Goal: Communication & Community: Answer question/provide support

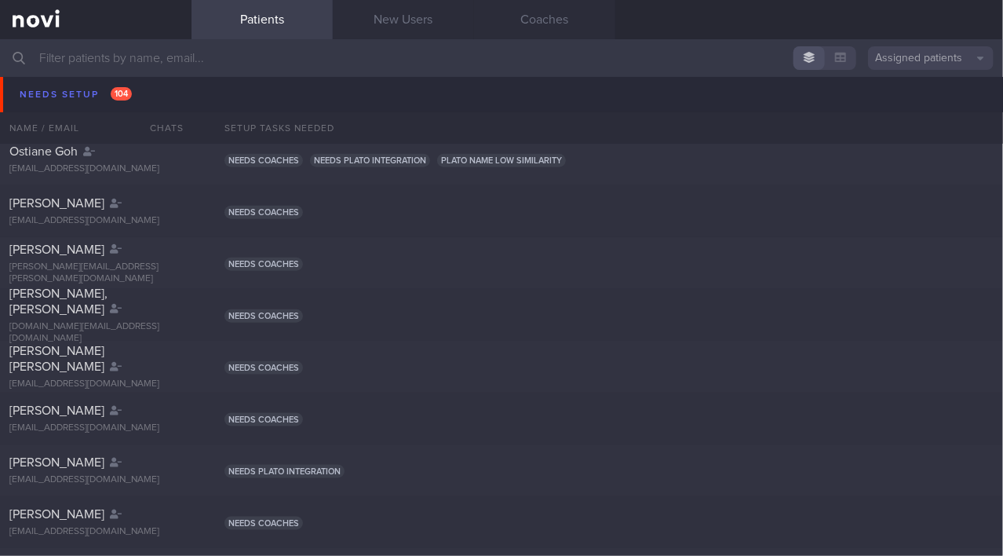
scroll to position [3256, 0]
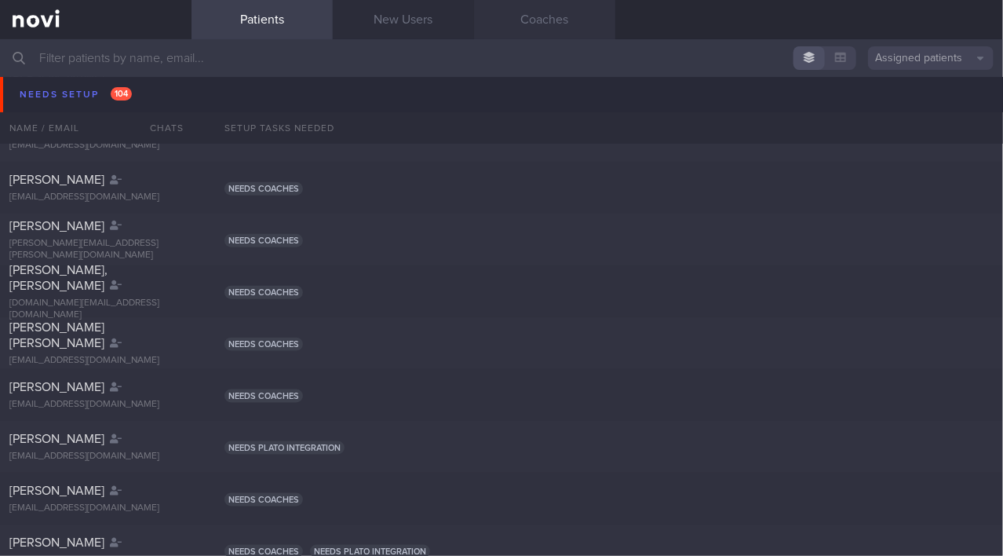
click at [513, 16] on link "Coaches" at bounding box center [544, 19] width 141 height 39
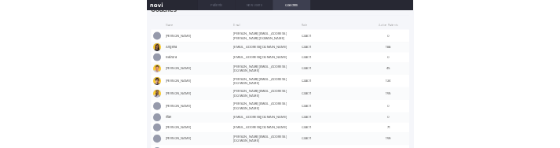
scroll to position [31, 0]
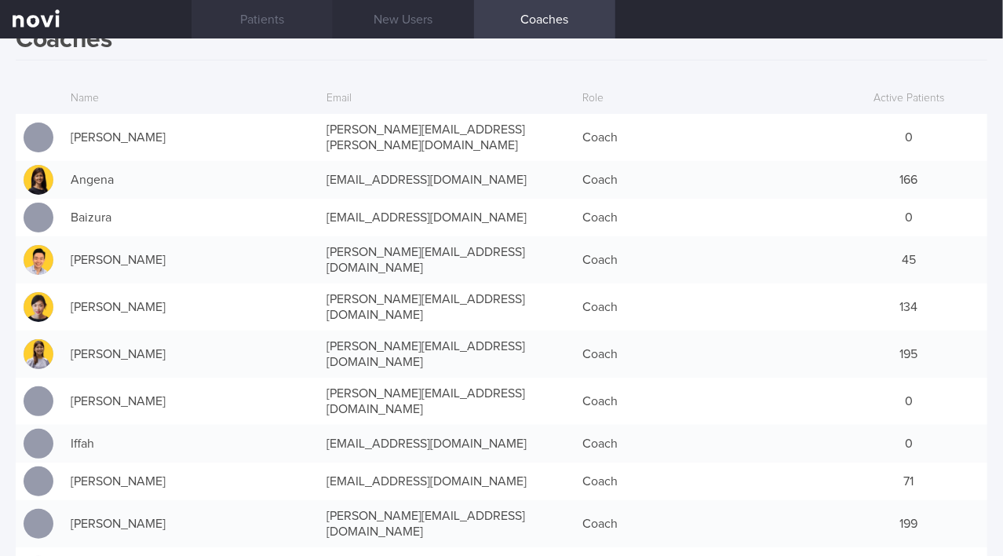
click at [260, 28] on link "Patients" at bounding box center [262, 19] width 141 height 39
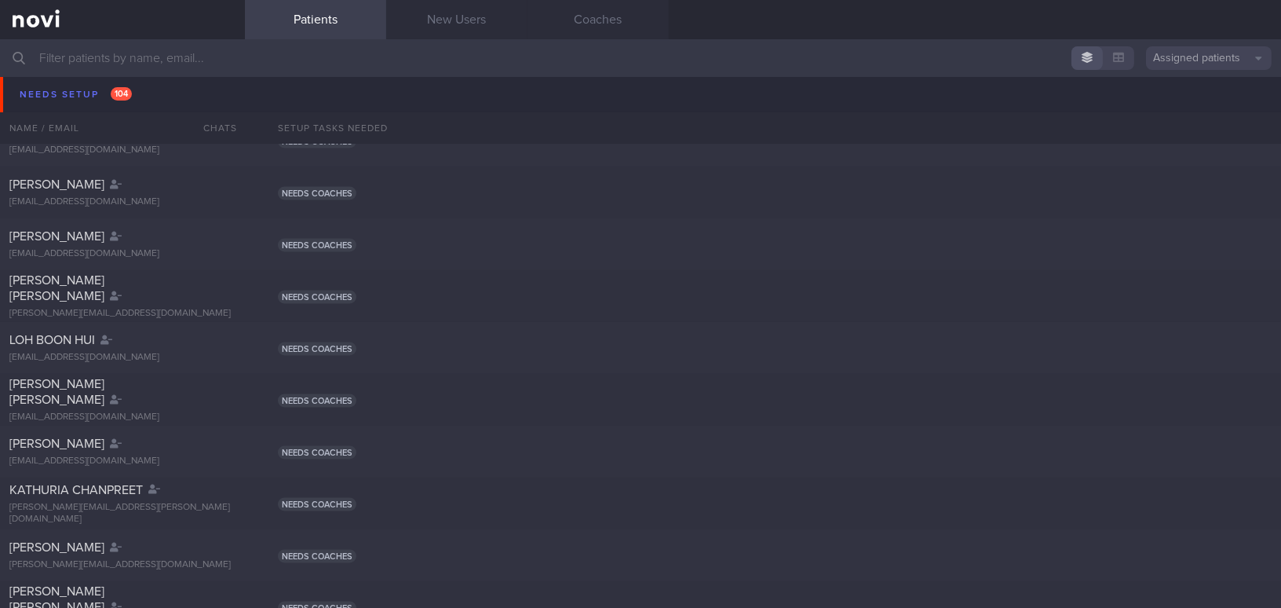
scroll to position [4708, 0]
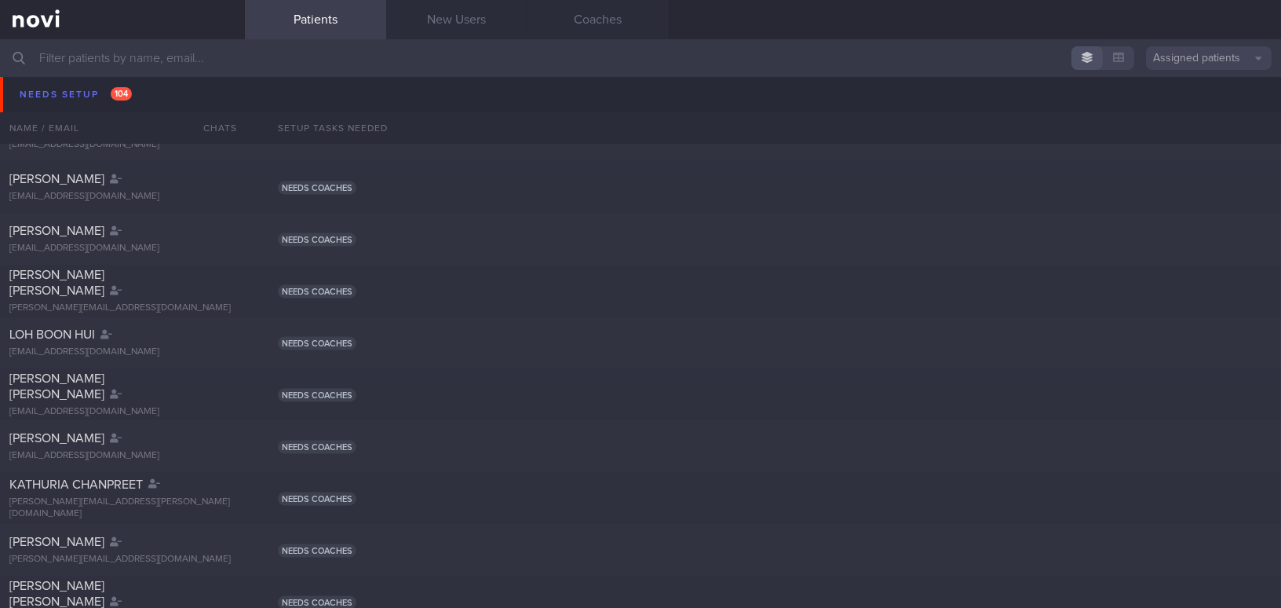
drag, startPoint x: 516, startPoint y: 382, endPoint x: 545, endPoint y: 391, distance: 30.5
click at [545, 390] on div "FERNANDEZ KEVIN THOMAS kfernandez321@gmail.com Needs coaches" at bounding box center [640, 394] width 1281 height 52
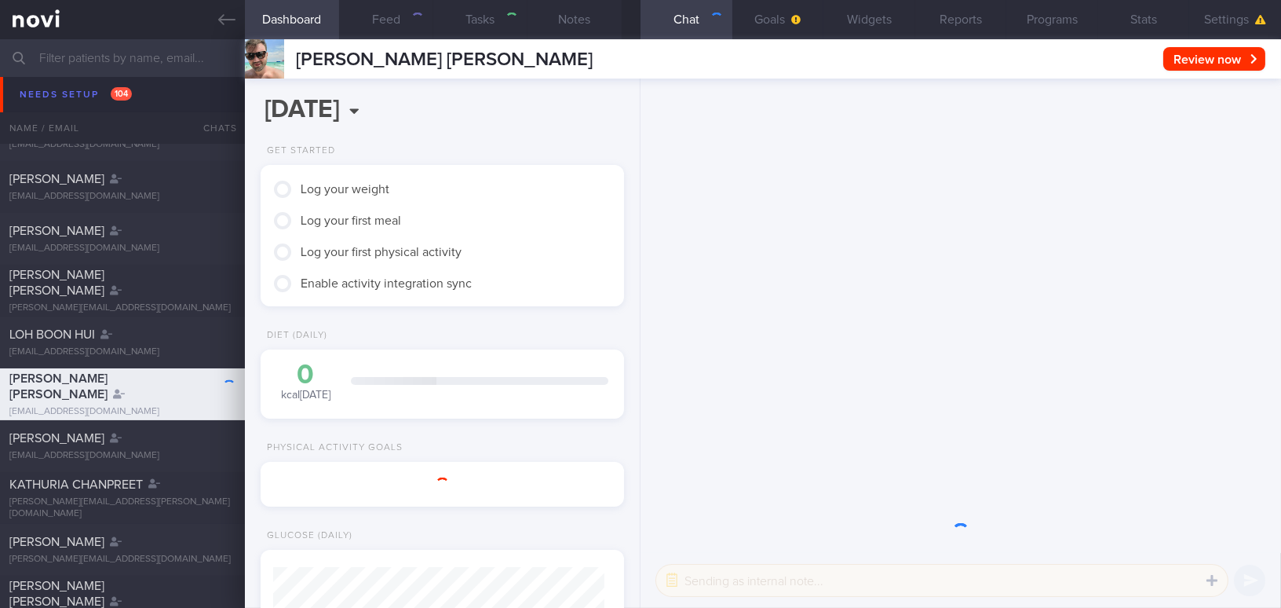
scroll to position [162, 324]
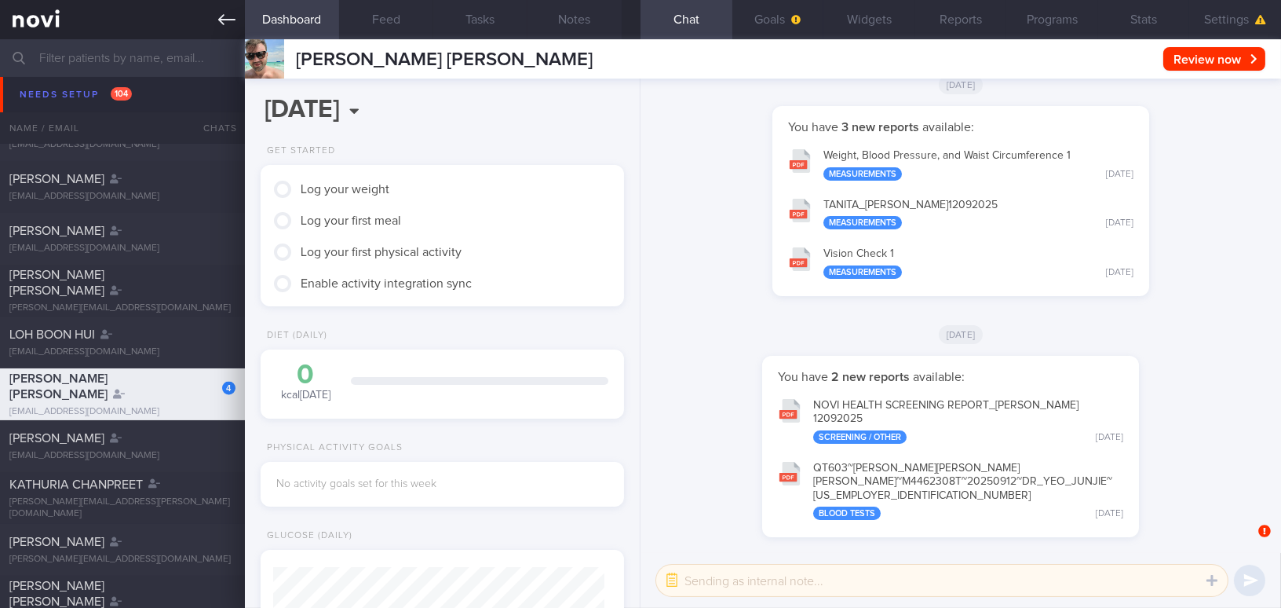
click at [221, 17] on icon at bounding box center [226, 19] width 17 height 17
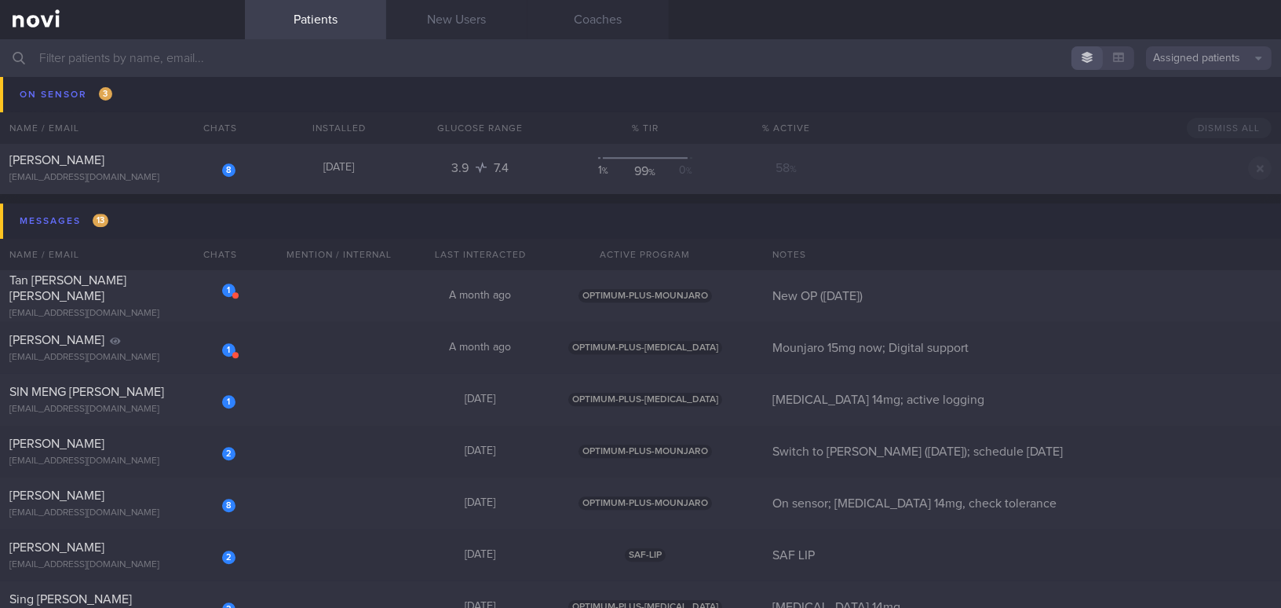
scroll to position [8620, 0]
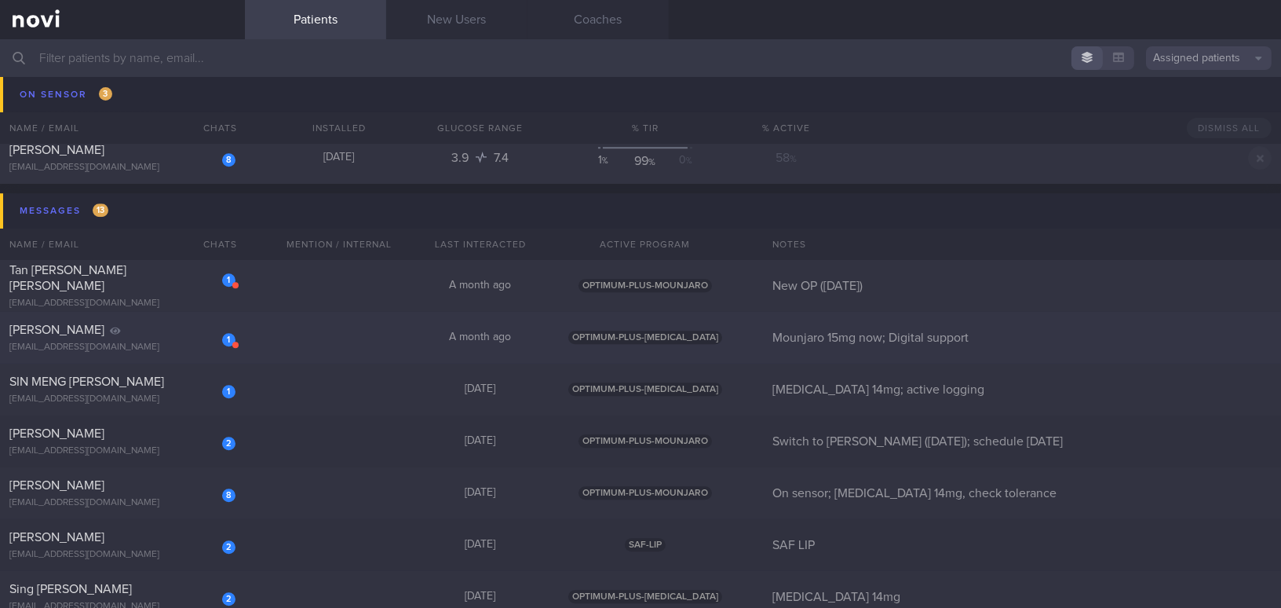
click at [181, 344] on div "kartikha.rajoo@gmail.com" at bounding box center [122, 348] width 226 height 12
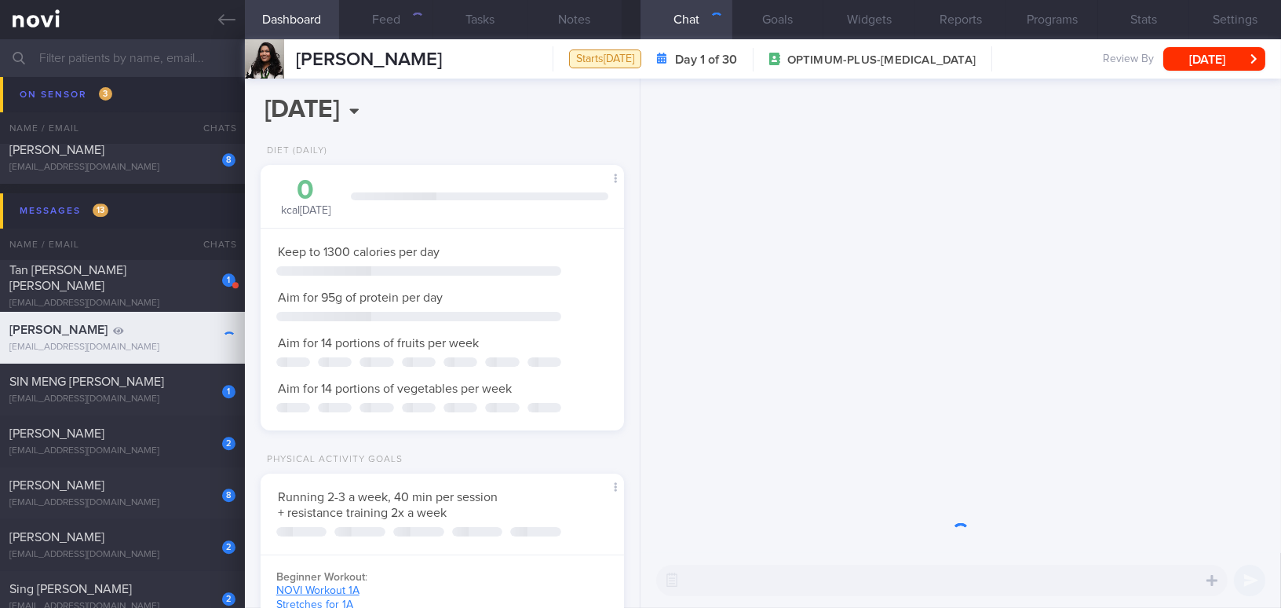
scroll to position [784926, 784786]
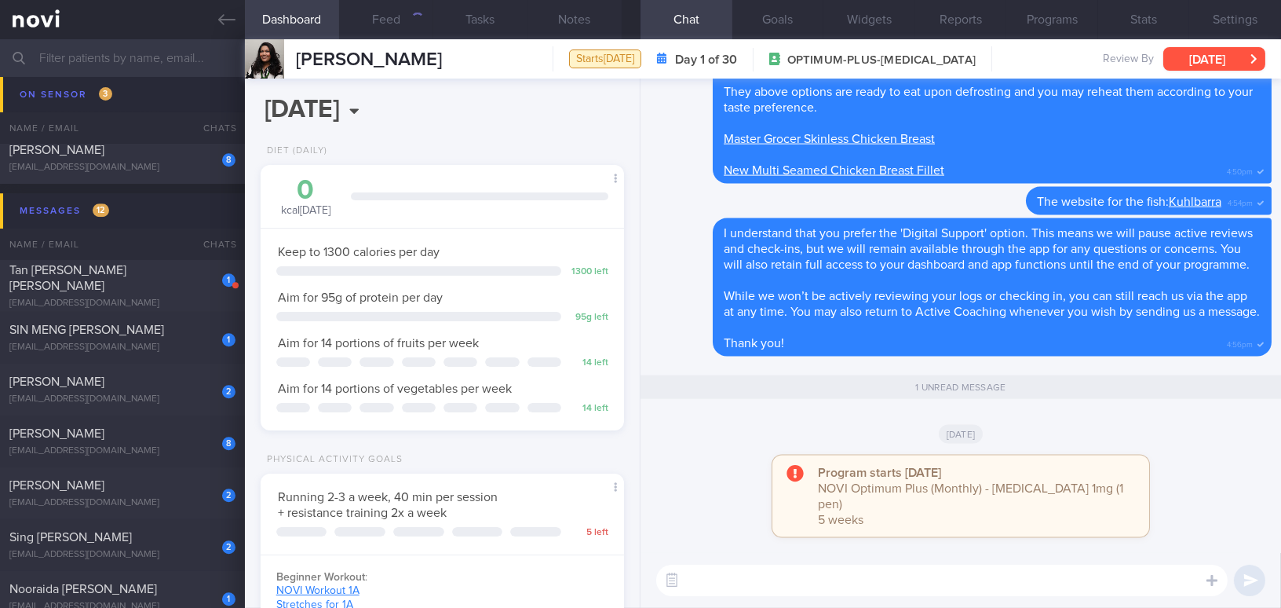
click at [1174, 56] on button "[DATE]" at bounding box center [1215, 59] width 102 height 24
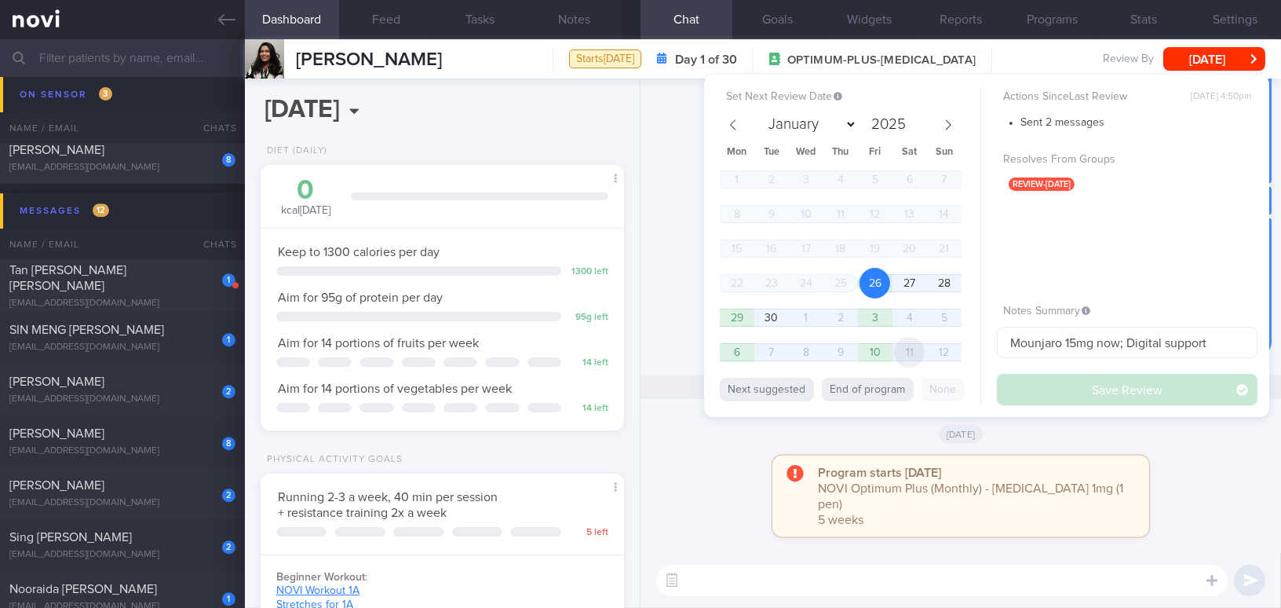
scroll to position [185, 324]
click at [885, 386] on button "End of program" at bounding box center [868, 390] width 92 height 24
select select "9"
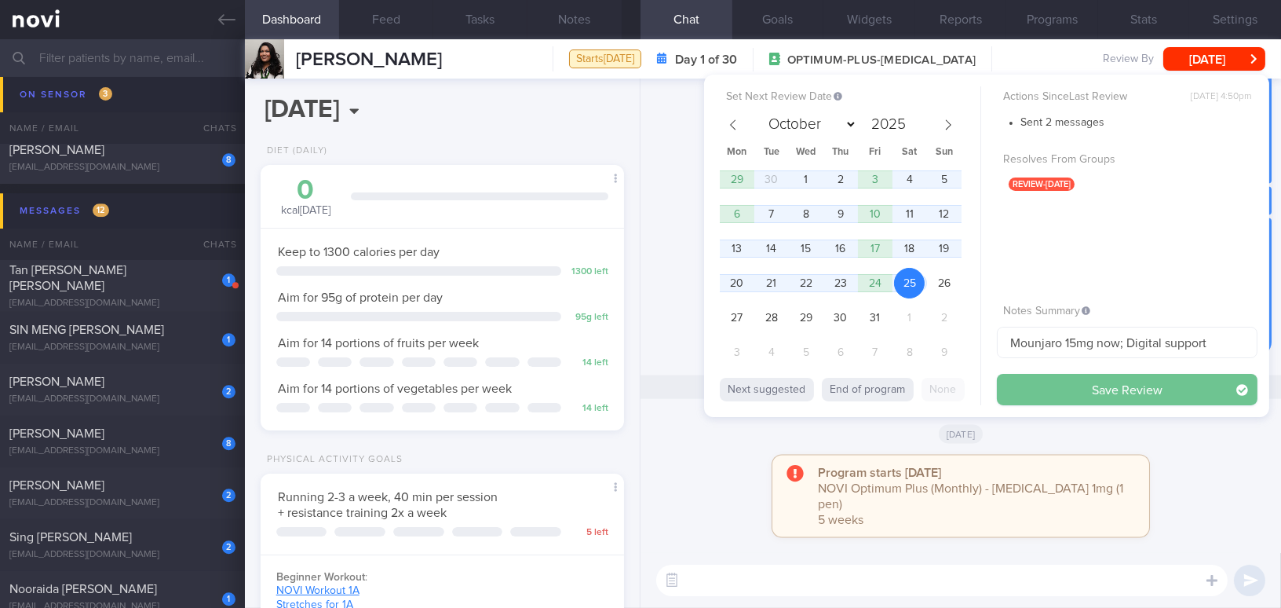
click at [1028, 384] on button "Save Review" at bounding box center [1127, 389] width 261 height 31
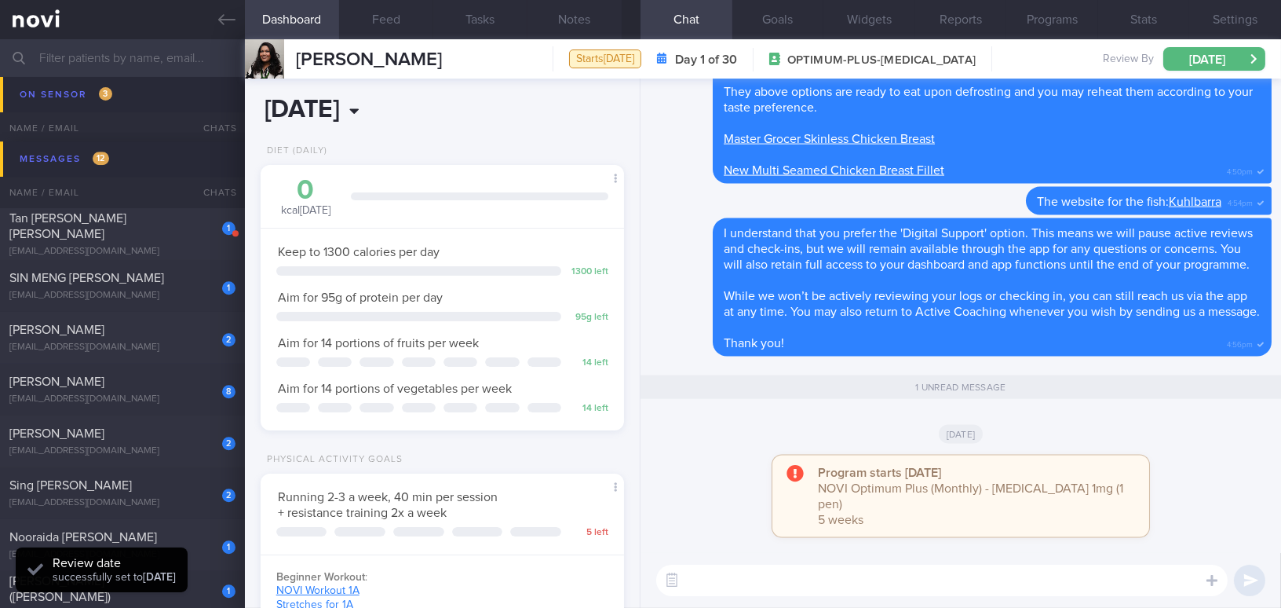
scroll to position [8568, 0]
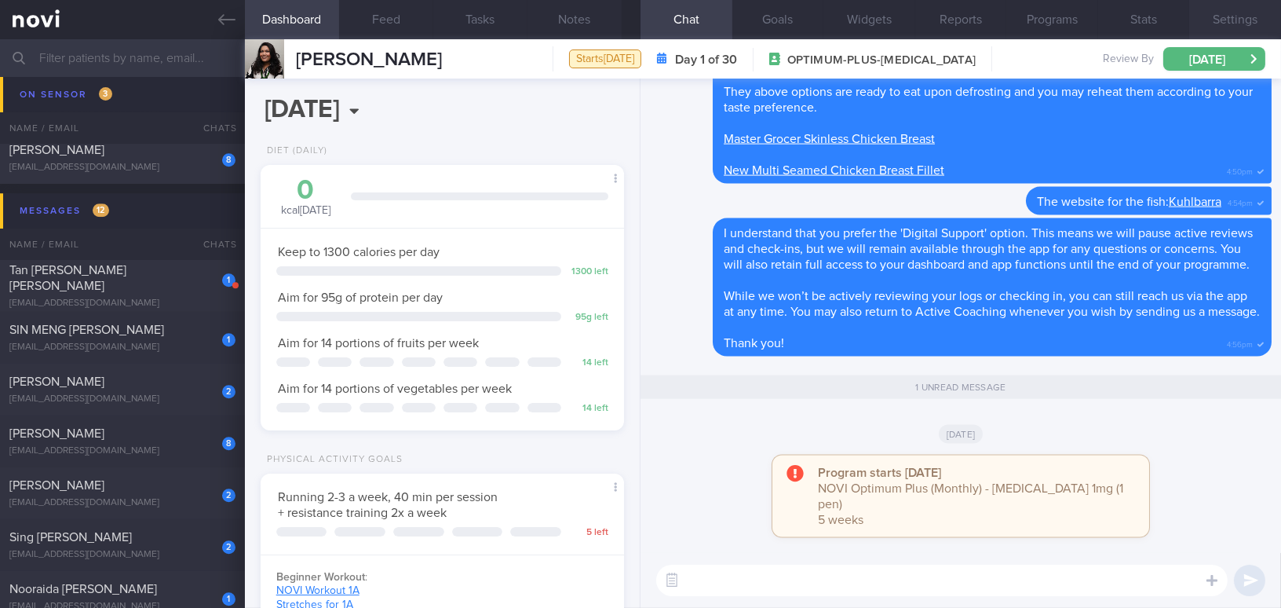
click at [1233, 19] on button "Settings" at bounding box center [1235, 19] width 92 height 39
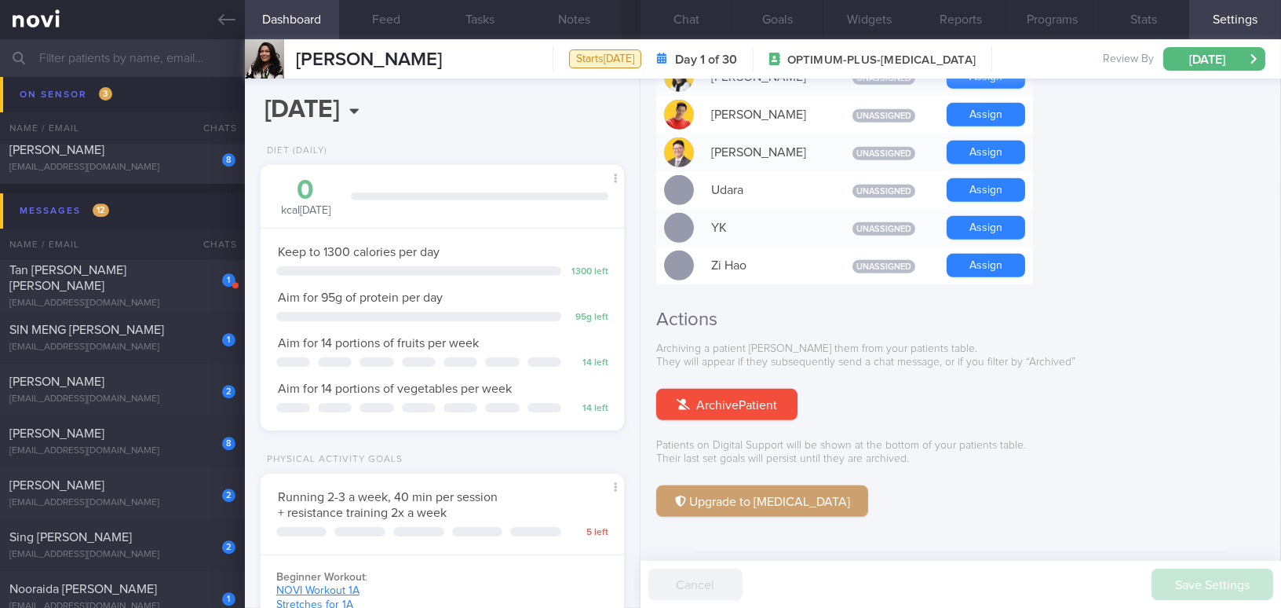
scroll to position [1457, 0]
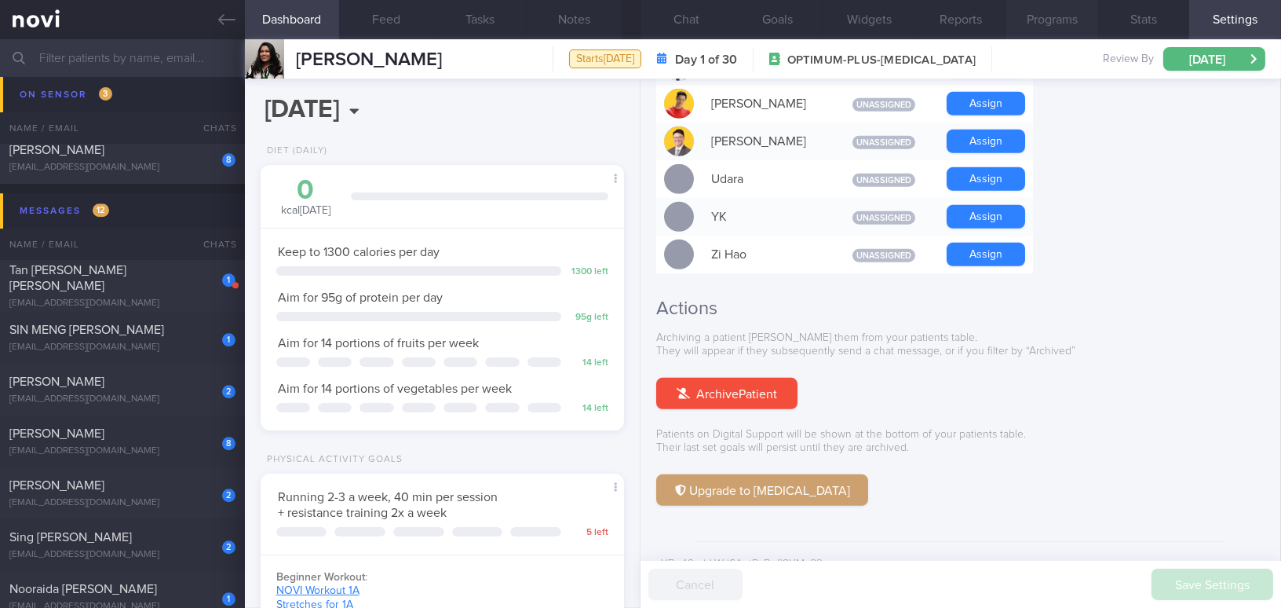
click at [1071, 11] on button "Programs" at bounding box center [1053, 19] width 92 height 39
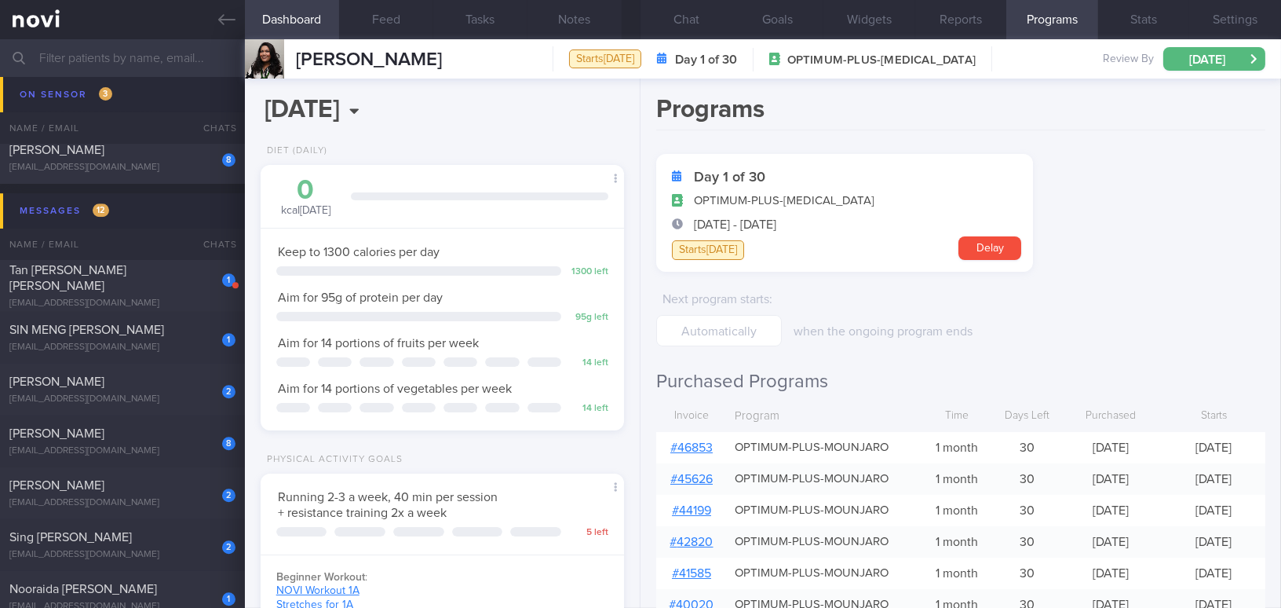
click at [697, 443] on link "# 46853" at bounding box center [691, 447] width 42 height 13
click at [221, 24] on icon at bounding box center [226, 19] width 17 height 17
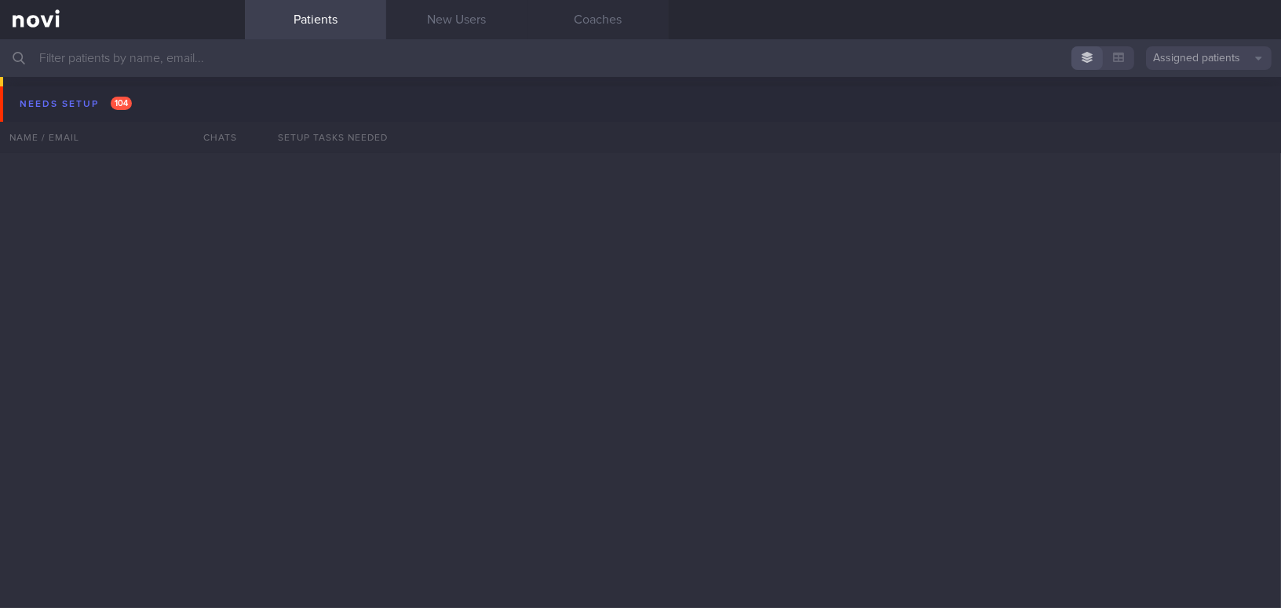
scroll to position [8568, 0]
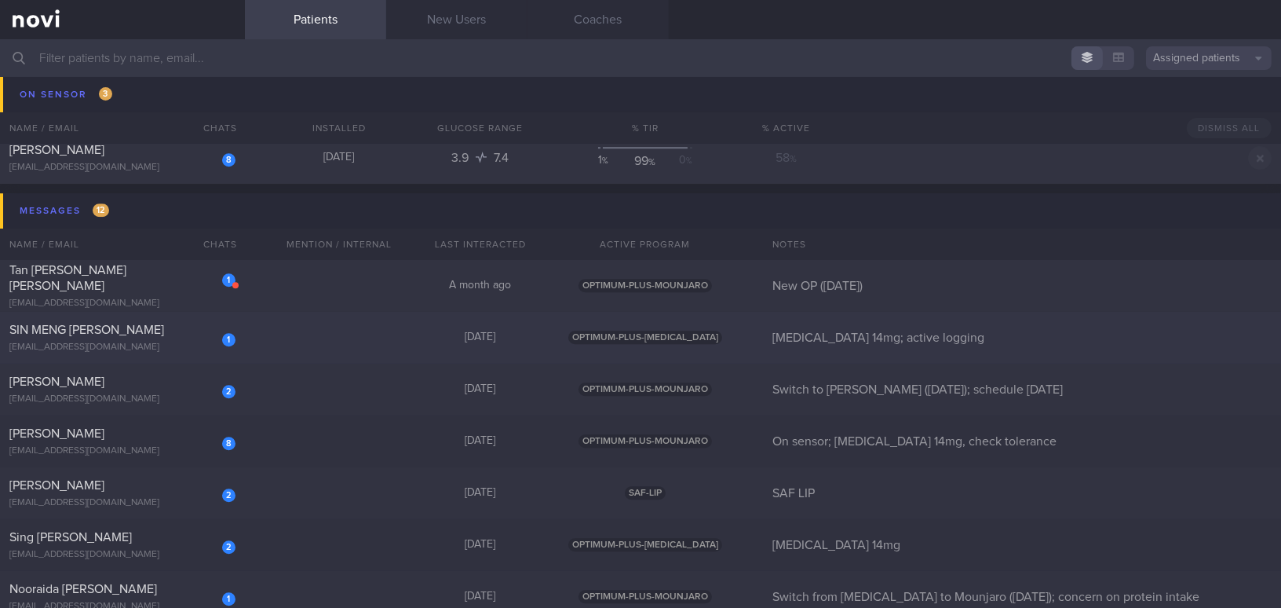
click at [79, 327] on span "SIN MENG [PERSON_NAME]" at bounding box center [86, 329] width 155 height 13
select select "9"
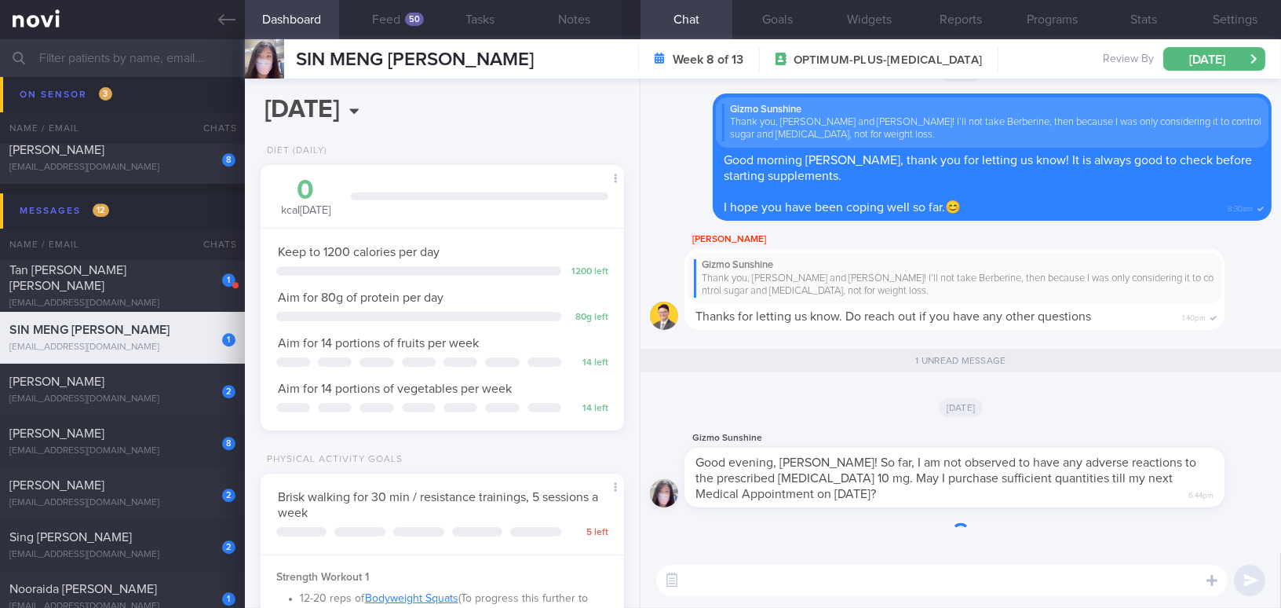
scroll to position [162, 324]
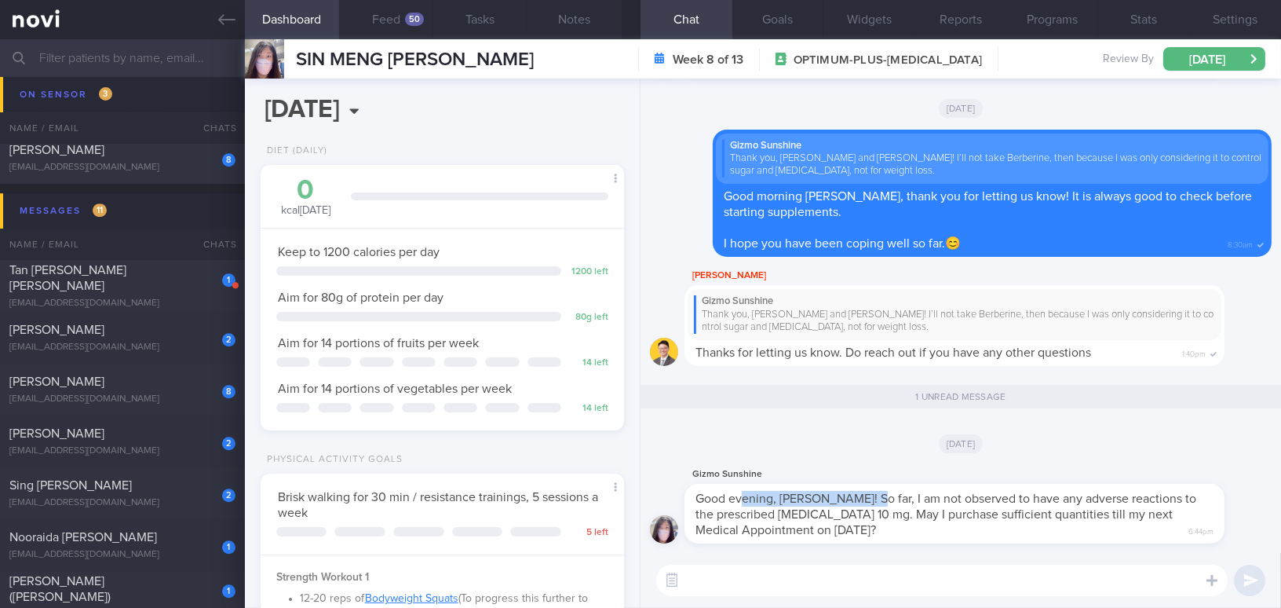
drag, startPoint x: 745, startPoint y: 484, endPoint x: 864, endPoint y: 484, distance: 119.3
click at [864, 484] on div "Good evening, Dr Todd! So far, I am not observed to have any adverse reactions …" at bounding box center [955, 514] width 540 height 60
click at [849, 451] on div "[DATE]" at bounding box center [961, 443] width 622 height 44
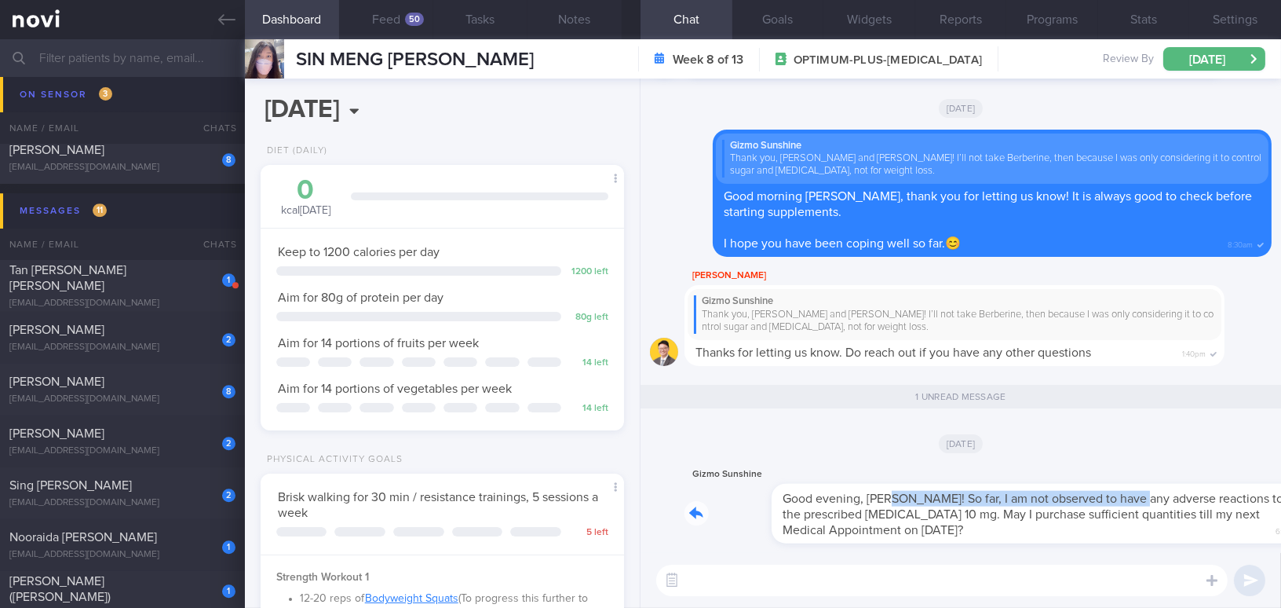
drag, startPoint x: 802, startPoint y: 490, endPoint x: 1050, endPoint y: 506, distance: 247.8
click at [1050, 506] on div "Gizmo Sunshine Good evening, Dr Todd! So far, I am not observed to have any adv…" at bounding box center [978, 504] width 587 height 79
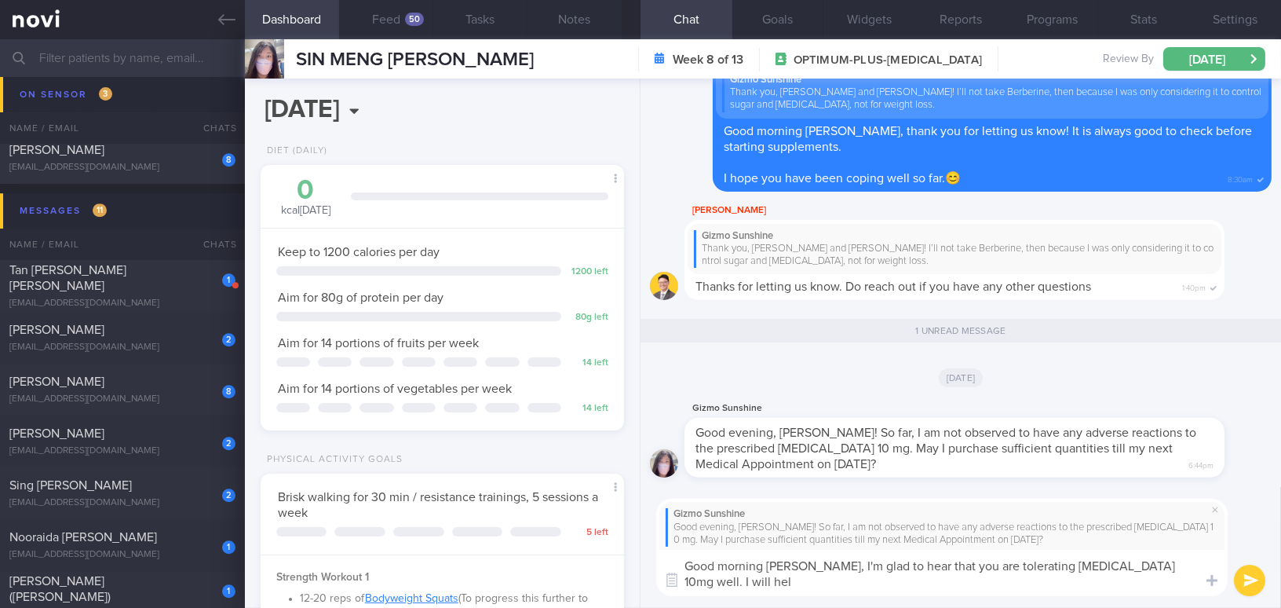
scroll to position [0, 0]
click at [831, 583] on textarea "Good morning Rachel, I'm glad to hear that you are tolerating Rosuvastatin 10mg…" at bounding box center [942, 573] width 572 height 46
drag, startPoint x: 792, startPoint y: 581, endPoint x: 1127, endPoint y: 590, distance: 335.4
click at [1127, 590] on textarea "Good morning Rachel, I'm glad to hear that you are tolerating Rosuvastatin 10mg…" at bounding box center [942, 573] width 572 height 46
drag, startPoint x: 811, startPoint y: 561, endPoint x: 970, endPoint y: 583, distance: 160.2
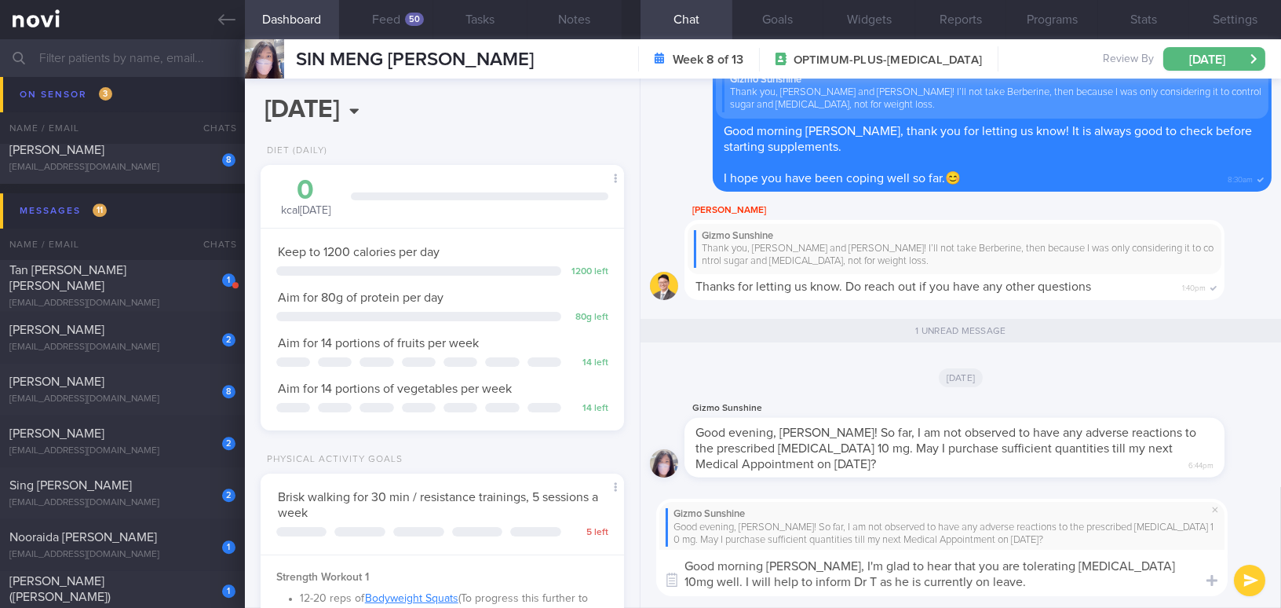
click at [970, 583] on textarea "Good morning Rachel, I'm glad to hear that you are tolerating Rosuvastatin 10mg…" at bounding box center [942, 573] width 572 height 46
click at [838, 582] on textarea "Good morning Rachel, I'm glad to hear that you are tolerating Rosuvastatin 10mg…" at bounding box center [942, 573] width 572 height 46
click at [905, 590] on textarea "Good morning Rachel, I'm glad to hear that you are tolerating Rosuvastatin 10mg…" at bounding box center [942, 573] width 572 height 46
drag, startPoint x: 886, startPoint y: 579, endPoint x: 975, endPoint y: 588, distance: 90.0
click at [975, 588] on textarea "Good morning Rachel, I'm glad to hear that you are tolerating Rosuvastatin 10mg…" at bounding box center [942, 573] width 572 height 46
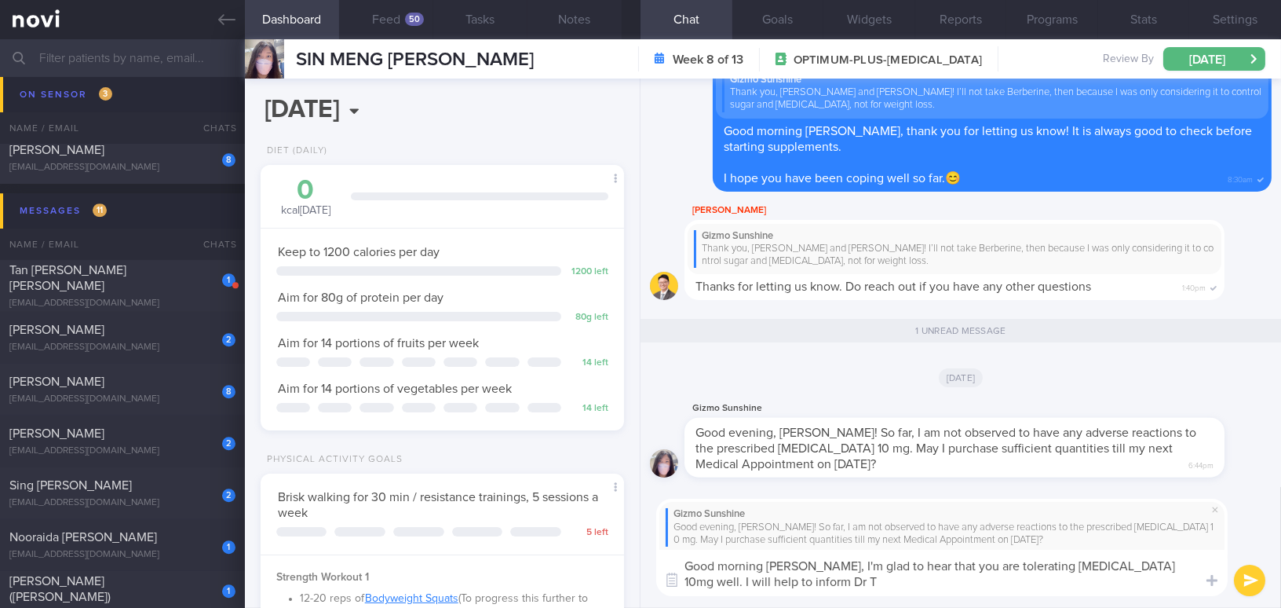
drag, startPoint x: 810, startPoint y: 564, endPoint x: 831, endPoint y: 583, distance: 27.8
click at [831, 583] on textarea "Good morning Rachel, I'm glad to hear that you are tolerating Rosuvastatin 10mg…" at bounding box center [942, 573] width 572 height 46
click at [814, 555] on textarea "Good morning Rachel, I'm glad to hear that you are tolerating Rosuvastatin 10mg…" at bounding box center [942, 573] width 572 height 46
drag, startPoint x: 808, startPoint y: 568, endPoint x: 834, endPoint y: 589, distance: 33.5
click at [834, 589] on textarea "Good morning Rachel, I'm glad to hear that you are tolerating Rosuvastatin 10mg…" at bounding box center [942, 573] width 572 height 46
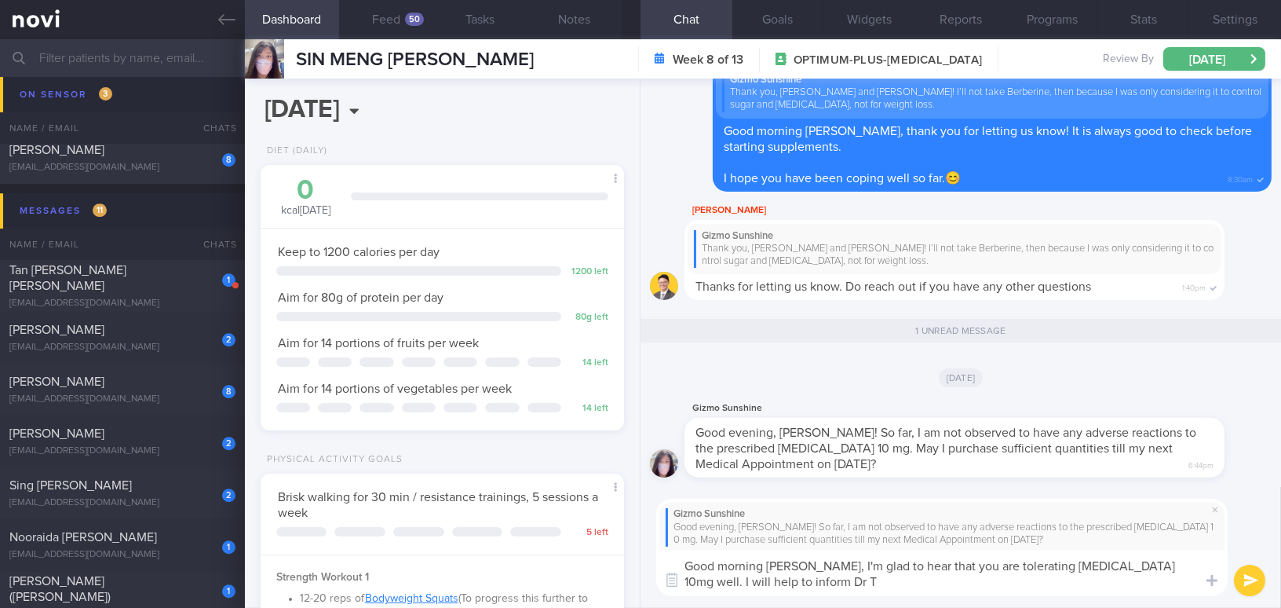
paste textarea "I'm glad to hear that you are tolerating Rosuvastatin 10 mg well. I will inform…"
click at [806, 565] on textarea "Good morning Rachel,I'm glad to hear that you are tolerating Rosuvastatin 10 mg…" at bounding box center [942, 573] width 572 height 46
click at [1112, 563] on textarea "Good morning Rachel, I'm glad to hear that you are tolerating Rosuvastatin 10 m…" at bounding box center [942, 573] width 572 height 46
click at [886, 580] on textarea "Good morning Rachel, I'm glad to hear that you are tolerating Rosuvastatin 10mg…" at bounding box center [942, 573] width 572 height 46
type textarea "Good morning Rachel, I'm glad to hear that you are tolerating Rosuvastatin 10mg…"
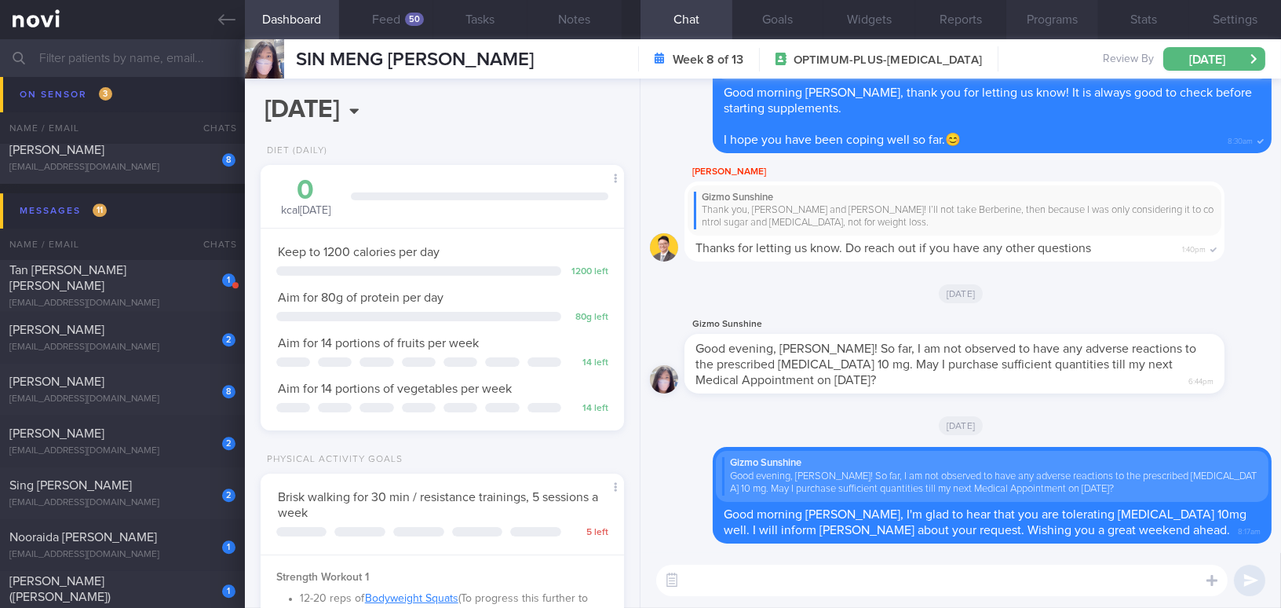
click at [1059, 15] on button "Programs" at bounding box center [1053, 19] width 92 height 39
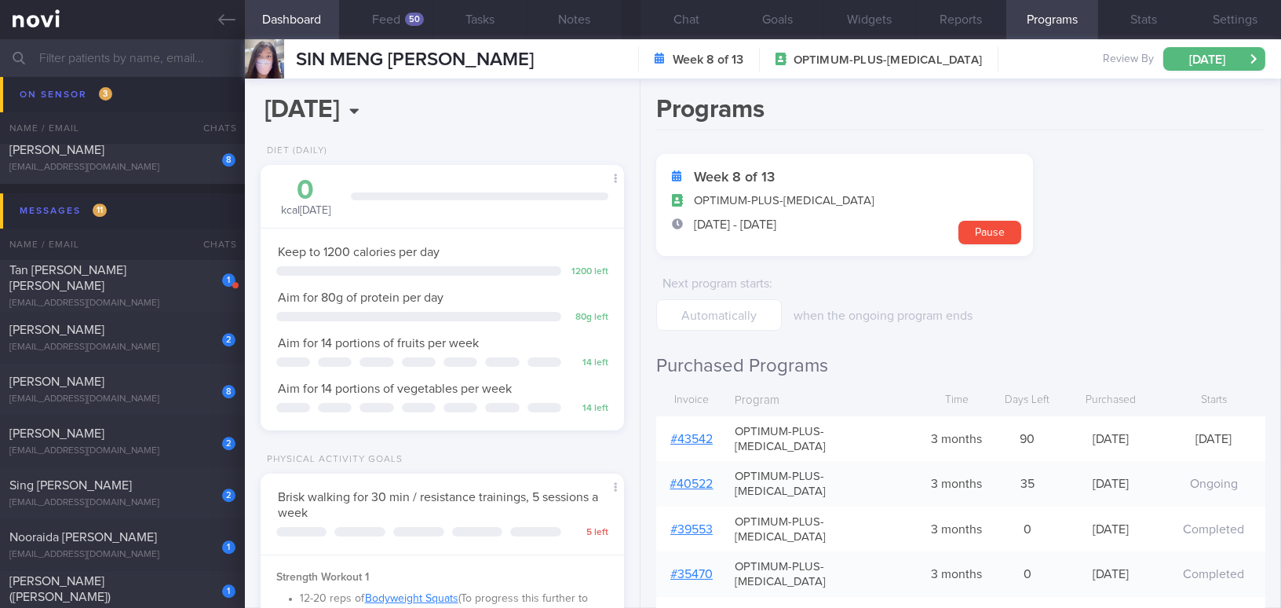
click at [689, 433] on link "# 43542" at bounding box center [691, 439] width 42 height 13
click at [684, 23] on button "Chat" at bounding box center [687, 19] width 92 height 39
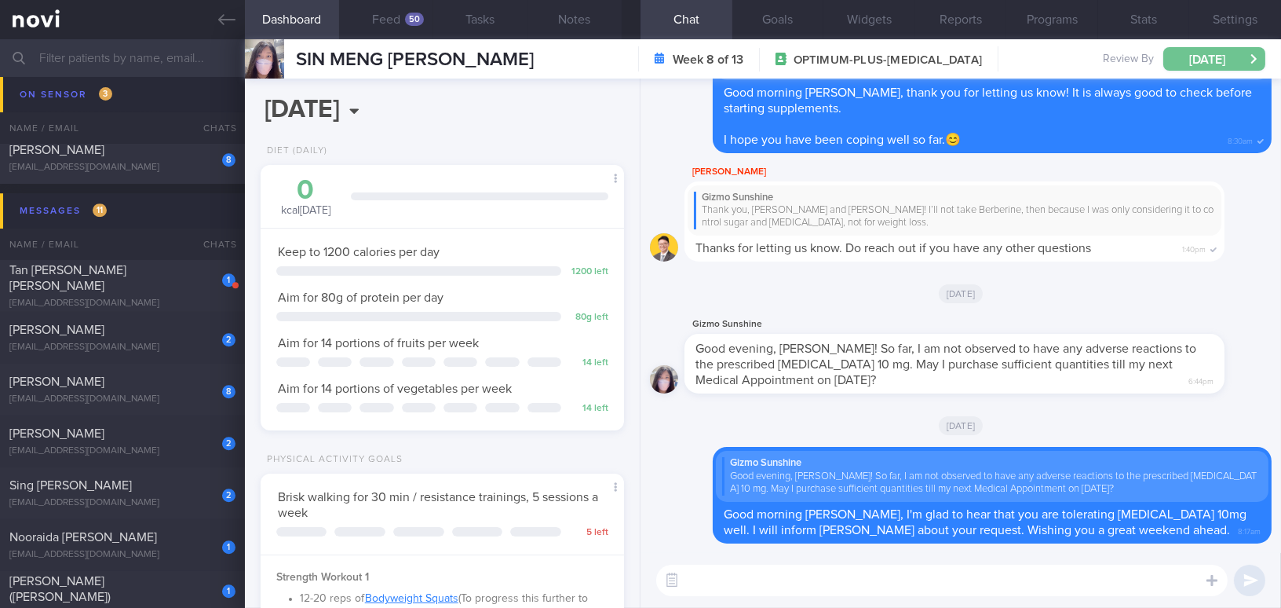
click at [1200, 55] on button "[DATE]" at bounding box center [1215, 59] width 102 height 24
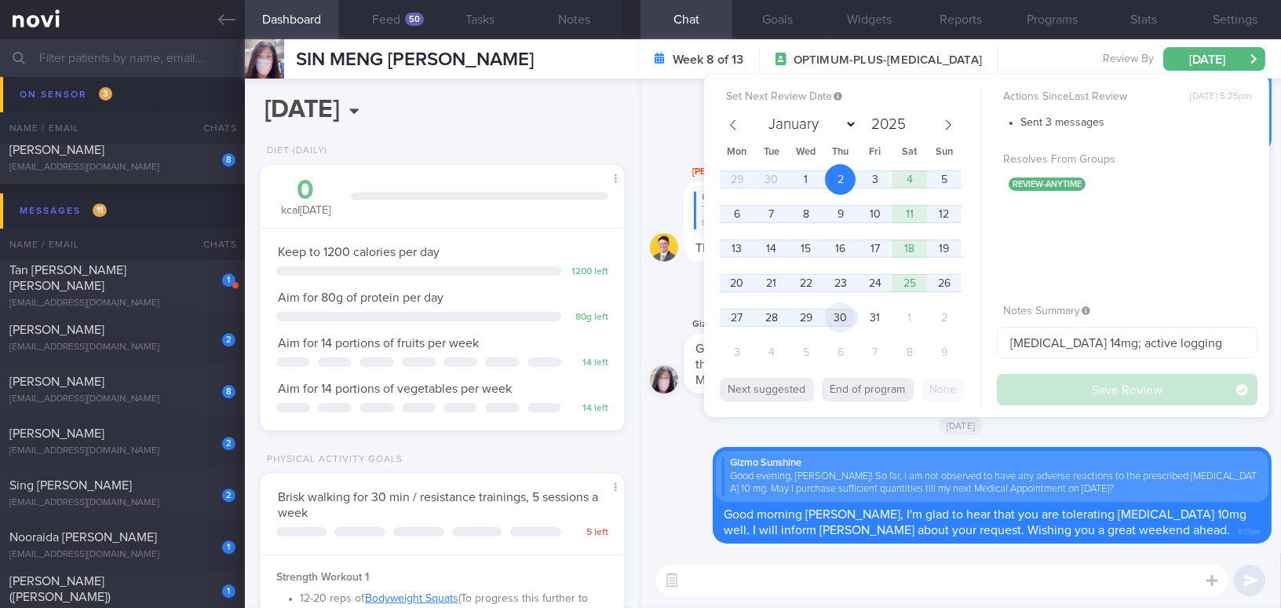
click at [838, 316] on span "30" at bounding box center [840, 317] width 31 height 31
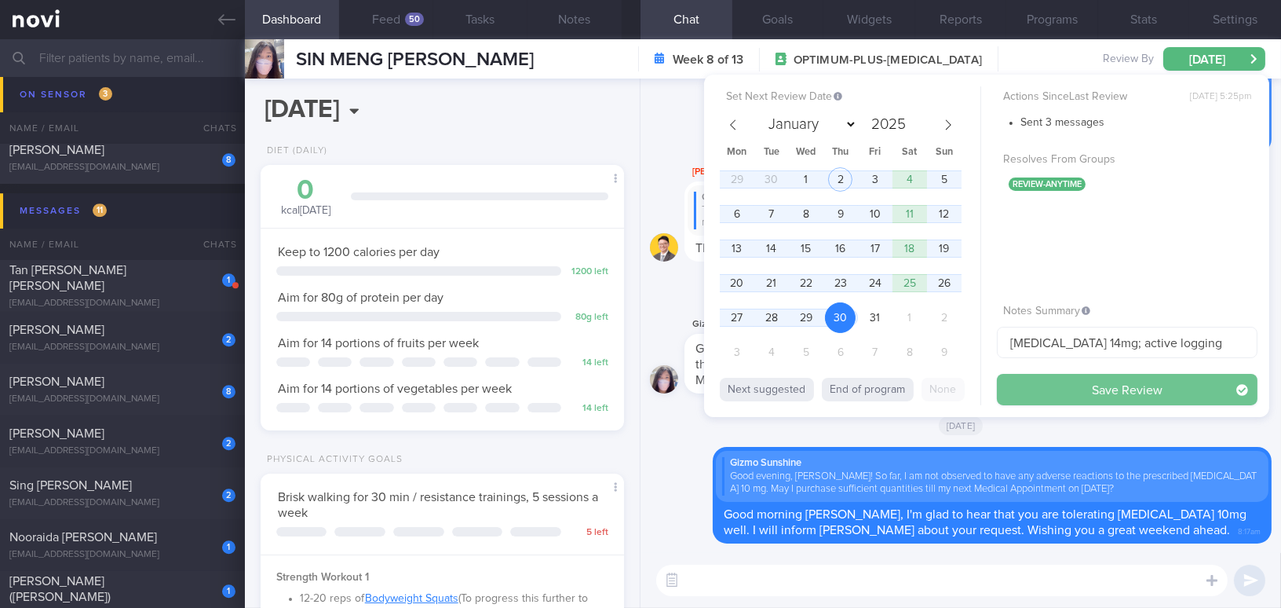
click at [1055, 385] on button "Save Review" at bounding box center [1127, 389] width 261 height 31
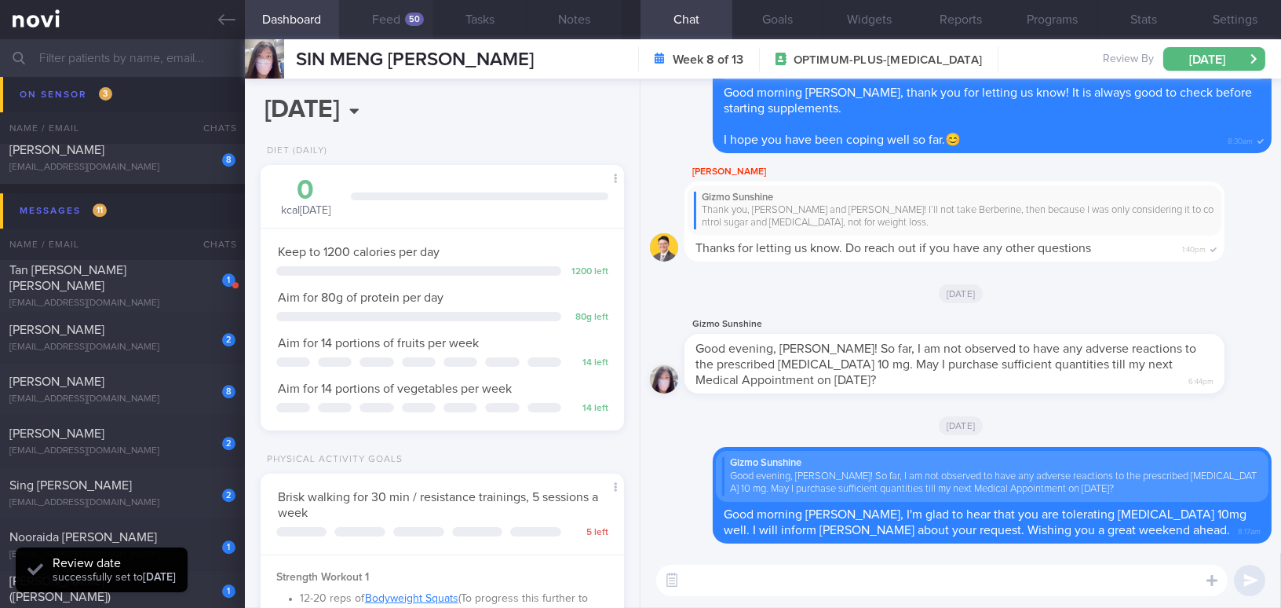
click at [412, 16] on div "50" at bounding box center [414, 19] width 19 height 13
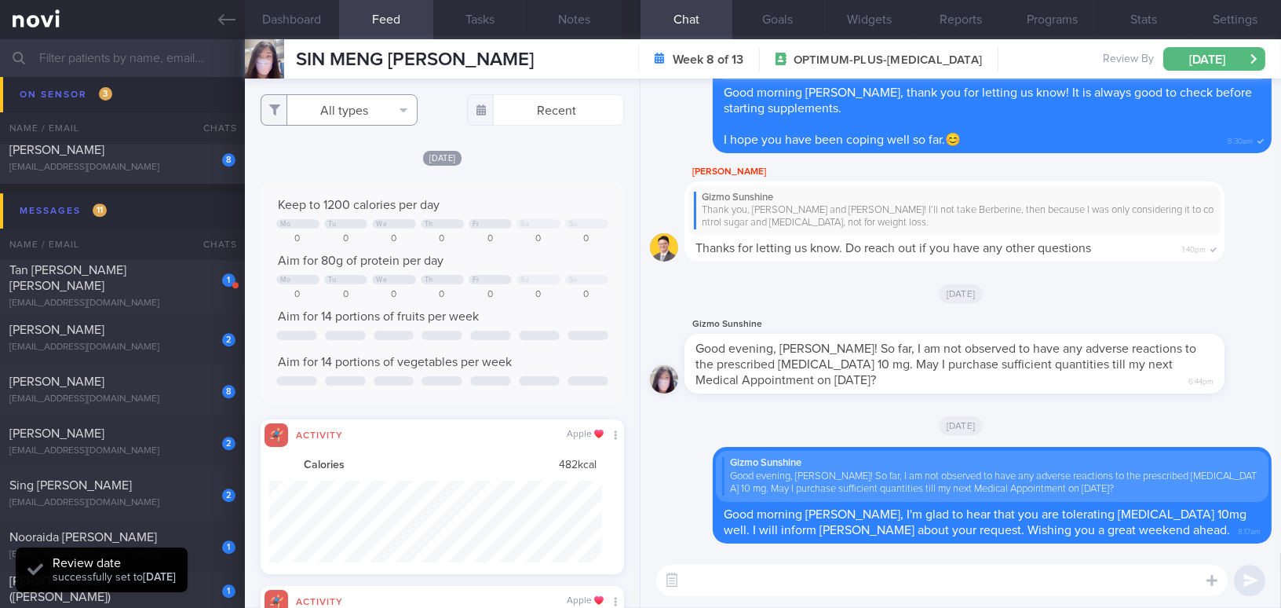
click at [354, 111] on button "All types" at bounding box center [339, 109] width 157 height 31
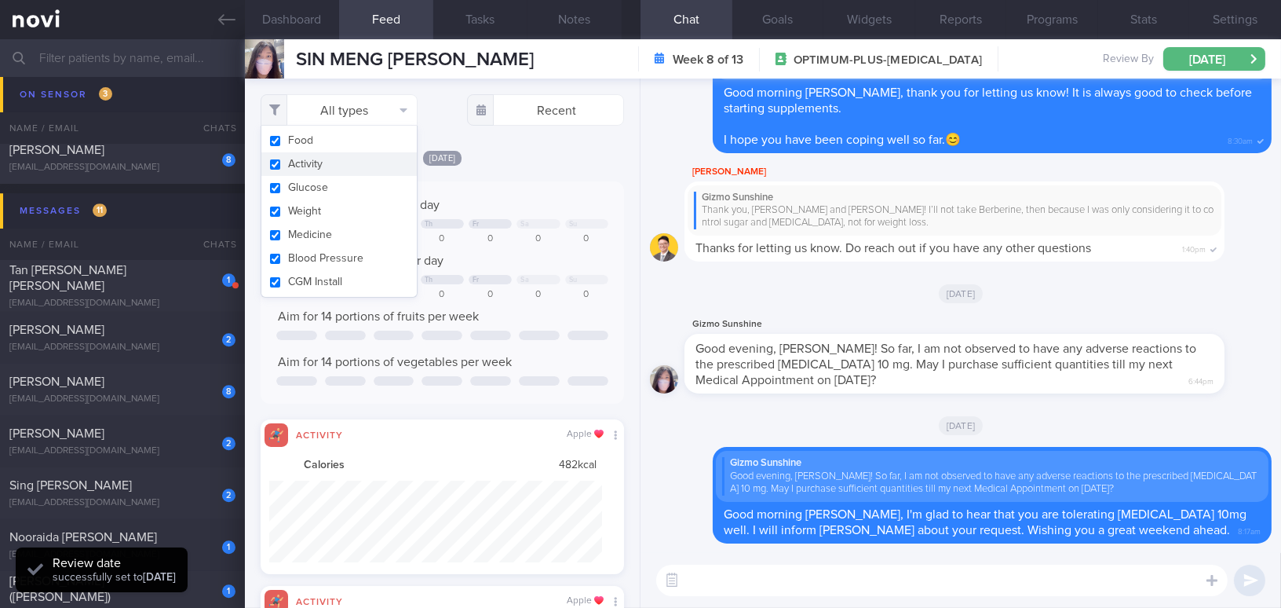
click at [279, 166] on input "checkbox" at bounding box center [275, 164] width 12 height 10
checkbox input "false"
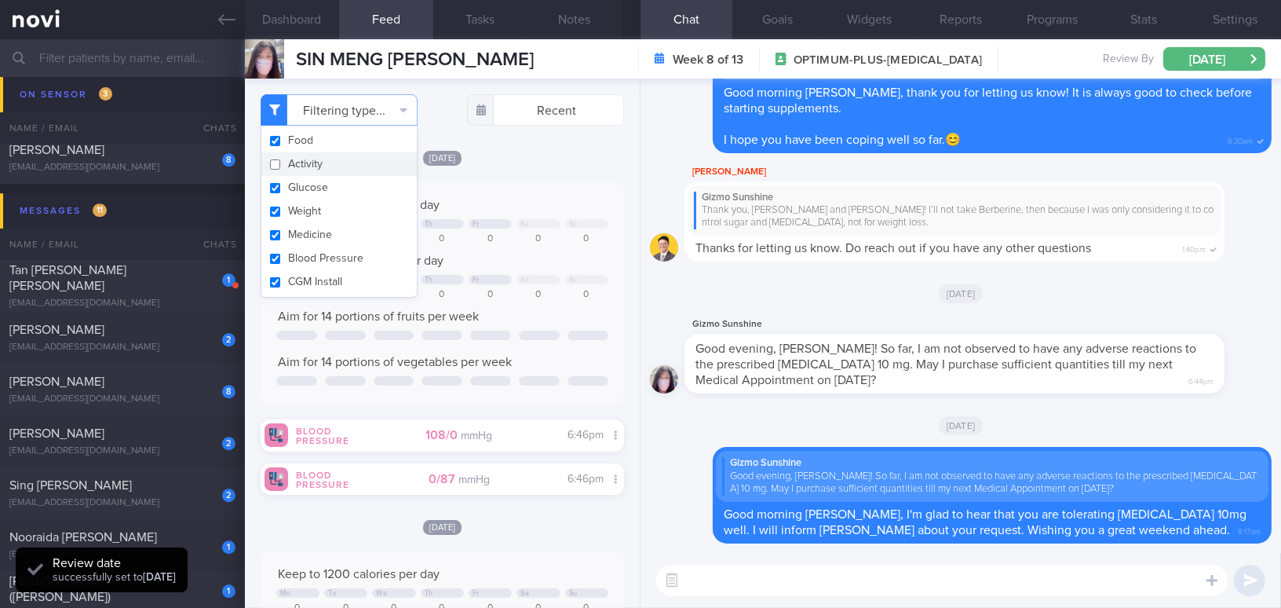
scroll to position [162, 324]
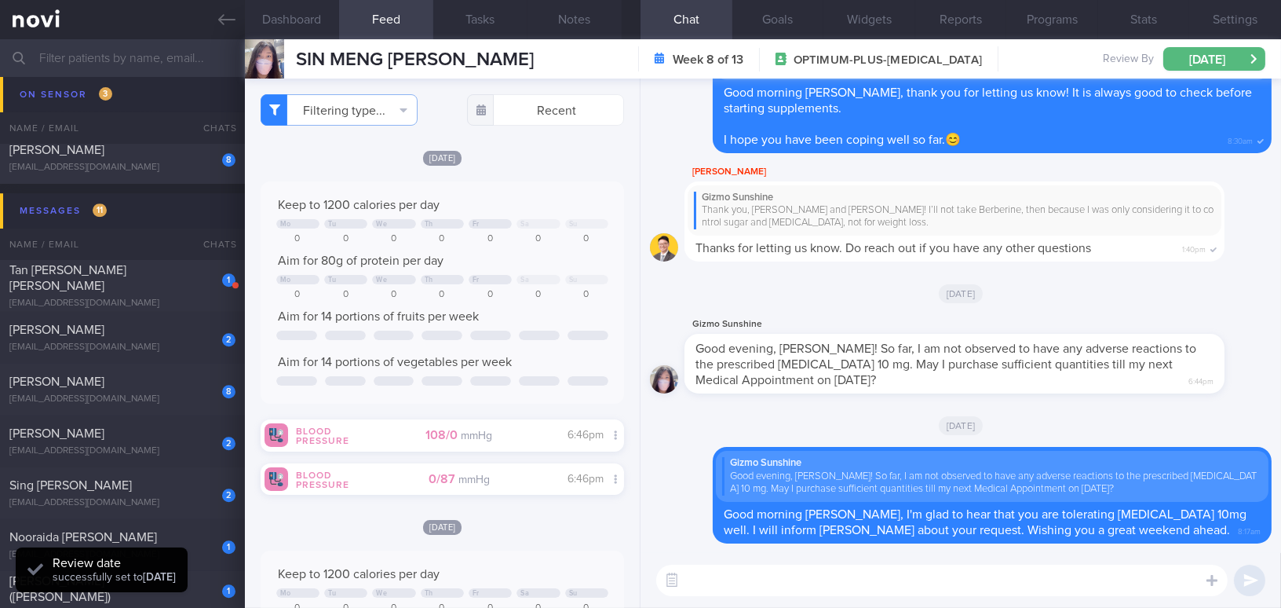
click at [518, 170] on div "Wed, 24 Sep Keep to 1200 calories per day Mo Tu We Th Fr Sa Su 0 0 0 0 0 0 0 Ai…" at bounding box center [443, 300] width 364 height 302
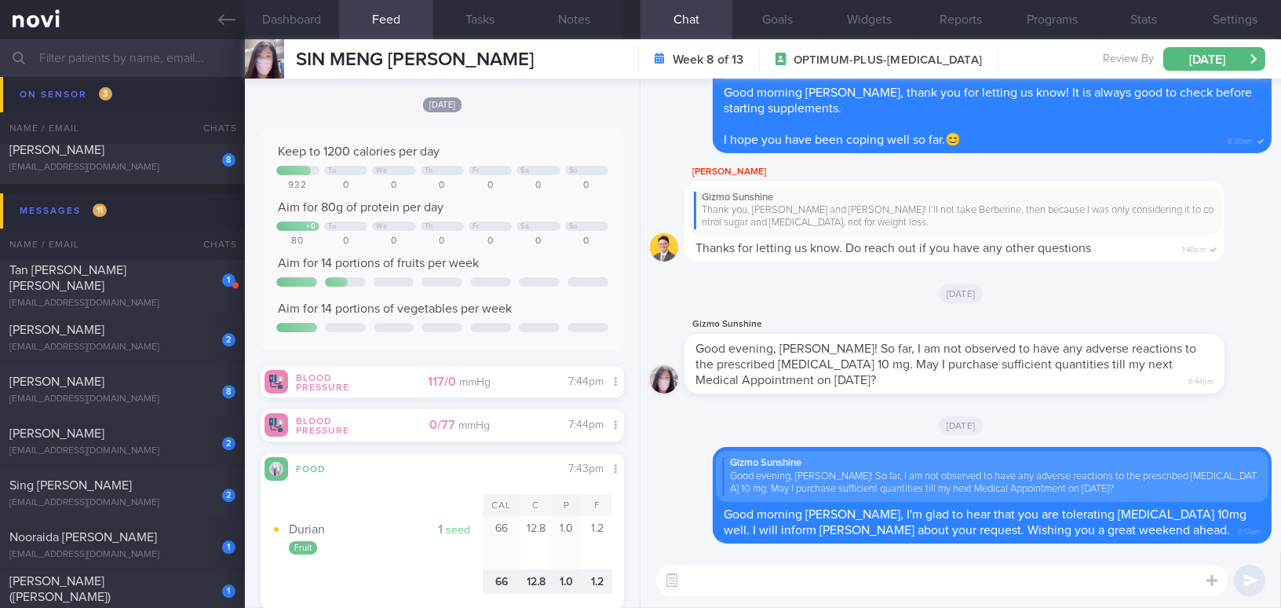
scroll to position [784, 0]
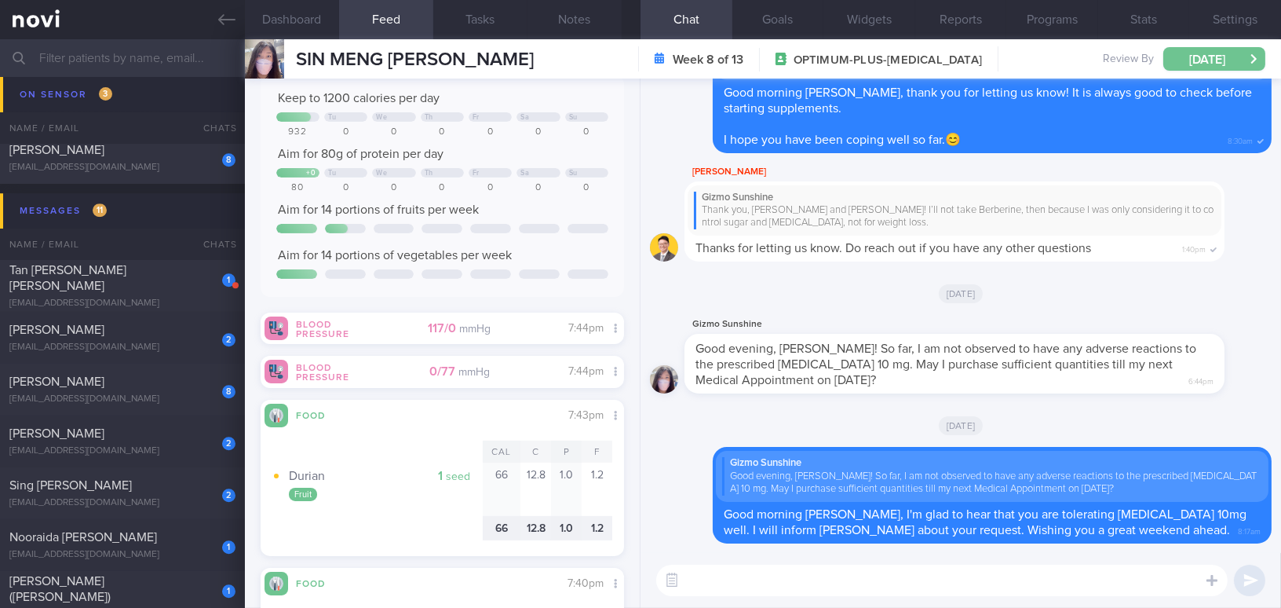
click at [1193, 57] on button "Thu, 30 Oct" at bounding box center [1215, 59] width 102 height 24
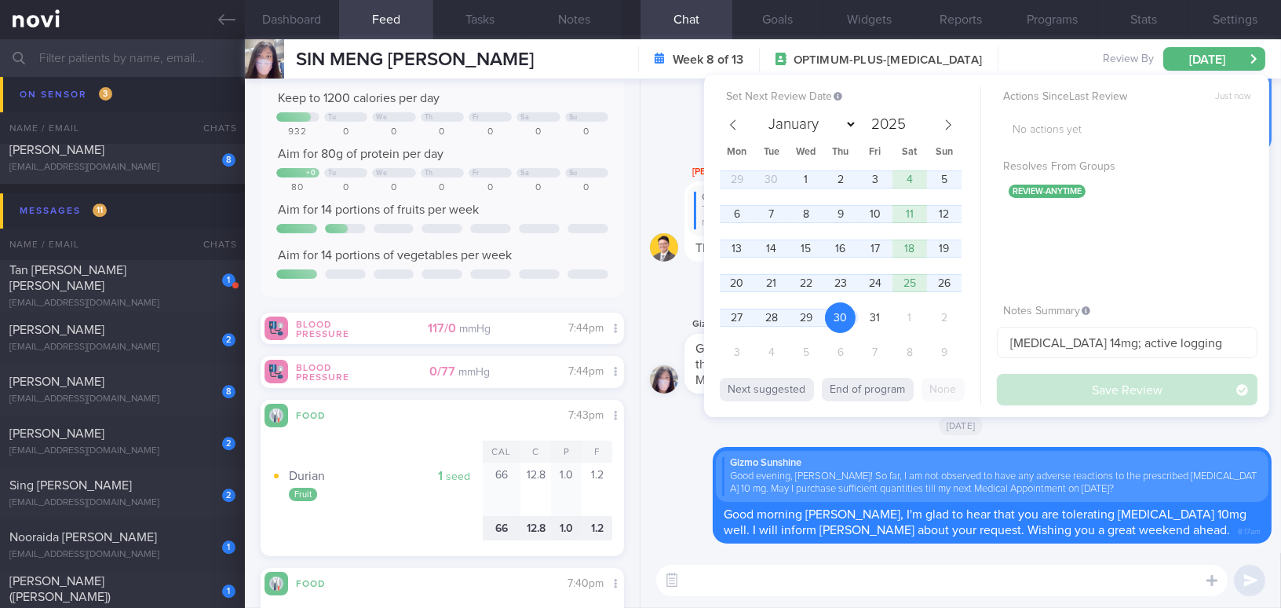
click at [666, 291] on div "[DATE]" at bounding box center [961, 293] width 622 height 44
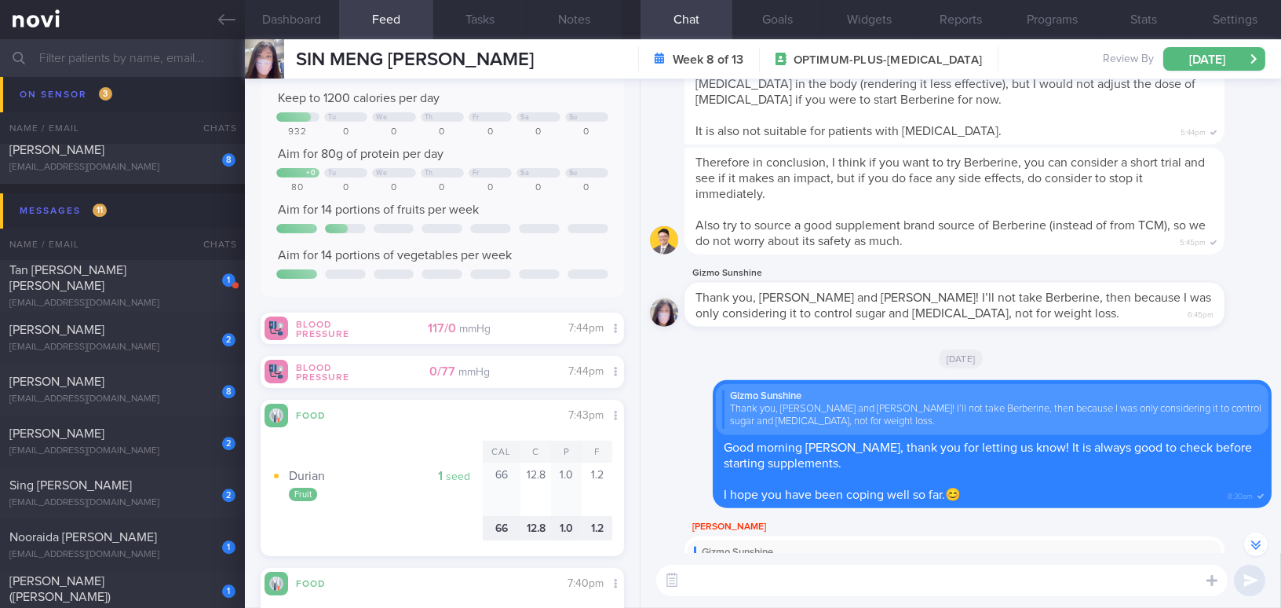
scroll to position [-356, 0]
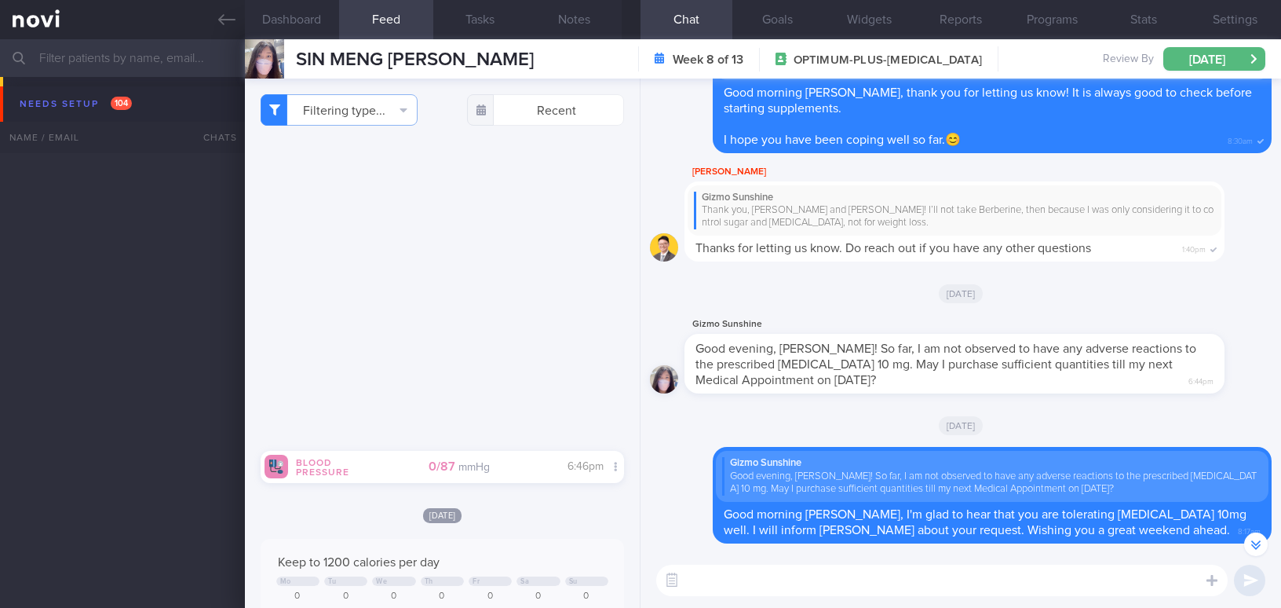
select select "9"
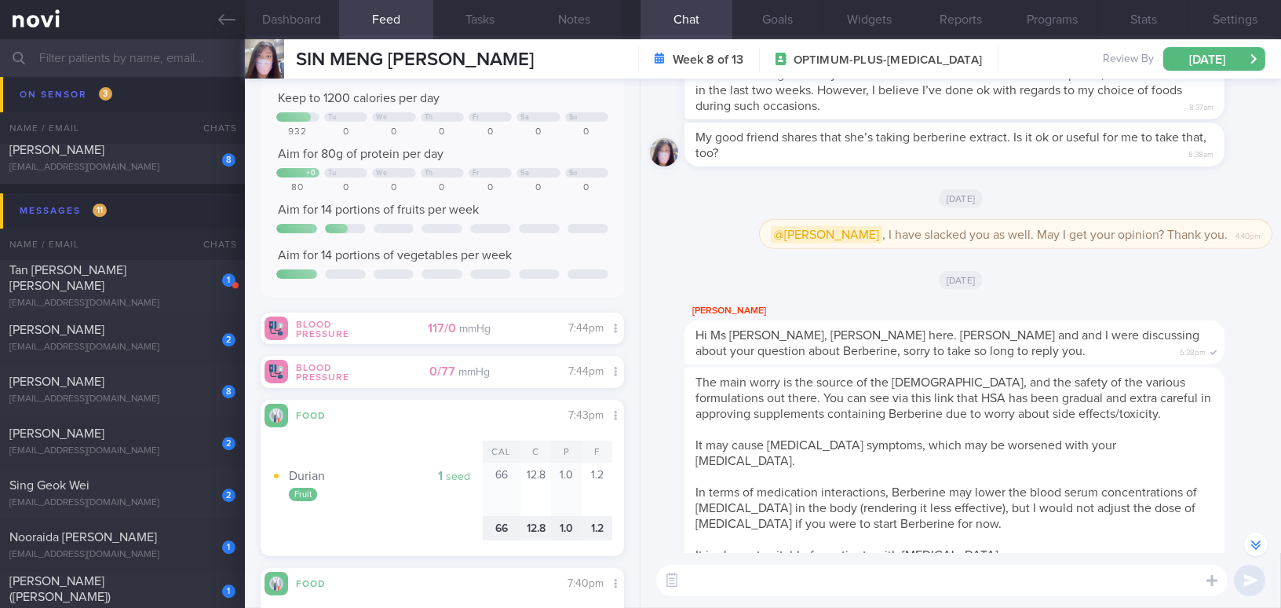
scroll to position [-856, 0]
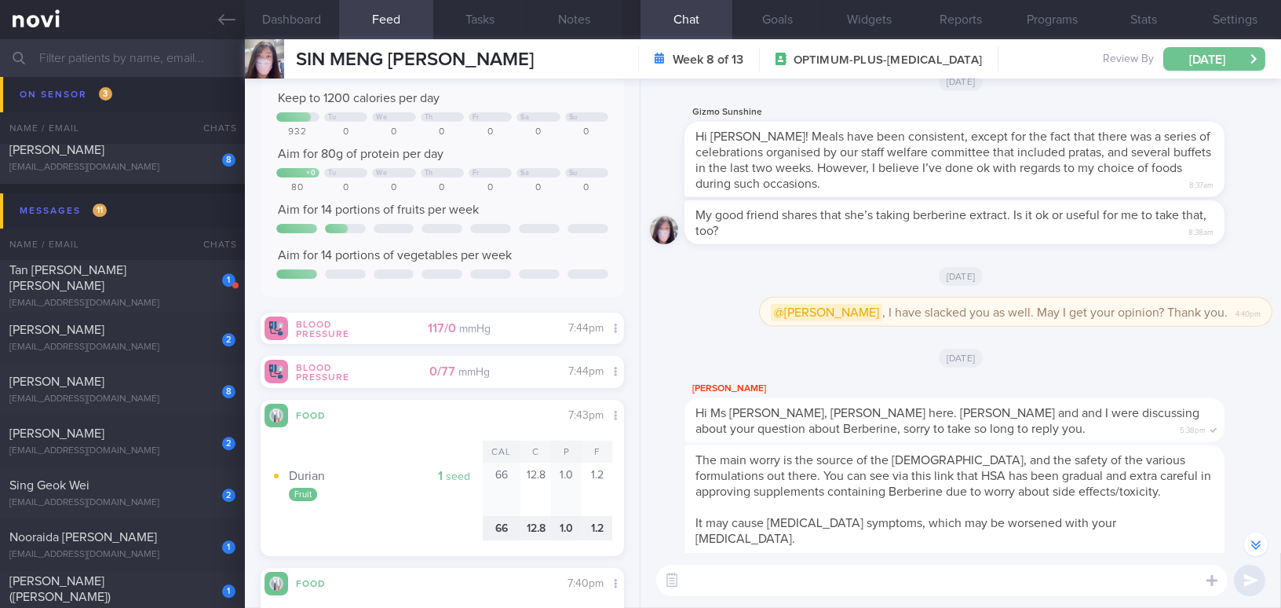
click at [1179, 53] on button "Thu, 30 Oct" at bounding box center [1215, 59] width 102 height 24
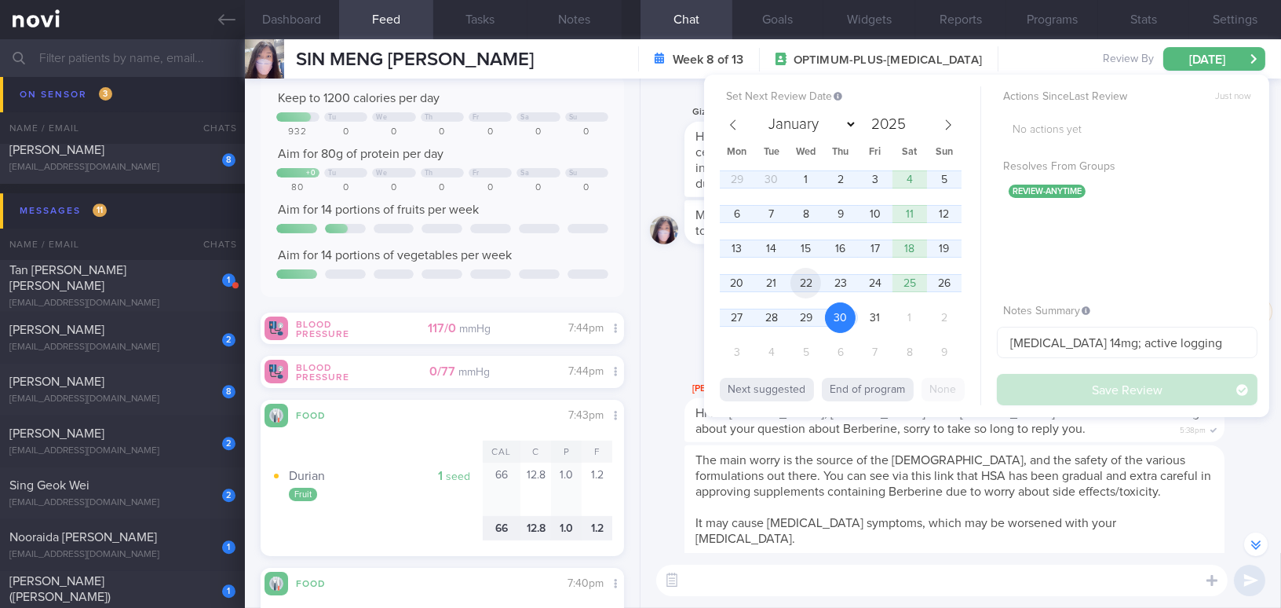
click at [798, 277] on span "22" at bounding box center [806, 283] width 31 height 31
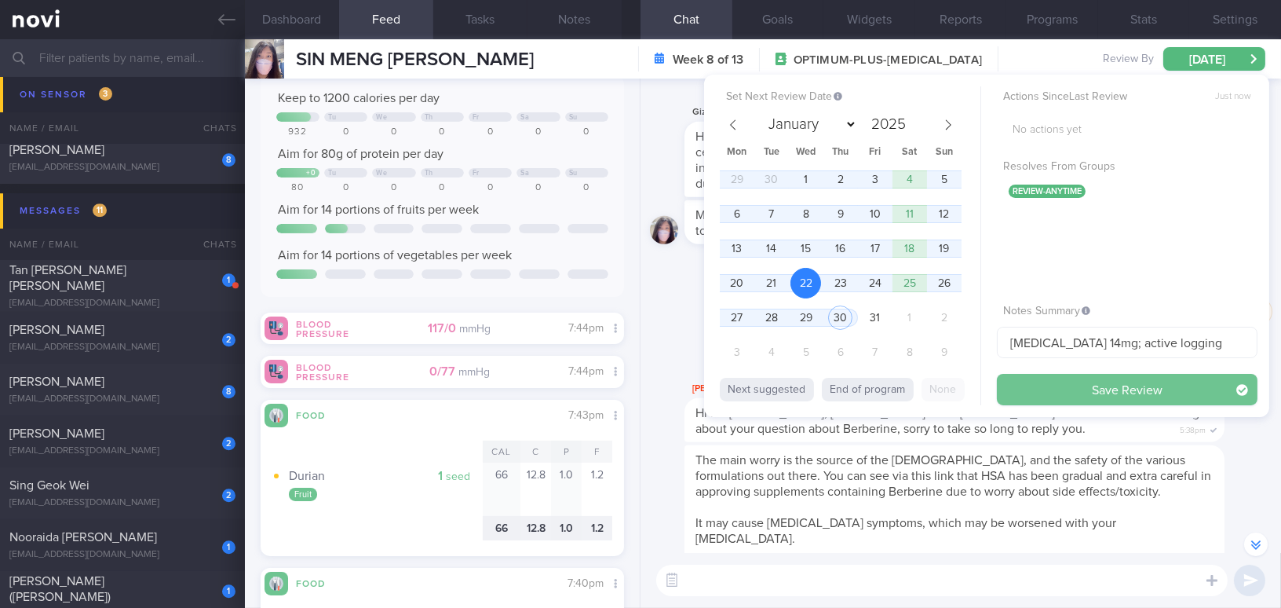
click at [1038, 389] on button "Save Review" at bounding box center [1127, 389] width 261 height 31
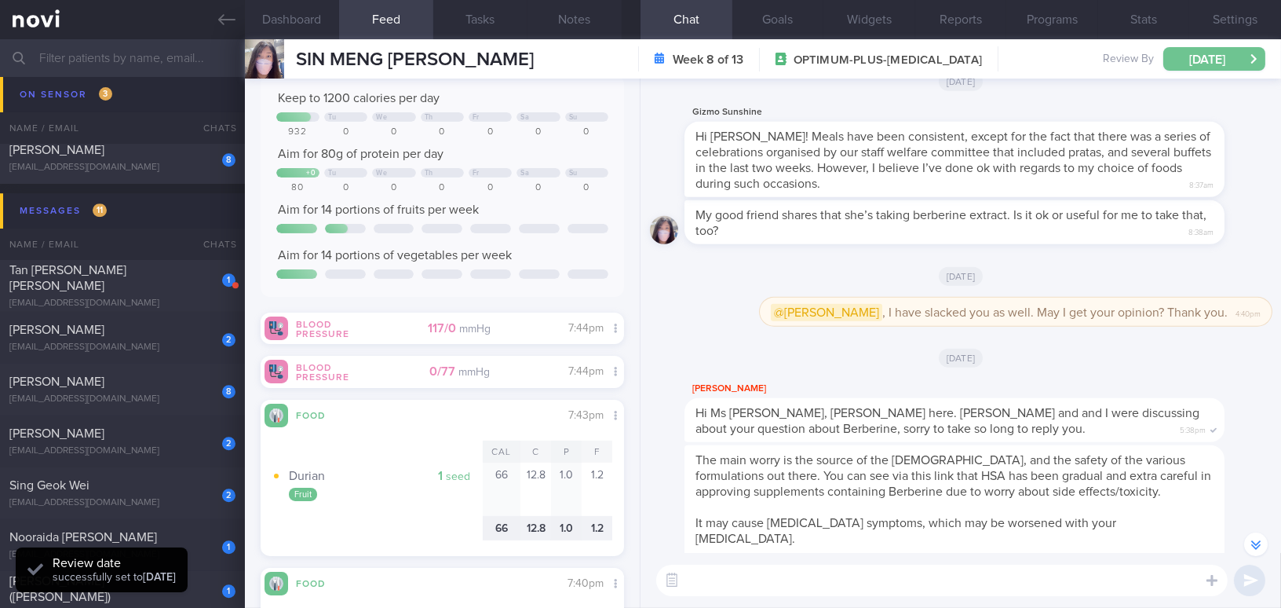
click at [1222, 53] on button "Wed, 22 Oct" at bounding box center [1215, 59] width 102 height 24
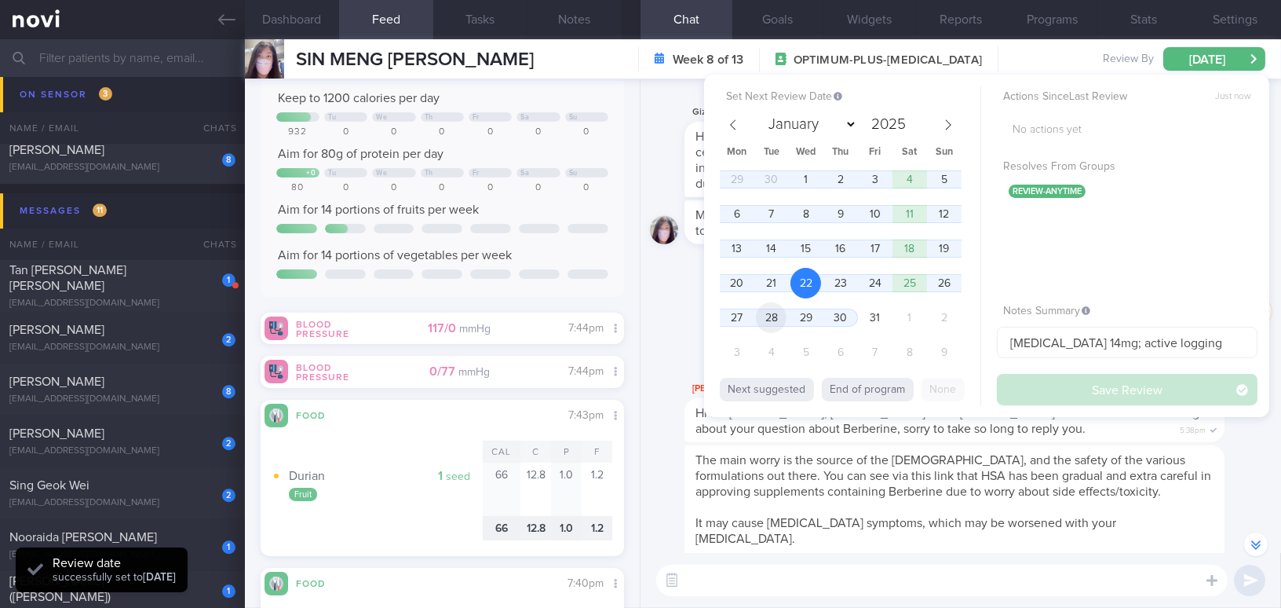
click at [775, 318] on span "28" at bounding box center [771, 317] width 31 height 31
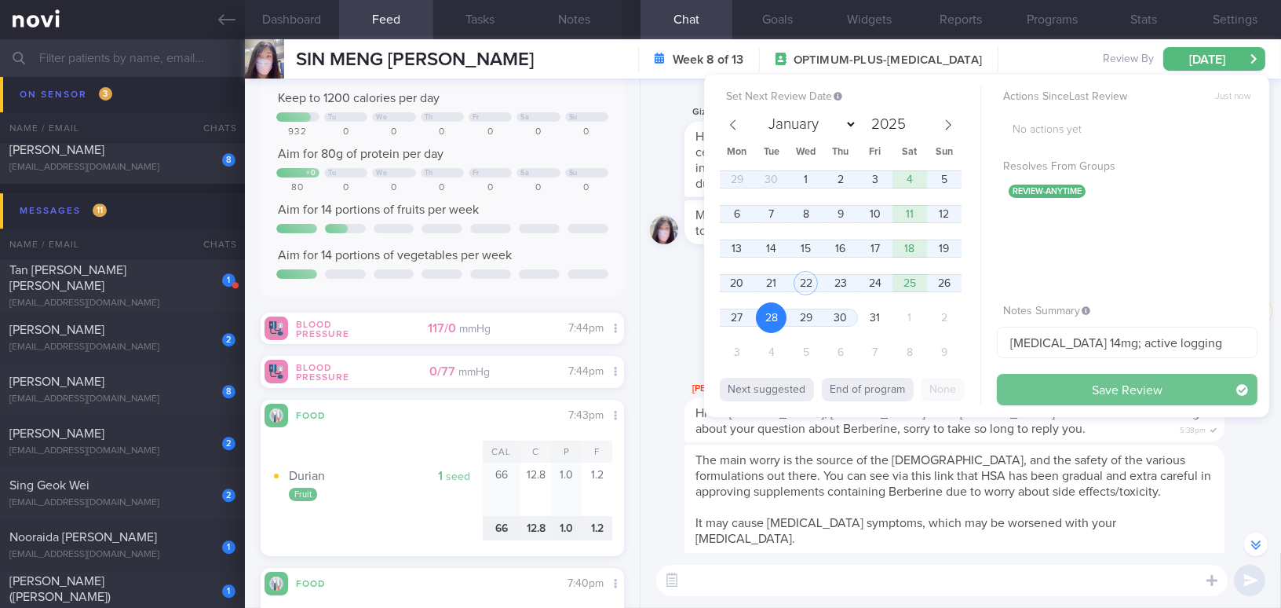
click at [1053, 386] on button "Save Review" at bounding box center [1127, 389] width 261 height 31
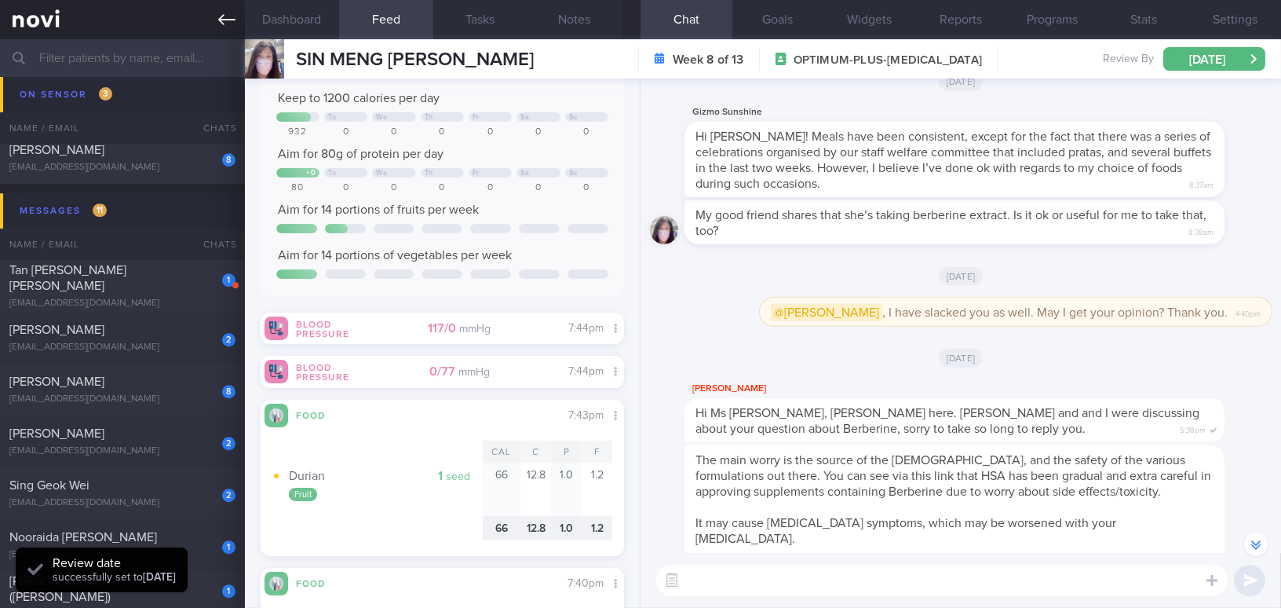
click at [226, 20] on icon at bounding box center [226, 19] width 17 height 11
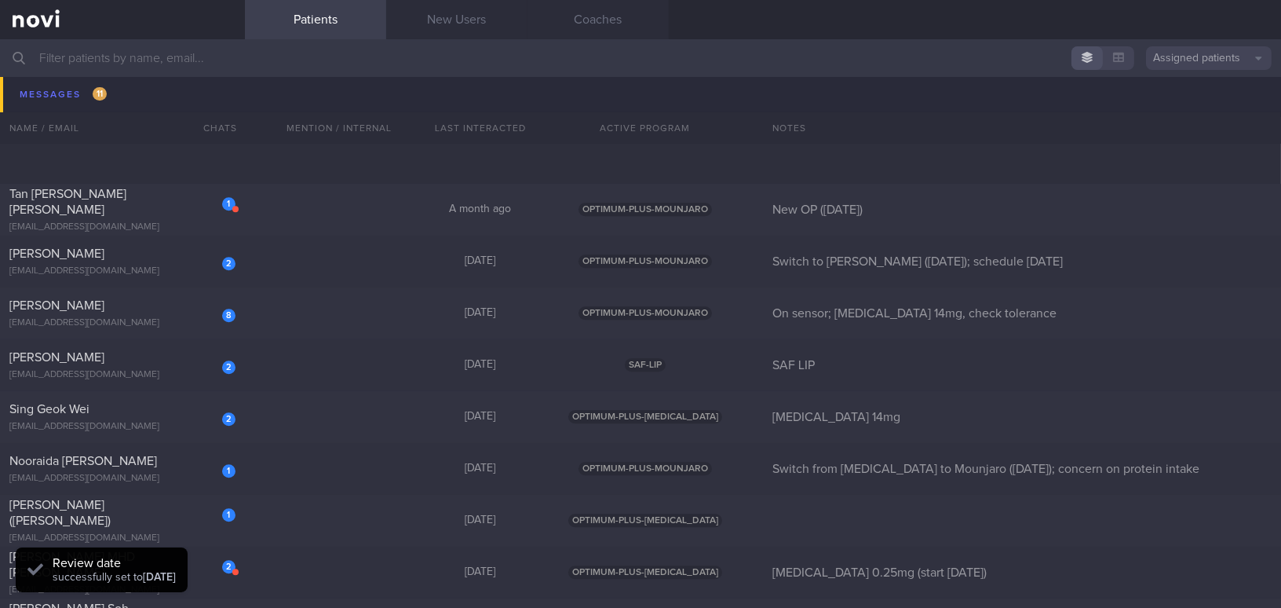
scroll to position [8782, 0]
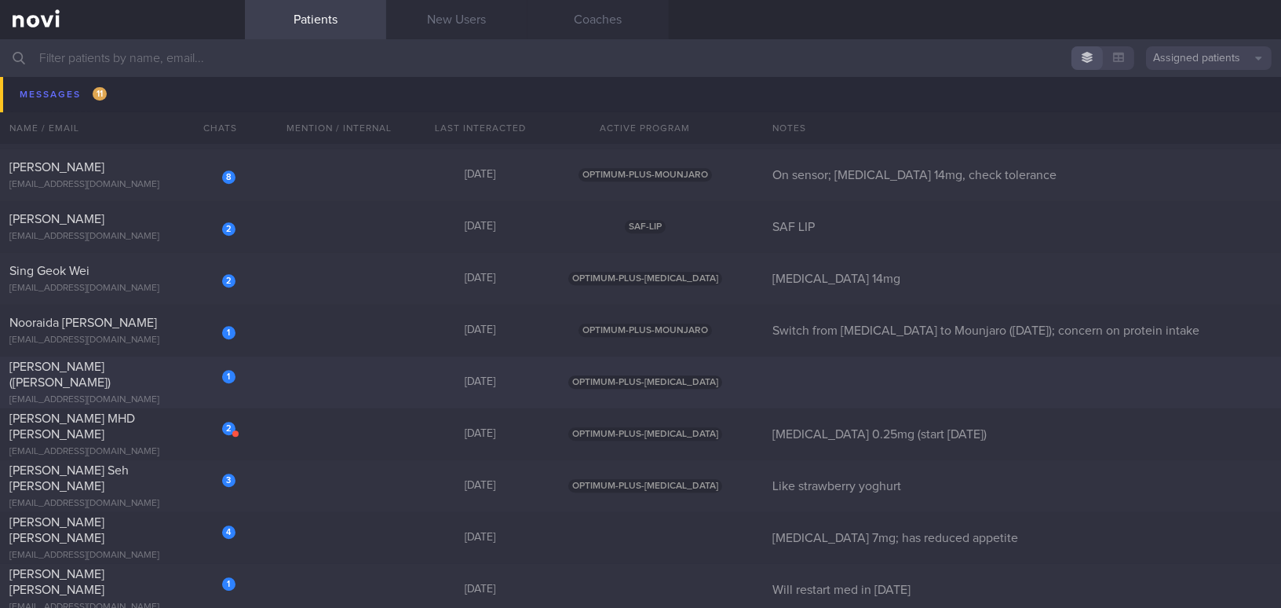
click at [127, 394] on div "ki91@mail.com" at bounding box center [122, 400] width 226 height 12
select select "10"
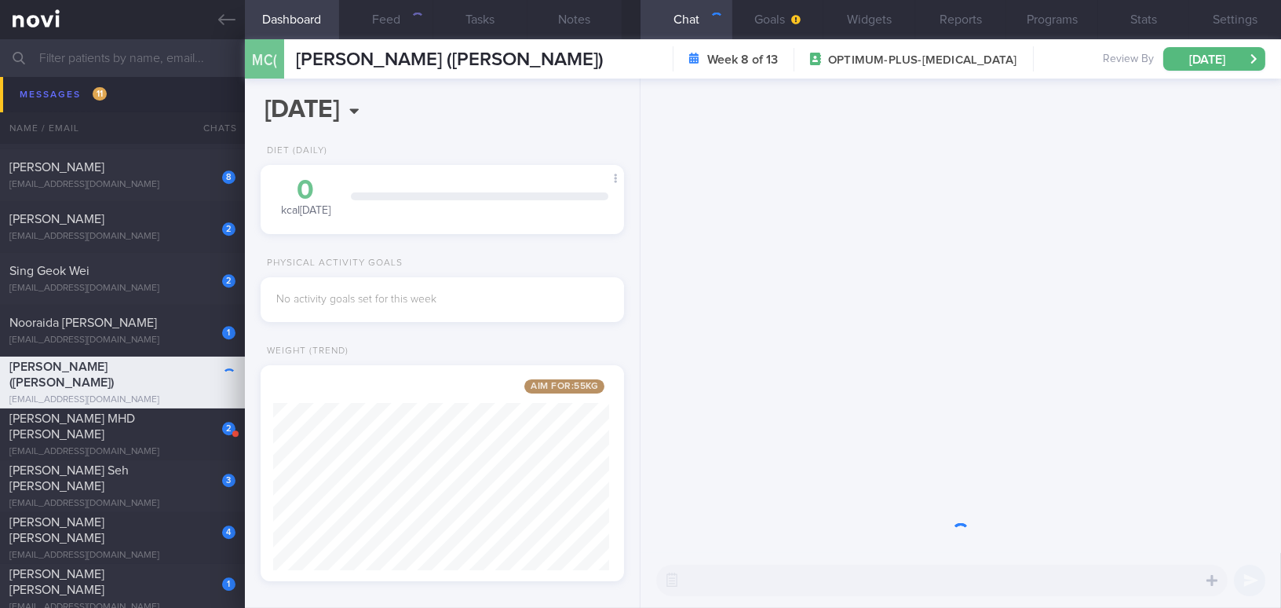
scroll to position [184, 324]
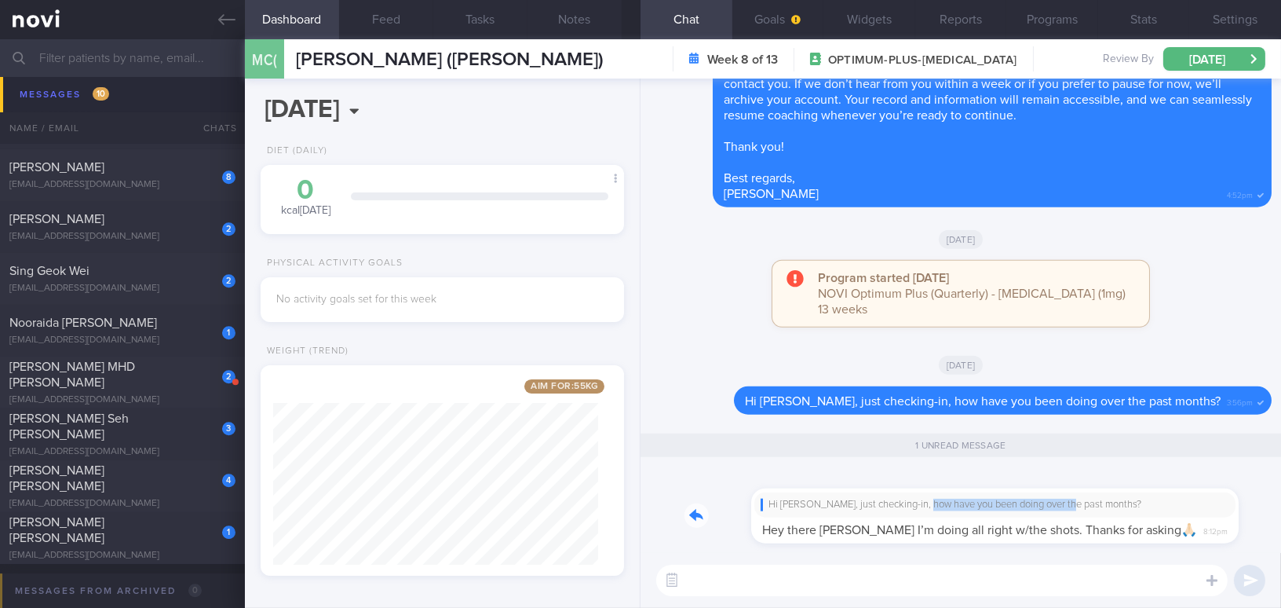
drag, startPoint x: 858, startPoint y: 503, endPoint x: 1005, endPoint y: 499, distance: 146.9
click at [1005, 499] on div "Hi Kim, just checking-in, how have you been doing over the past months? Hey the…" at bounding box center [952, 506] width 535 height 74
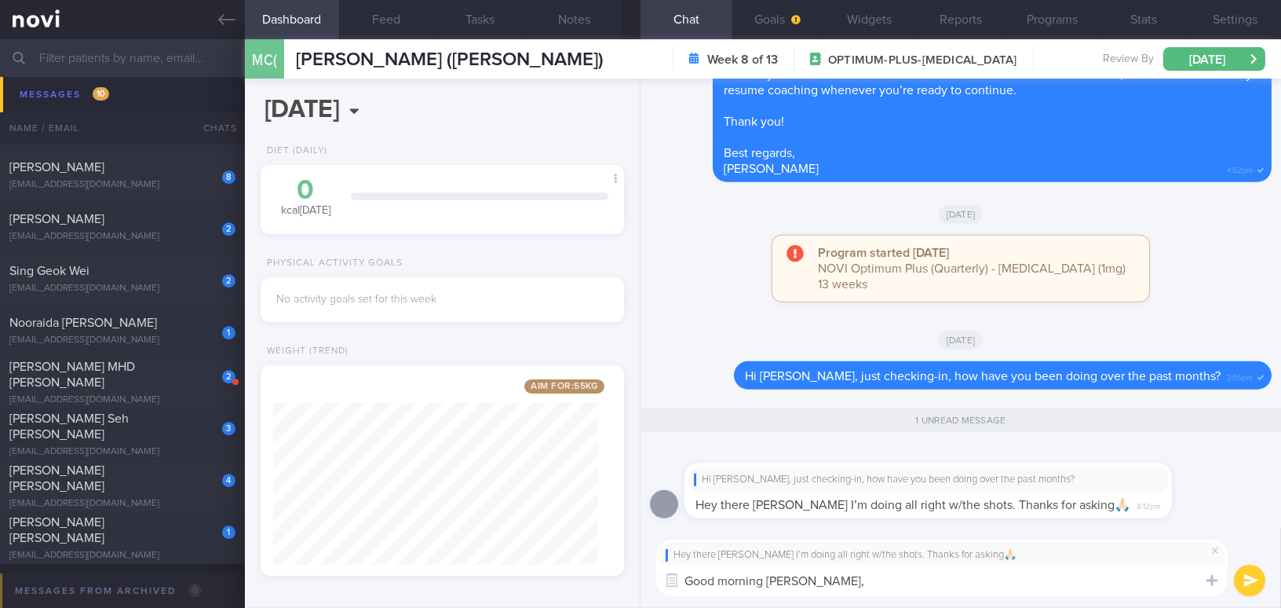
scroll to position [0, 0]
click at [1060, 19] on button "Programs" at bounding box center [1053, 19] width 92 height 39
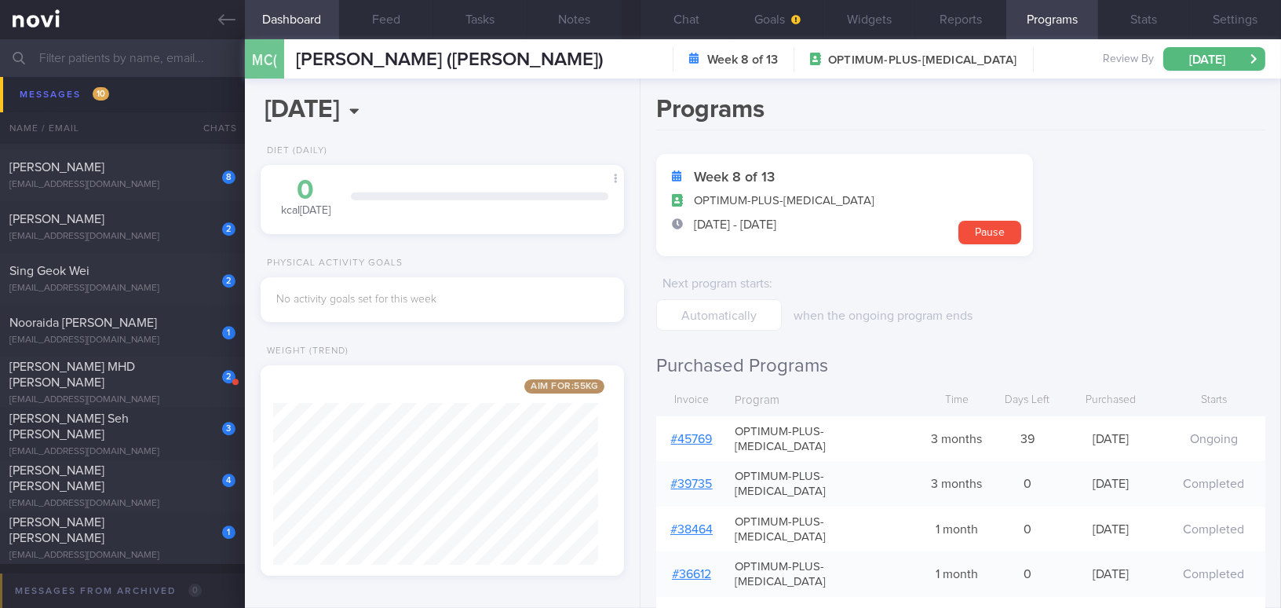
click at [689, 433] on link "# 45769" at bounding box center [692, 439] width 42 height 13
click at [699, 22] on button "Chat" at bounding box center [687, 19] width 92 height 39
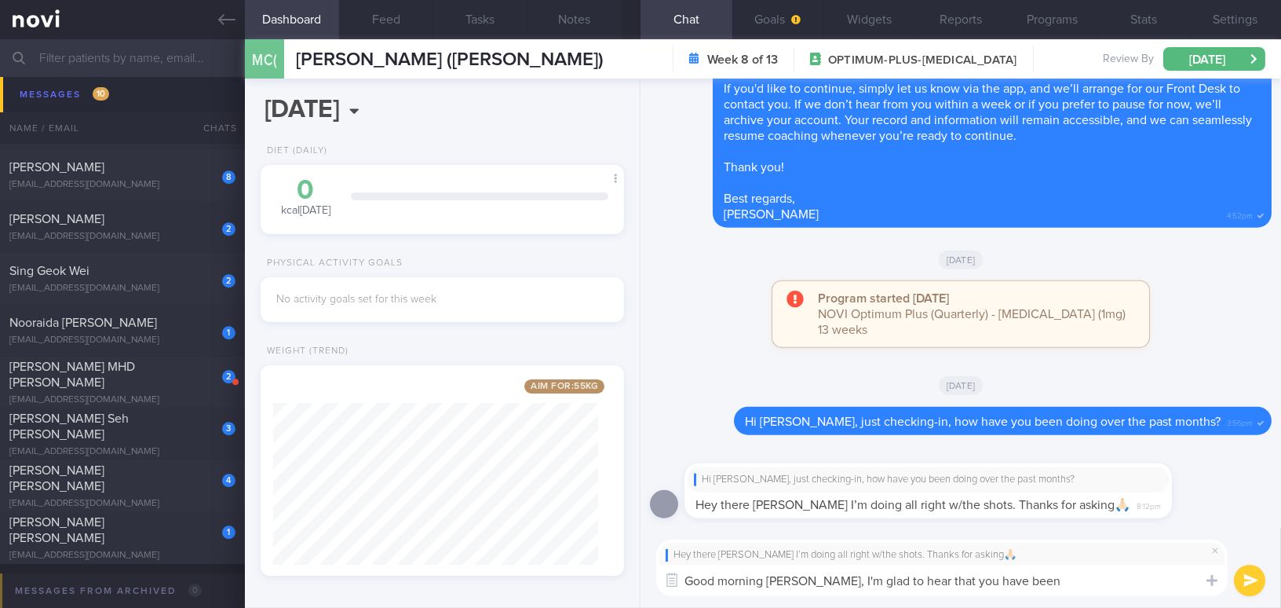
click at [1018, 579] on textarea "Good morning Kim, I'm glad to hear that you have been" at bounding box center [942, 579] width 572 height 31
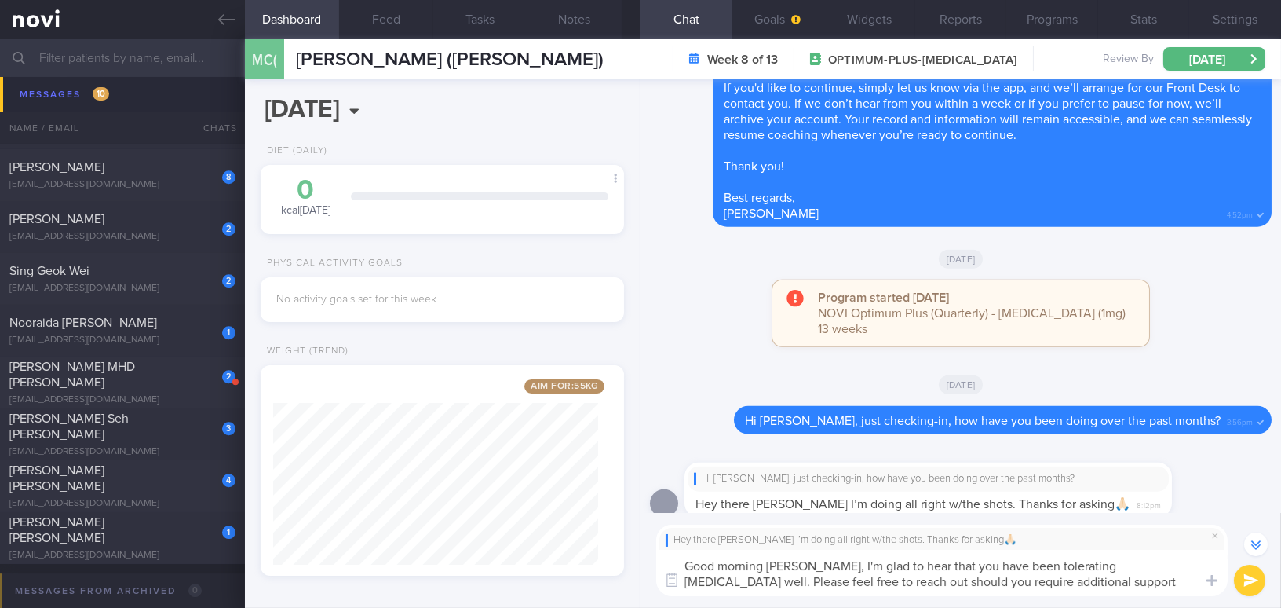
scroll to position [-29, 0]
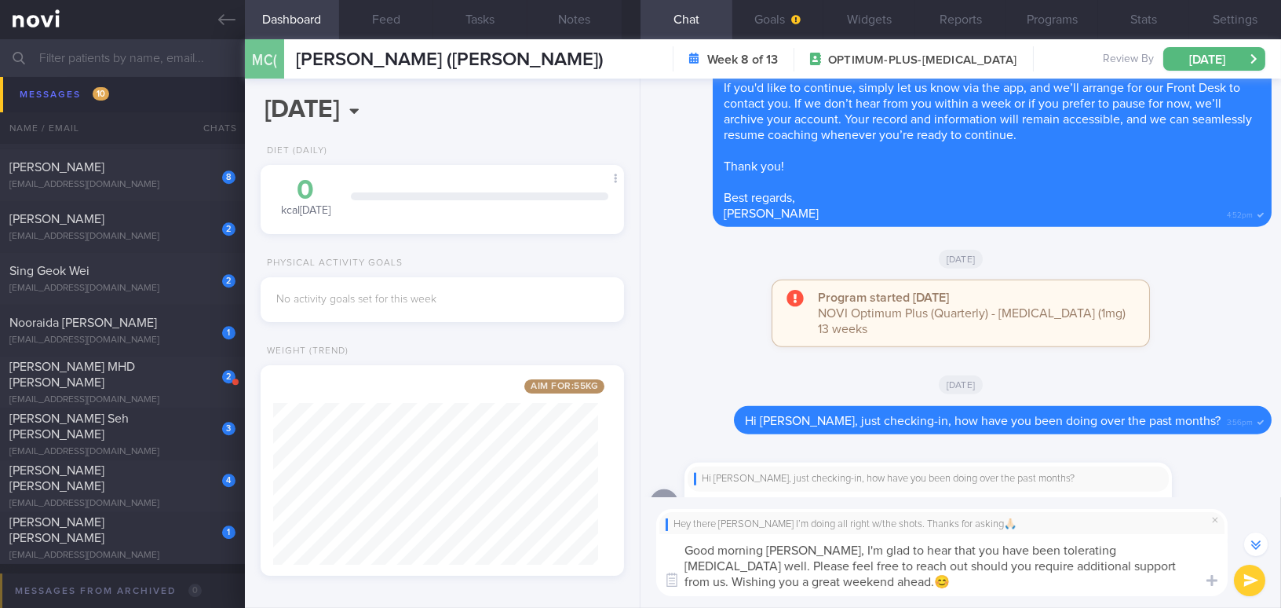
type textarea "Good morning Kim, I'm glad to hear that you have been tolerating Wegovy well. P…"
click at [1246, 581] on button "submit" at bounding box center [1249, 579] width 31 height 31
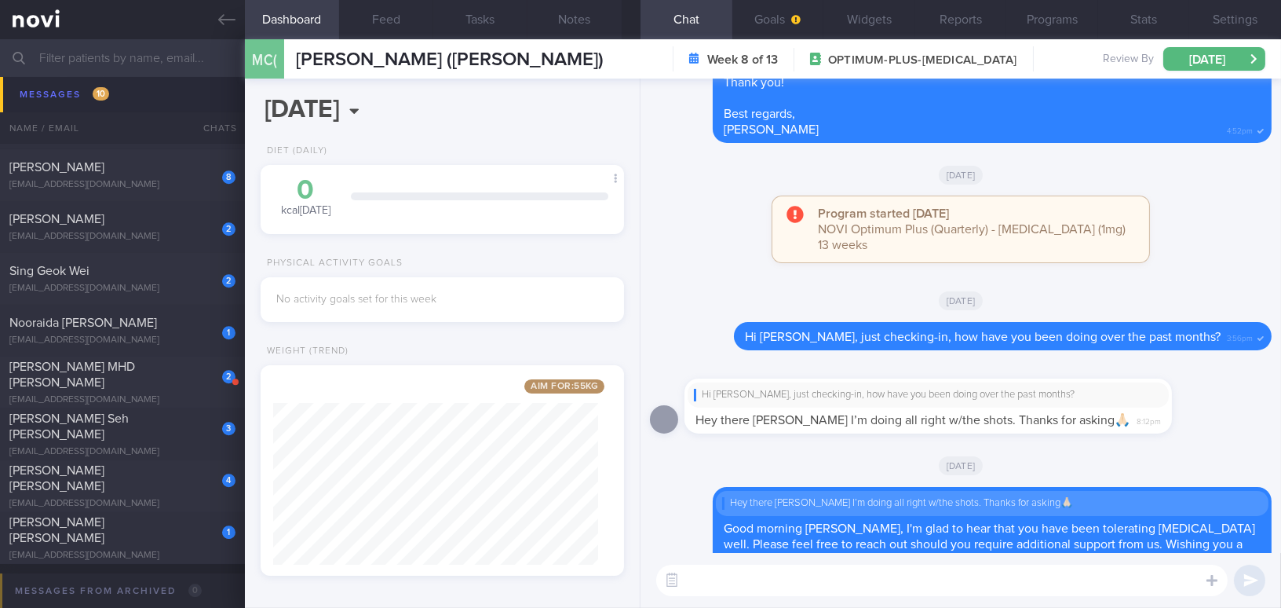
scroll to position [0, 0]
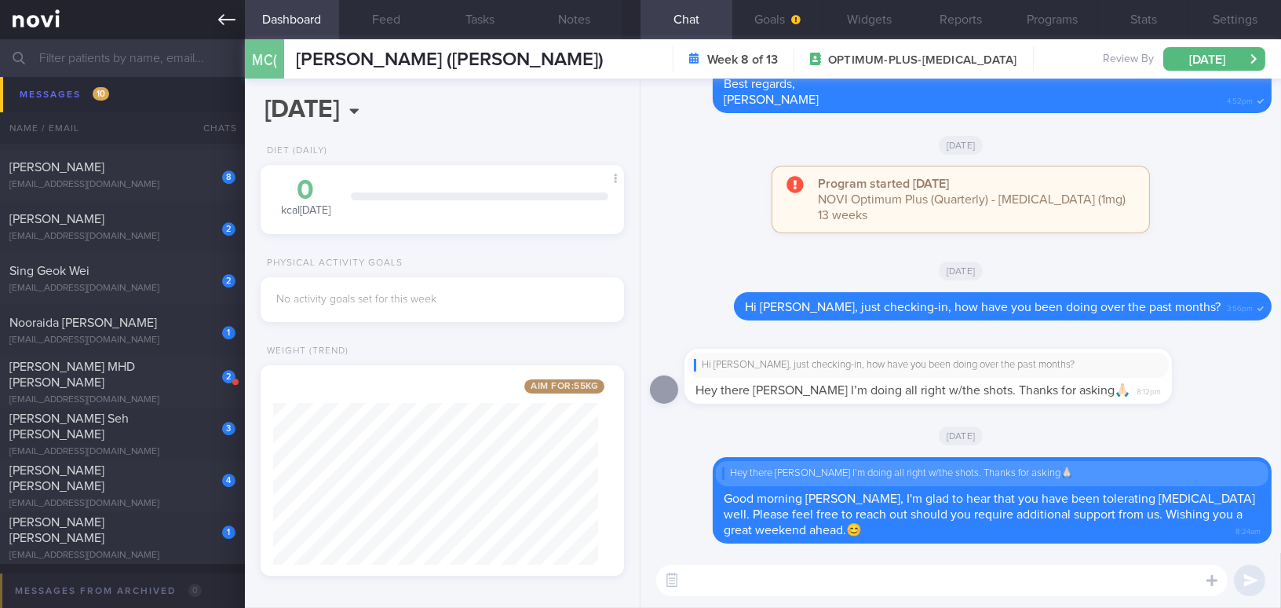
click at [217, 19] on link at bounding box center [122, 19] width 245 height 39
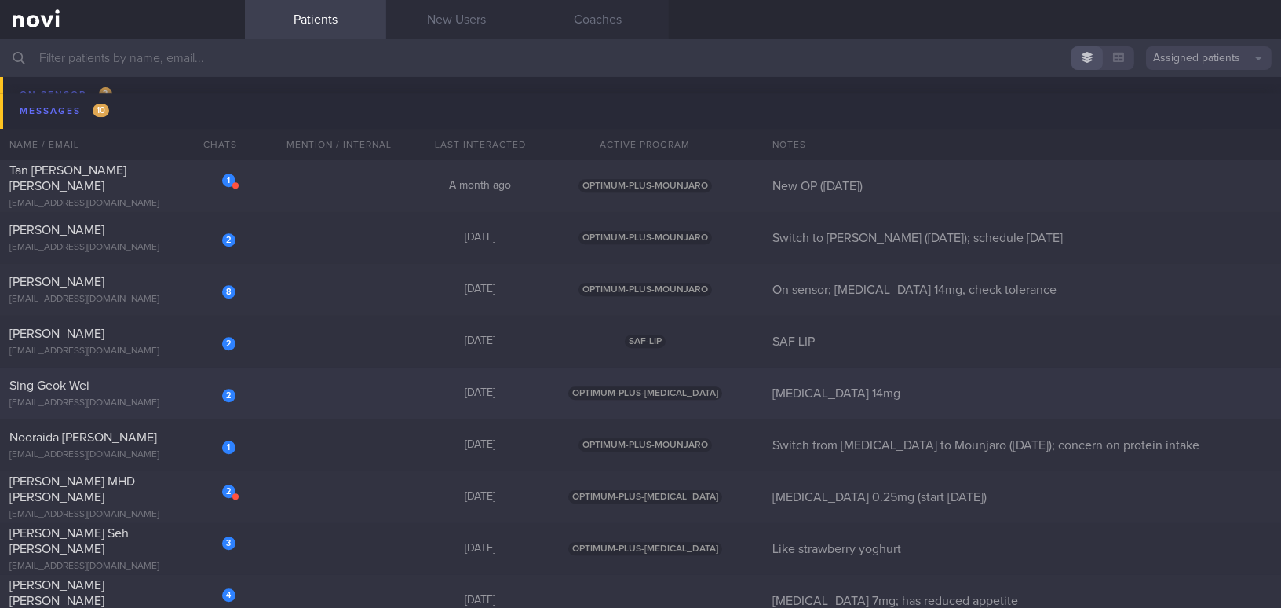
scroll to position [8568, 0]
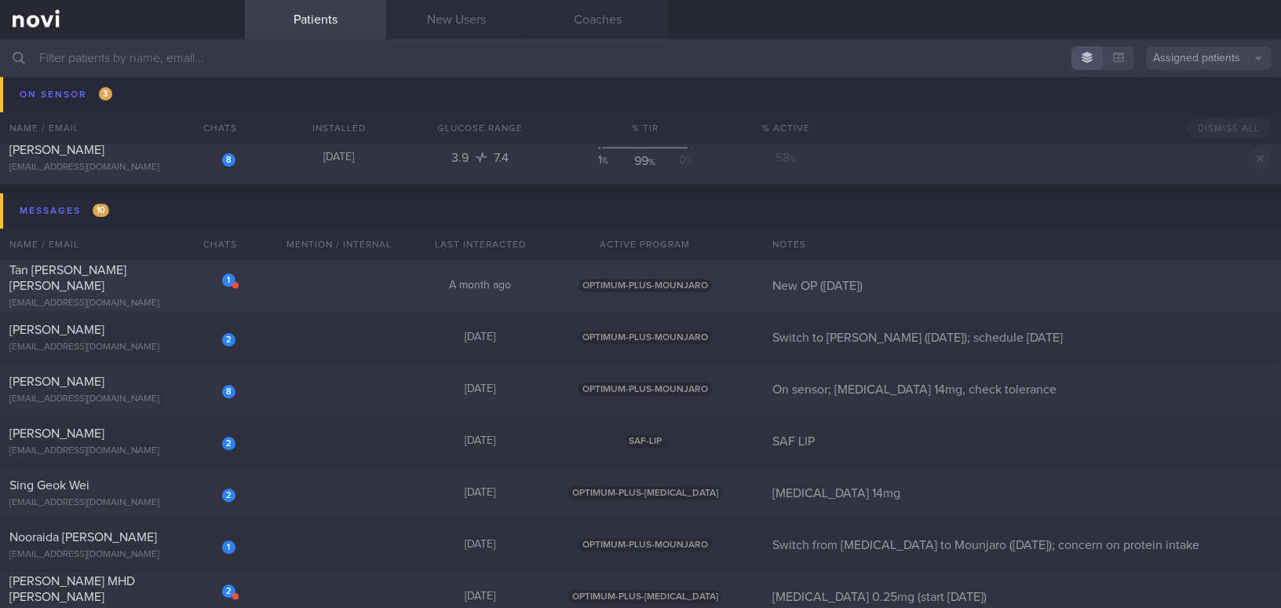
click at [153, 278] on div "Tan Chen Lin Serina" at bounding box center [120, 277] width 222 height 31
select select "8"
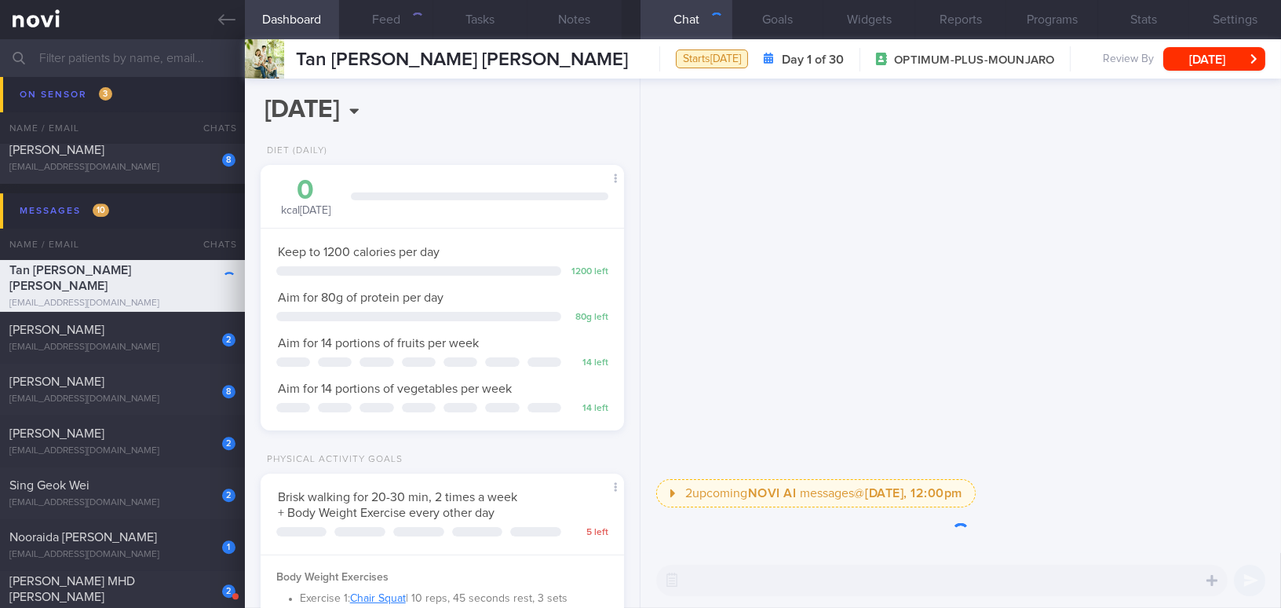
scroll to position [185, 324]
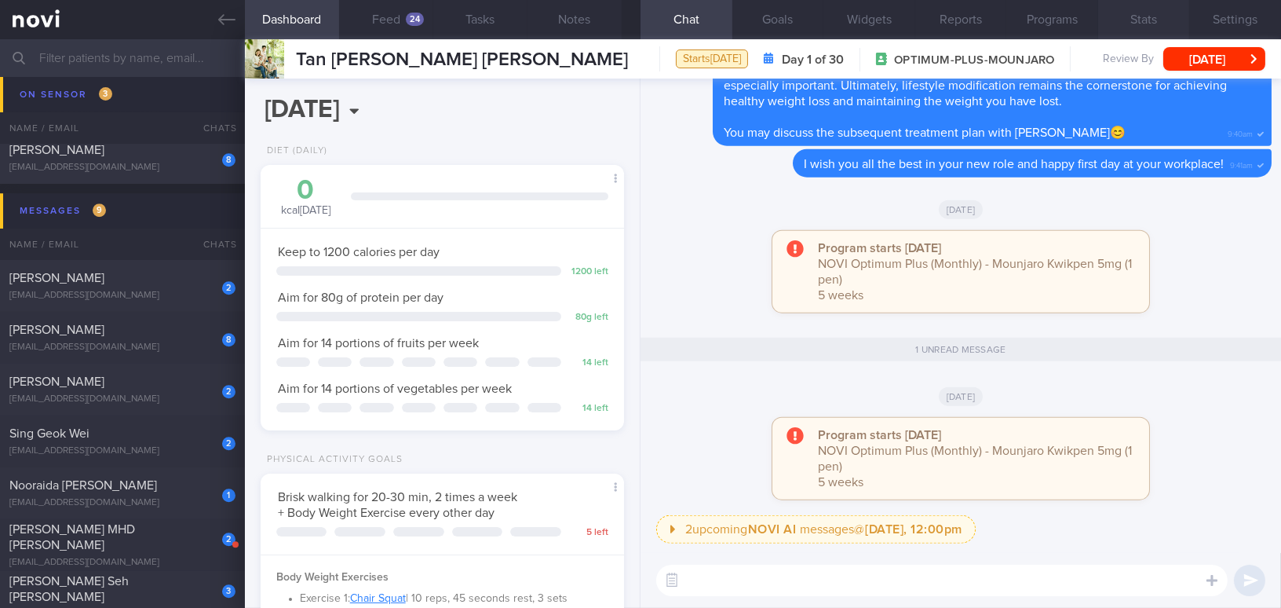
click at [1149, 13] on button "Stats" at bounding box center [1144, 19] width 92 height 39
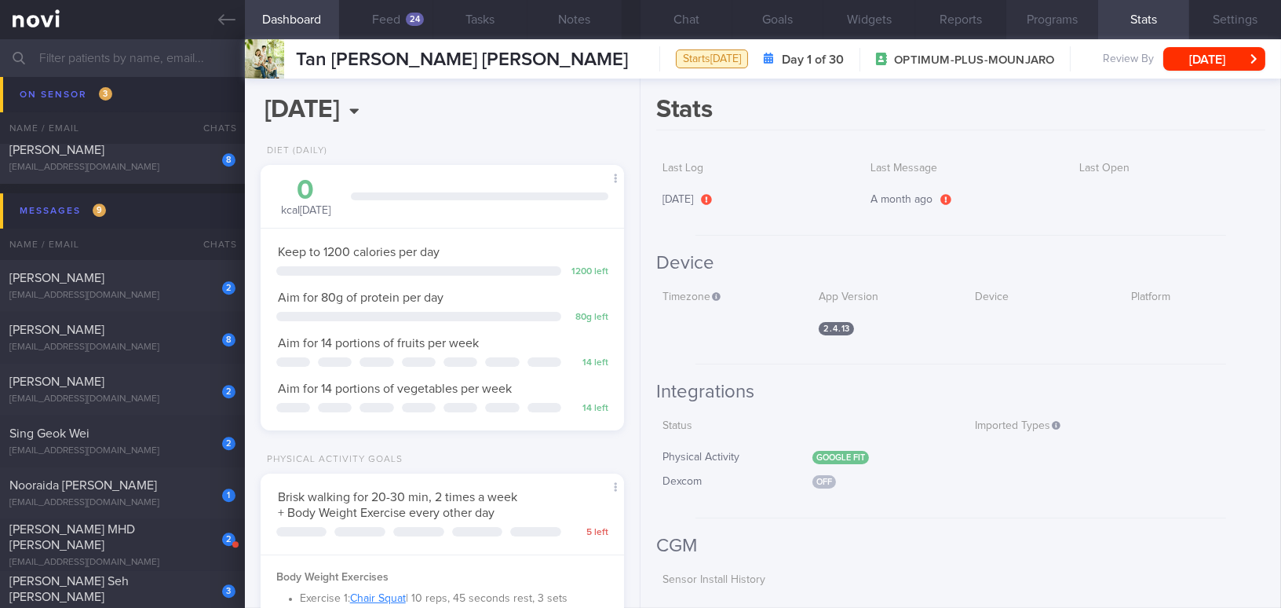
click at [1059, 17] on button "Programs" at bounding box center [1053, 19] width 92 height 39
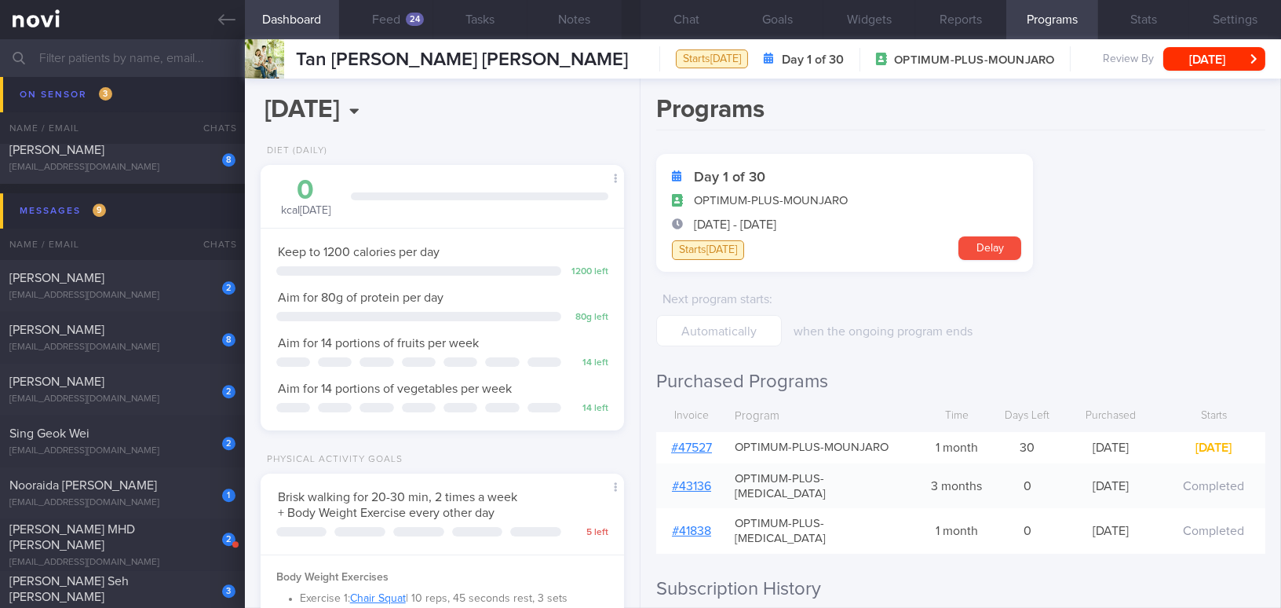
click at [689, 444] on link "# 47527" at bounding box center [691, 447] width 41 height 13
click at [571, 31] on button "Notes" at bounding box center [575, 19] width 94 height 39
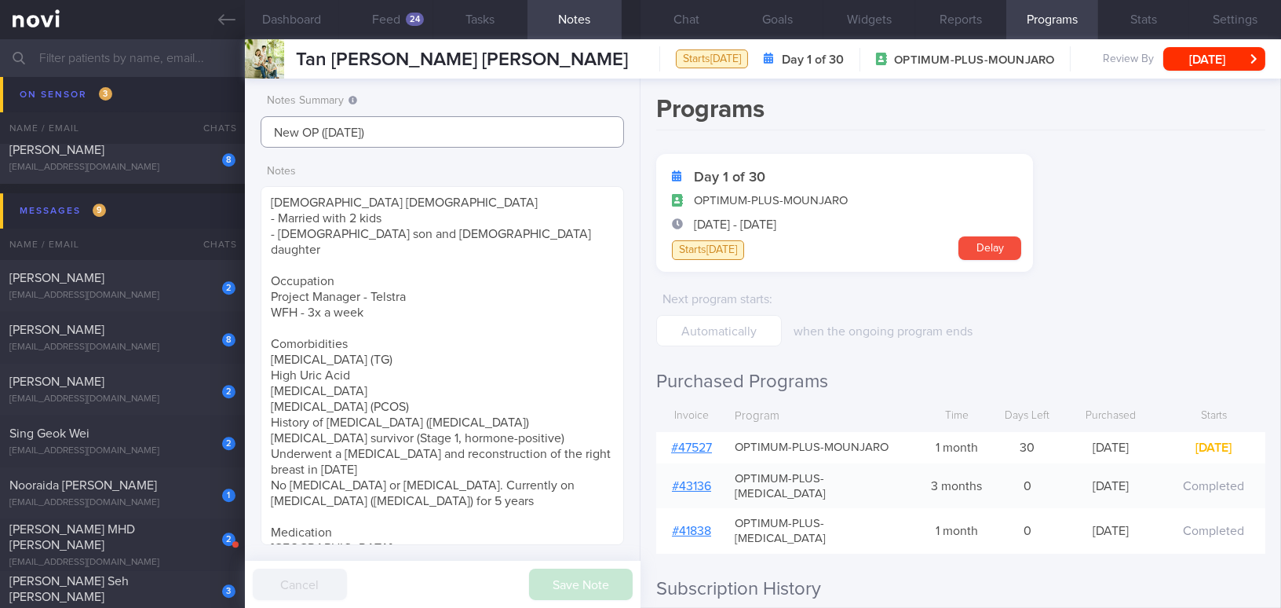
drag, startPoint x: 395, startPoint y: 130, endPoint x: 160, endPoint y: 127, distance: 234.8
click at [160, 127] on div "Patients New Users Coaches Assigned patients Assigned patients All active patie…" at bounding box center [640, 323] width 1281 height 568
type input "*Check if client paid?"
click at [571, 582] on button "Save Note" at bounding box center [581, 583] width 104 height 31
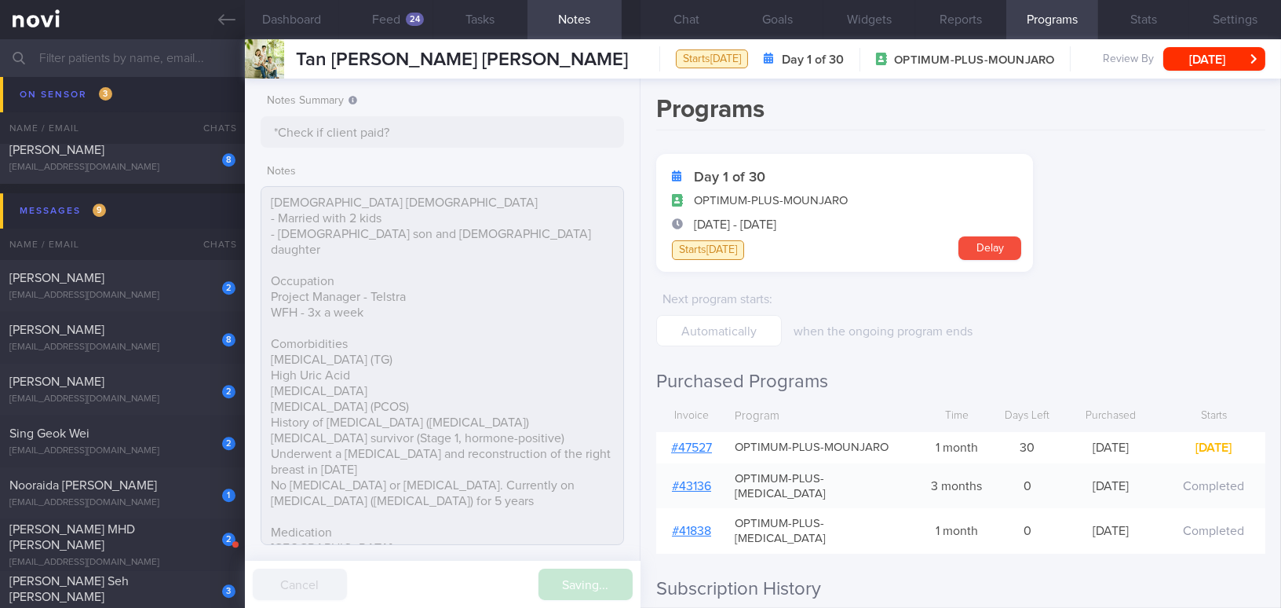
type input "*Check if client paid?"
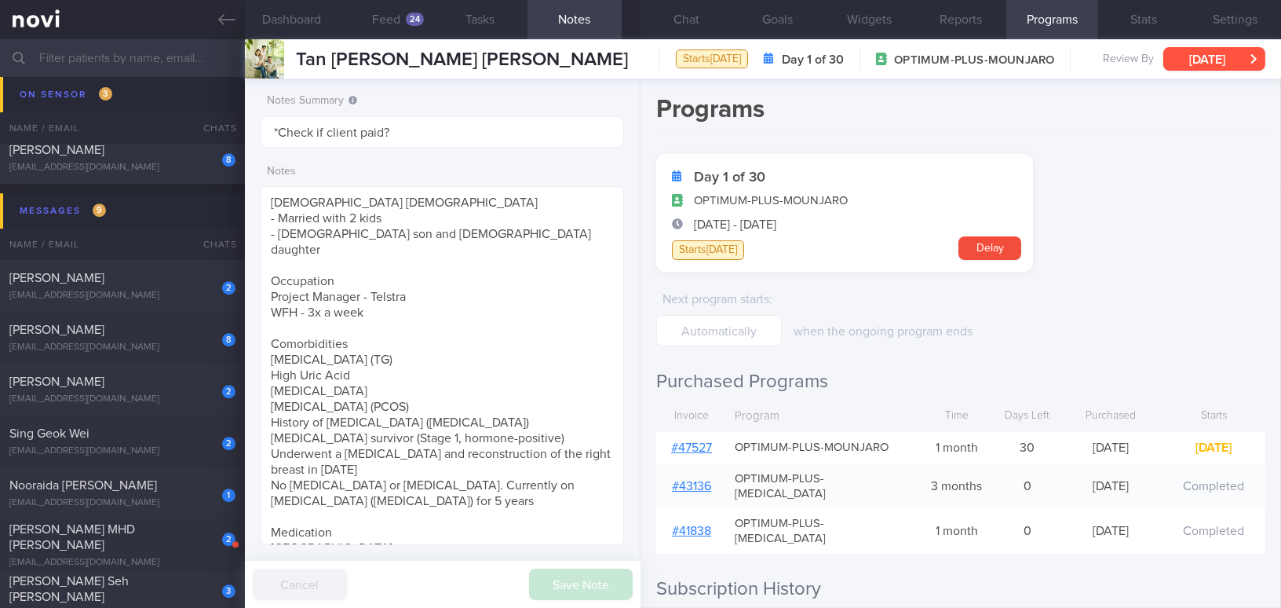
click at [1192, 61] on button "[DATE]" at bounding box center [1215, 59] width 102 height 24
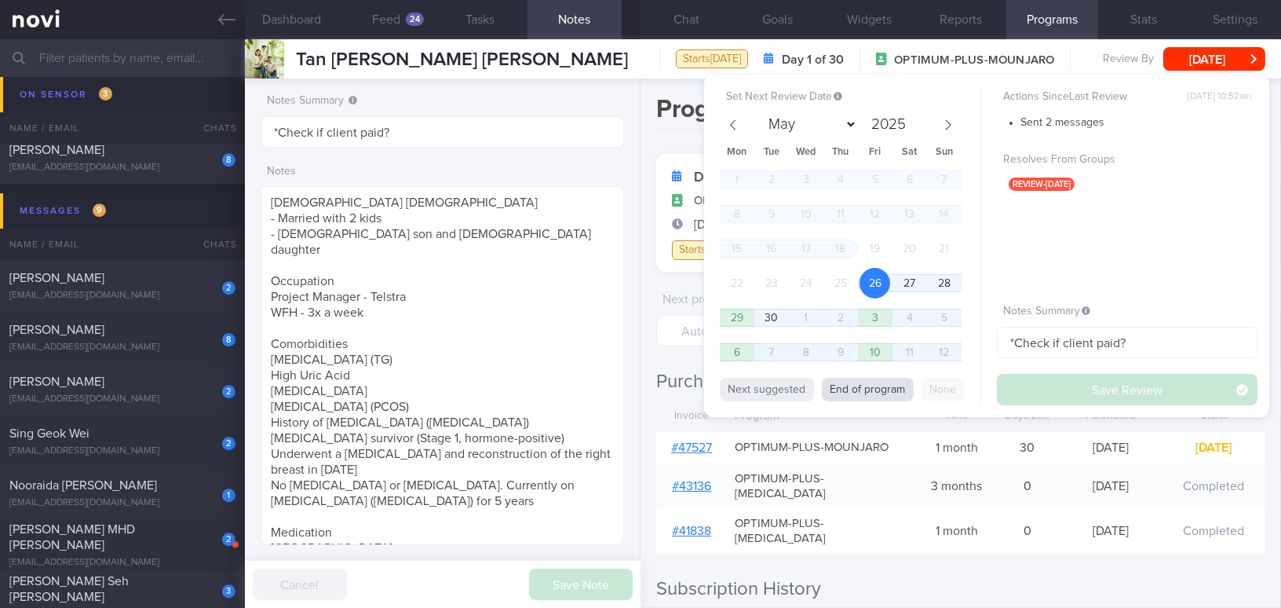
click at [864, 393] on button "End of program" at bounding box center [868, 390] width 92 height 24
select select "9"
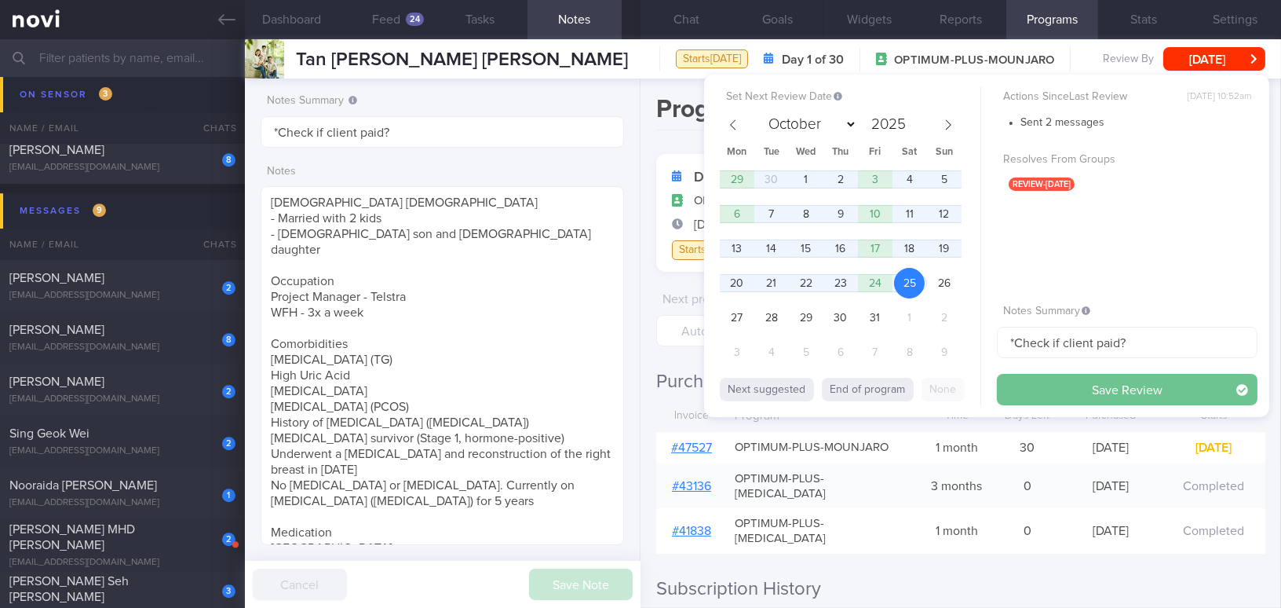
click at [1077, 393] on button "Save Review" at bounding box center [1127, 389] width 261 height 31
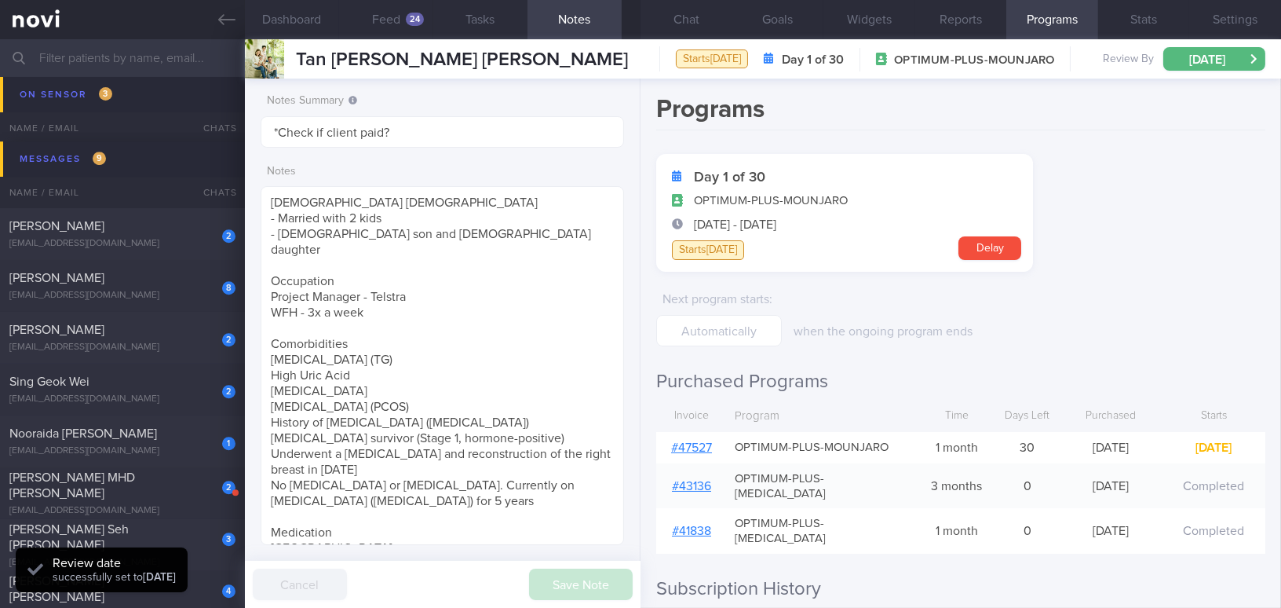
scroll to position [8516, 0]
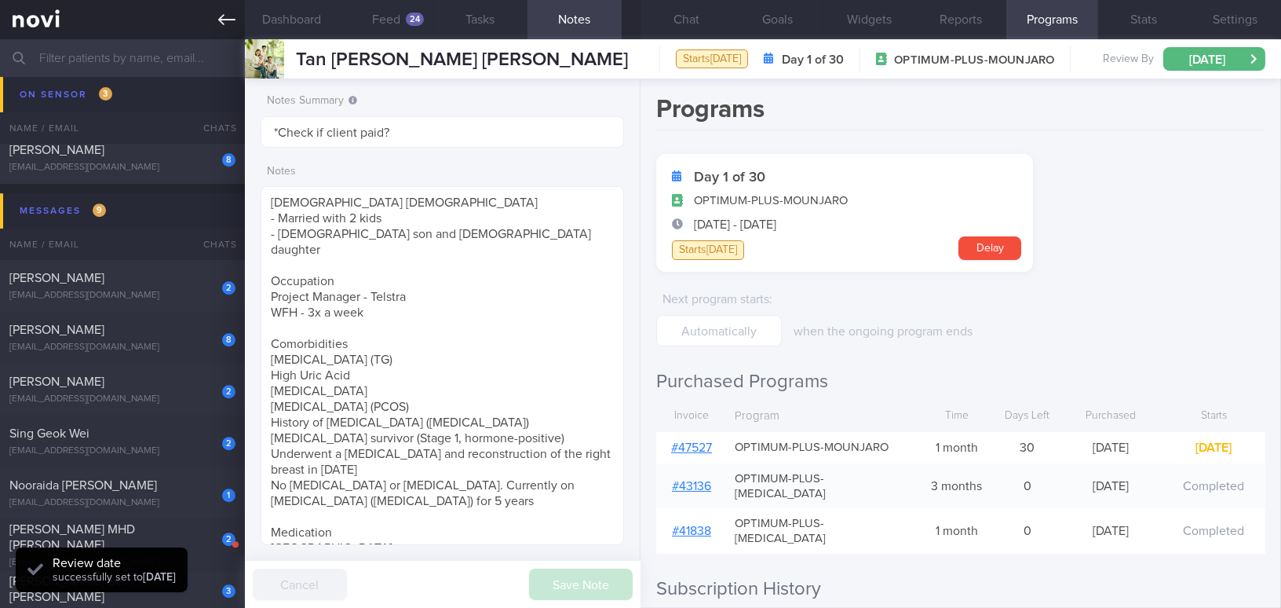
click at [219, 17] on icon at bounding box center [226, 19] width 17 height 17
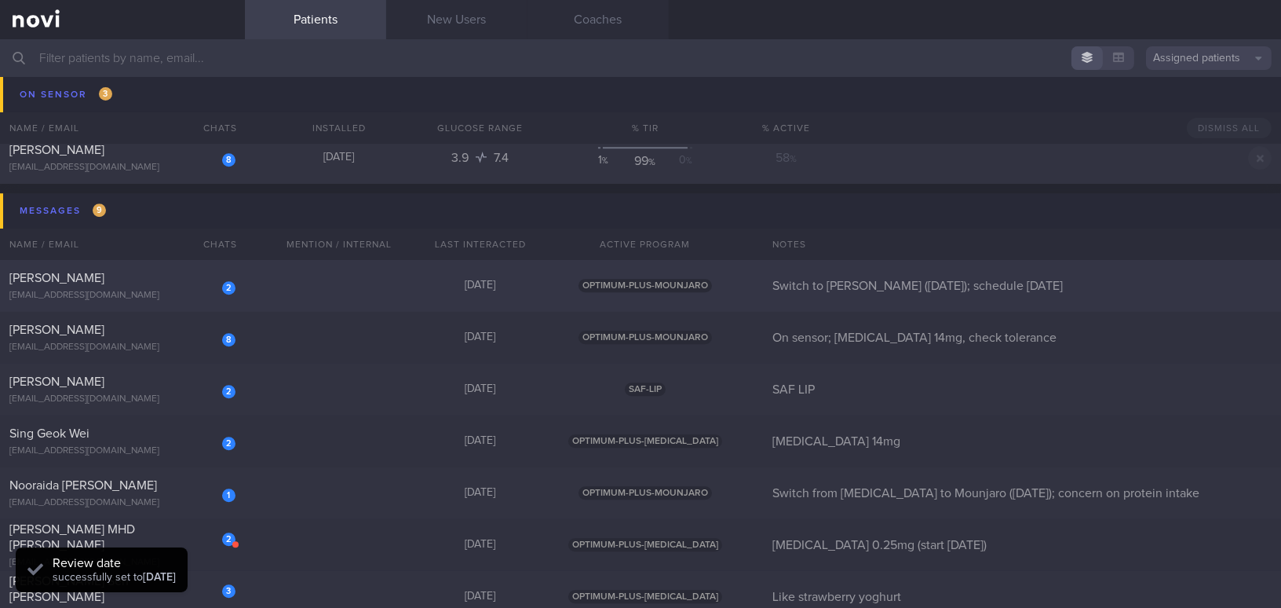
click at [133, 276] on div "TAN PUAY LU, ANNIE" at bounding box center [120, 278] width 222 height 16
select select "9"
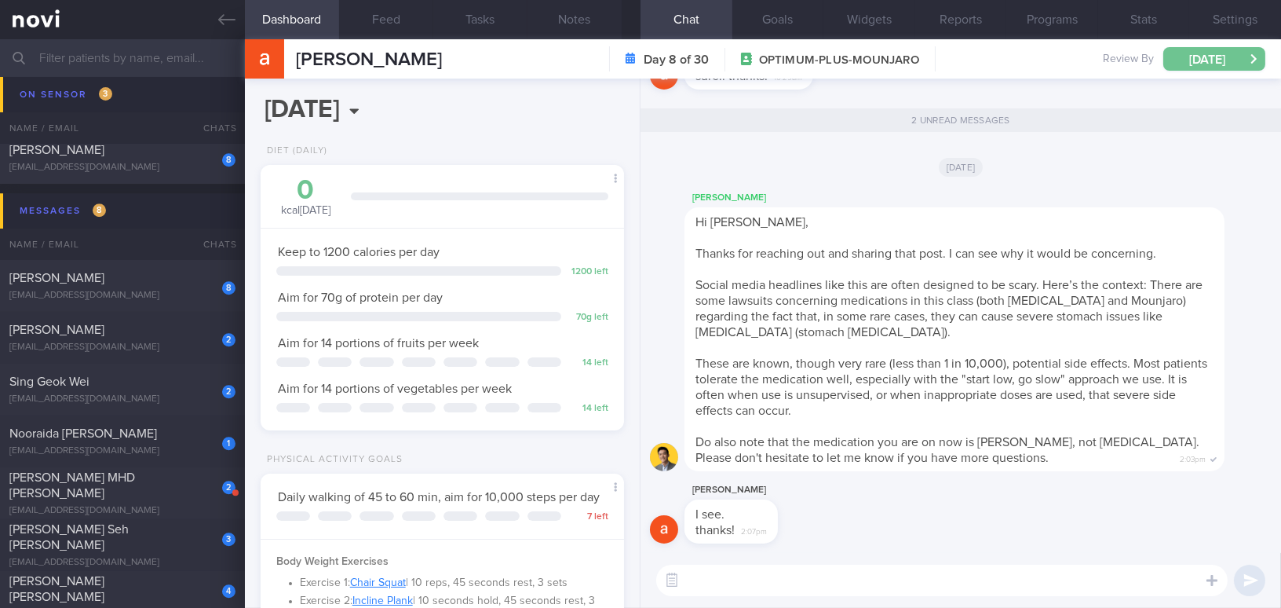
click at [1177, 57] on button "Sat, 18 Oct" at bounding box center [1215, 59] width 102 height 24
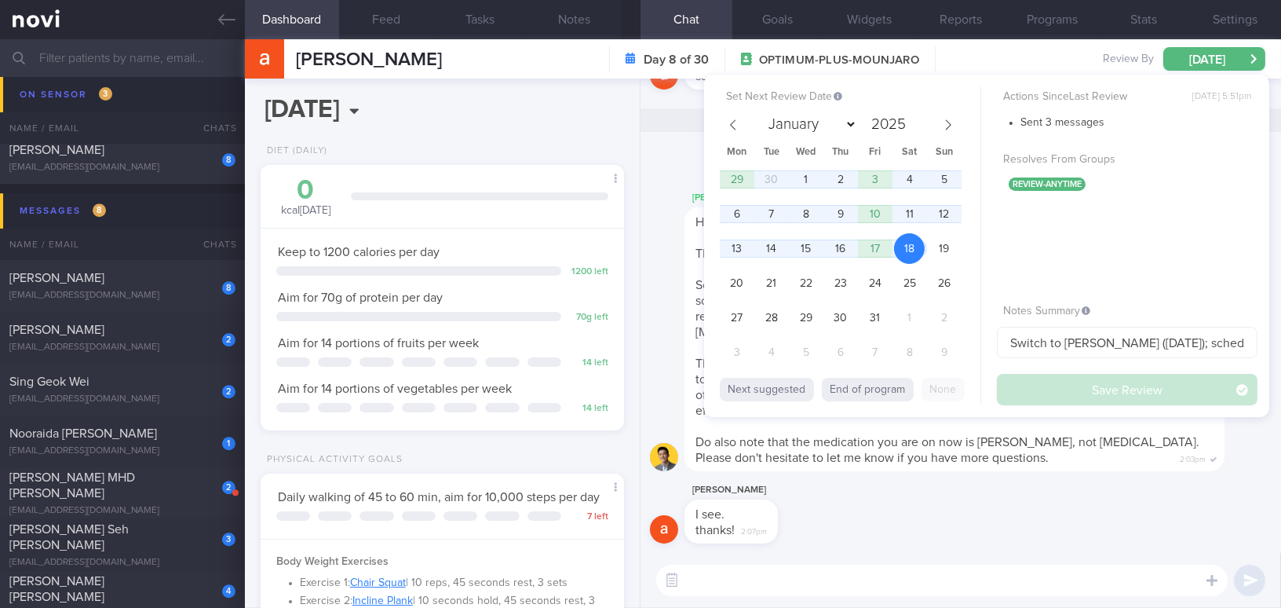
click at [1017, 533] on div "annie tan I see. thanks! 2:07pm" at bounding box center [961, 516] width 622 height 72
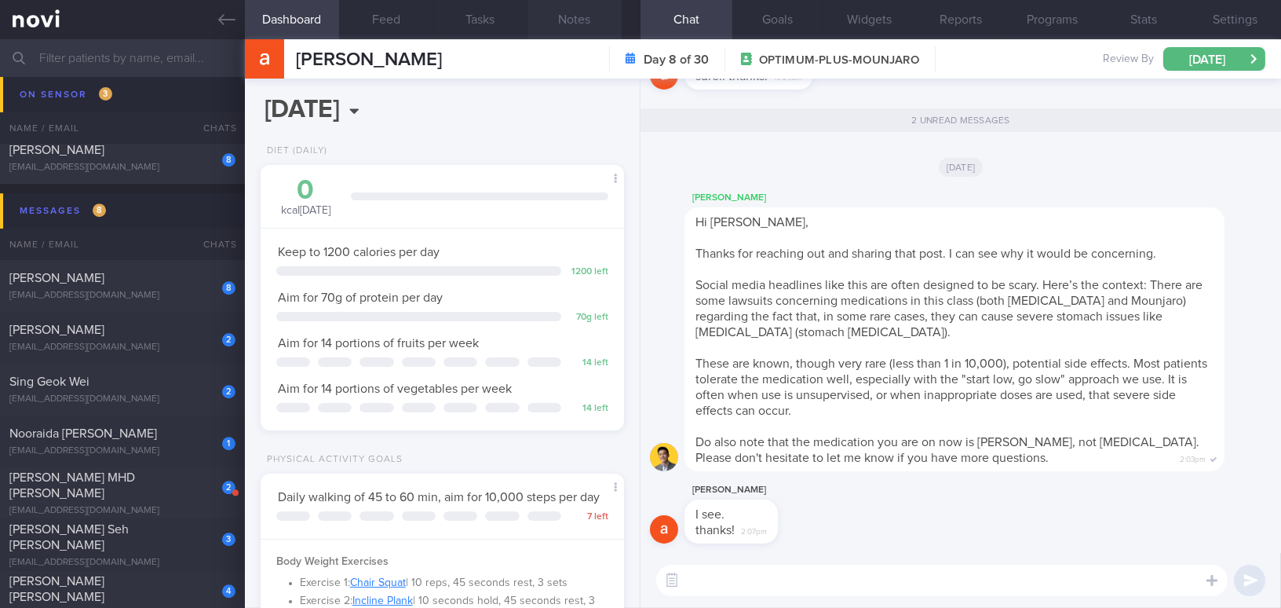
click at [569, 17] on button "Notes" at bounding box center [575, 19] width 94 height 39
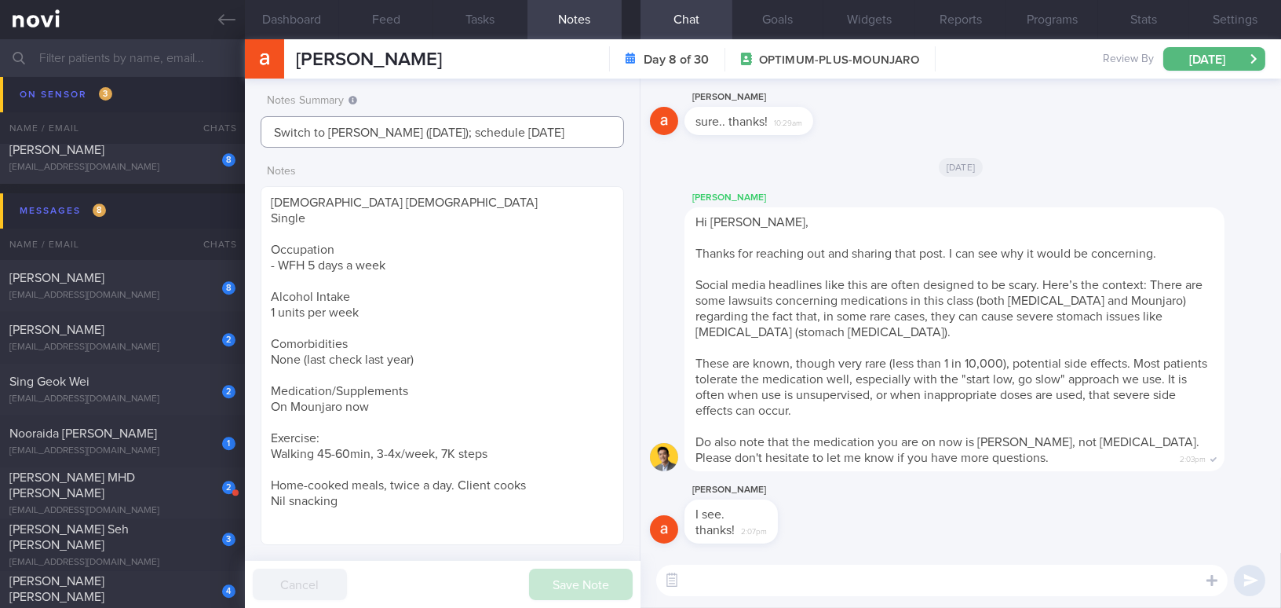
drag, startPoint x: 439, startPoint y: 130, endPoint x: 555, endPoint y: 133, distance: 116.2
click at [555, 133] on input "Switch to Mounjaro (22/6/25); schedule 27/8/25" at bounding box center [443, 131] width 364 height 31
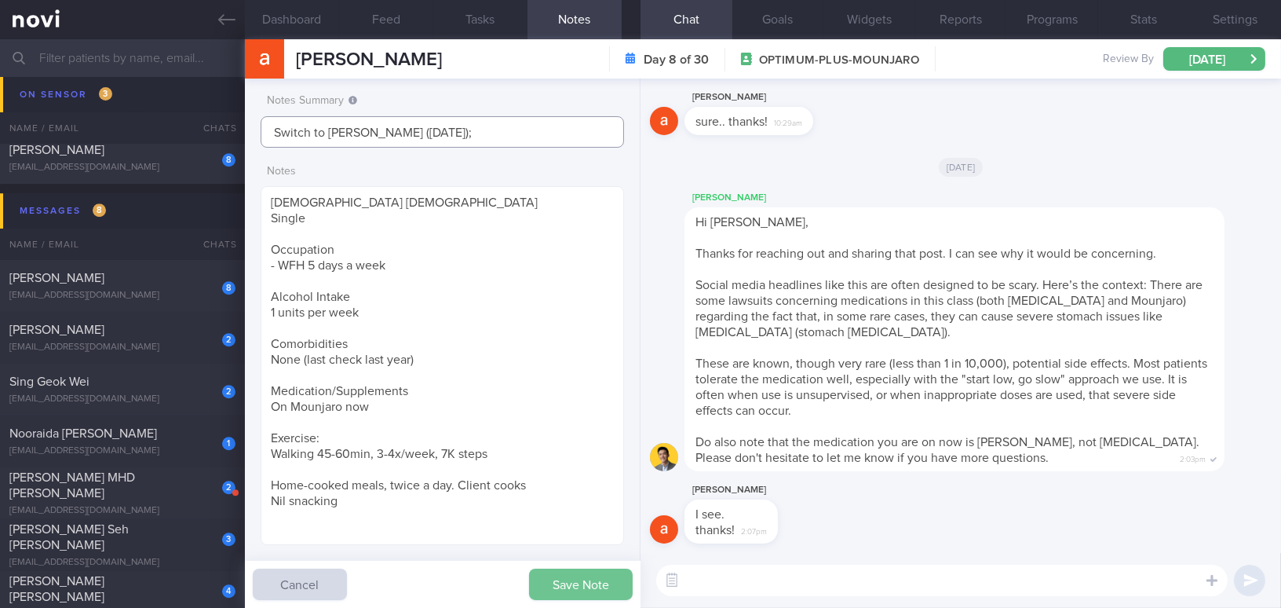
type input "Switch to Mounjaro (22/6/25);"
click at [537, 588] on button "Save Note" at bounding box center [581, 583] width 104 height 31
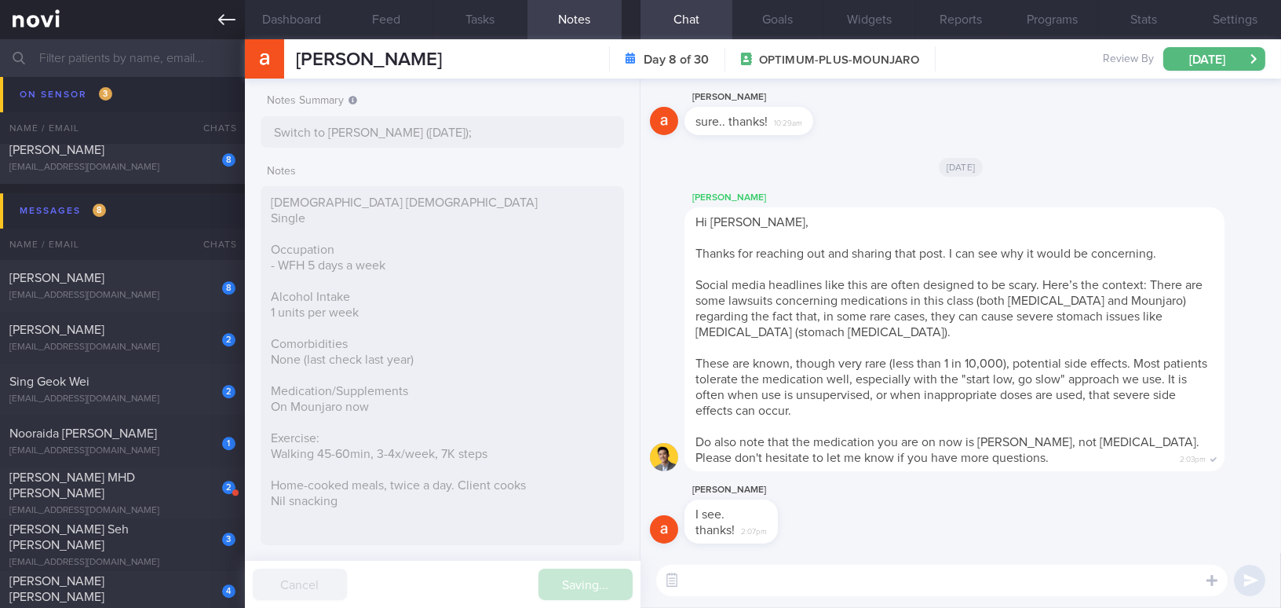
type input "Switch to Mounjaro (22/6/25);"
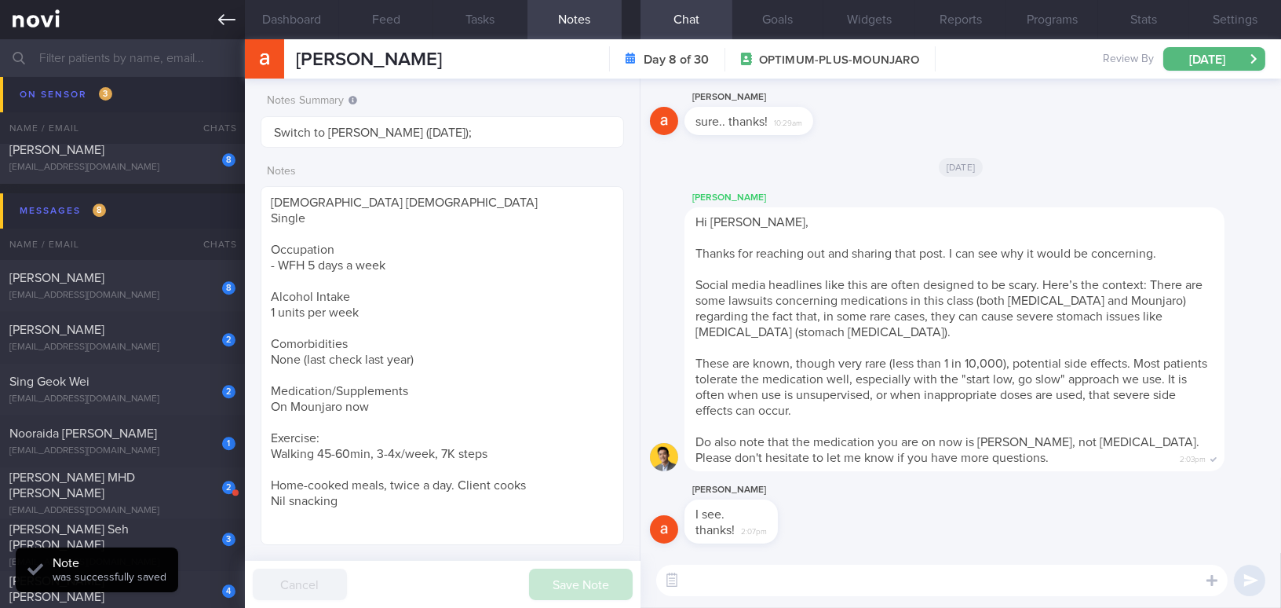
click at [218, 15] on icon at bounding box center [226, 19] width 17 height 17
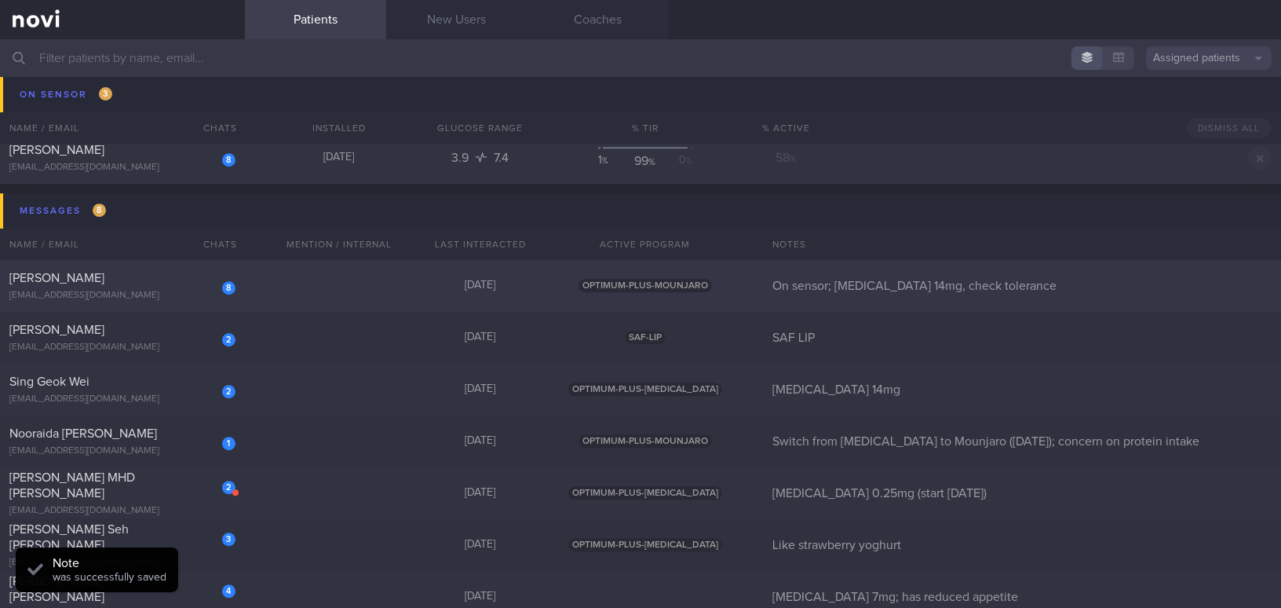
click at [125, 272] on div "[PERSON_NAME]" at bounding box center [120, 278] width 222 height 16
select select "8"
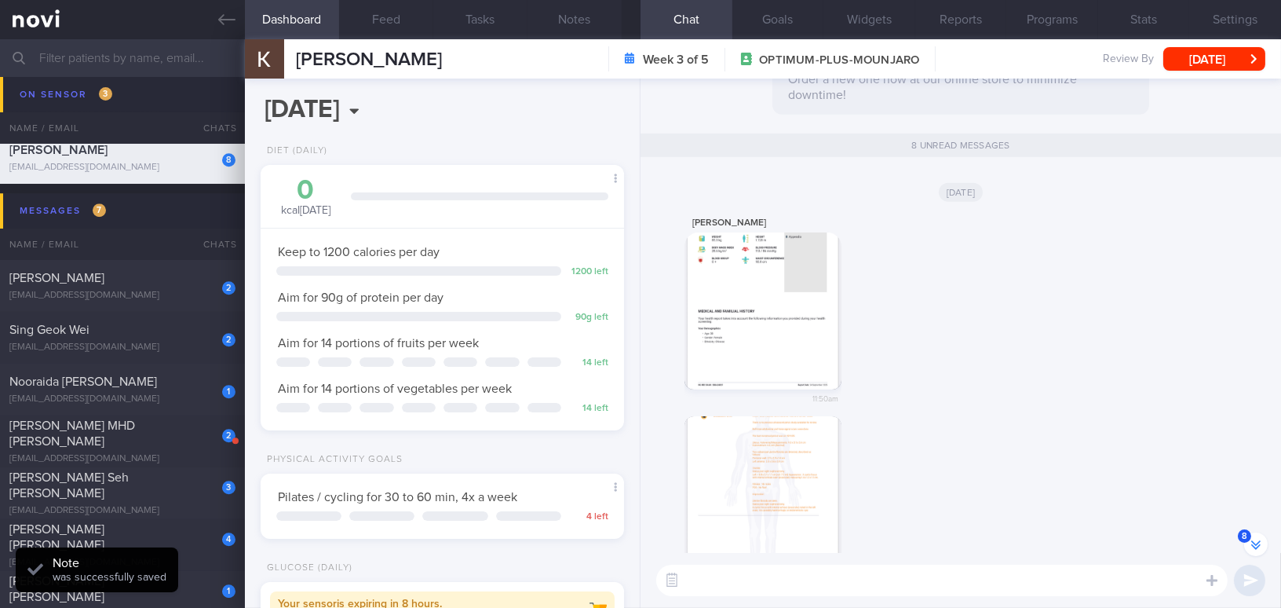
scroll to position [-852, 0]
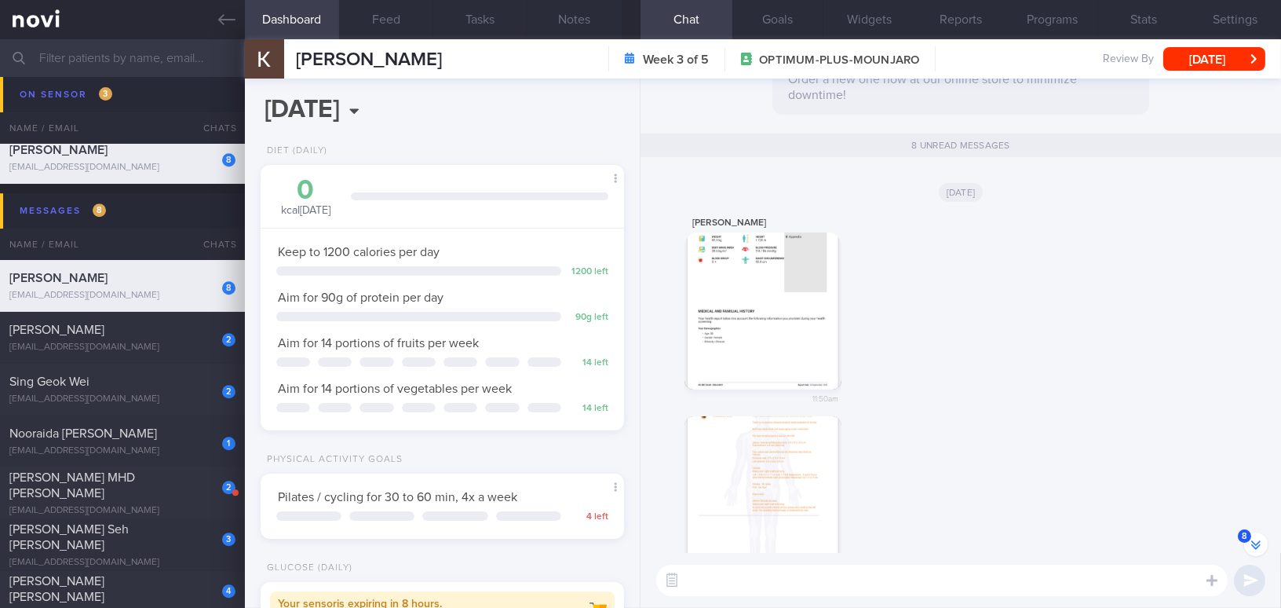
click at [730, 308] on button "button" at bounding box center [763, 310] width 157 height 157
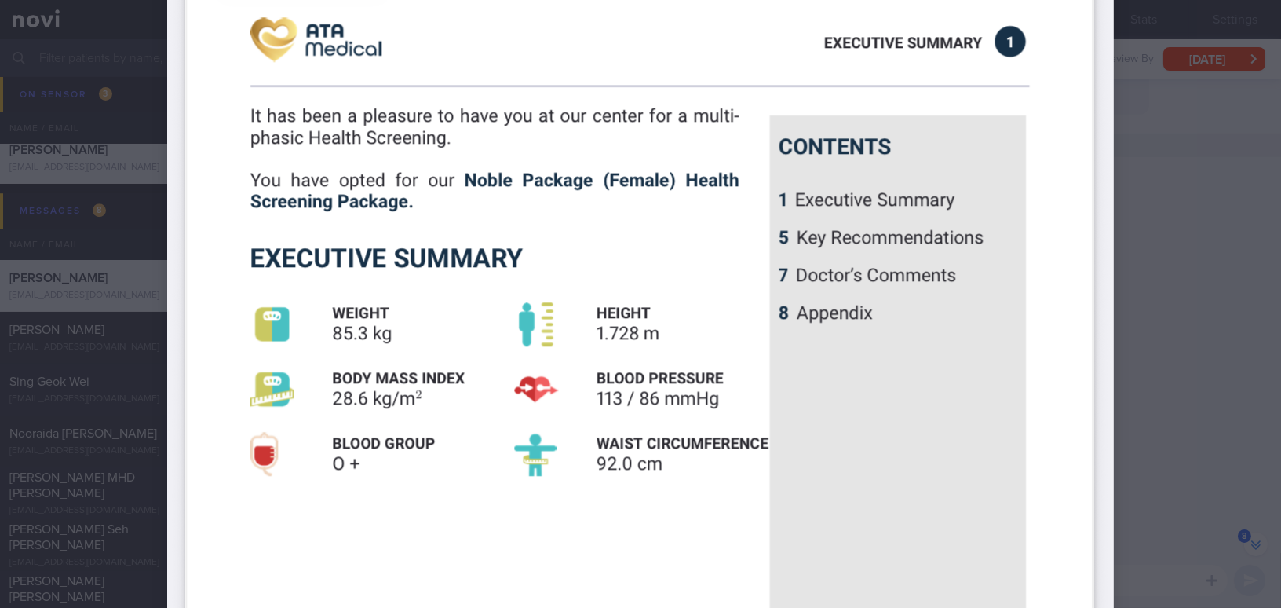
scroll to position [356, 0]
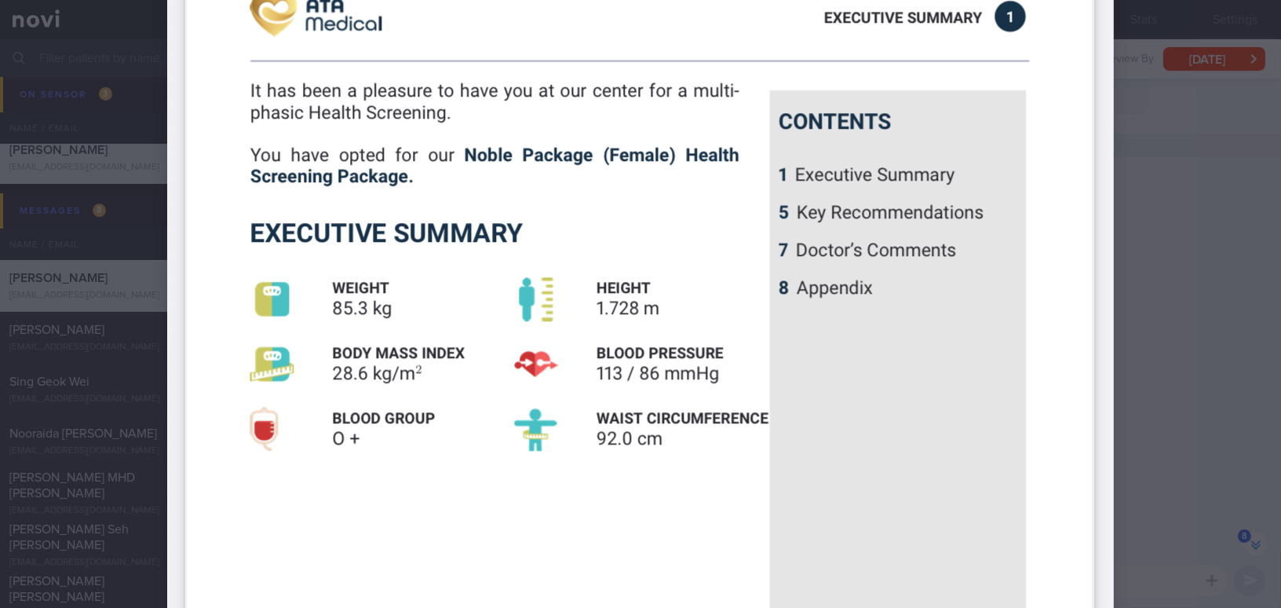
click at [1179, 342] on div at bounding box center [640, 304] width 1281 height 608
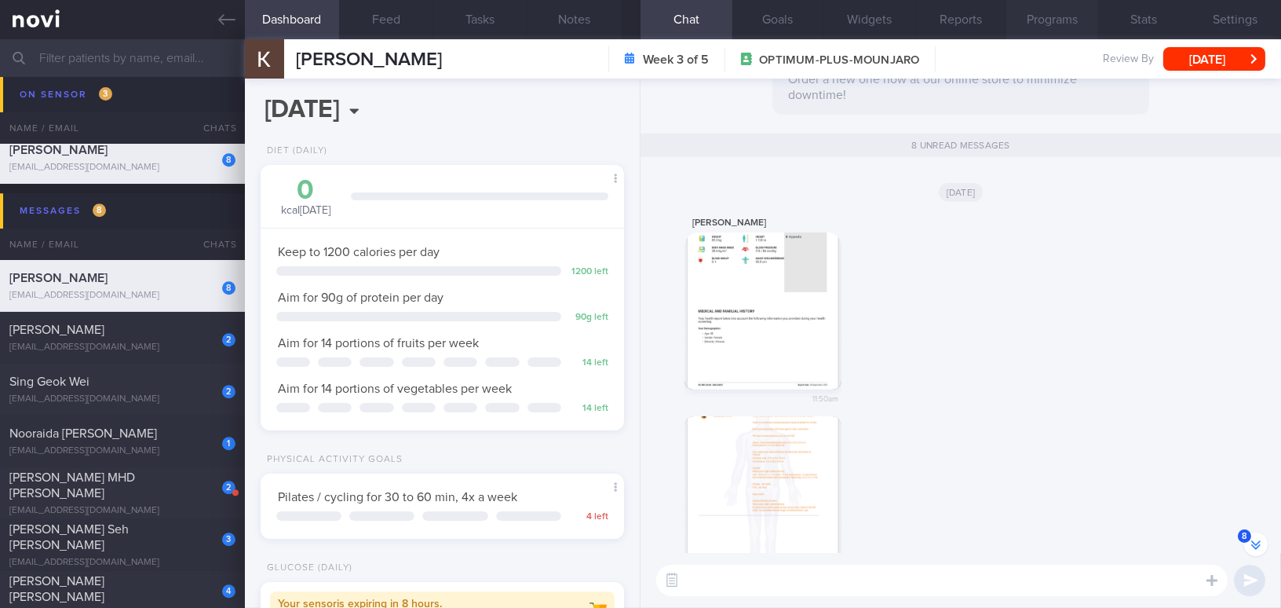
click at [1065, 20] on button "Programs" at bounding box center [1053, 19] width 92 height 39
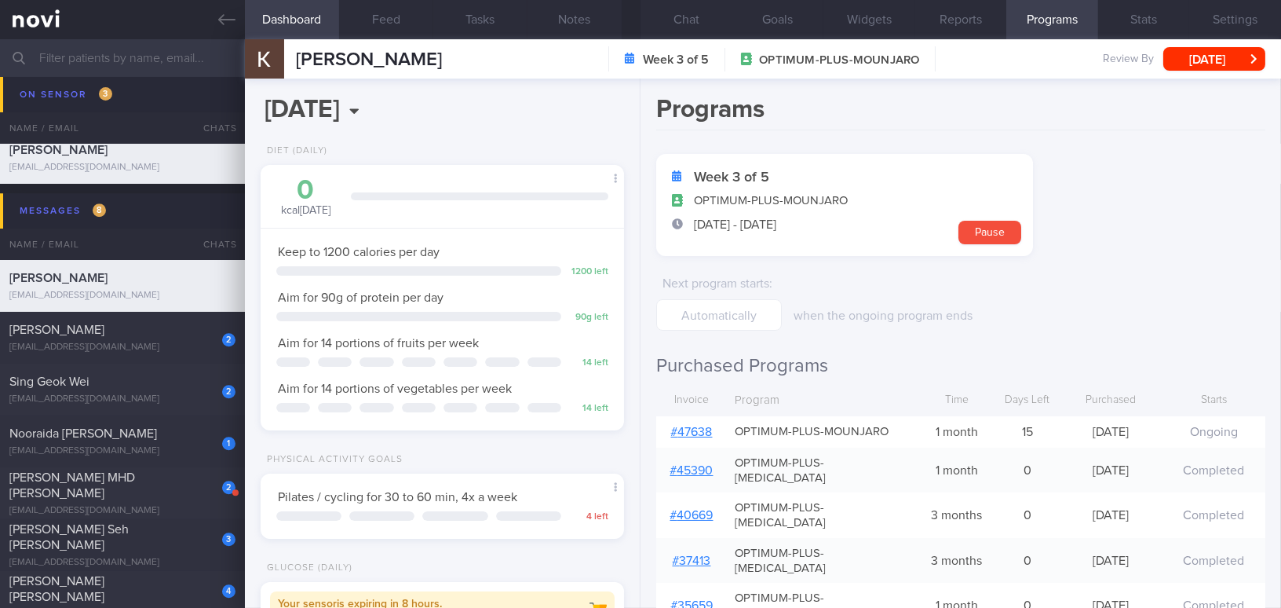
click at [700, 426] on link "# 47638" at bounding box center [692, 432] width 42 height 13
click at [695, 26] on button "Chat" at bounding box center [687, 19] width 92 height 39
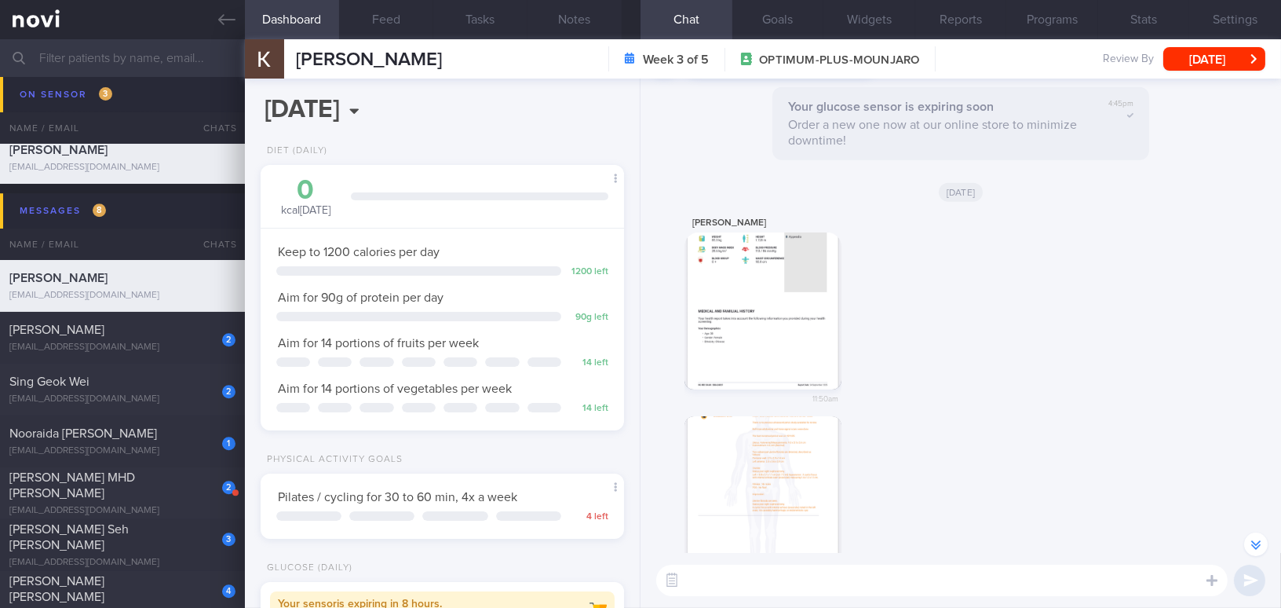
click at [798, 306] on button "button" at bounding box center [763, 310] width 157 height 157
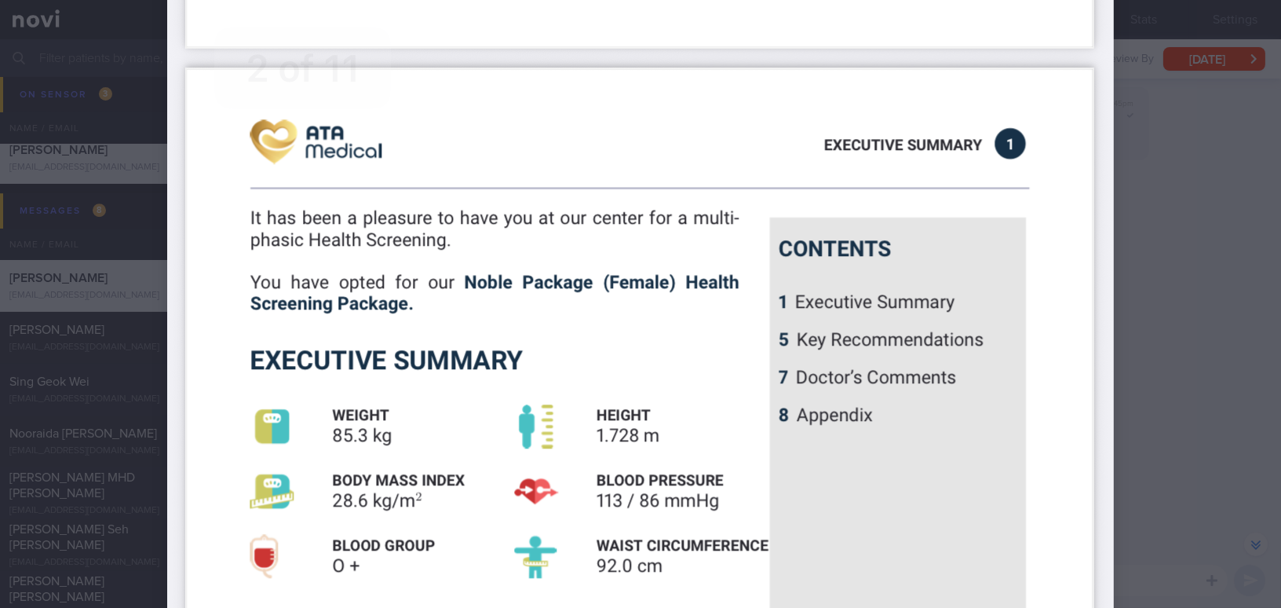
scroll to position [285, 0]
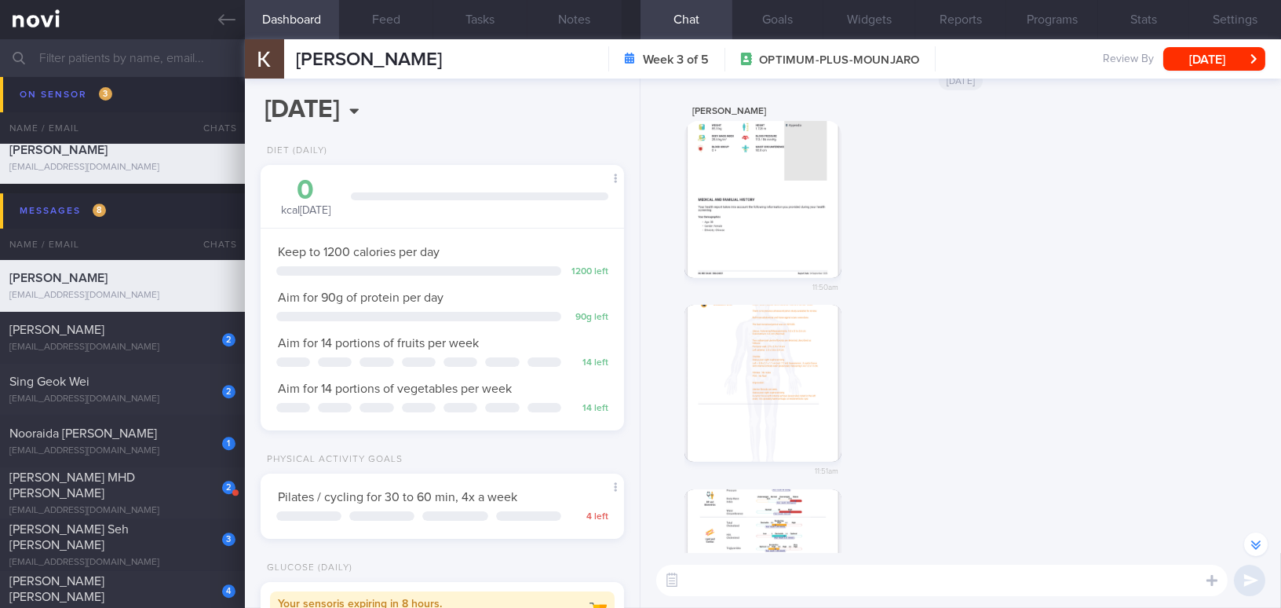
scroll to position [-856, 0]
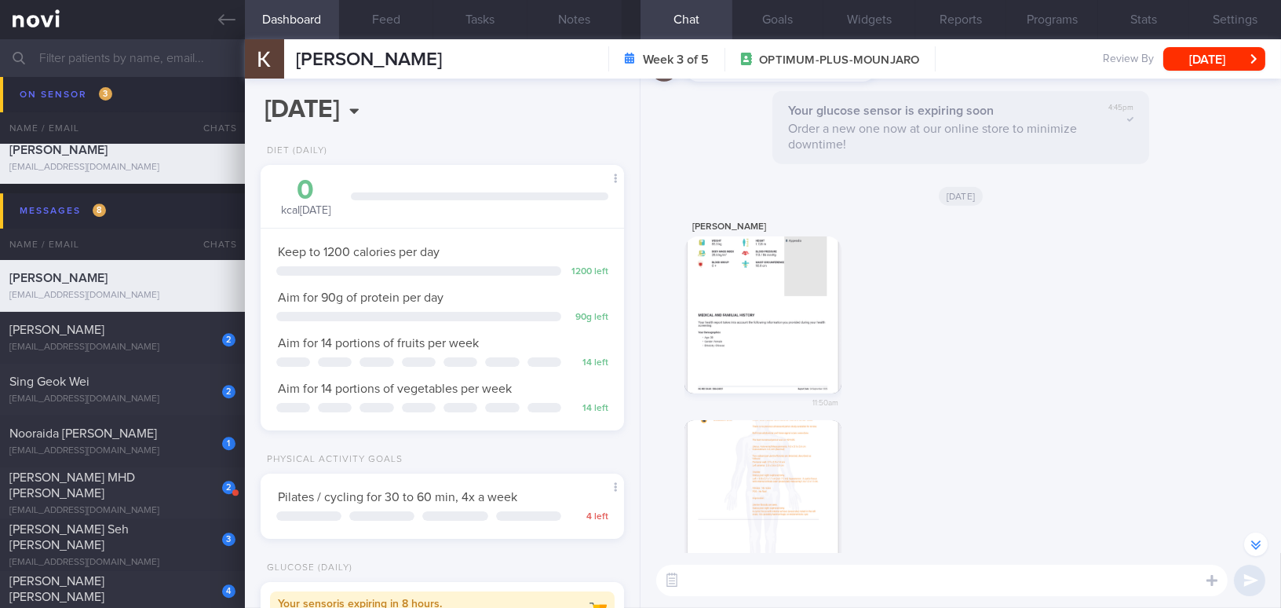
click at [779, 485] on button "button" at bounding box center [763, 498] width 157 height 157
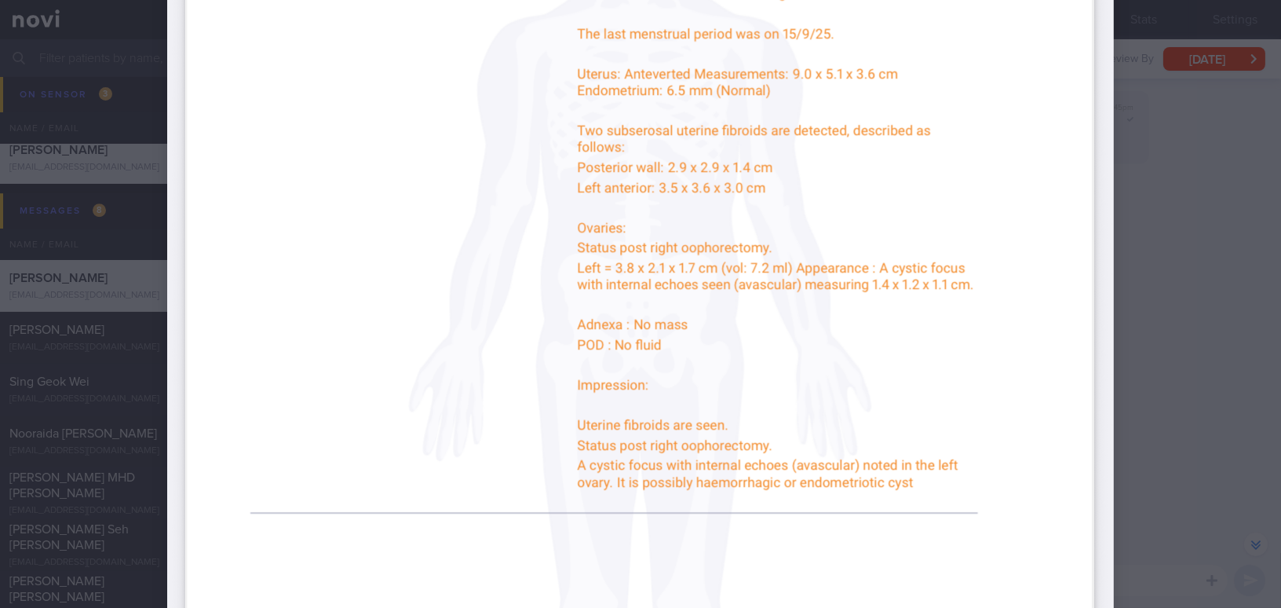
scroll to position [714, 0]
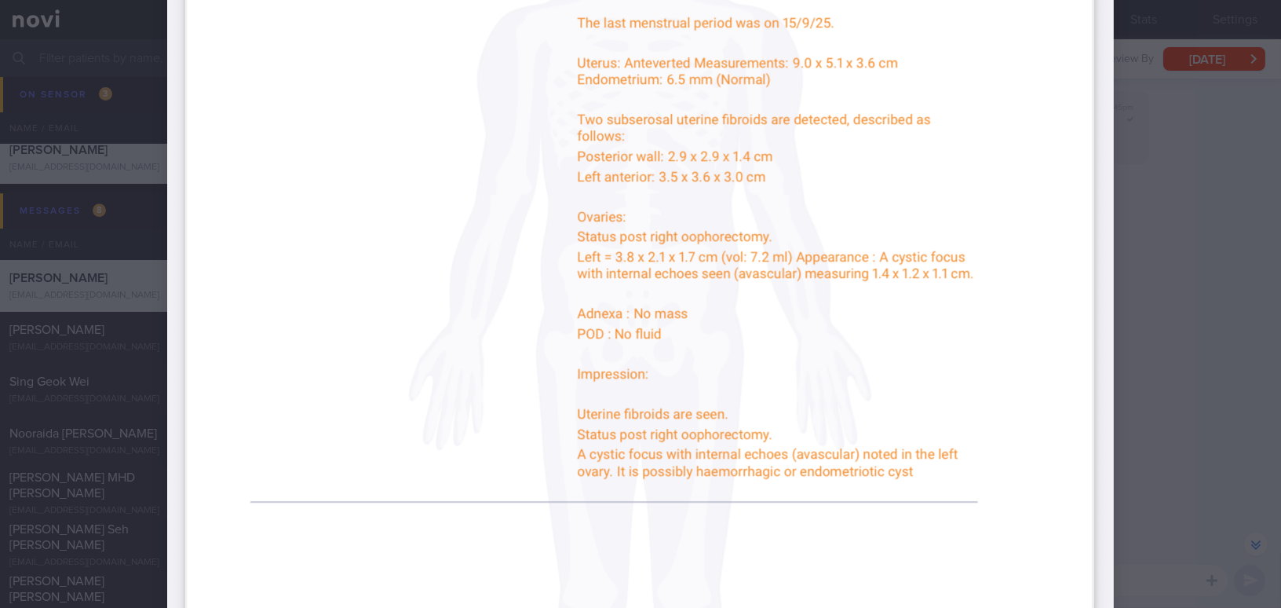
click at [1097, 423] on img at bounding box center [640, 378] width 947 height 2059
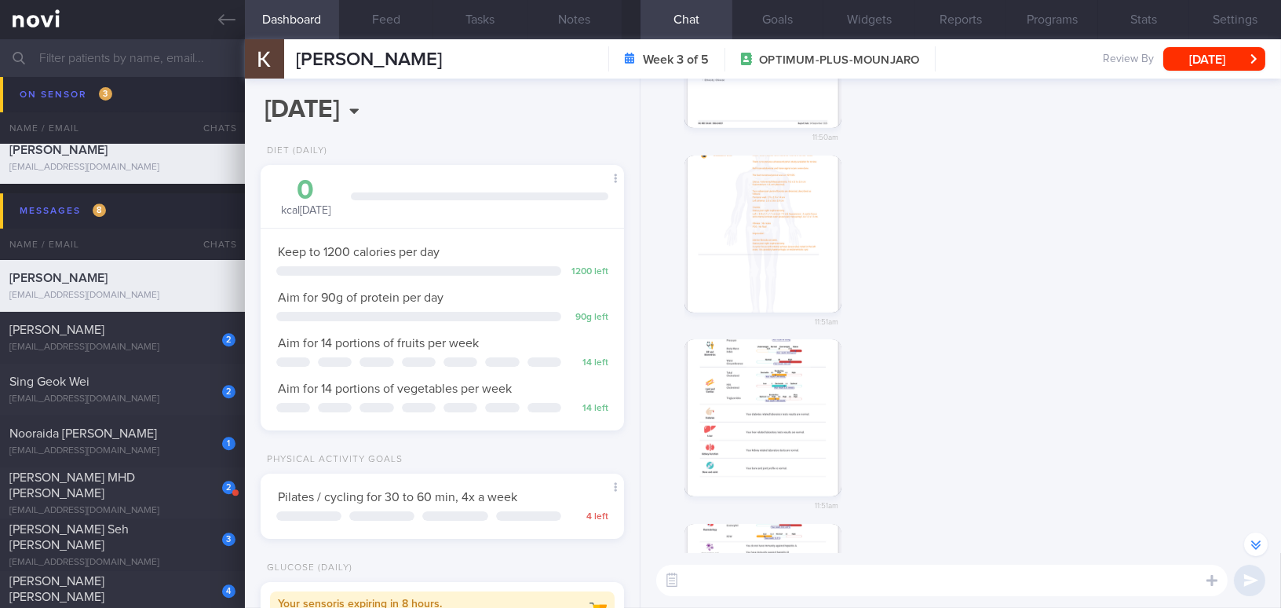
scroll to position [-499, 0]
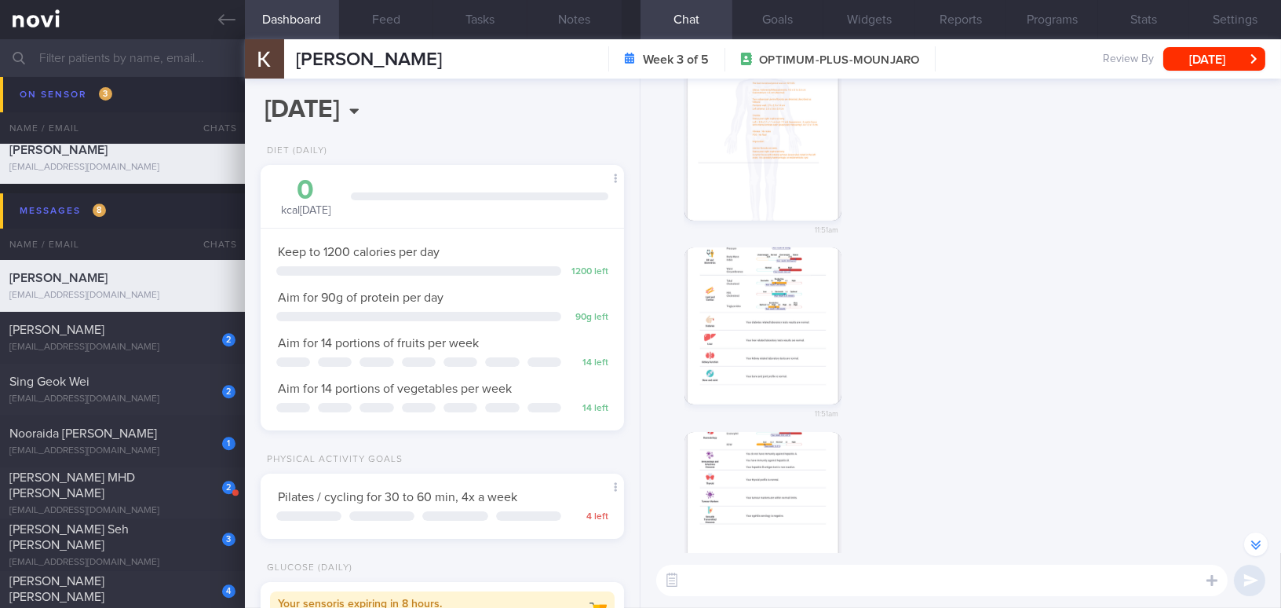
click at [779, 353] on button "button" at bounding box center [763, 325] width 157 height 157
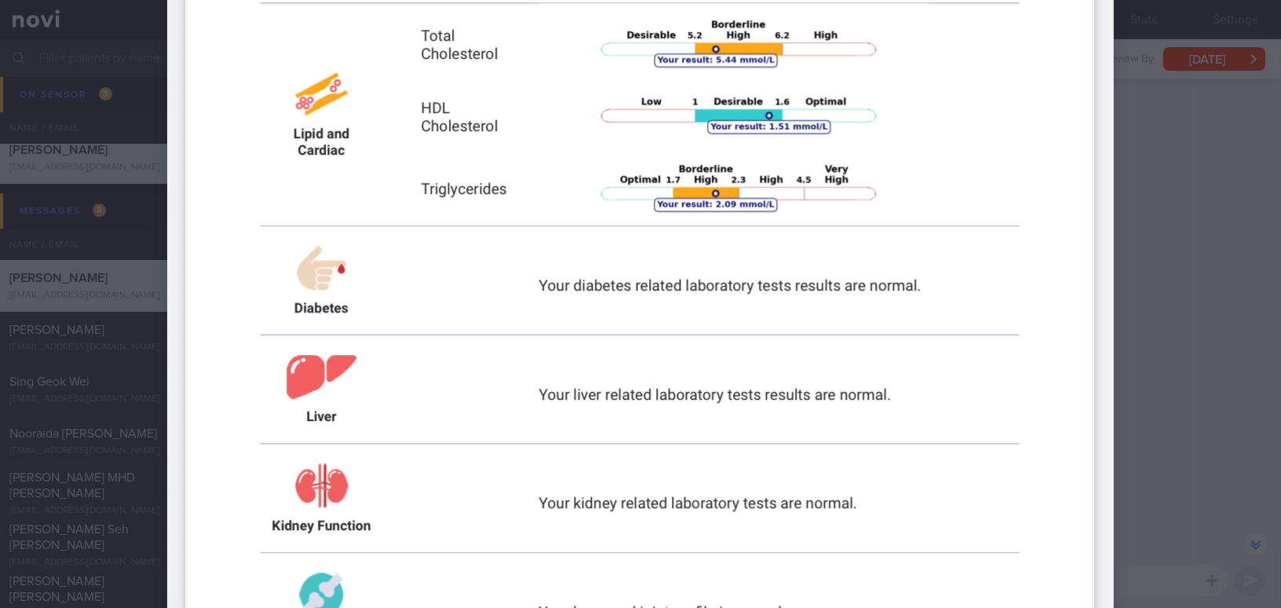
scroll to position [1070, 0]
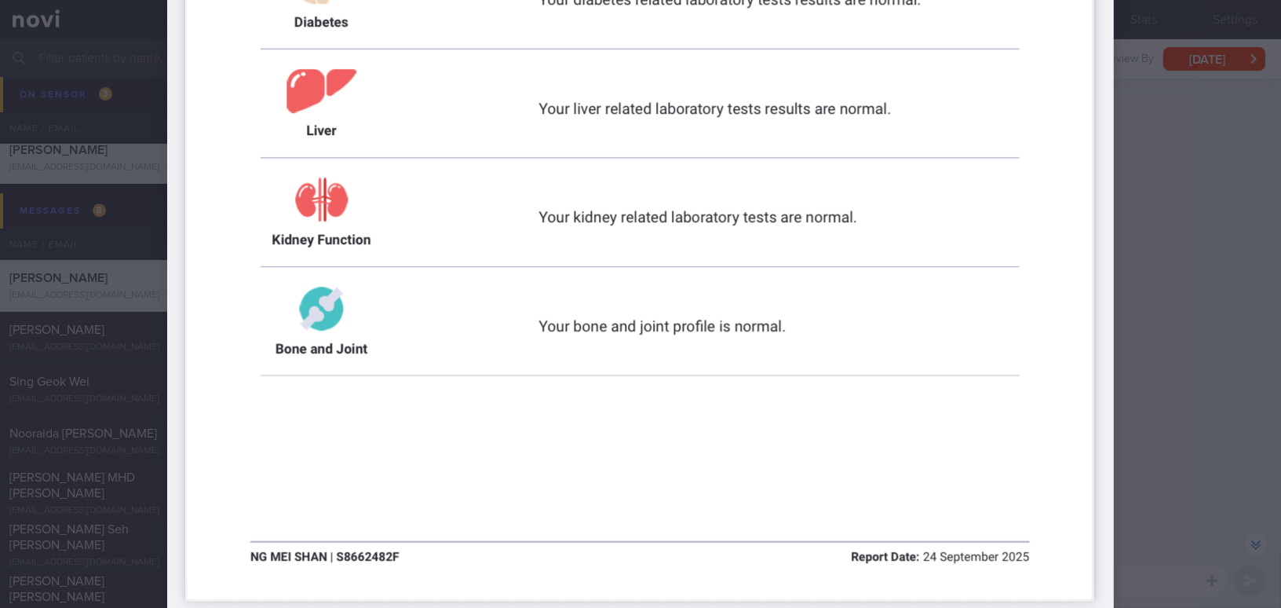
click at [1087, 385] on img at bounding box center [640, 22] width 947 height 2059
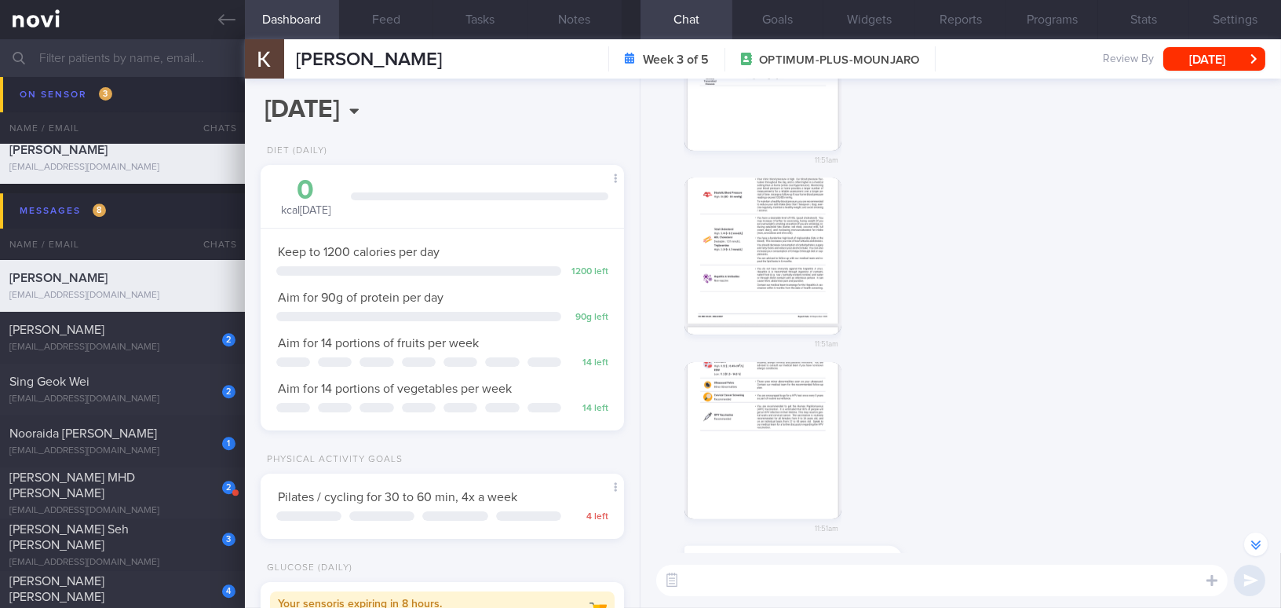
scroll to position [0, 0]
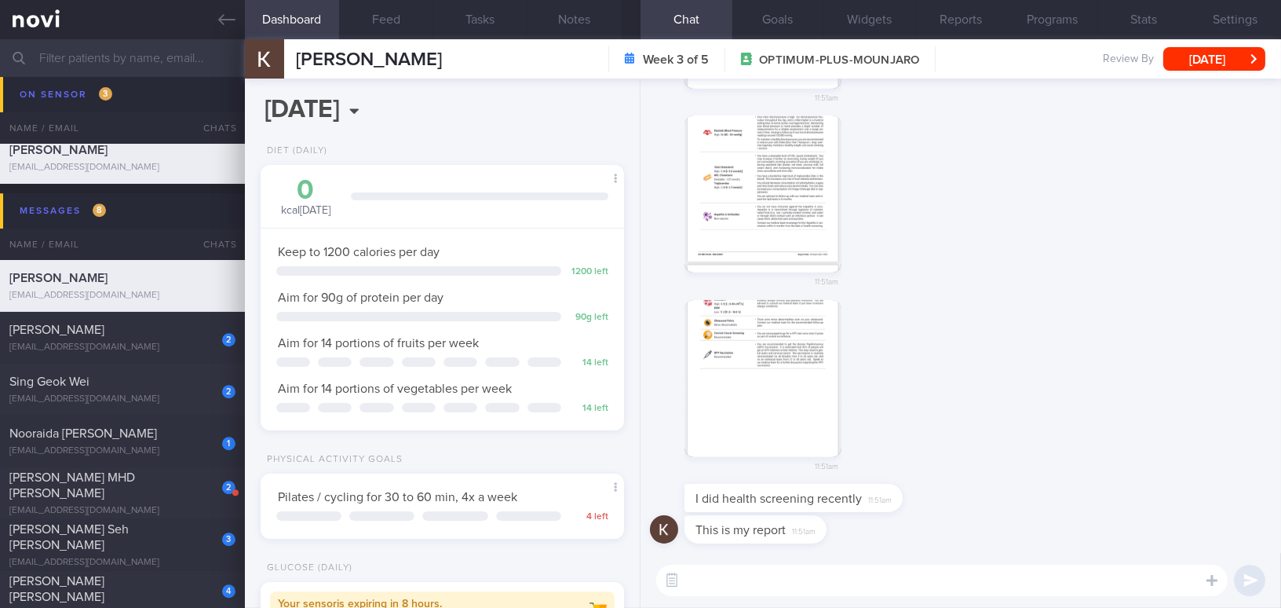
click at [743, 401] on button "button" at bounding box center [763, 378] width 157 height 157
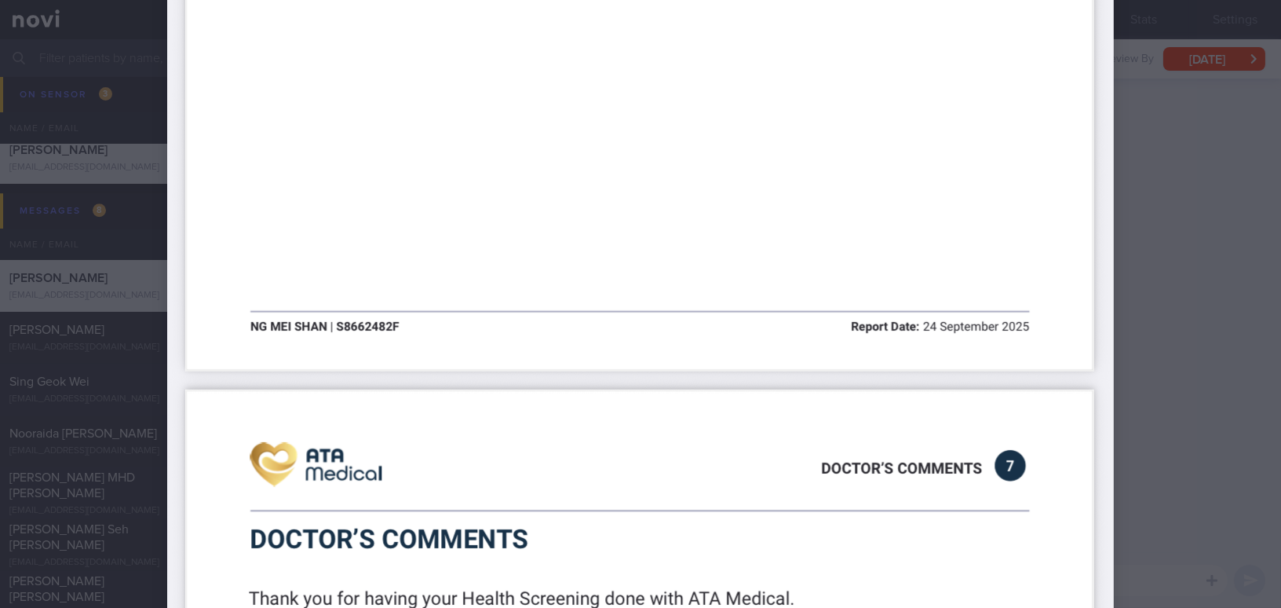
scroll to position [1576, 0]
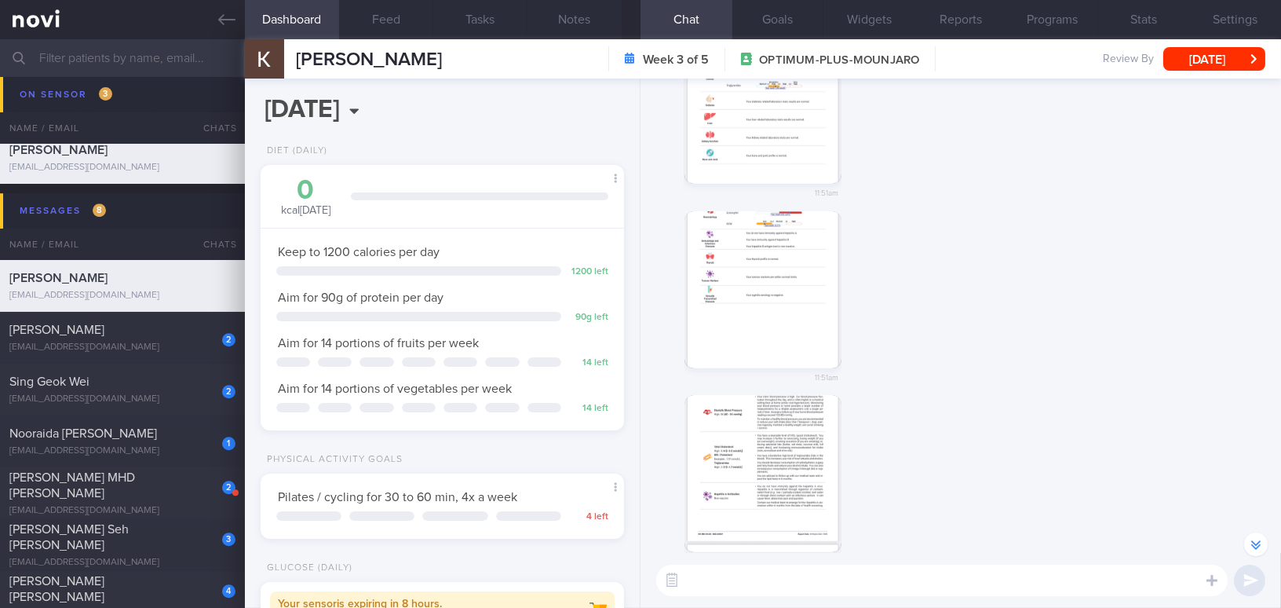
scroll to position [-428, 0]
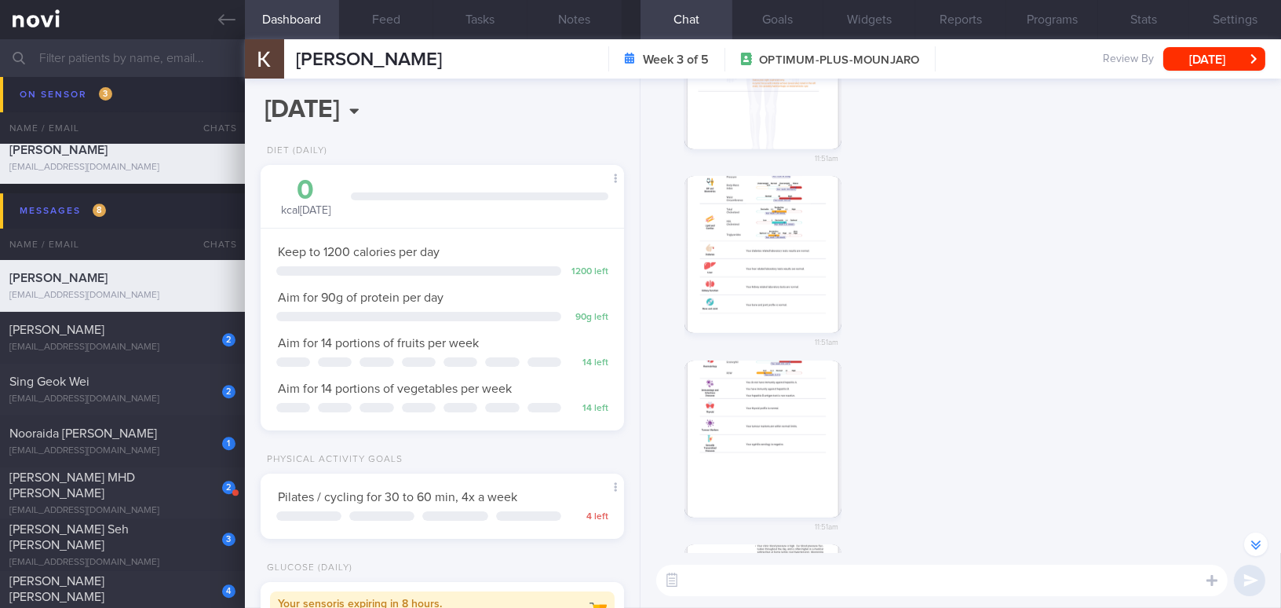
click at [758, 290] on button "button" at bounding box center [763, 254] width 157 height 157
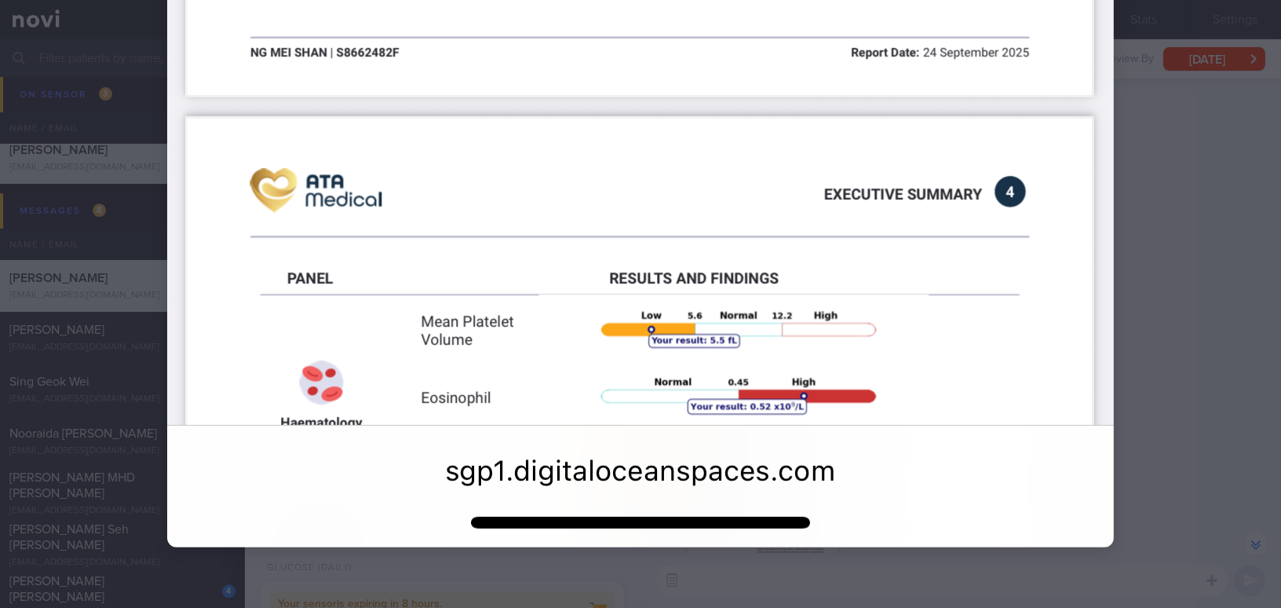
scroll to position [1576, 0]
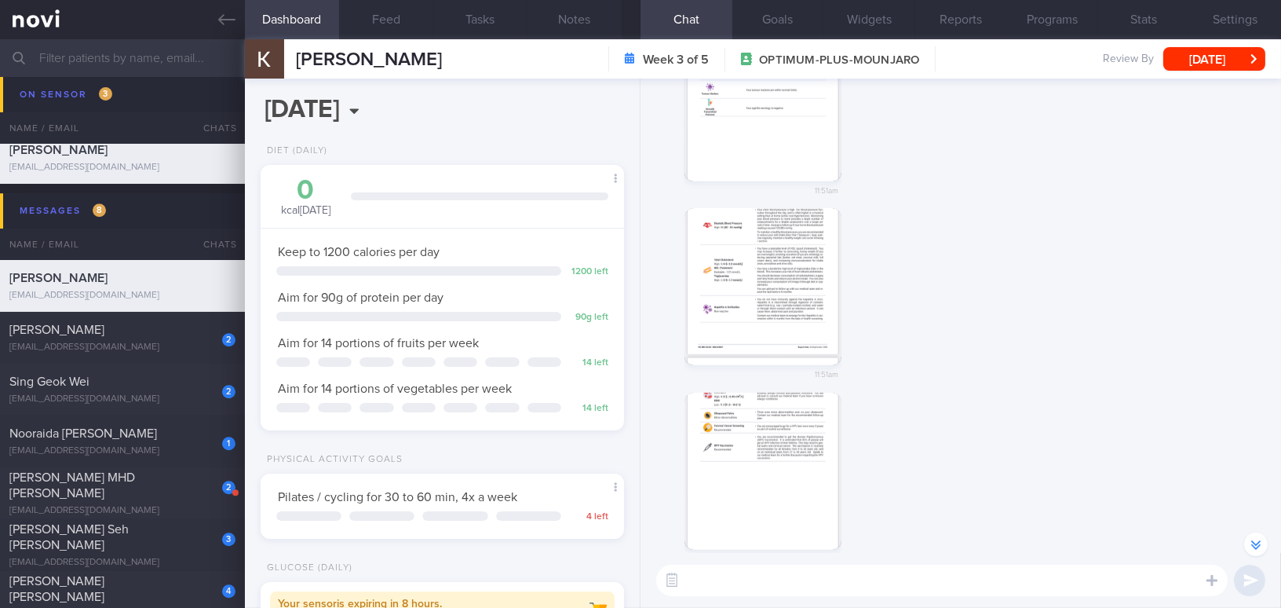
scroll to position [0, 0]
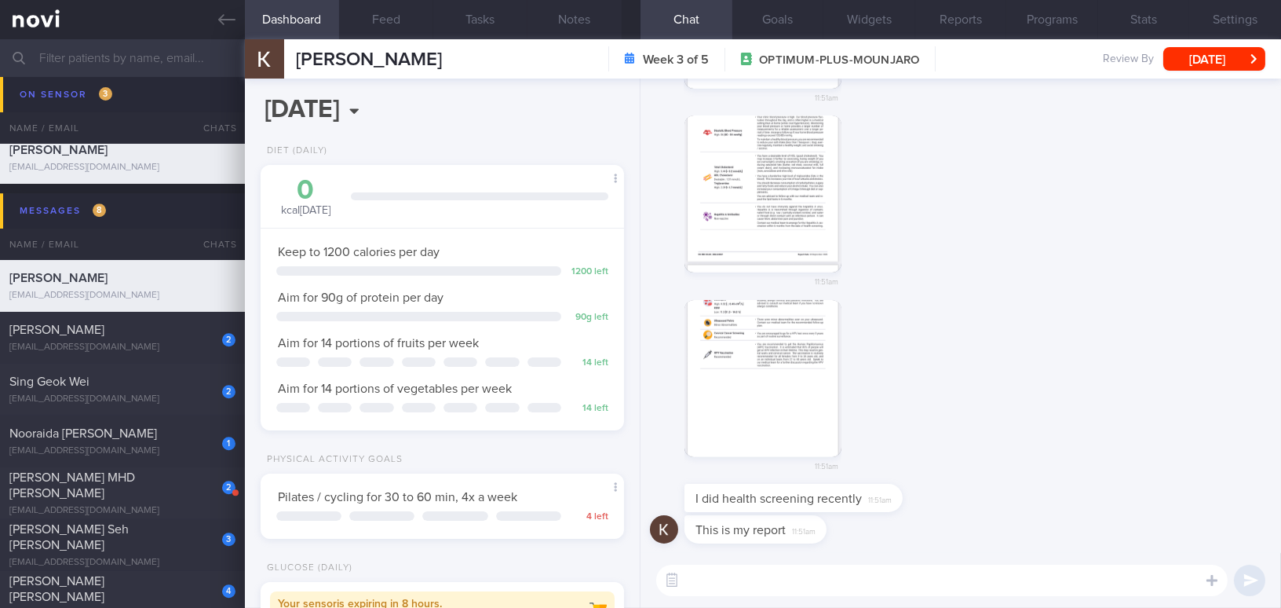
click at [826, 590] on textarea at bounding box center [942, 579] width 572 height 31
type textarea "Good moring M"
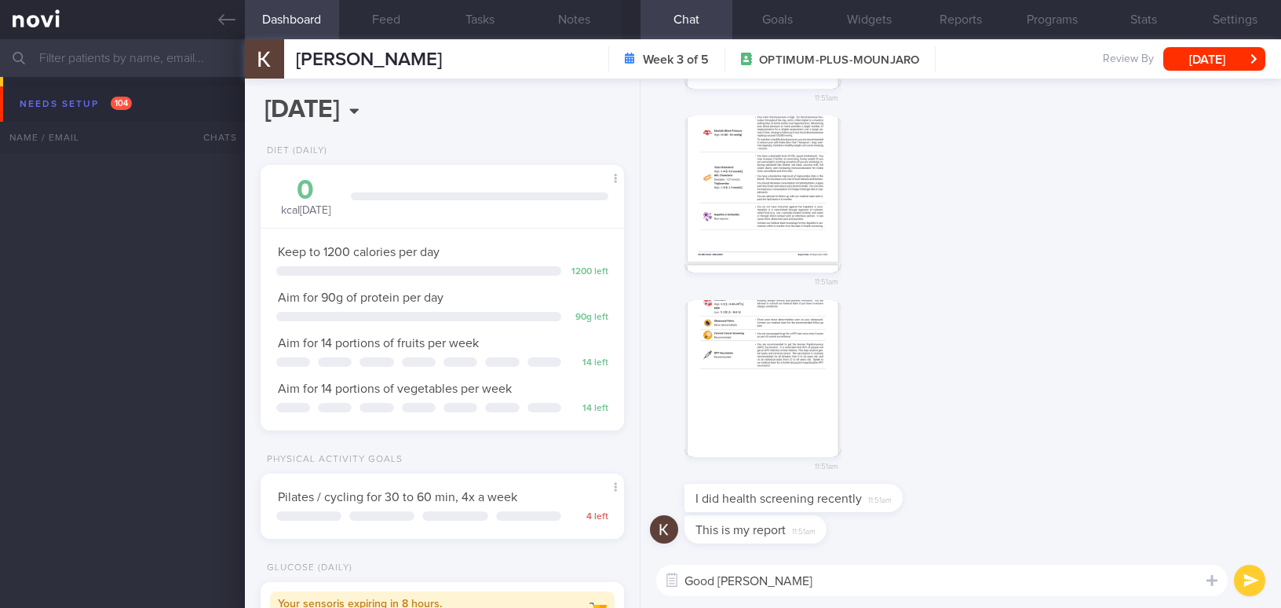
select select "8"
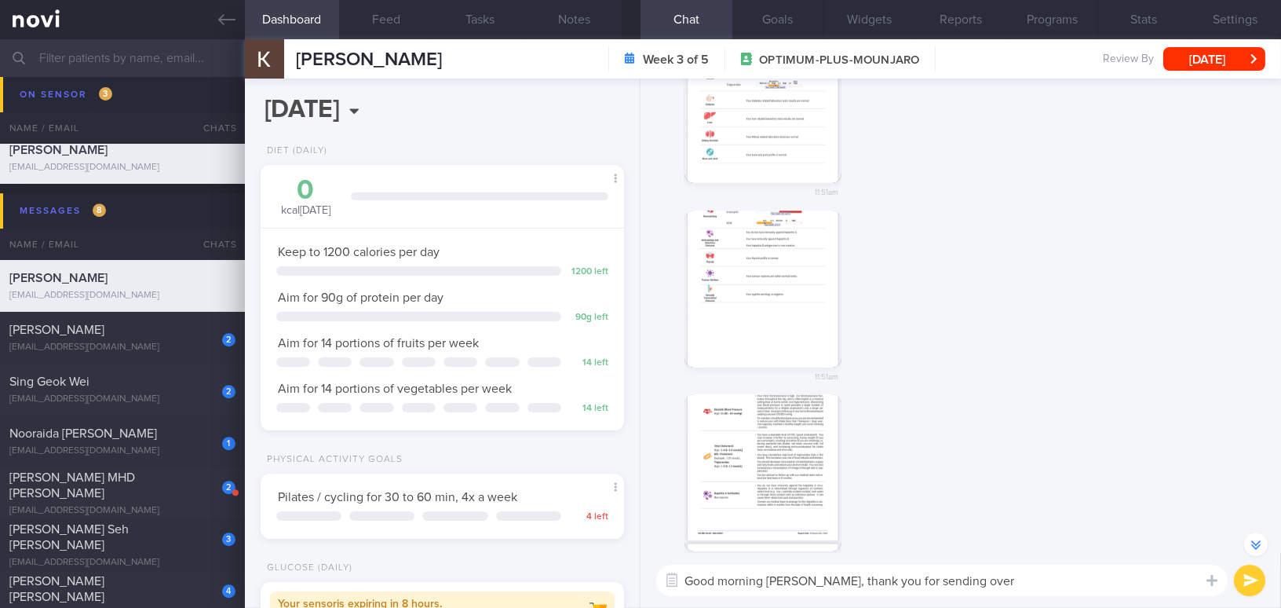
scroll to position [-285, 0]
click at [754, 287] on button "button" at bounding box center [763, 295] width 157 height 157
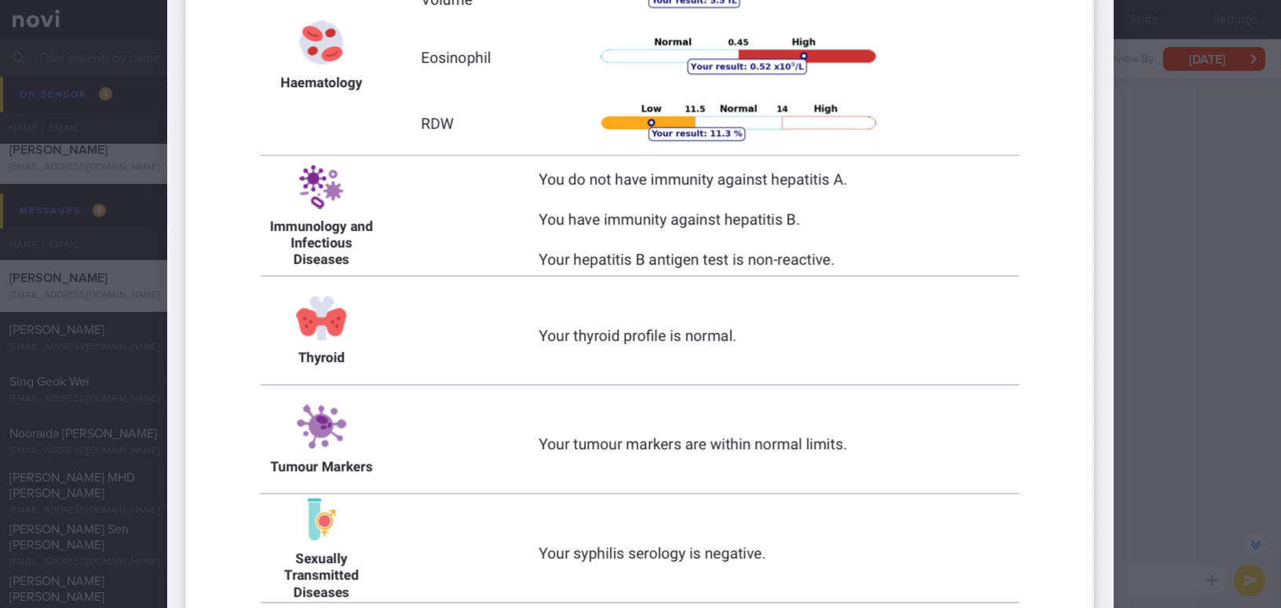
scroll to position [856, 0]
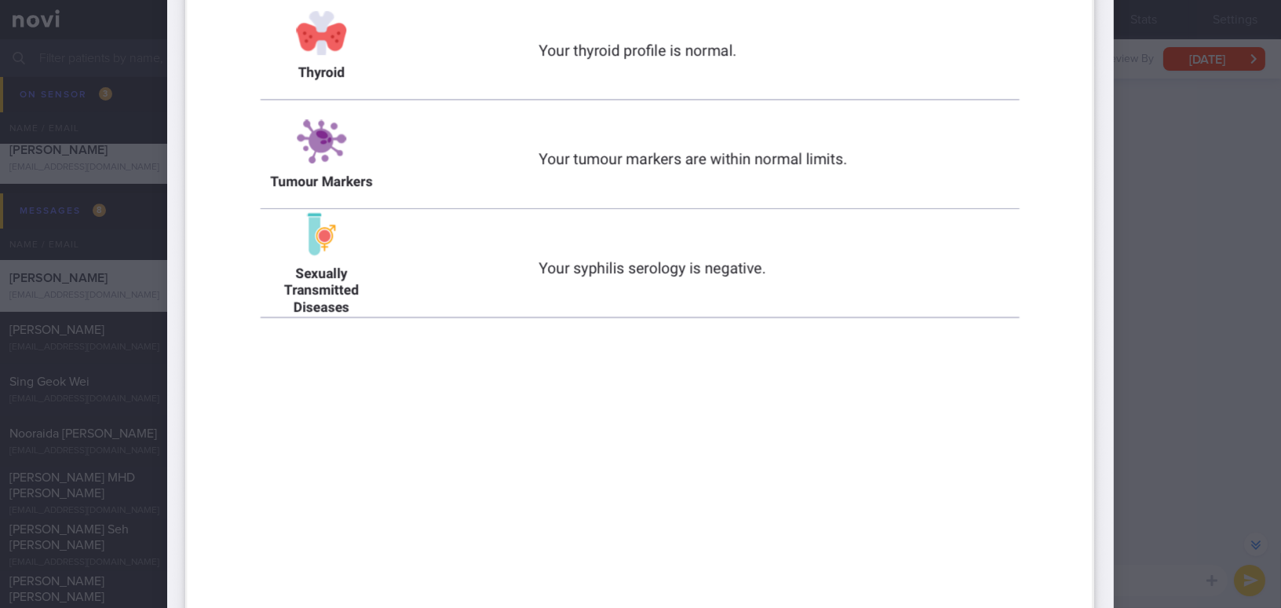
click at [1002, 370] on img at bounding box center [640, 236] width 947 height 2059
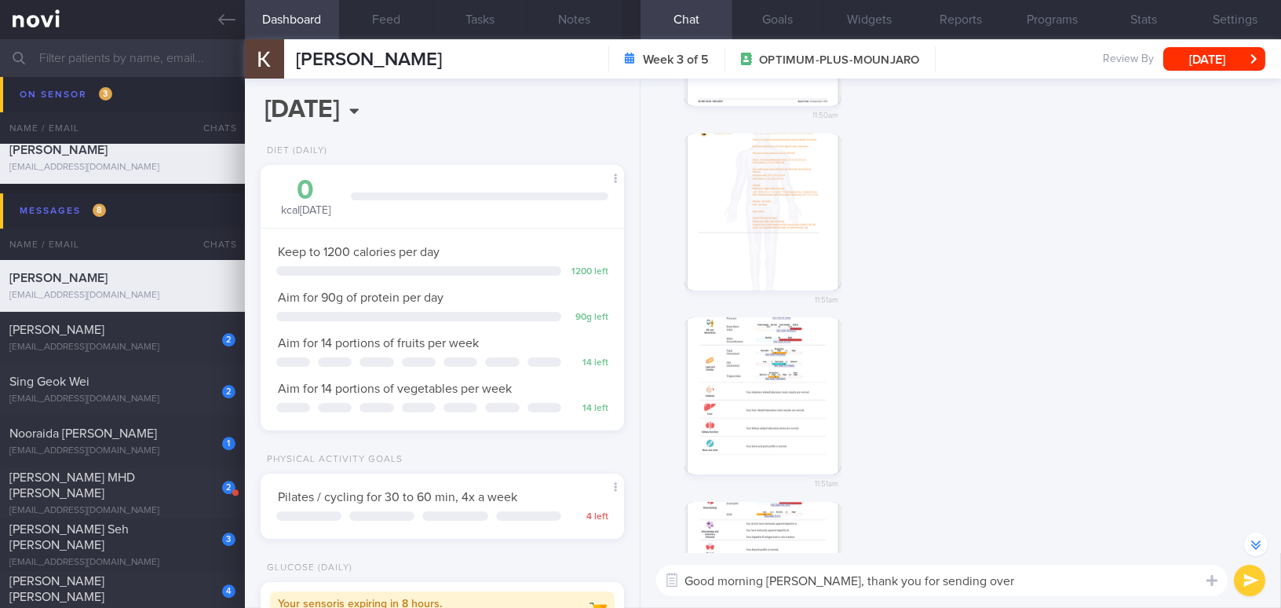
scroll to position [-571, 0]
click at [798, 358] on button "button" at bounding box center [763, 397] width 157 height 157
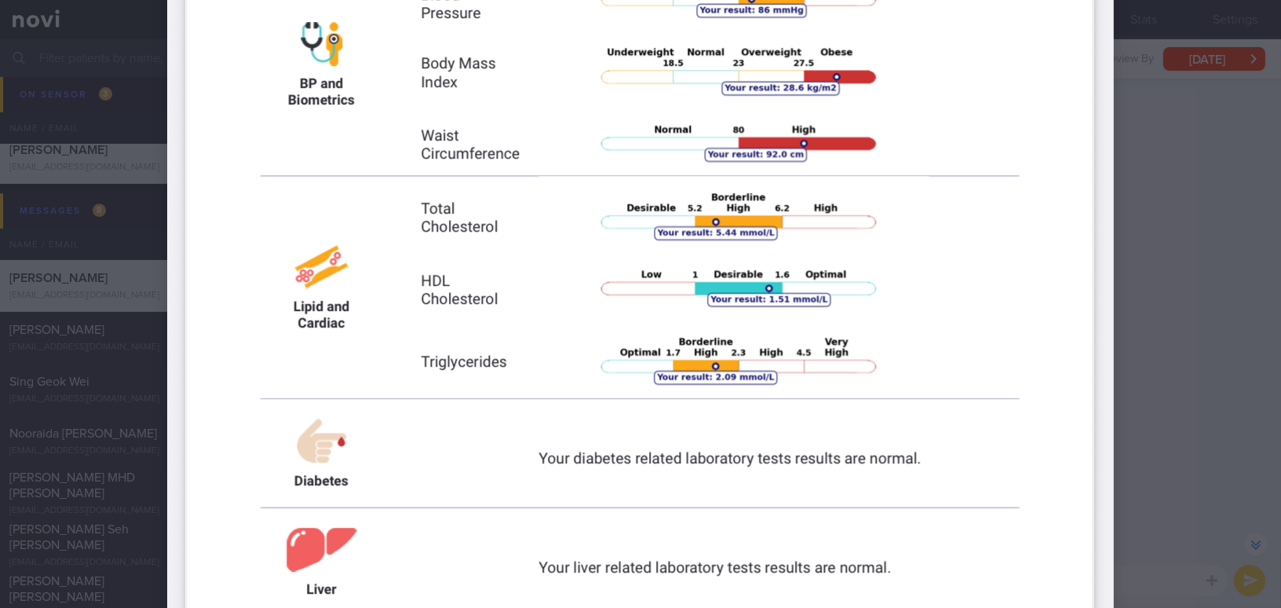
scroll to position [714, 0]
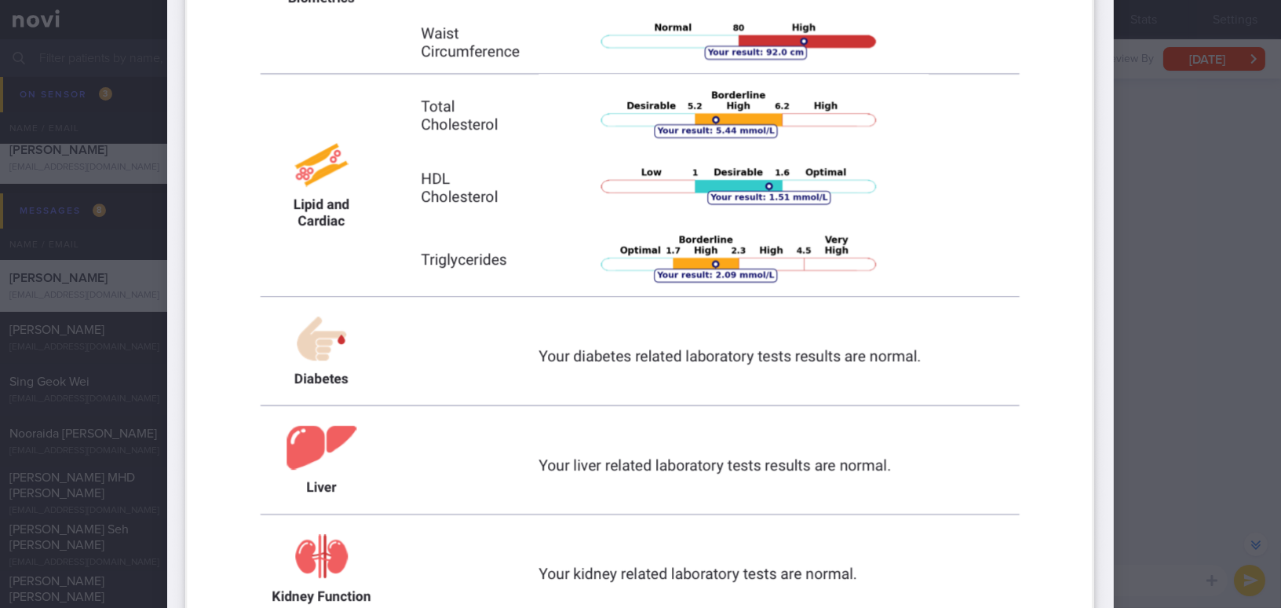
click at [1171, 463] on div at bounding box center [640, 304] width 1281 height 608
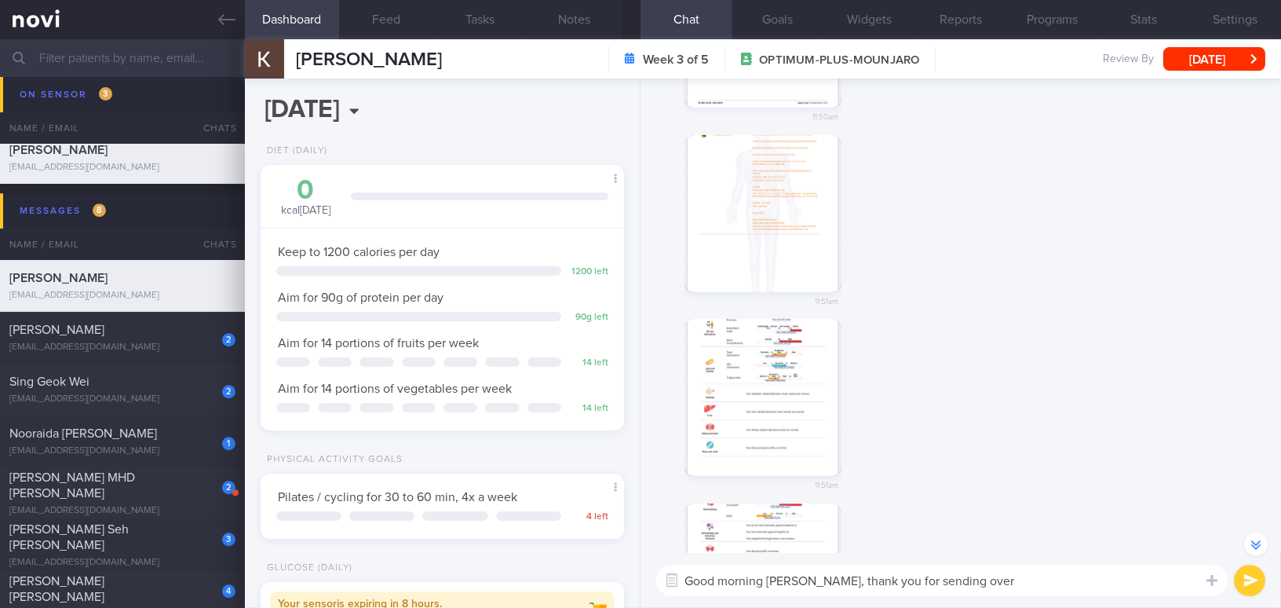
click at [1030, 587] on textarea "Good morning [PERSON_NAME], thank you for sending over" at bounding box center [942, 579] width 572 height 31
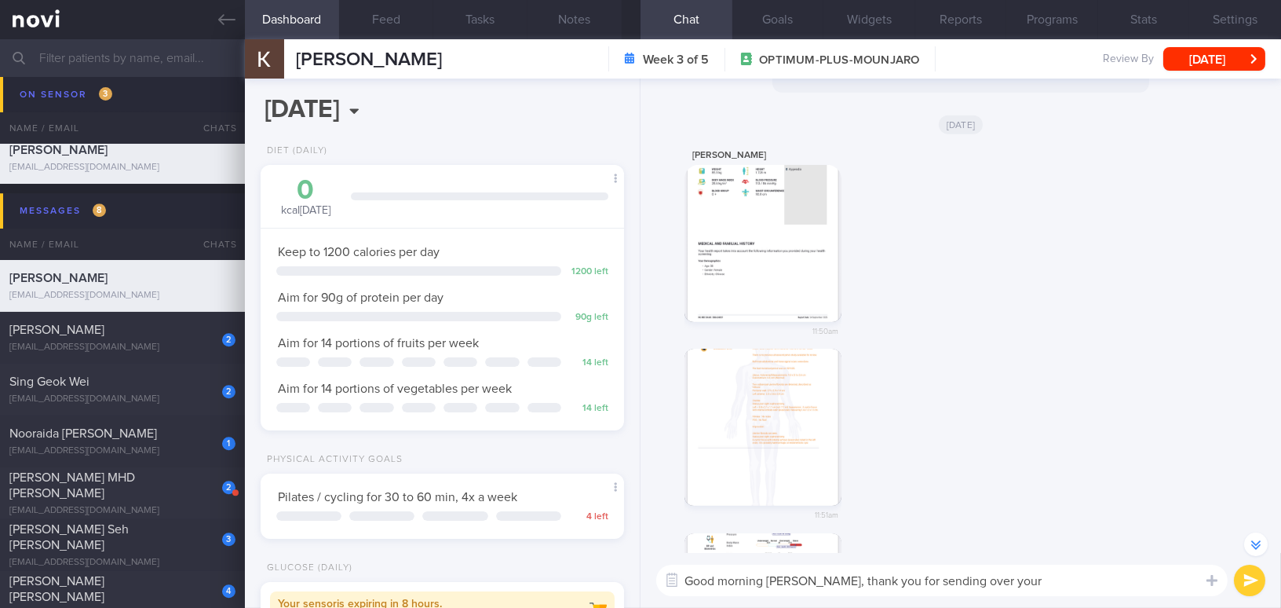
click at [776, 416] on button "button" at bounding box center [763, 427] width 157 height 157
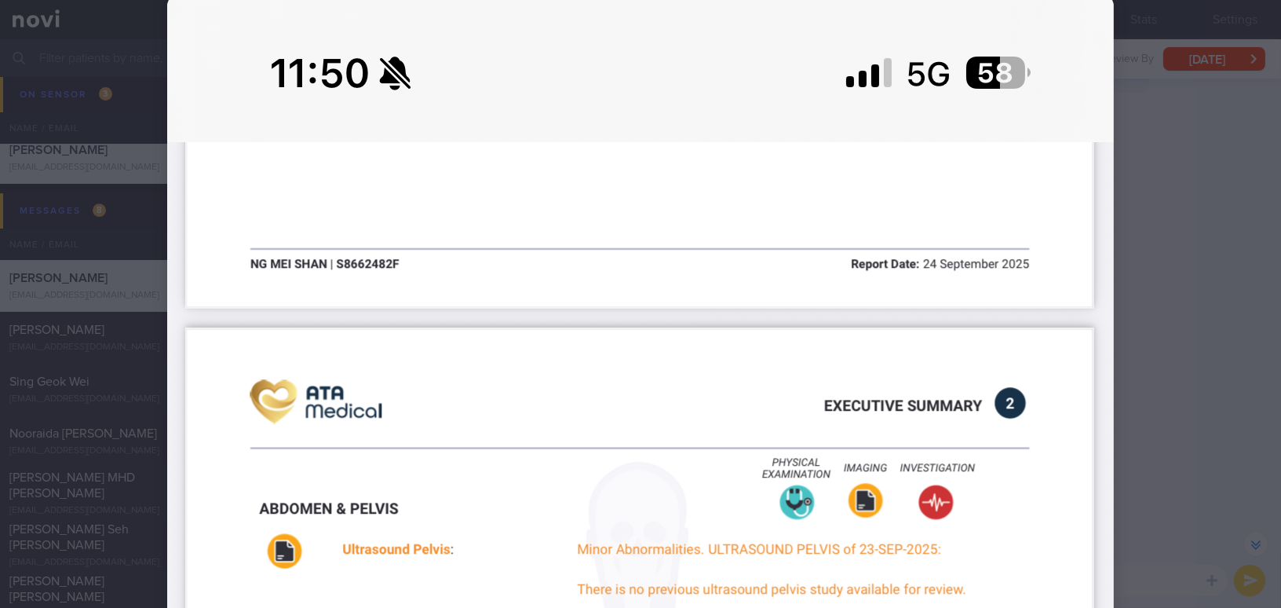
scroll to position [71, 0]
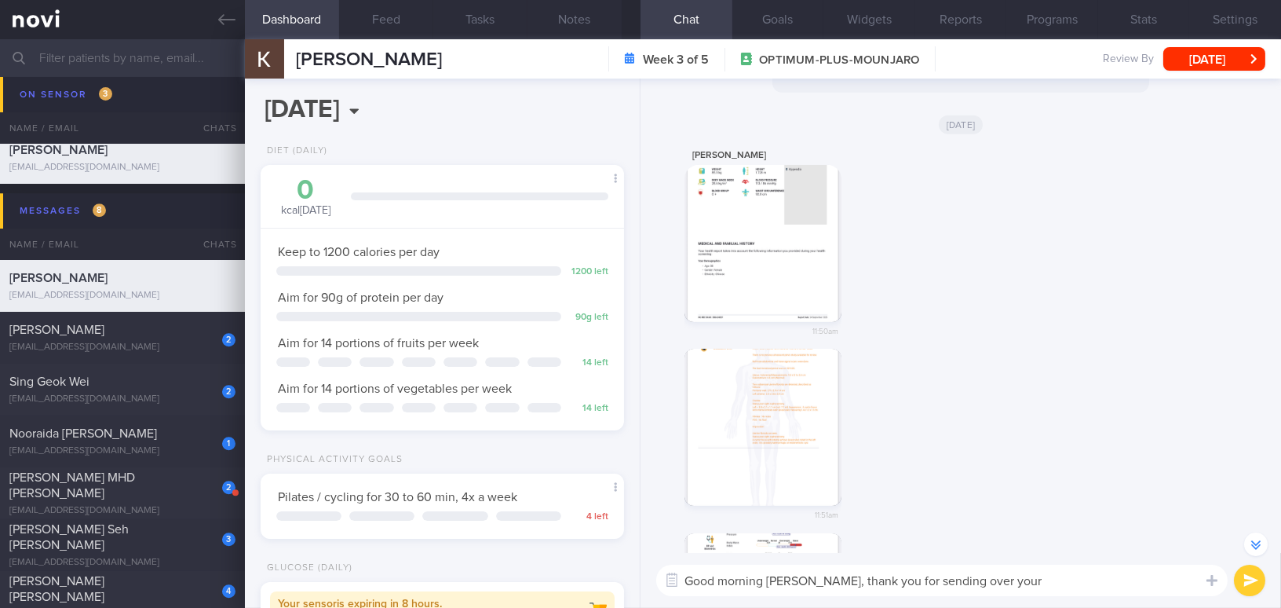
click at [1055, 586] on textarea "Good morning [PERSON_NAME], thank you for sending over your" at bounding box center [942, 579] width 572 height 31
click at [743, 250] on button "button" at bounding box center [763, 243] width 157 height 157
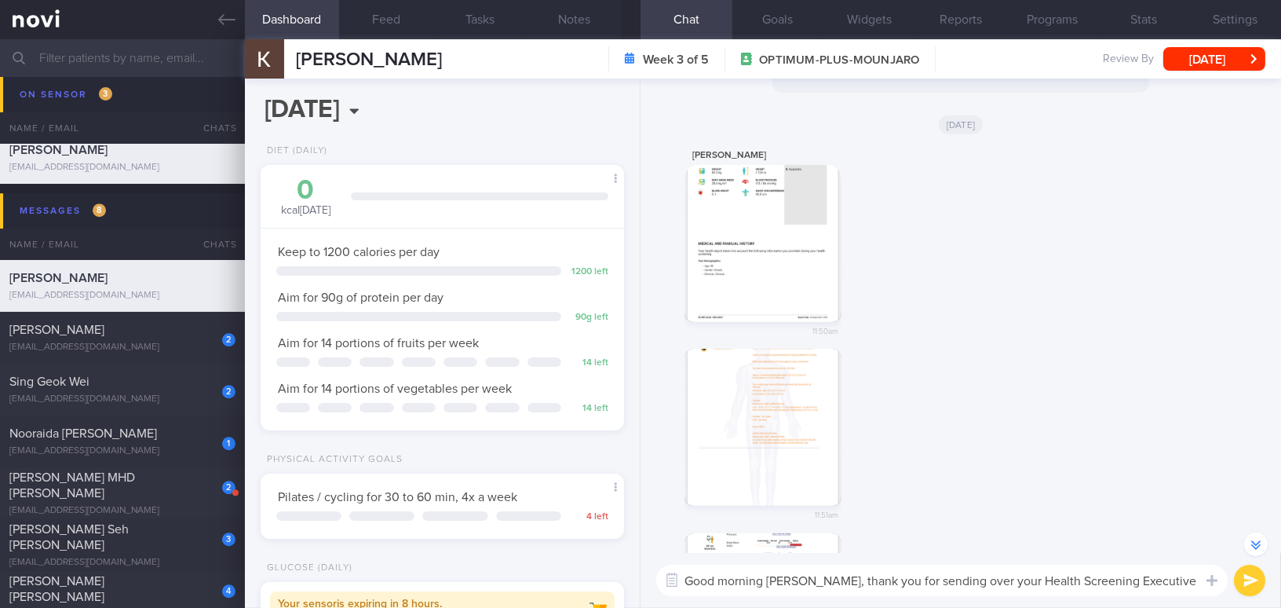
click at [1181, 577] on textarea "Good morning Mei Shan, thank you for sending over your Health Screening Executi…" at bounding box center [942, 579] width 572 height 31
click at [1097, 581] on textarea "Good morning Mei Shan, thank you for sending over your Health Screening Executi…" at bounding box center [942, 579] width 572 height 31
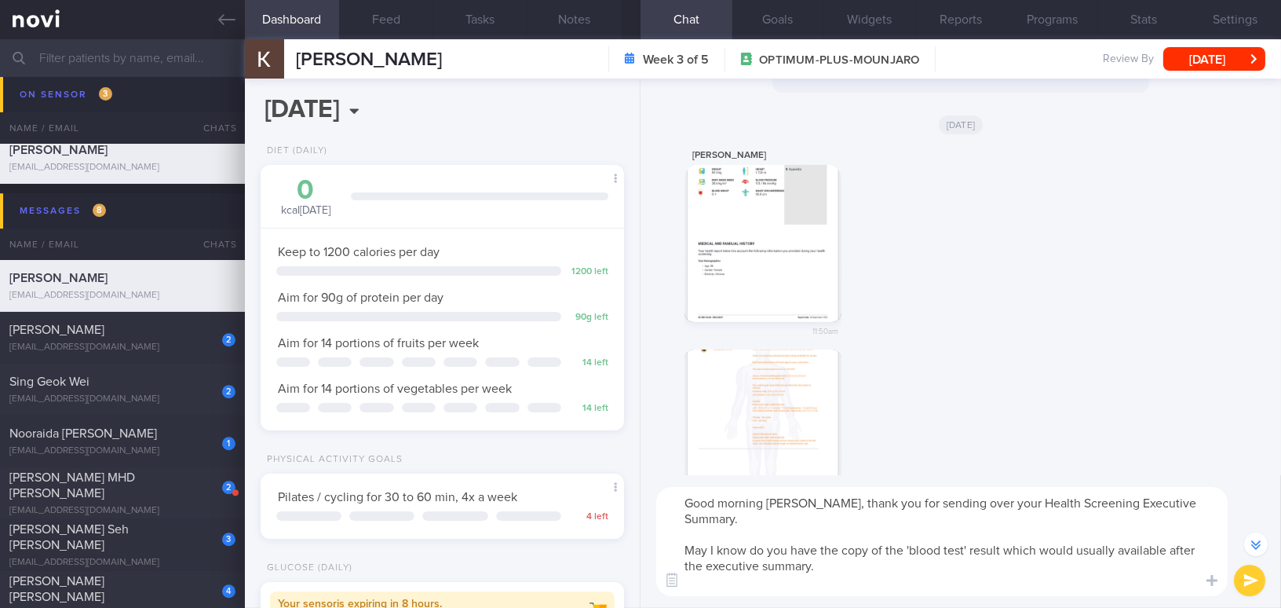
scroll to position [-878, 0]
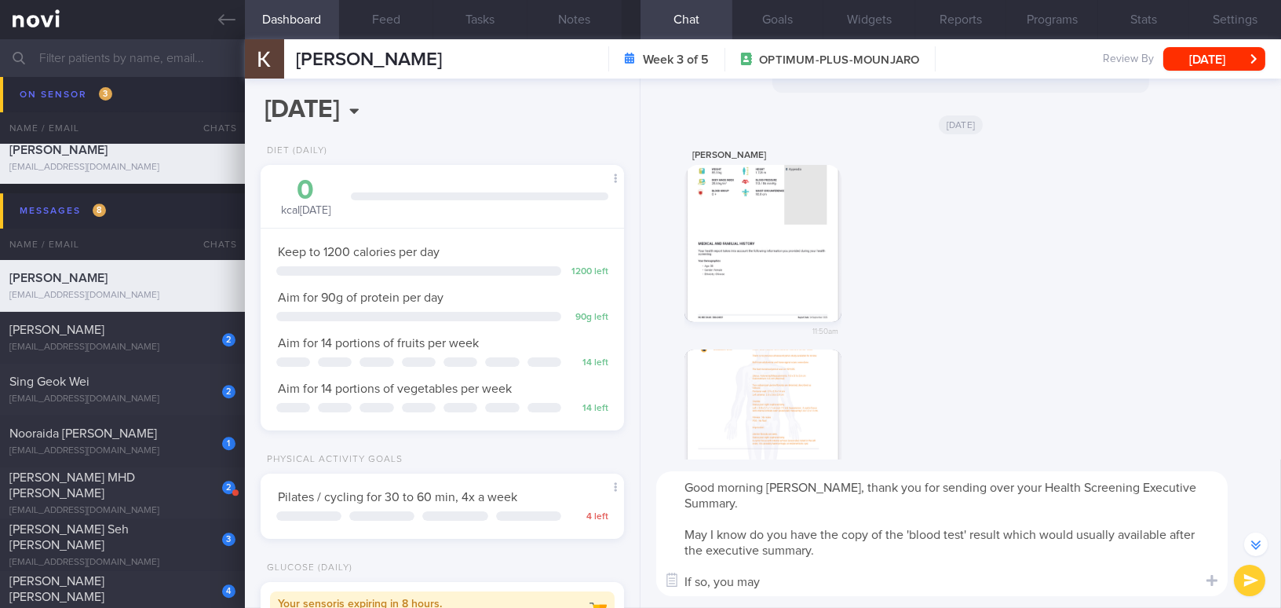
click at [773, 579] on textarea "Good morning Mei Shan, thank you for sending over your Health Screening Executi…" at bounding box center [942, 533] width 572 height 125
drag, startPoint x: 773, startPoint y: 579, endPoint x: 715, endPoint y: 579, distance: 57.3
click at [715, 579] on textarea "Good morning Mei Shan, thank you for sending over your Health Screening Executi…" at bounding box center [942, 533] width 572 height 125
paste textarea "You may either WhatsApp or email your blood test result / report to us: a) What…"
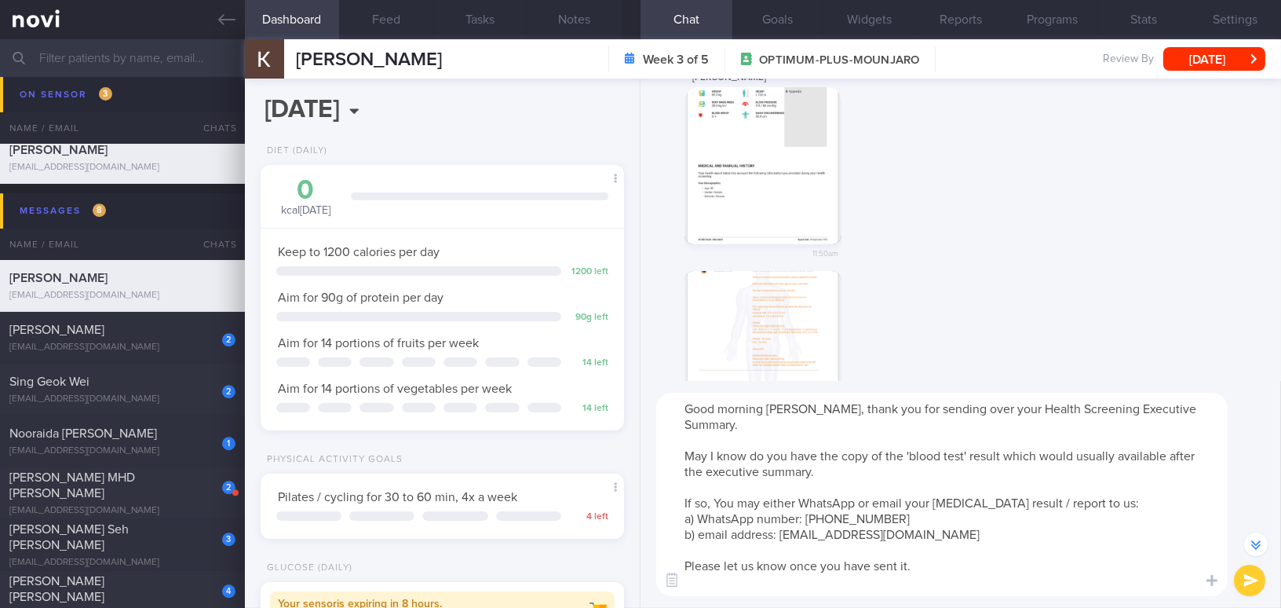
scroll to position [-956, 0]
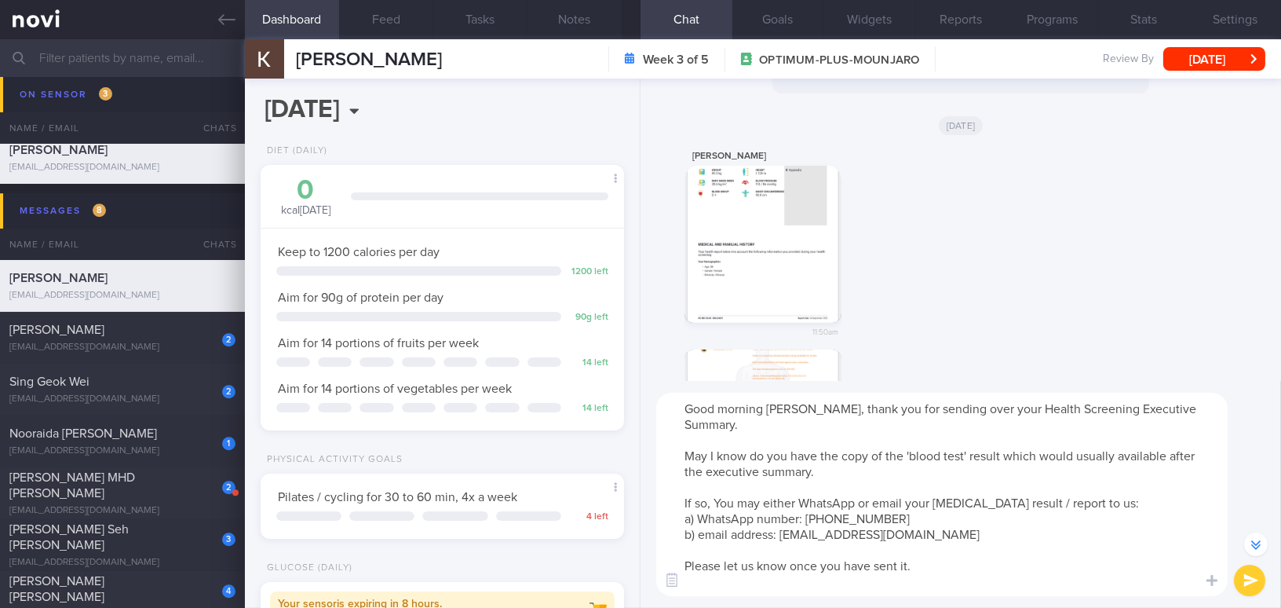
drag, startPoint x: 718, startPoint y: 499, endPoint x: 801, endPoint y: 503, distance: 83.4
click at [801, 503] on textarea "Good morning Mei Shan, thank you for sending over your Health Screening Executi…" at bounding box center [942, 494] width 572 height 203
click at [802, 502] on textarea "Good morning Mei Shan, thank you for sending over your Health Screening Executi…" at bounding box center [942, 494] width 572 height 203
drag, startPoint x: 822, startPoint y: 410, endPoint x: 856, endPoint y: 471, distance: 69.9
click at [856, 471] on textarea "Good morning Mei Shan, thank you for sending over your Health Screening Executi…" at bounding box center [942, 494] width 572 height 203
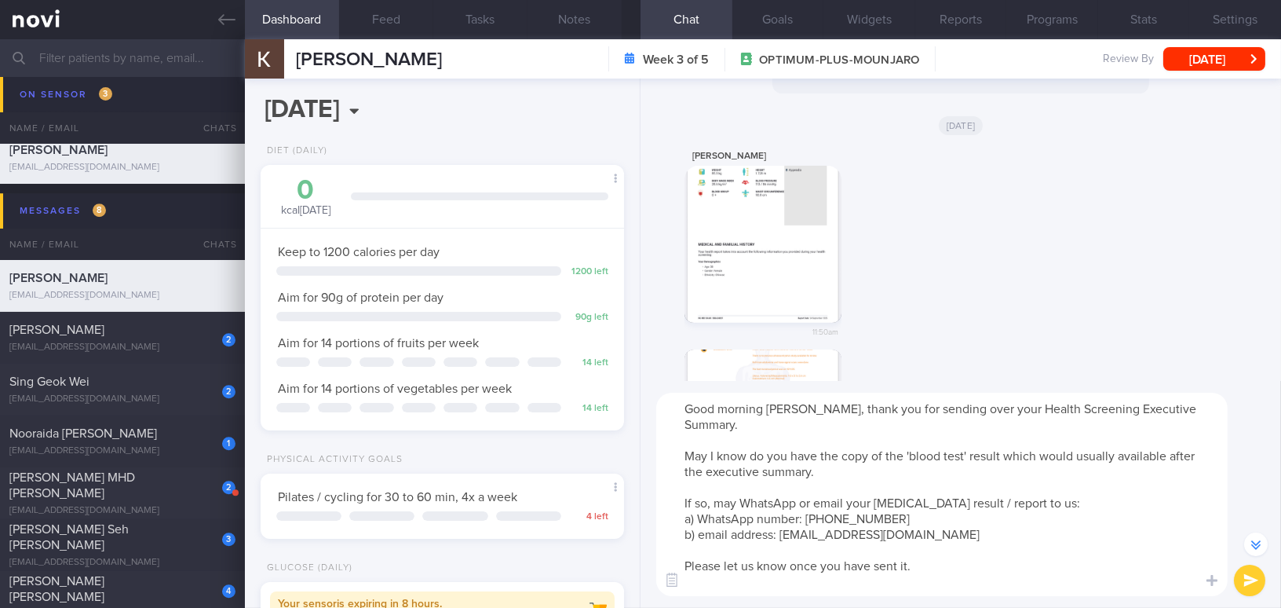
click at [804, 432] on textarea "Good morning Mei Shan, thank you for sending over your Health Screening Executi…" at bounding box center [942, 494] width 572 height 203
drag, startPoint x: 826, startPoint y: 407, endPoint x: 842, endPoint y: 470, distance: 65.7
click at [842, 470] on textarea "Good morning Mei Shan, thank you for sending over your Health Screening Executi…" at bounding box center [942, 494] width 572 height 203
paste textarea "Thank you for sending over your Health Screening Executive Summary. May I know …"
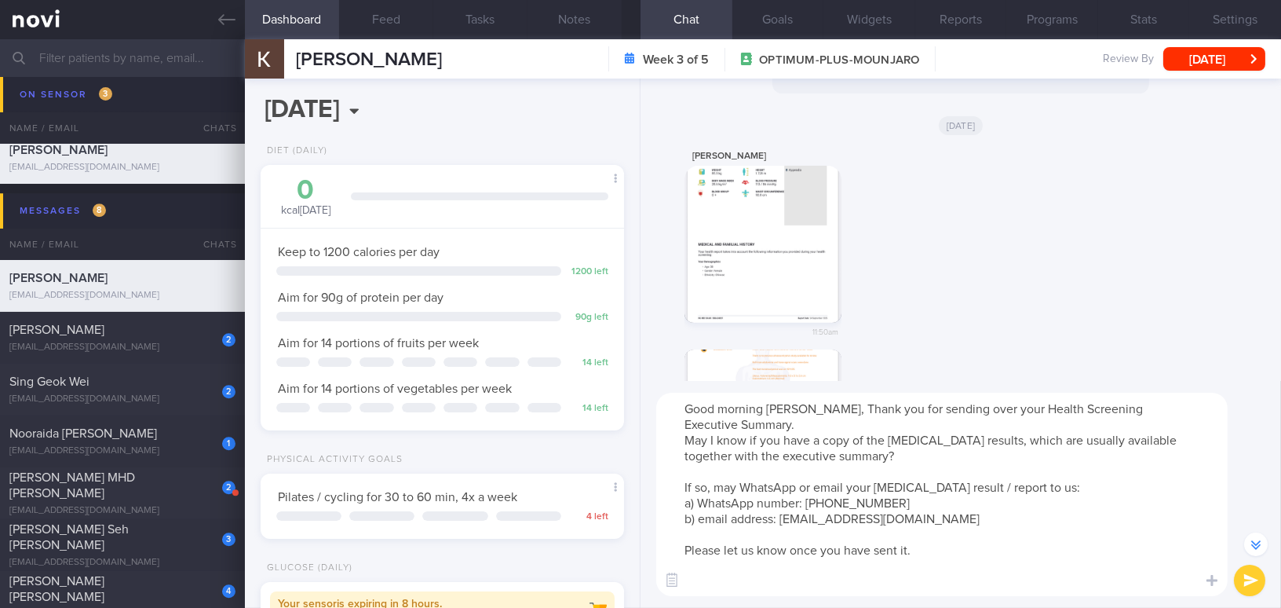
scroll to position [-940, 0]
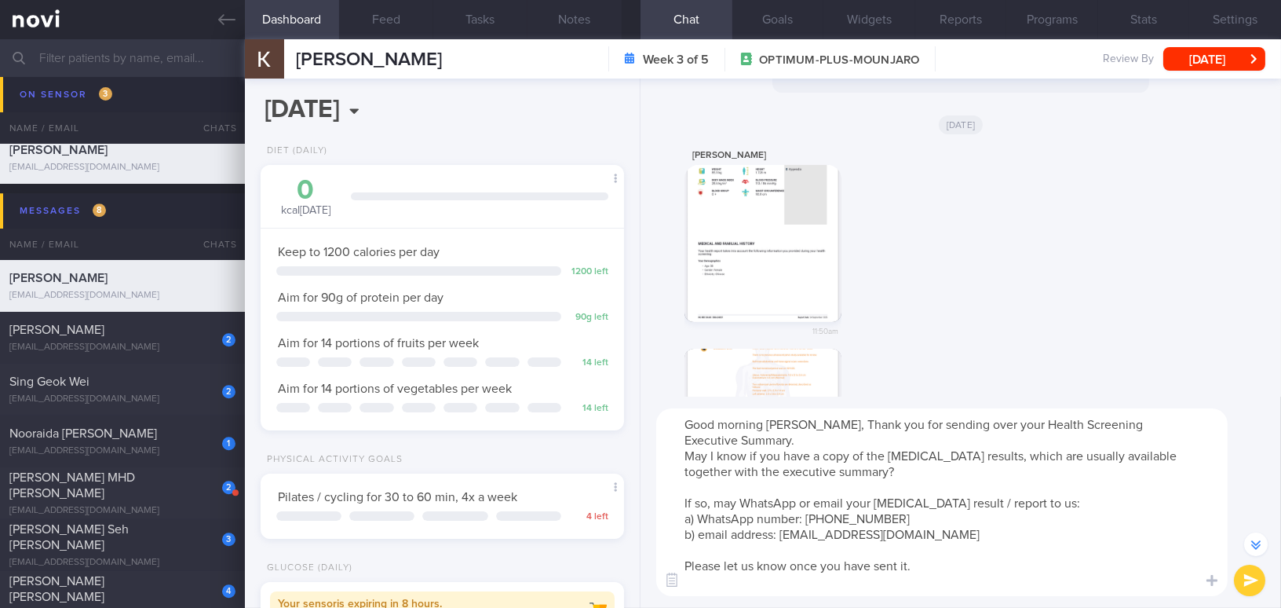
click at [831, 419] on textarea "Good morning Mei Shan, Thank you for sending over your Health Screening Executi…" at bounding box center [942, 502] width 572 height 188
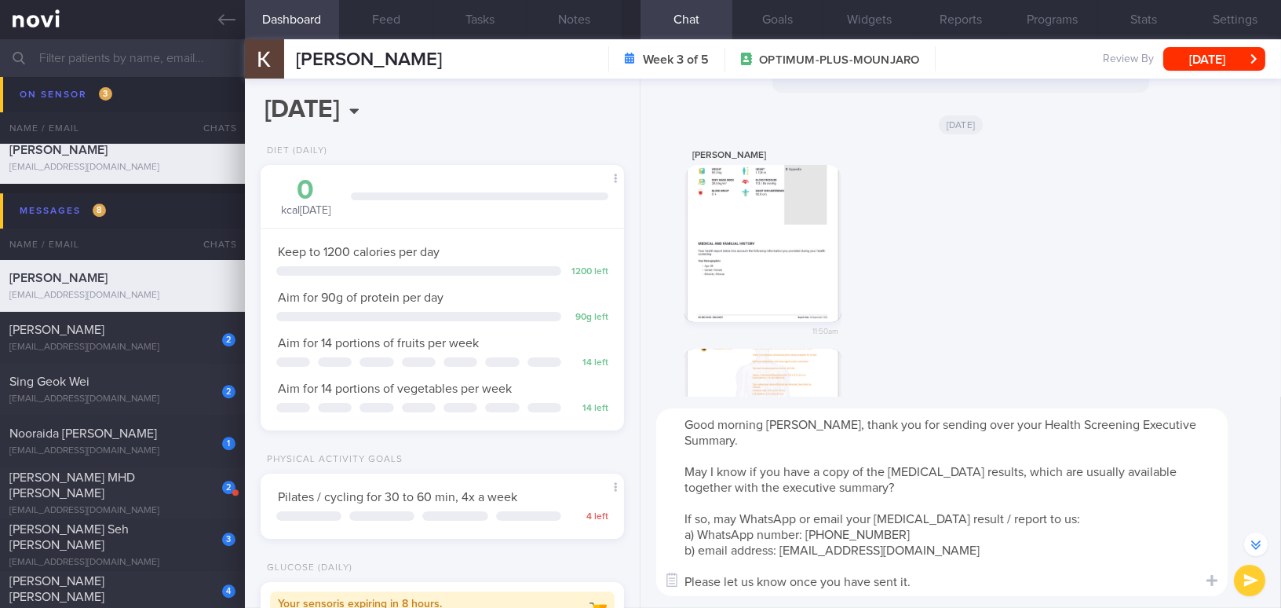
scroll to position [-956, 0]
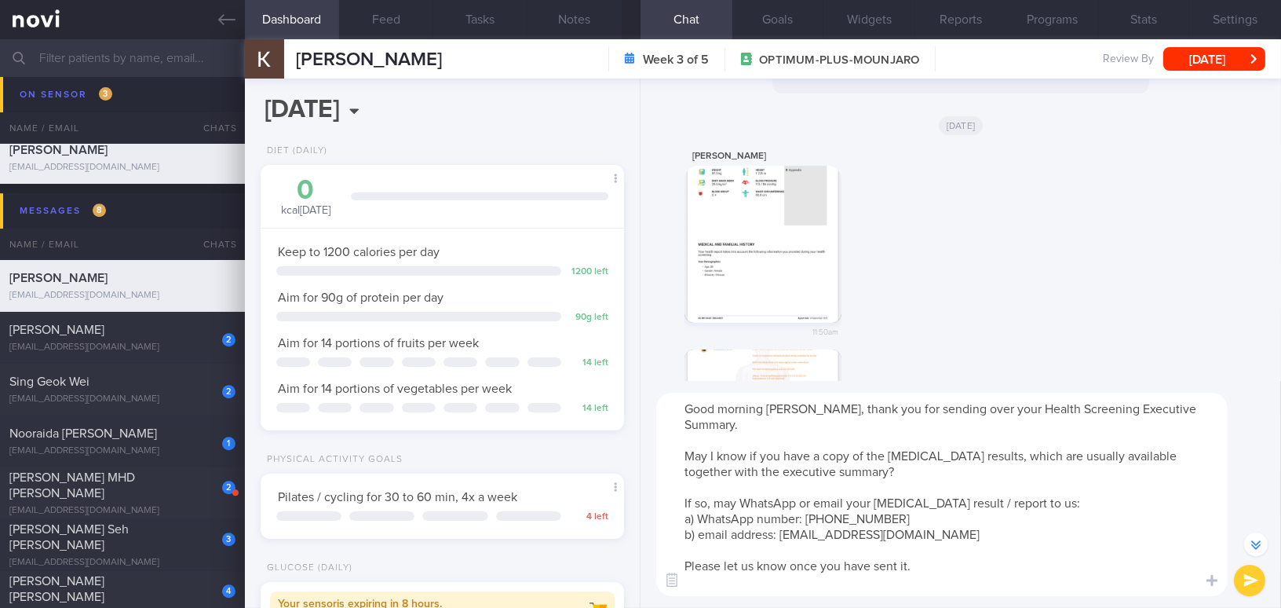
click at [738, 503] on textarea "Good morning Mei Shan, thank you for sending over your Health Screening Executi…" at bounding box center [942, 494] width 572 height 203
click at [931, 517] on textarea "Good morning Mei Shan, thank you for sending over your Health Screening Executi…" at bounding box center [942, 494] width 572 height 203
click at [1137, 496] on textarea "Good morning Mei Shan, thank you for sending over your Health Screening Executi…" at bounding box center [942, 494] width 572 height 203
drag, startPoint x: 897, startPoint y: 502, endPoint x: 955, endPoint y: 366, distance: 147.4
click at [898, 499] on textarea "Good morning Mei Shan, thank you for sending over your Health Screening Executi…" at bounding box center [942, 494] width 572 height 203
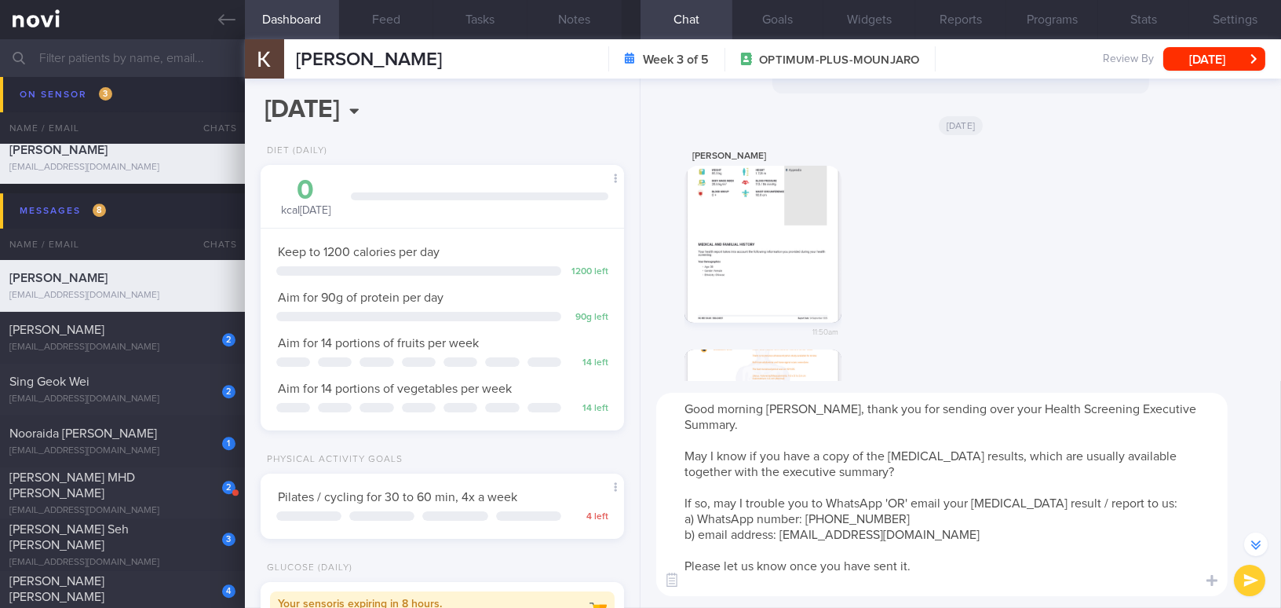
click at [753, 568] on textarea "Good morning Mei Shan, thank you for sending over your Health Screening Executi…" at bounding box center [942, 494] width 572 height 203
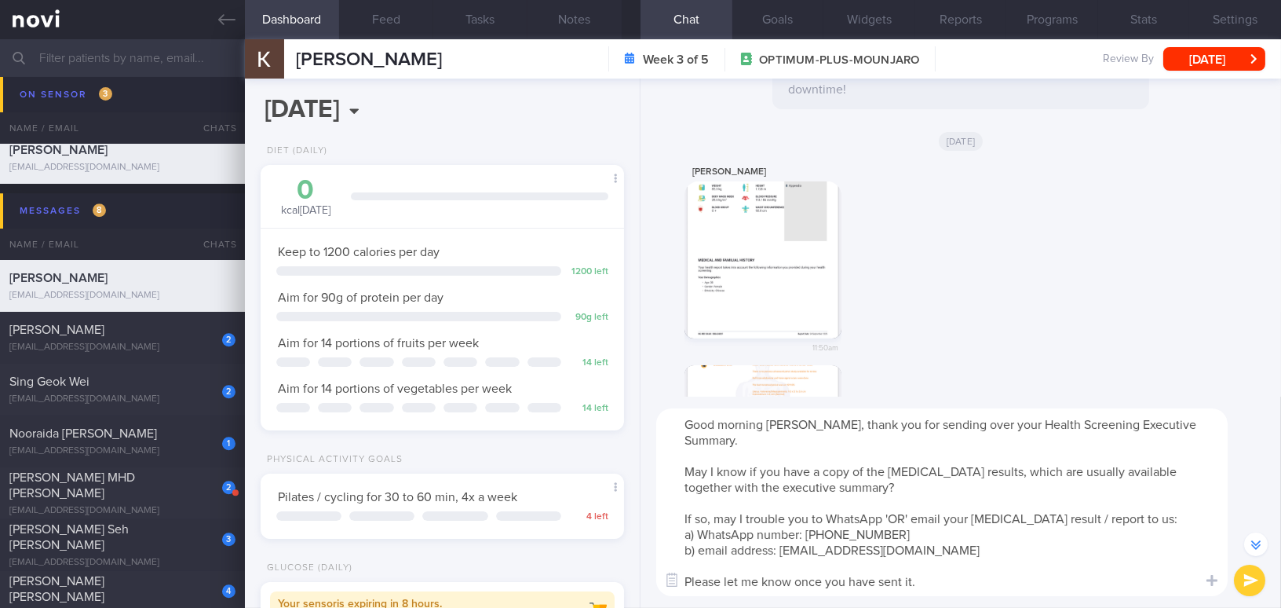
scroll to position [-940, 0]
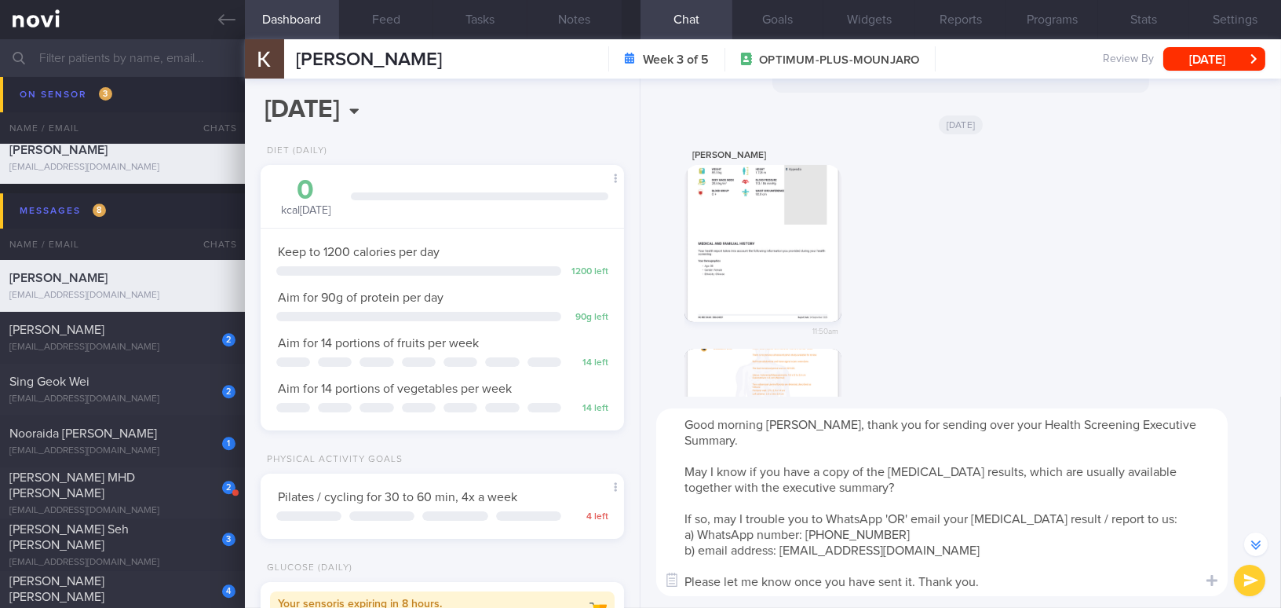
click at [855, 490] on textarea "Good morning Mei Shan, thank you for sending over your Health Screening Executi…" at bounding box center [942, 502] width 572 height 188
drag, startPoint x: 1002, startPoint y: 490, endPoint x: 968, endPoint y: 490, distance: 33.8
click at [968, 490] on textarea "Good morning Mei Shan, thank you for sending over your Health Screening Executi…" at bounding box center [942, 502] width 572 height 188
click at [1152, 489] on textarea "Good morning Mei Shan, thank you for sending over your Health Screening Executi…" at bounding box center [942, 502] width 572 height 188
drag, startPoint x: 849, startPoint y: 485, endPoint x: 857, endPoint y: 485, distance: 8.6
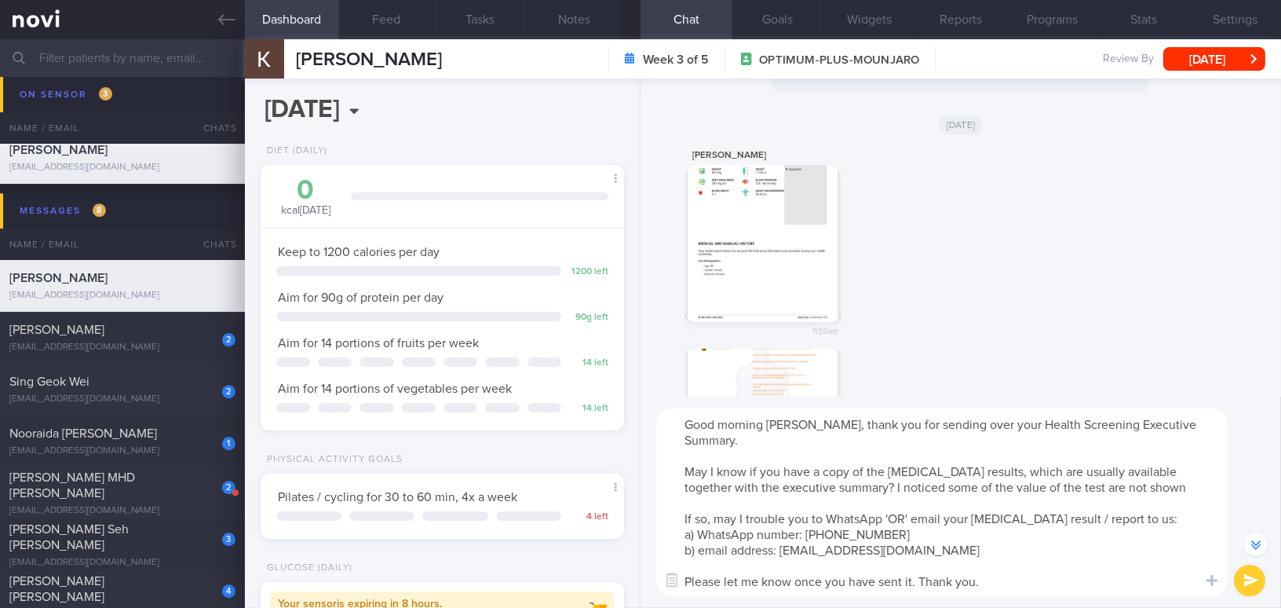
click at [857, 485] on textarea "Good morning Mei Shan, thank you for sending over your Health Screening Executi…" at bounding box center [942, 502] width 572 height 188
drag, startPoint x: 683, startPoint y: 470, endPoint x: 1233, endPoint y: 488, distance: 549.8
click at [1233, 488] on div "Good morning Mei Shan, thank you for sending over your Health Screening Executi…" at bounding box center [961, 501] width 641 height 211
click at [853, 499] on textarea "Good morning Mei Shan, thank you for sending over your Health Screening Executi…" at bounding box center [942, 502] width 572 height 188
drag, startPoint x: 847, startPoint y: 485, endPoint x: 1144, endPoint y: 490, distance: 296.8
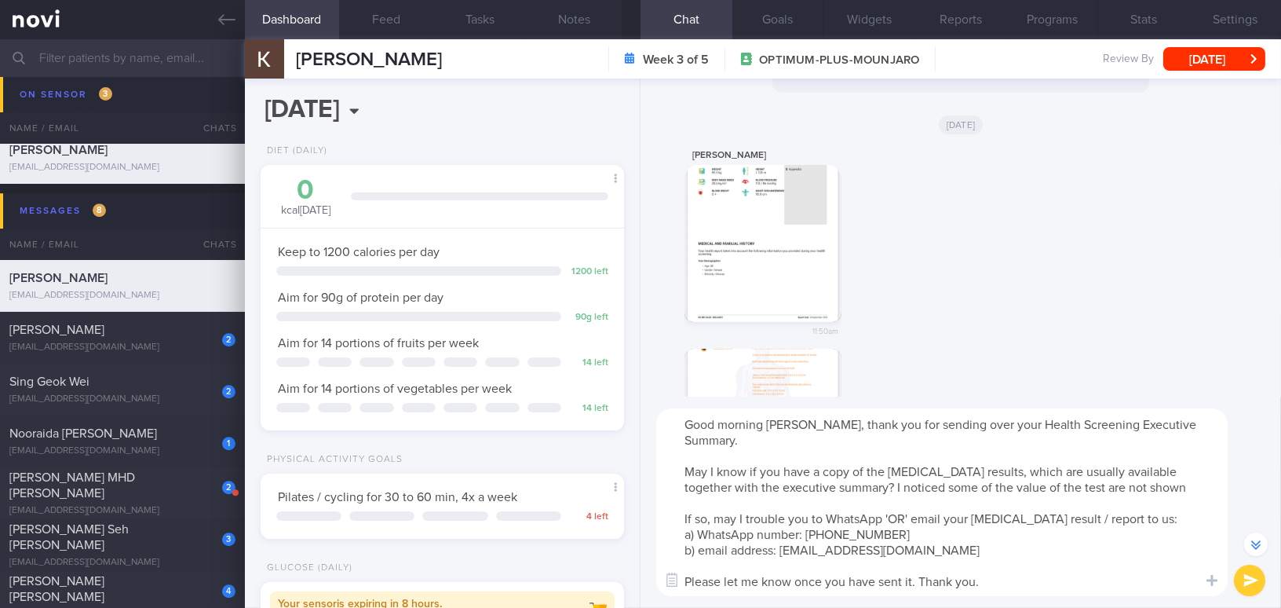
click at [1144, 490] on textarea "Good morning Mei Shan, thank you for sending over your Health Screening Executi…" at bounding box center [942, 502] width 572 height 188
paste textarea "that some of the test values are not shown in the executive summary."
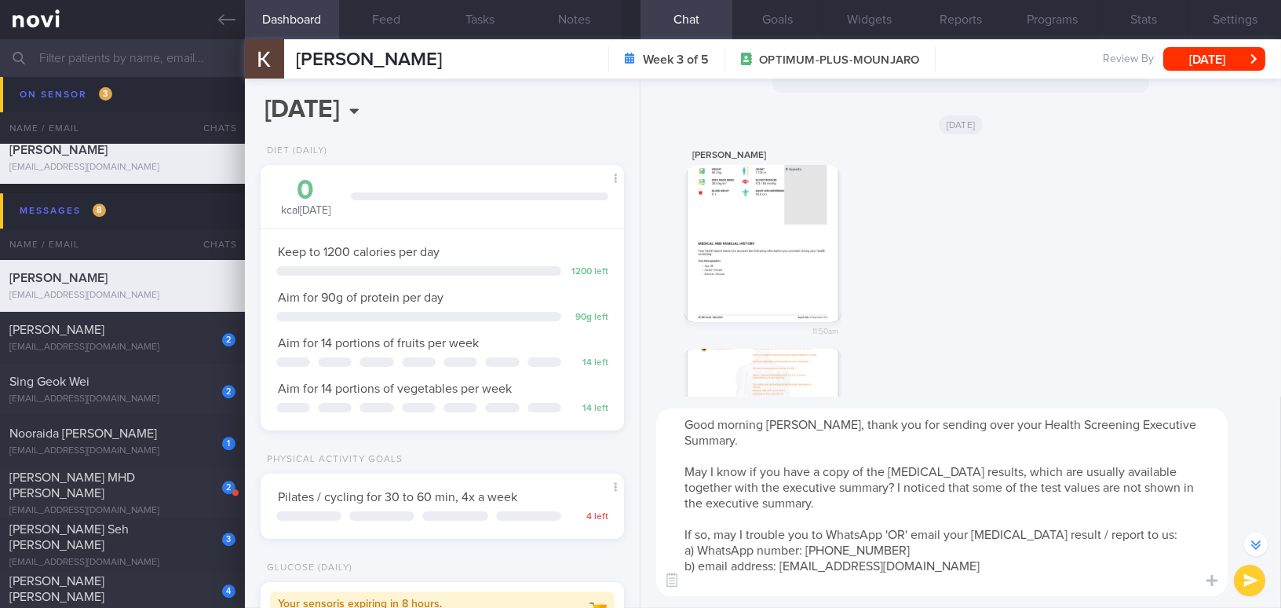
scroll to position [-956, 0]
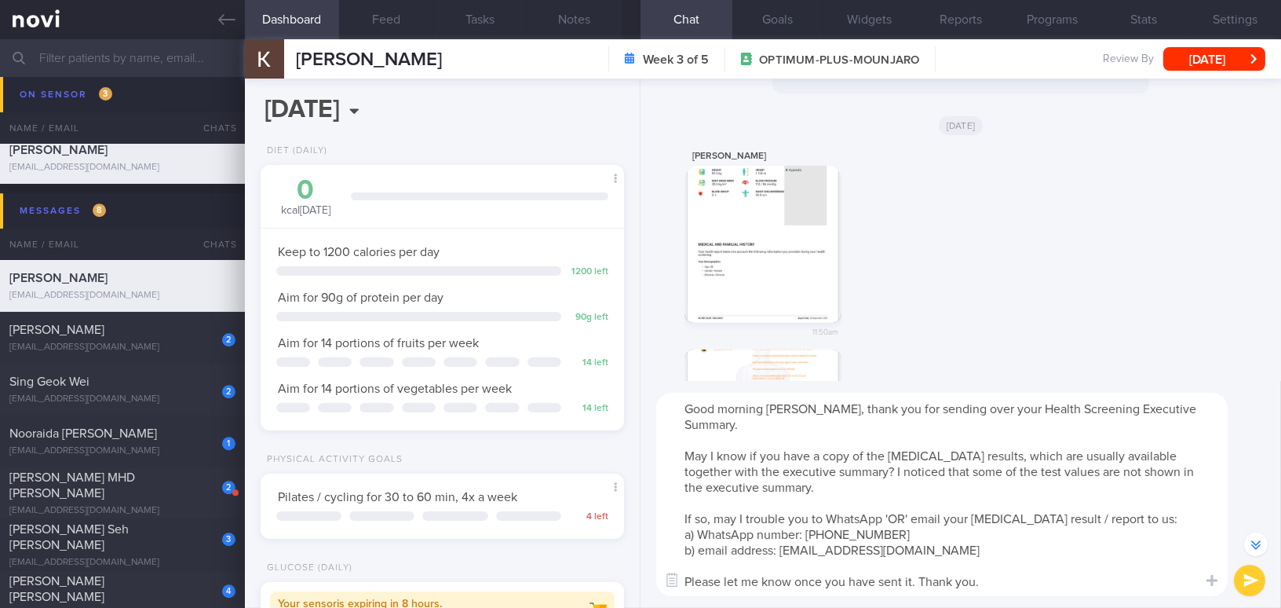
type textarea "Good morning Mei Shan, thank you for sending over your Health Screening Executi…"
click at [1237, 571] on button "submit" at bounding box center [1249, 579] width 31 height 31
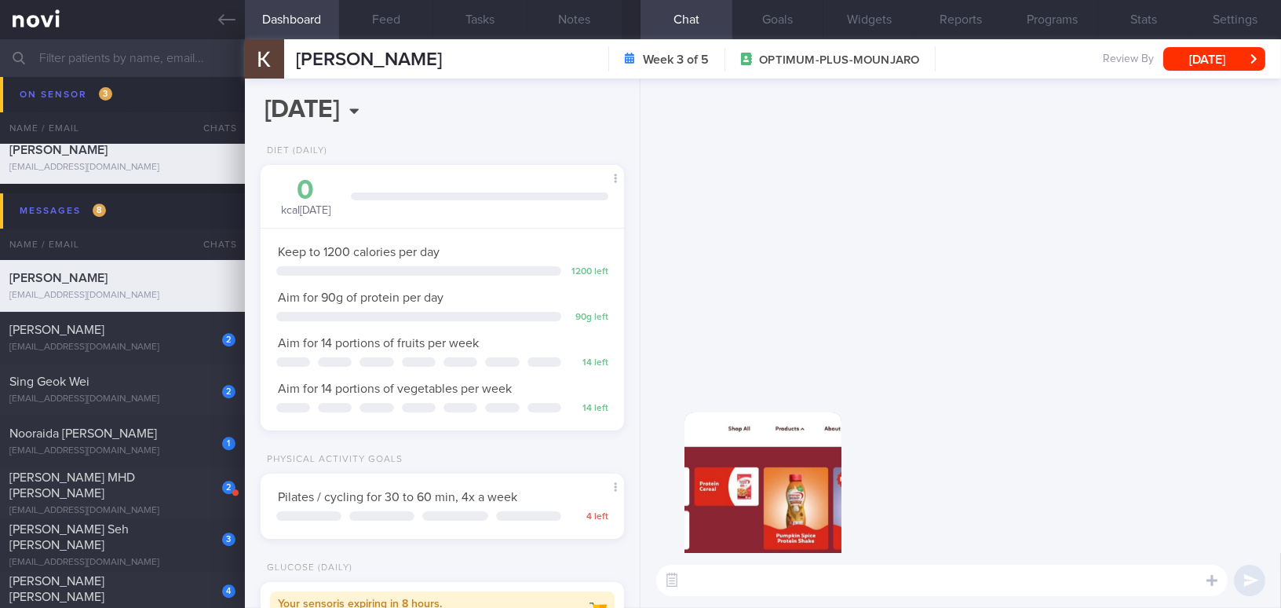
scroll to position [0, 0]
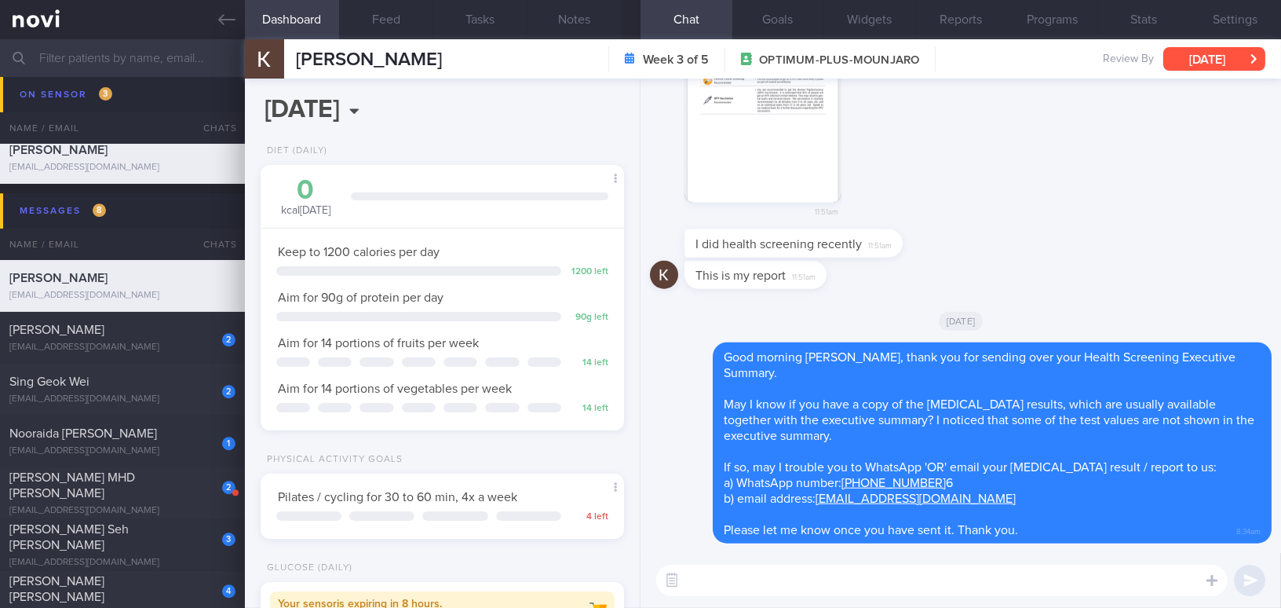
click at [1193, 61] on button "[DATE]" at bounding box center [1215, 59] width 102 height 24
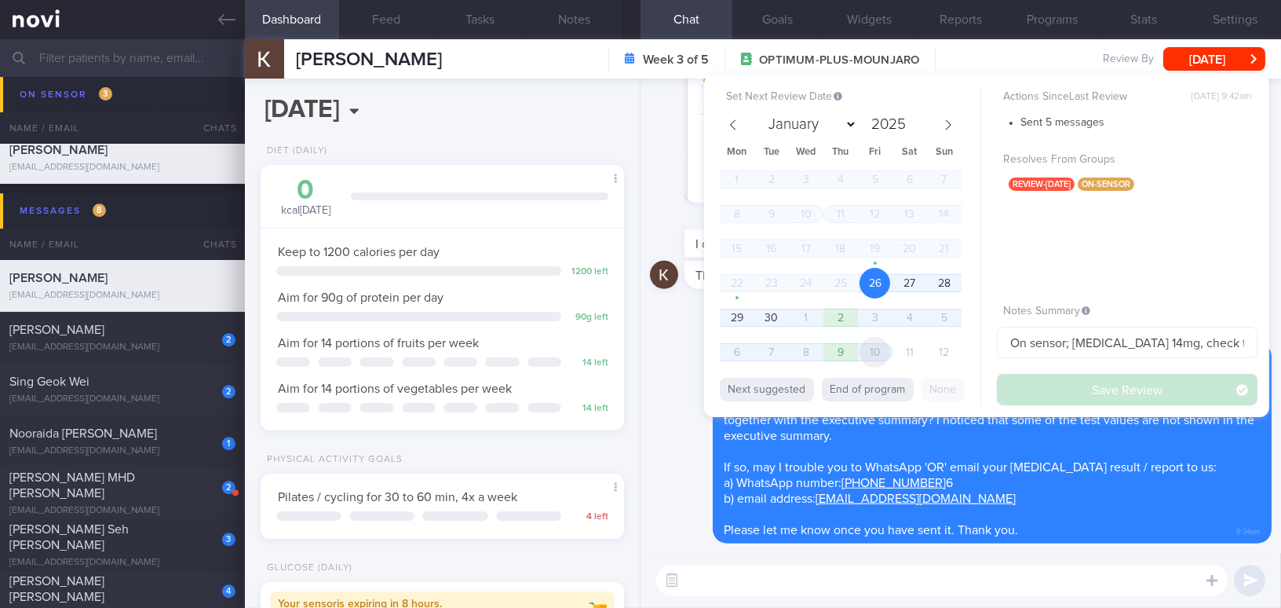
click at [878, 352] on span "10" at bounding box center [875, 352] width 31 height 31
select select "9"
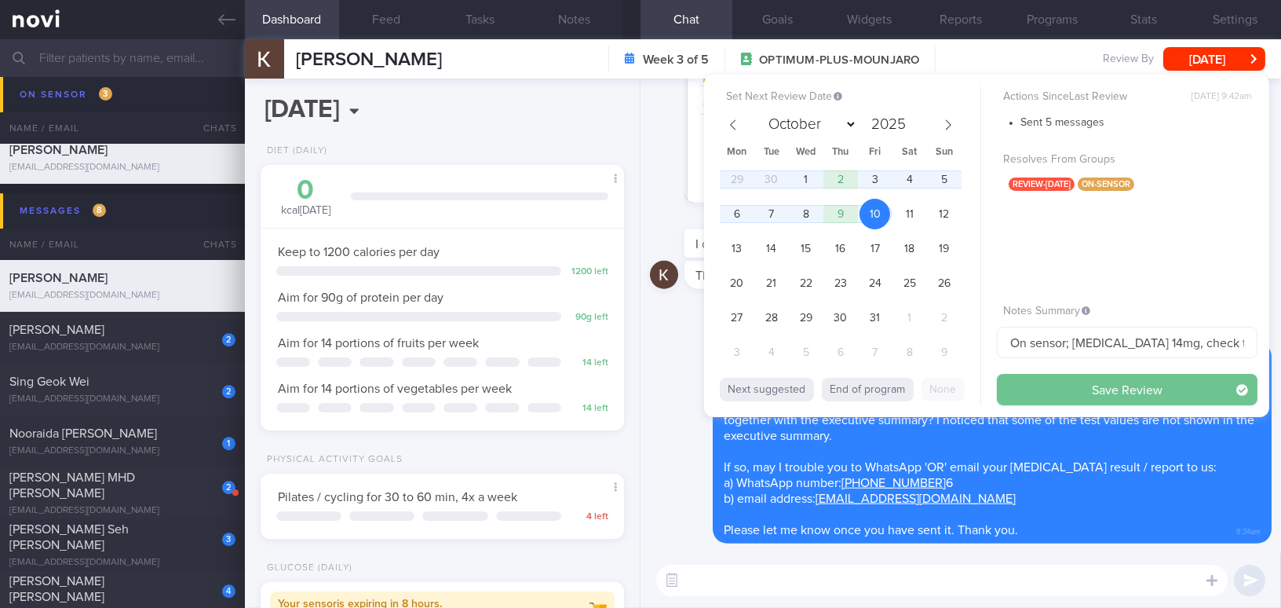
click at [1047, 388] on button "Save Review" at bounding box center [1127, 389] width 261 height 31
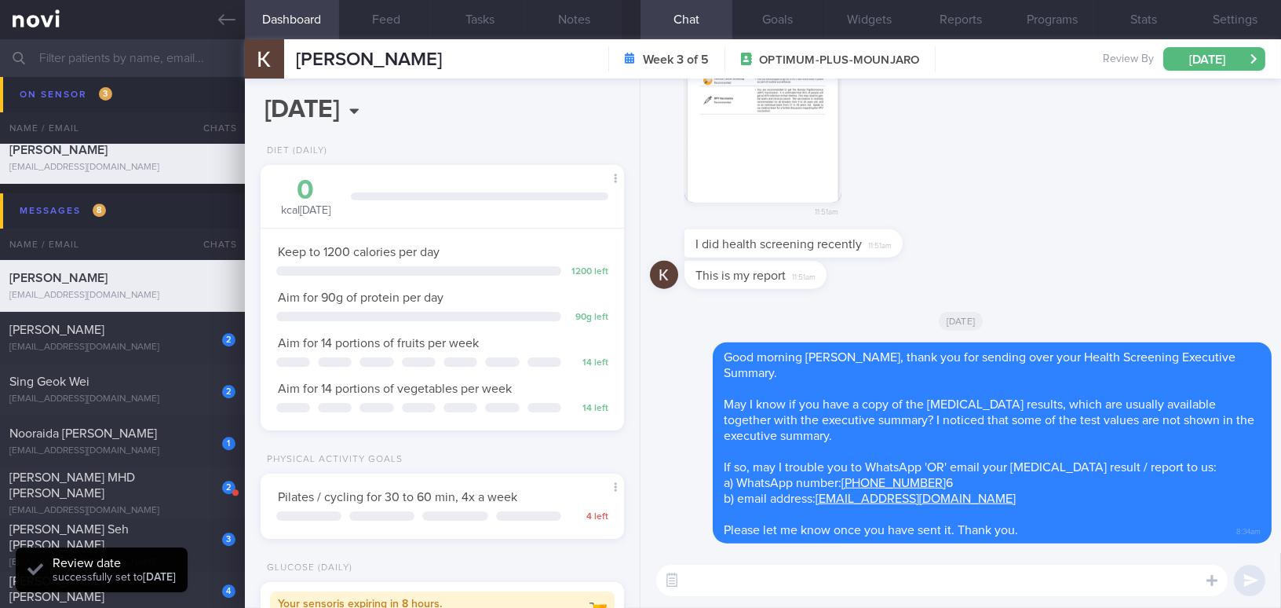
scroll to position [166, 331]
click at [218, 13] on icon at bounding box center [226, 19] width 17 height 17
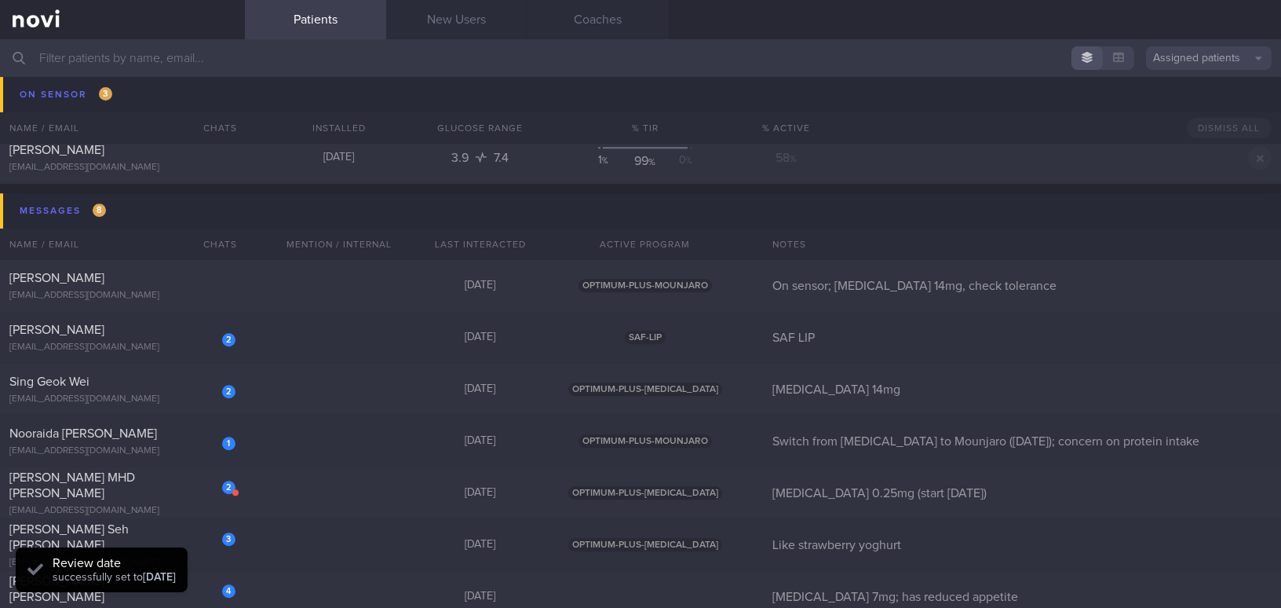
click at [239, 56] on input "text" at bounding box center [640, 58] width 1281 height 38
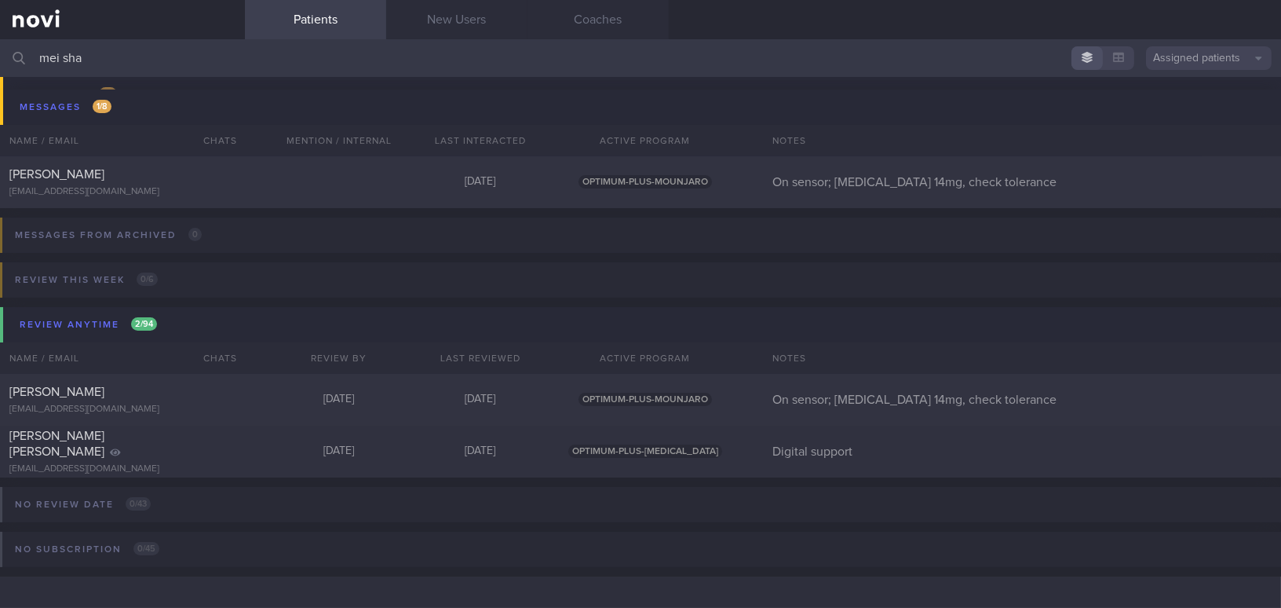
scroll to position [173, 0]
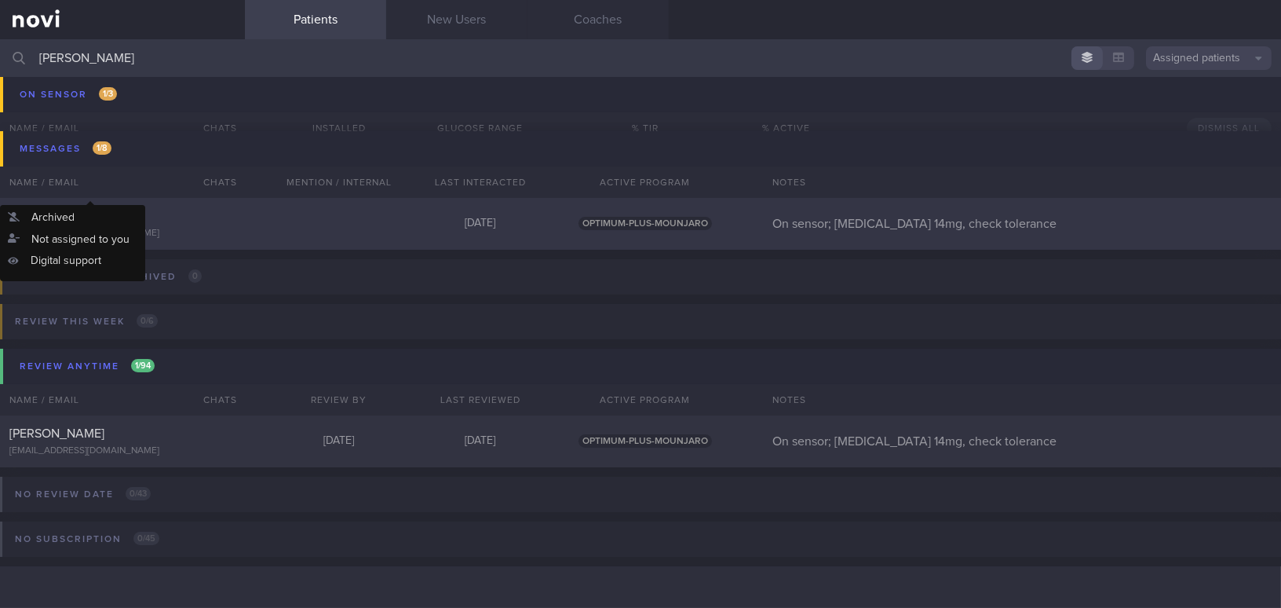
type input "mei shan"
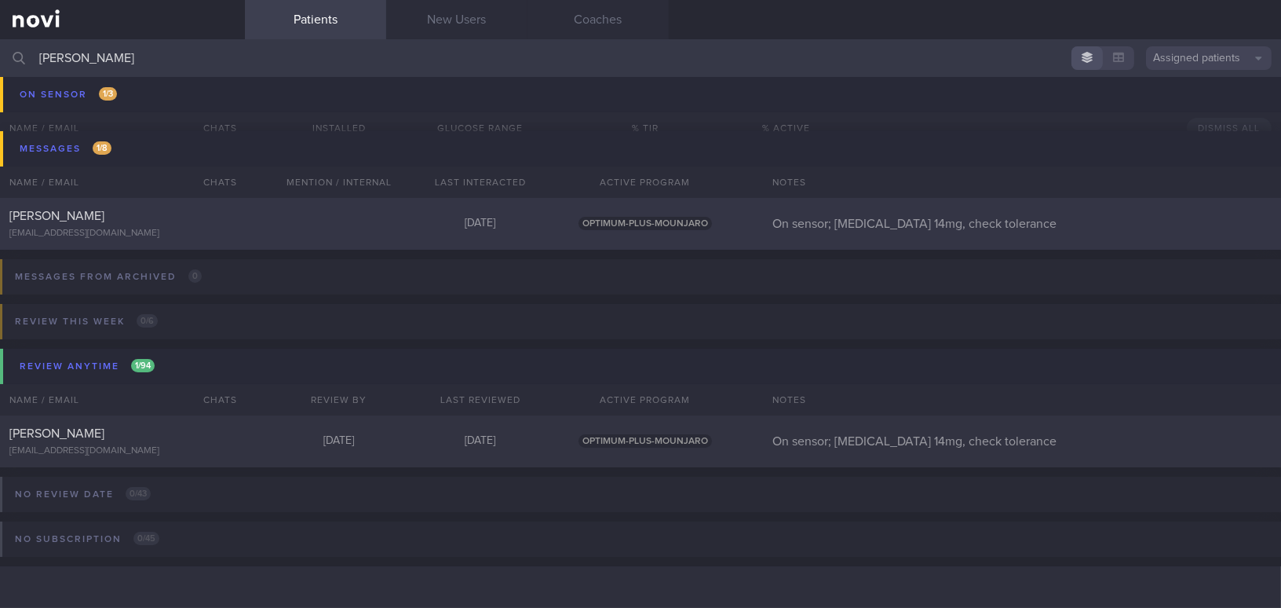
click at [146, 213] on div "[PERSON_NAME]" at bounding box center [120, 216] width 222 height 16
select select "9"
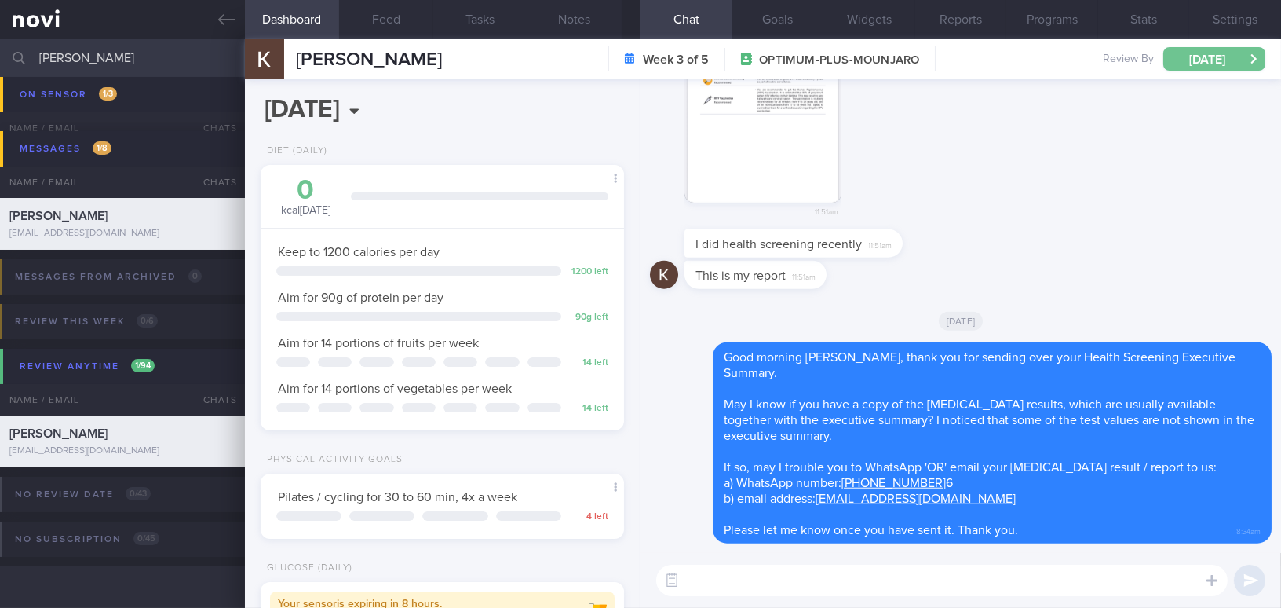
scroll to position [166, 331]
click at [1189, 58] on button "Fri, 10 Oct" at bounding box center [1215, 59] width 102 height 24
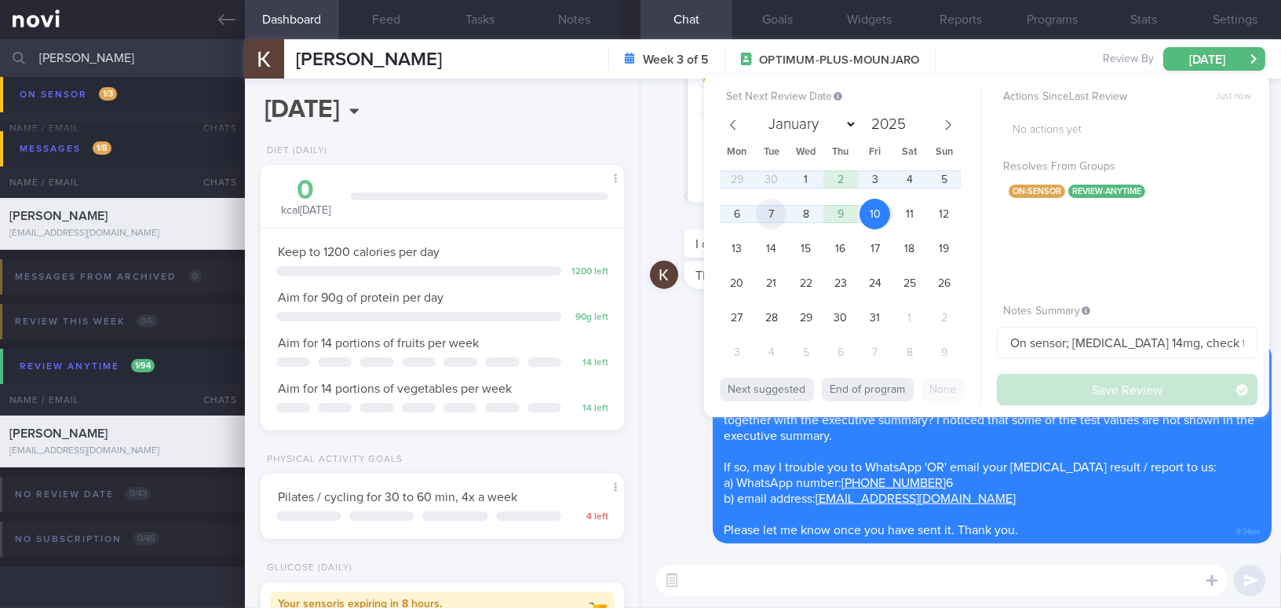
click at [772, 215] on span "7" at bounding box center [771, 214] width 31 height 31
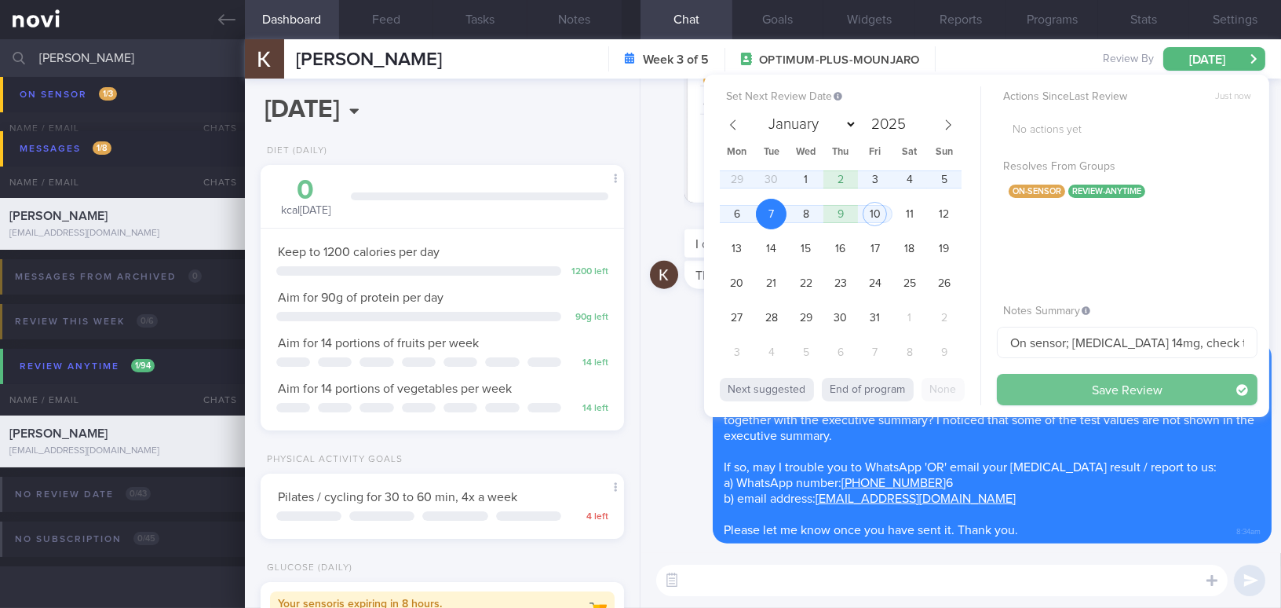
click at [1069, 397] on button "Save Review" at bounding box center [1127, 389] width 261 height 31
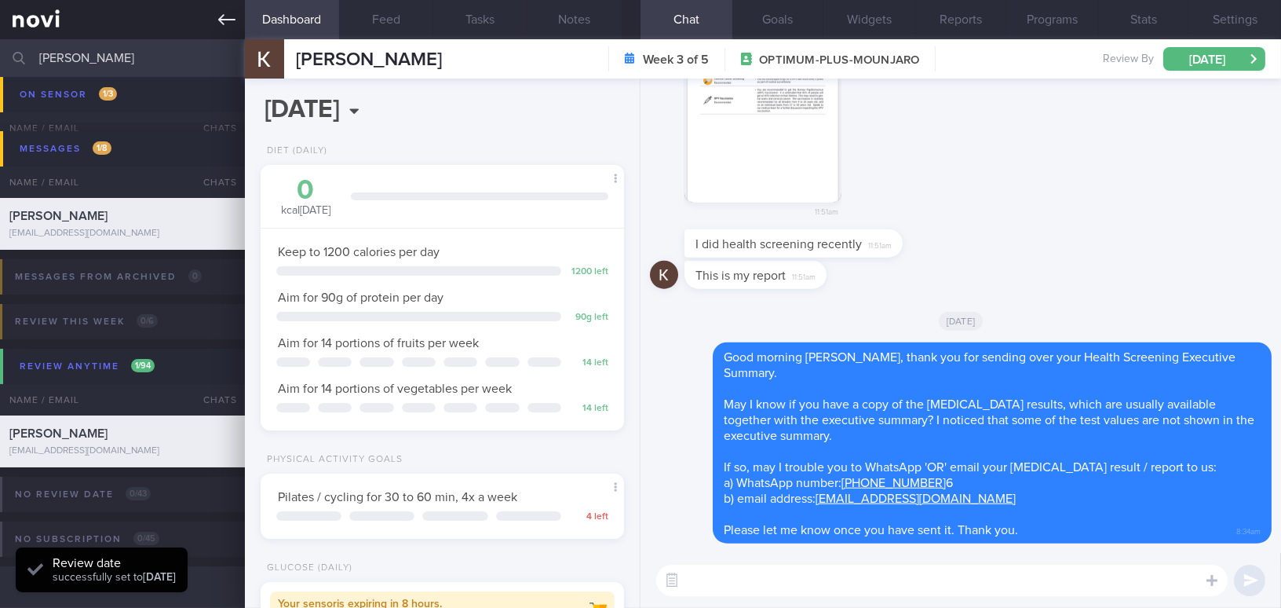
click at [226, 22] on icon at bounding box center [226, 19] width 17 height 17
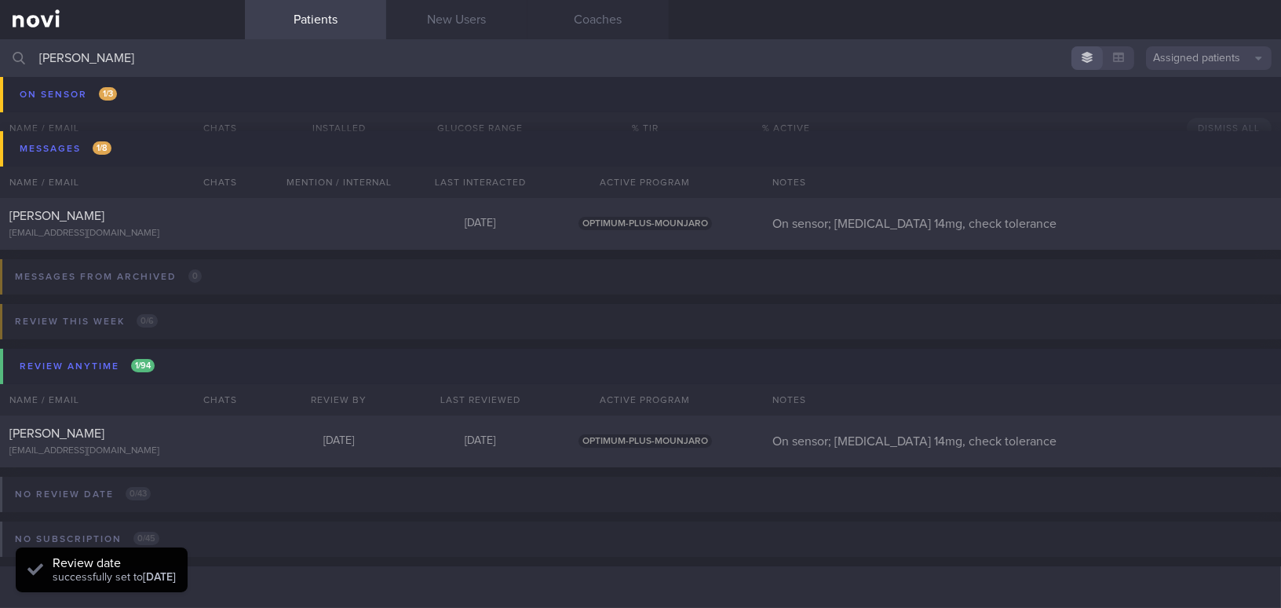
drag, startPoint x: 142, startPoint y: 67, endPoint x: 0, endPoint y: 53, distance: 142.7
click at [0, 53] on input "mei shan" at bounding box center [640, 58] width 1281 height 38
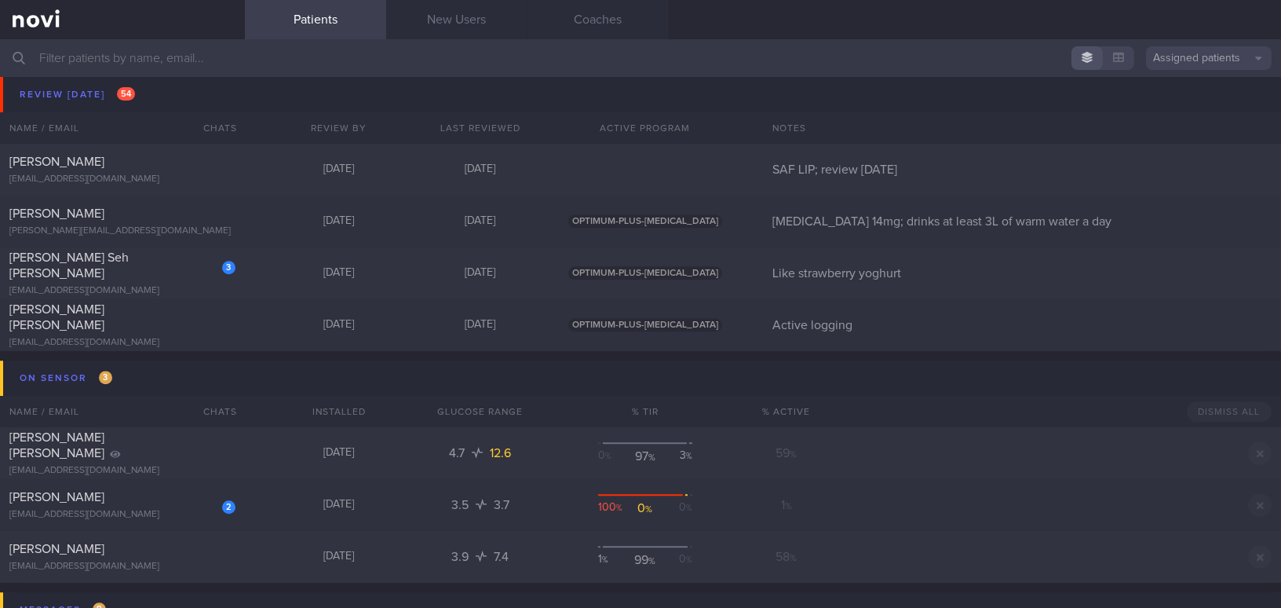
scroll to position [8423, 0]
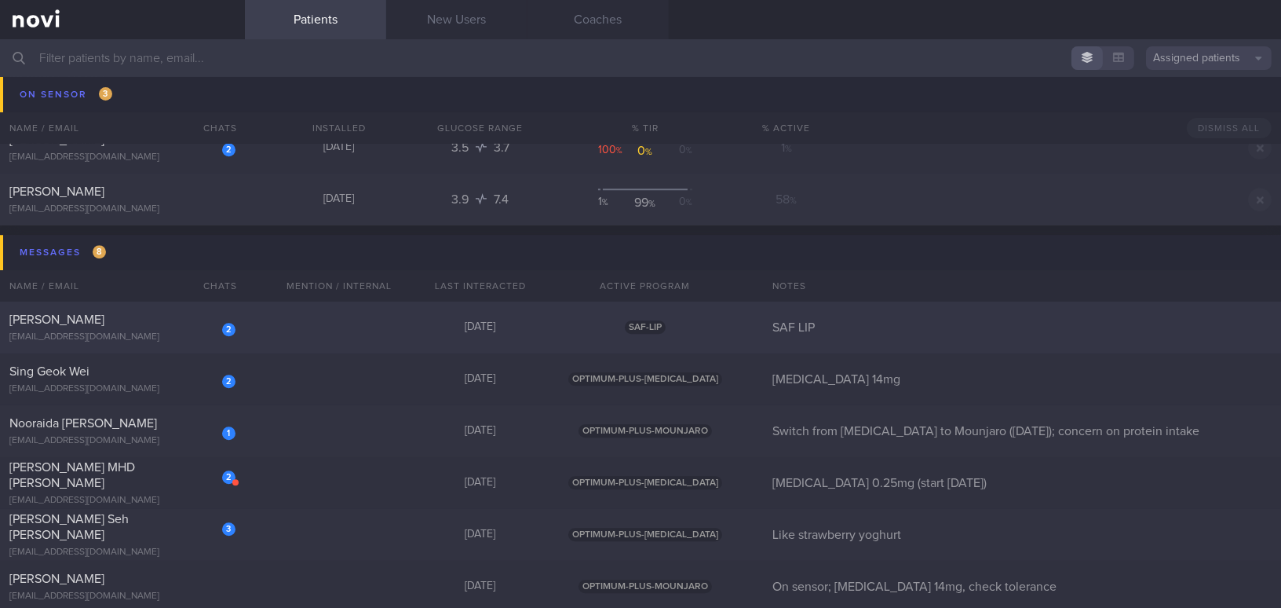
click at [148, 326] on div "[PERSON_NAME]" at bounding box center [120, 320] width 222 height 16
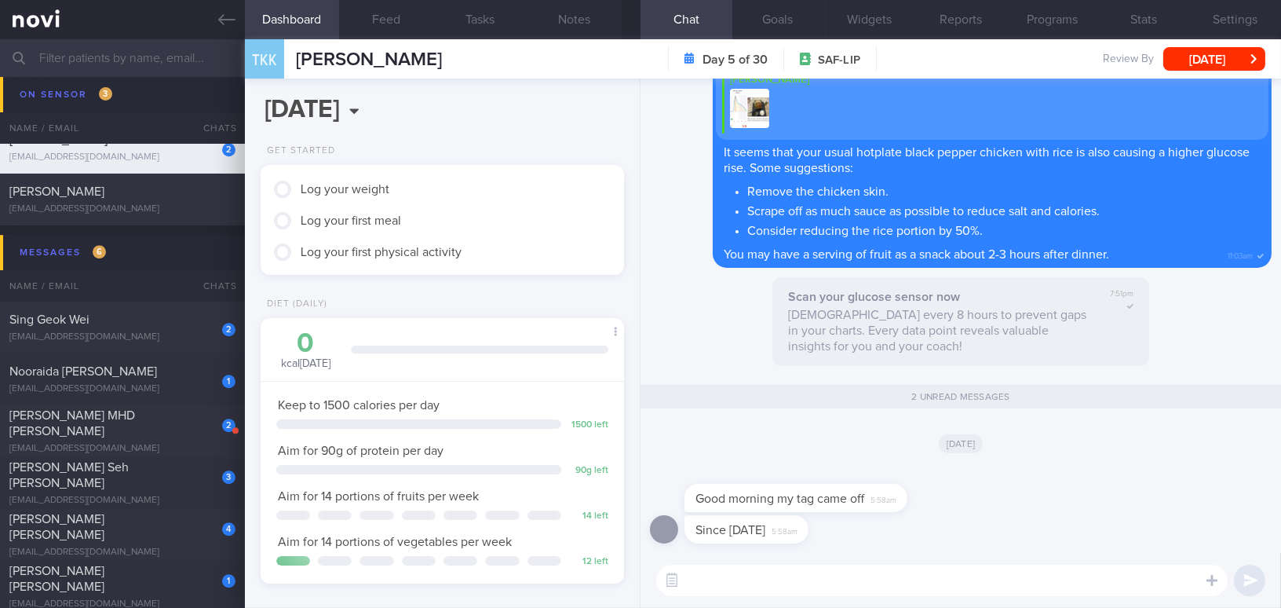
click at [798, 587] on textarea at bounding box center [942, 579] width 572 height 31
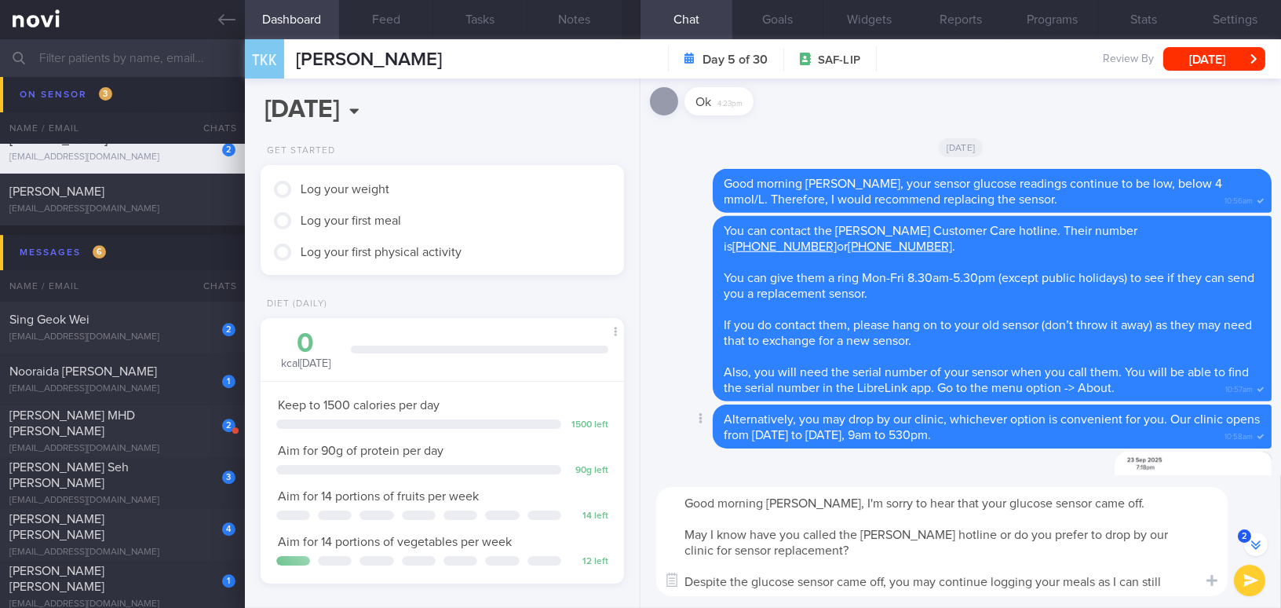
scroll to position [-711, 0]
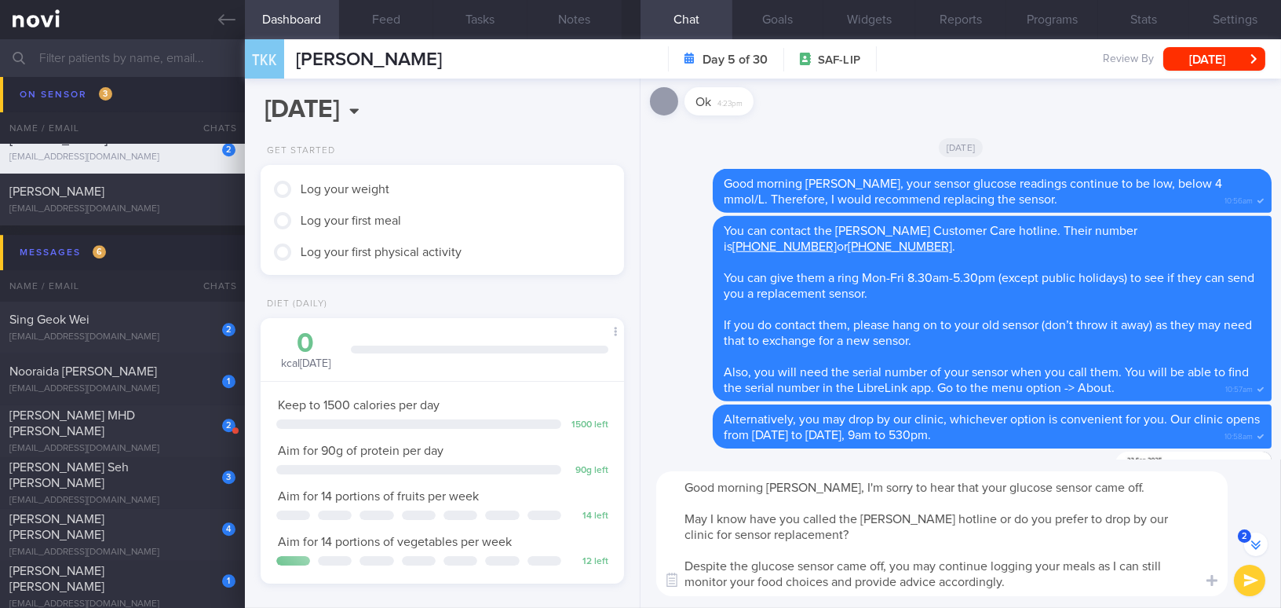
drag, startPoint x: 811, startPoint y: 487, endPoint x: 1064, endPoint y: 583, distance: 270.3
click at [1064, 583] on textarea "Good morning Mr Teo, I'm sorry to hear that your glucose sensor came off. May I…" at bounding box center [942, 533] width 572 height 125
click at [836, 493] on textarea "Good morning Mr Teo, I'm sorry to hear that your glucose sensor came off. May I…" at bounding box center [942, 533] width 572 height 125
drag, startPoint x: 811, startPoint y: 487, endPoint x: 1042, endPoint y: 589, distance: 252.4
click at [1042, 589] on textarea "Good morning Mr Teo, I'm sorry to hear that your glucose sensor came off. May I…" at bounding box center [942, 533] width 572 height 125
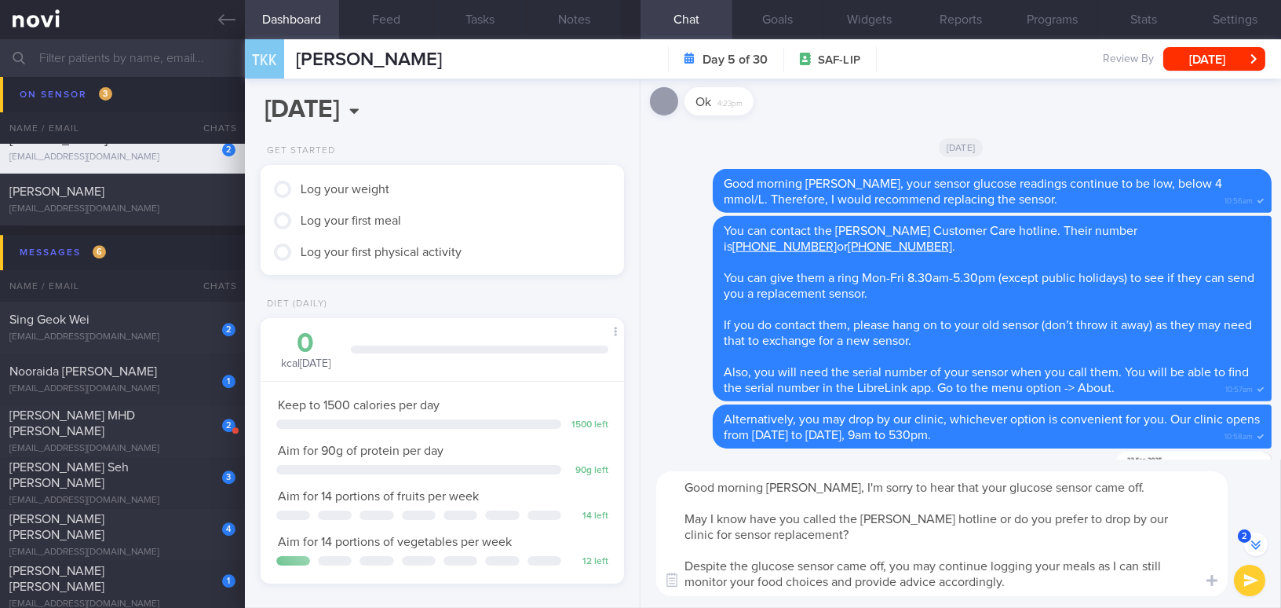
paste textarea "’m sorry to hear that your glucose sensor came off. The low glucose readings we…"
type textarea "Good morning Mr Teo, I’m sorry to hear that your glucose sensor came off. The l…"
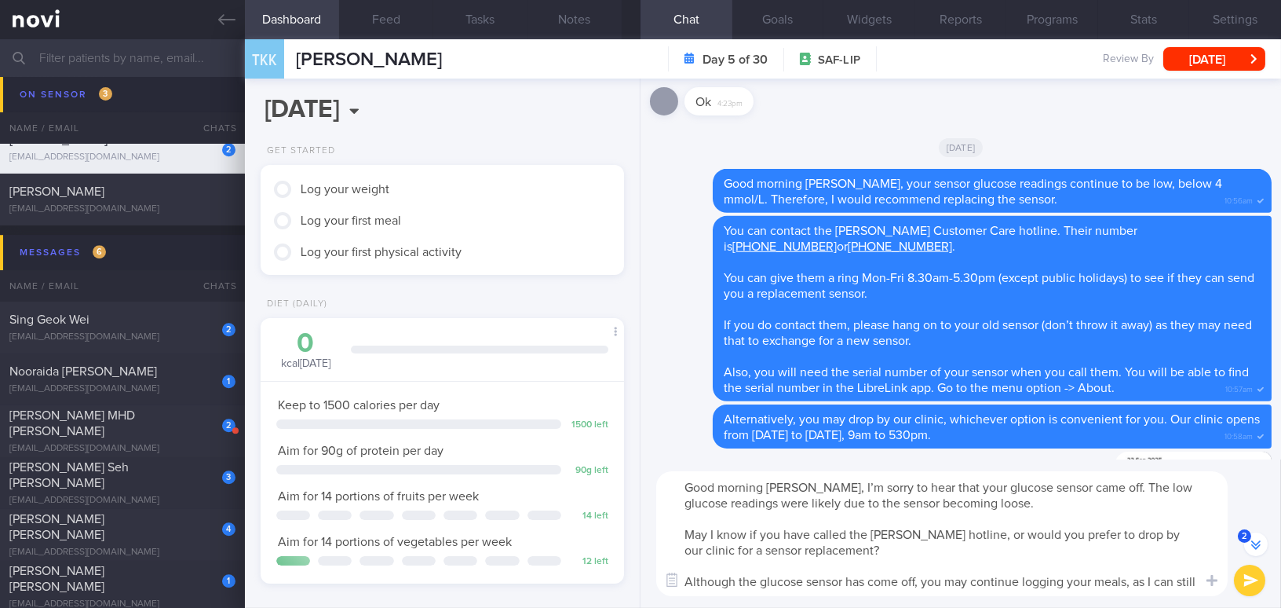
scroll to position [-726, 0]
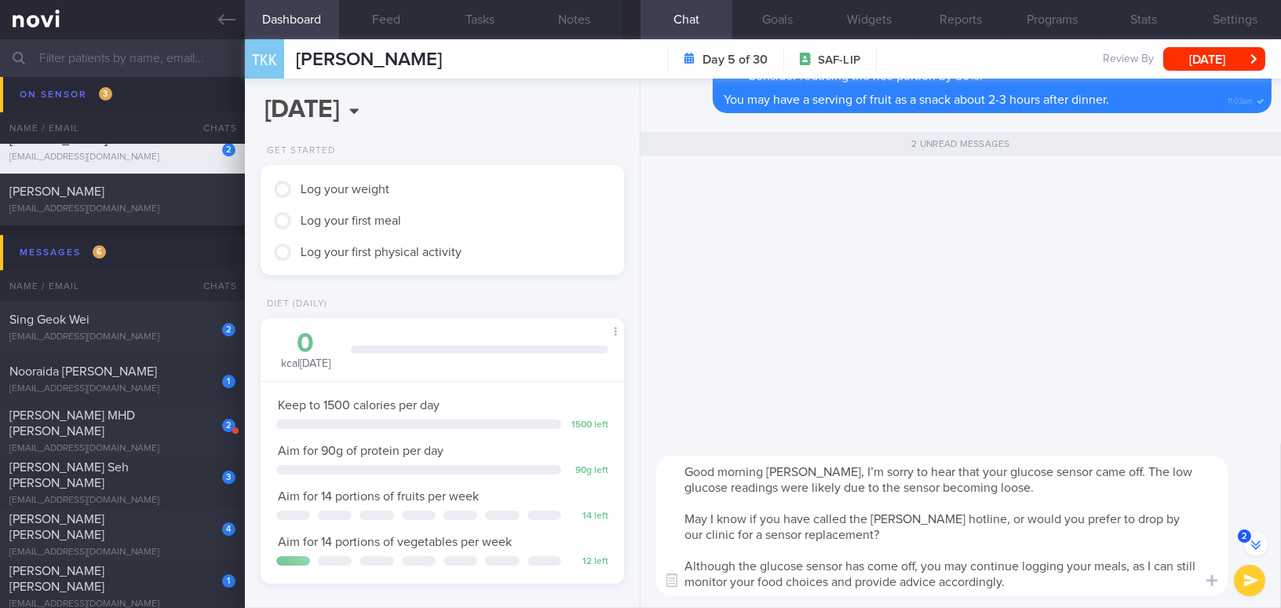
scroll to position [-726, 0]
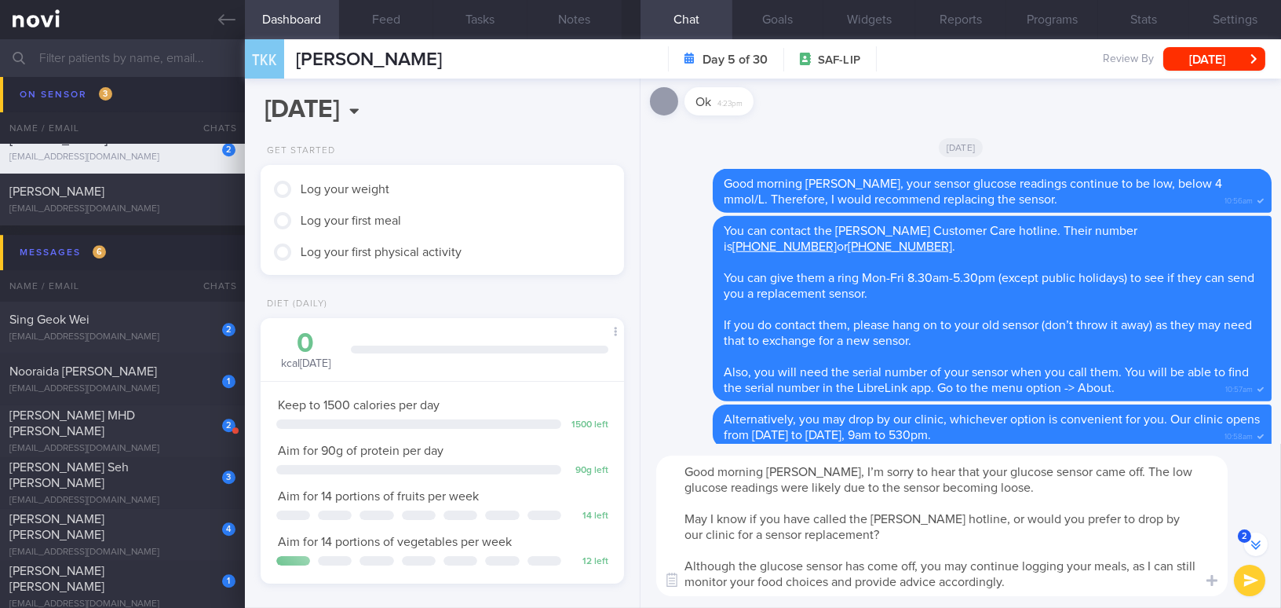
click at [1118, 472] on textarea "Good morning Mr Teo, I’m sorry to hear that your glucose sensor came off. The l…" at bounding box center [942, 525] width 572 height 141
click at [1039, 579] on textarea "Good morning Mr Teo, I’m sorry to hear that your glucose sensor came off. The p…" at bounding box center [942, 525] width 572 height 141
type textarea "Good morning Mr Teo, I’m sorry to hear that your glucose sensor came off. The p…"
click at [1256, 578] on button "submit" at bounding box center [1249, 579] width 31 height 31
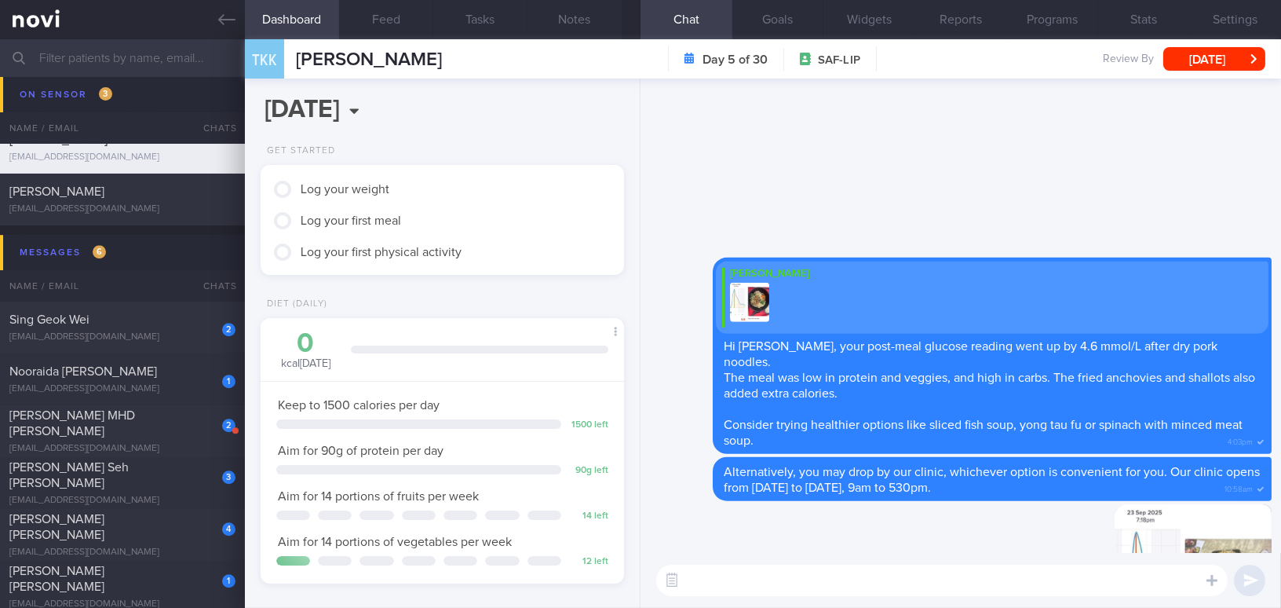
scroll to position [0, 0]
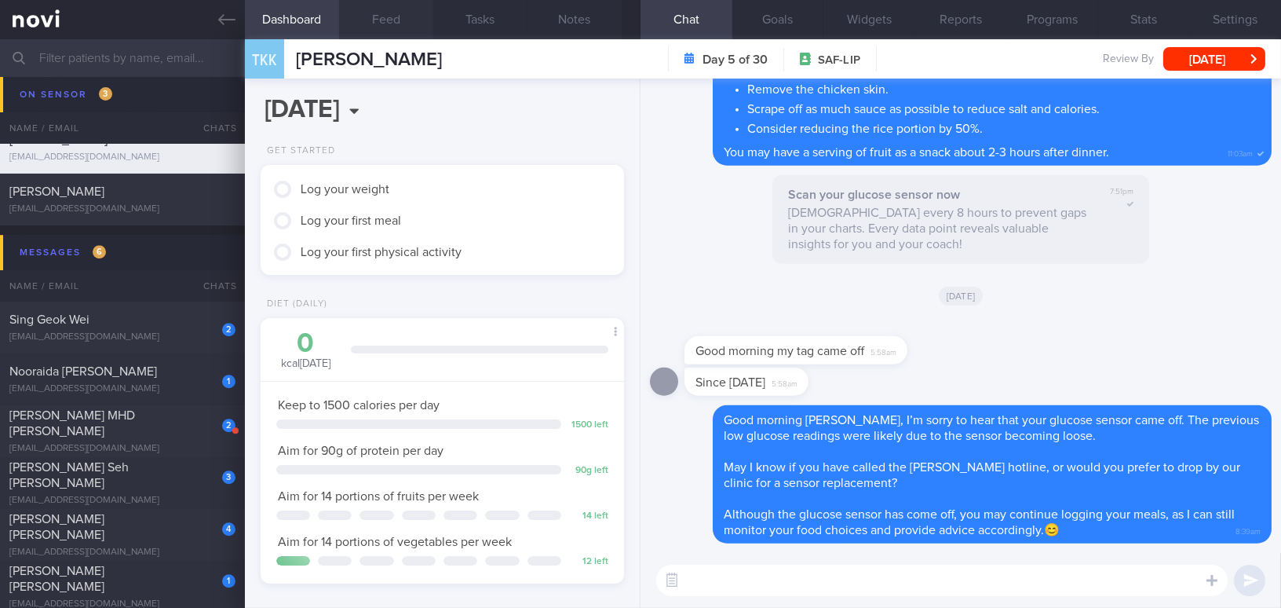
click at [382, 27] on button "Feed" at bounding box center [386, 19] width 94 height 39
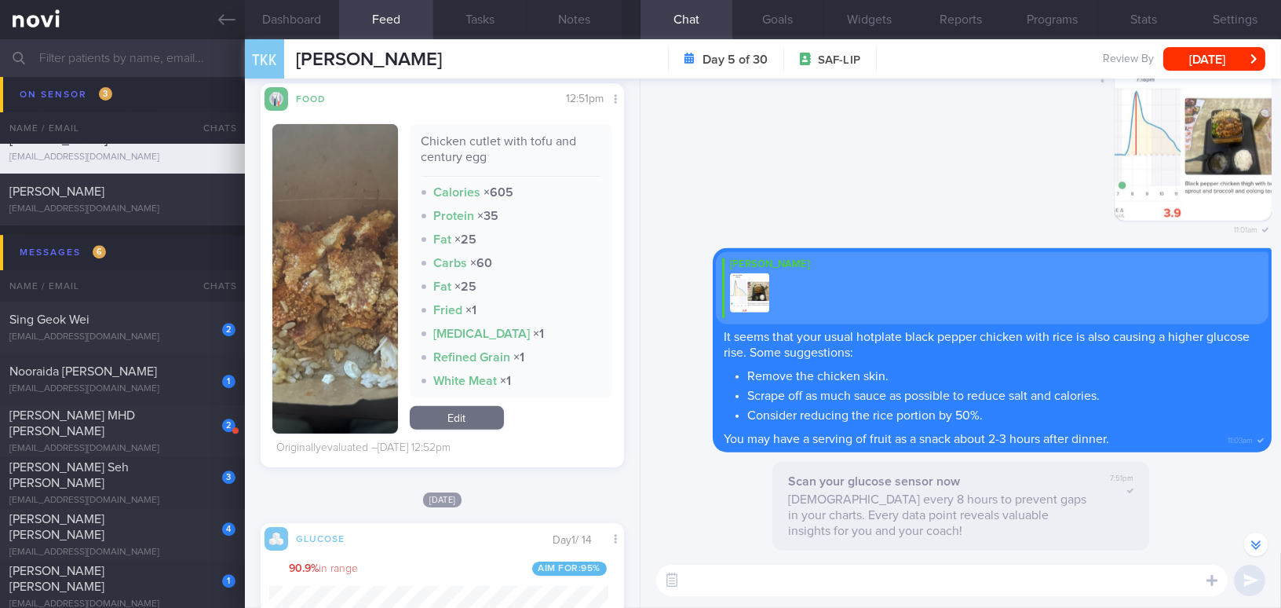
scroll to position [1284, 0]
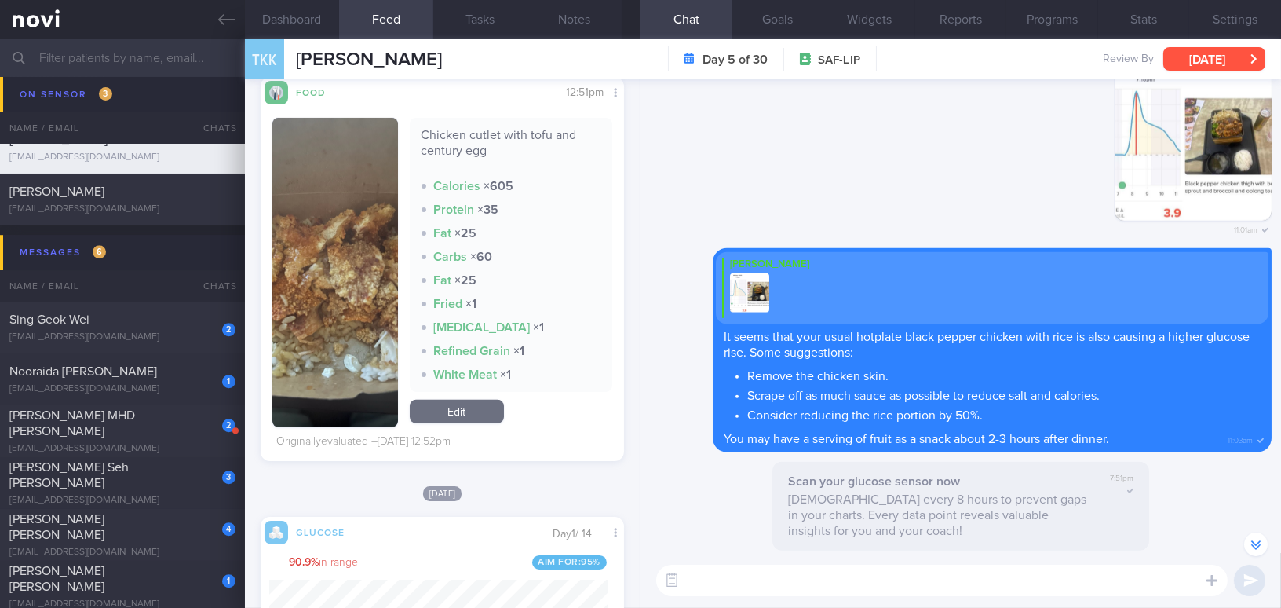
click at [1197, 54] on button "[DATE]" at bounding box center [1215, 59] width 102 height 24
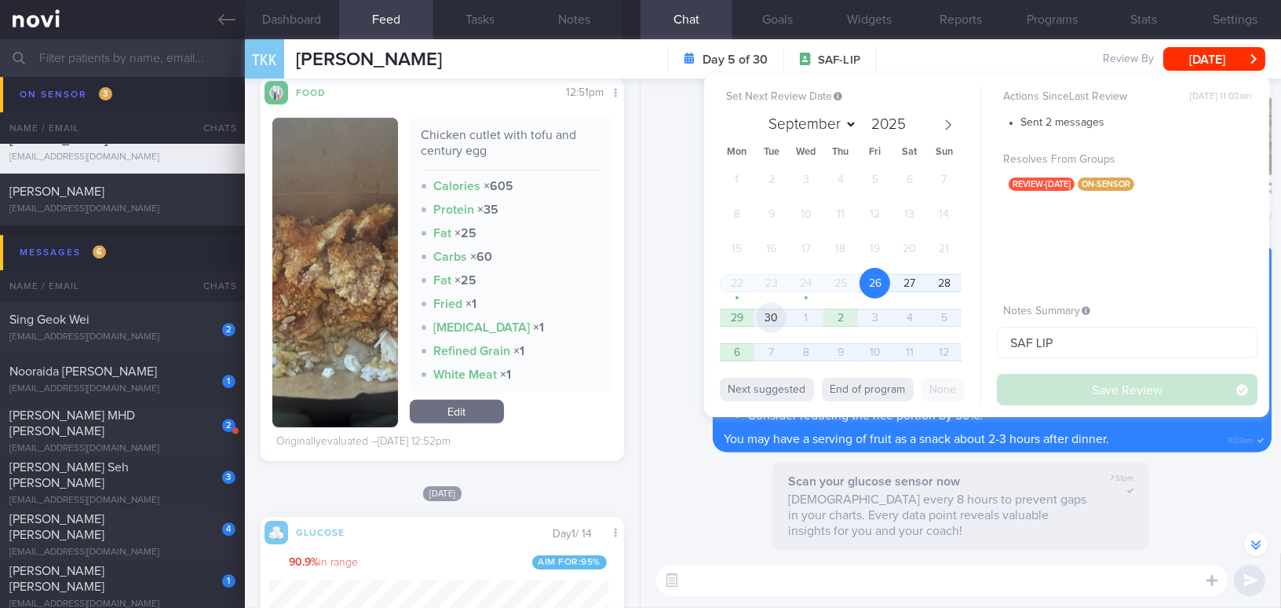
click at [775, 312] on span "30" at bounding box center [771, 317] width 31 height 31
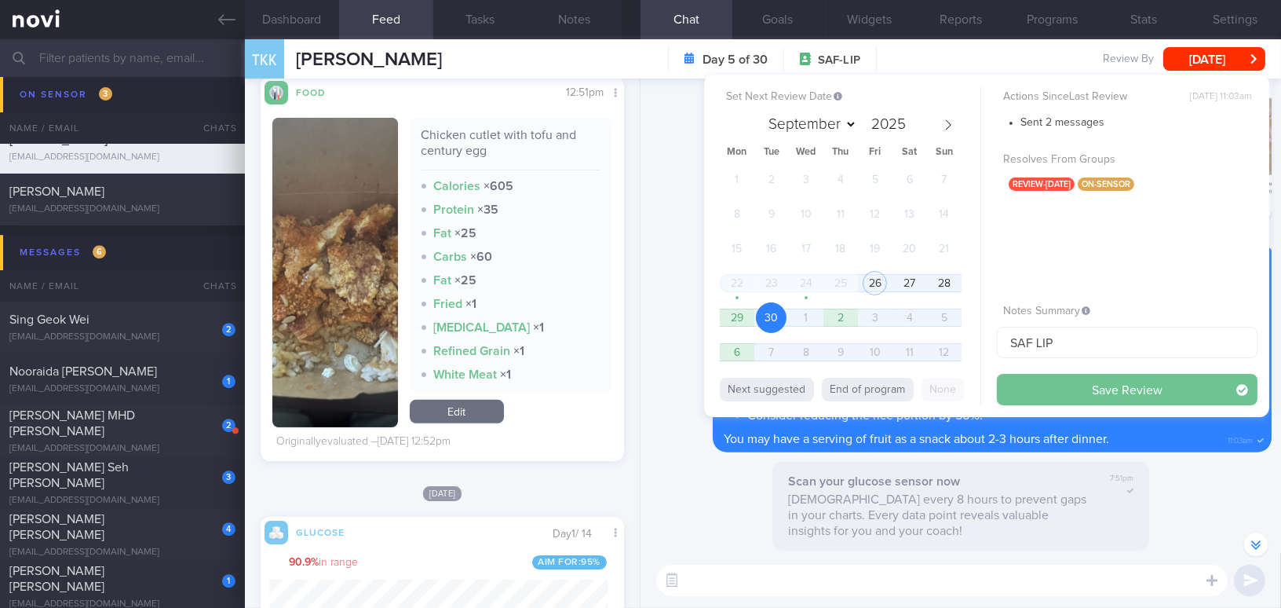
click at [1035, 383] on button "Save Review" at bounding box center [1127, 389] width 261 height 31
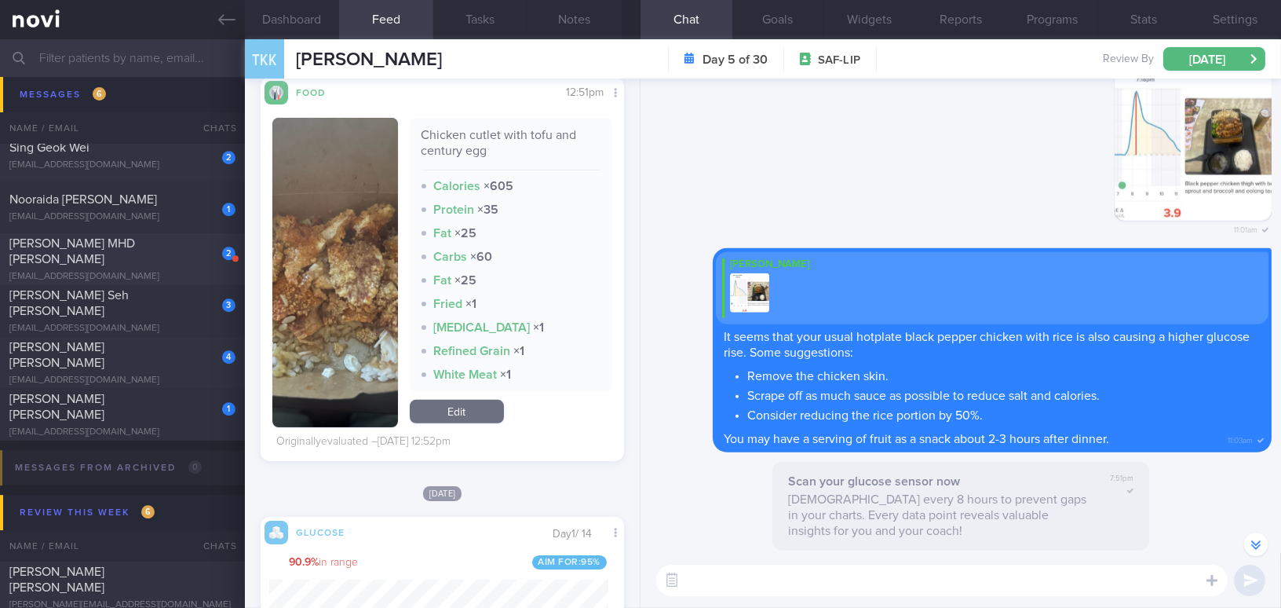
scroll to position [8585, 0]
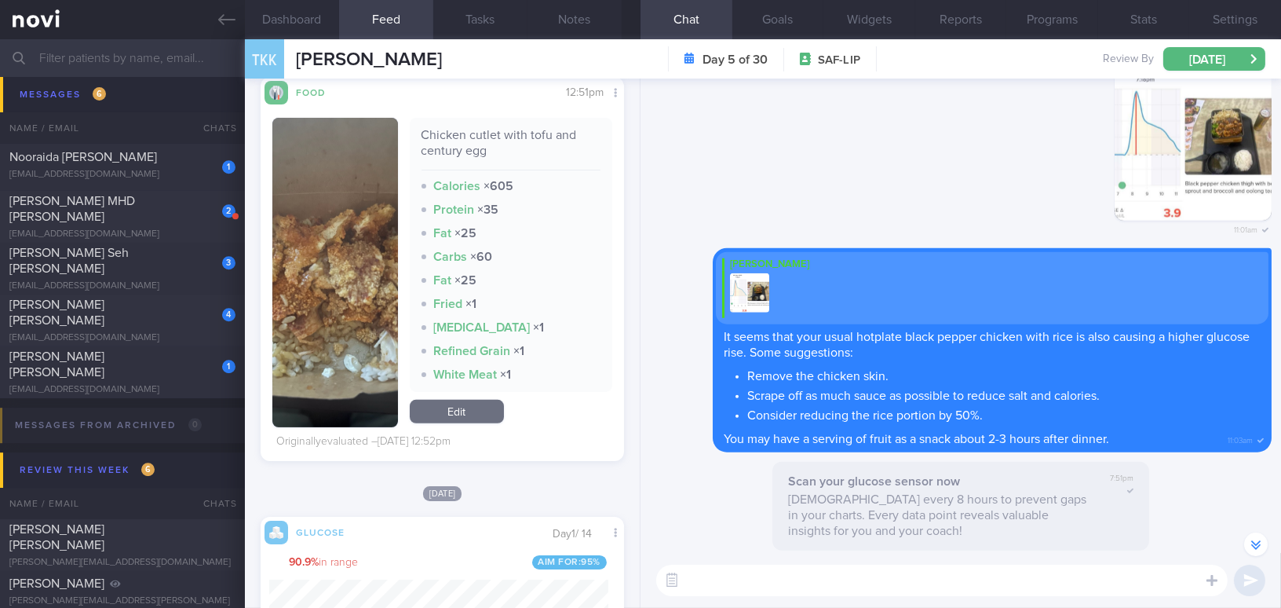
click at [128, 64] on input "text" at bounding box center [640, 58] width 1281 height 38
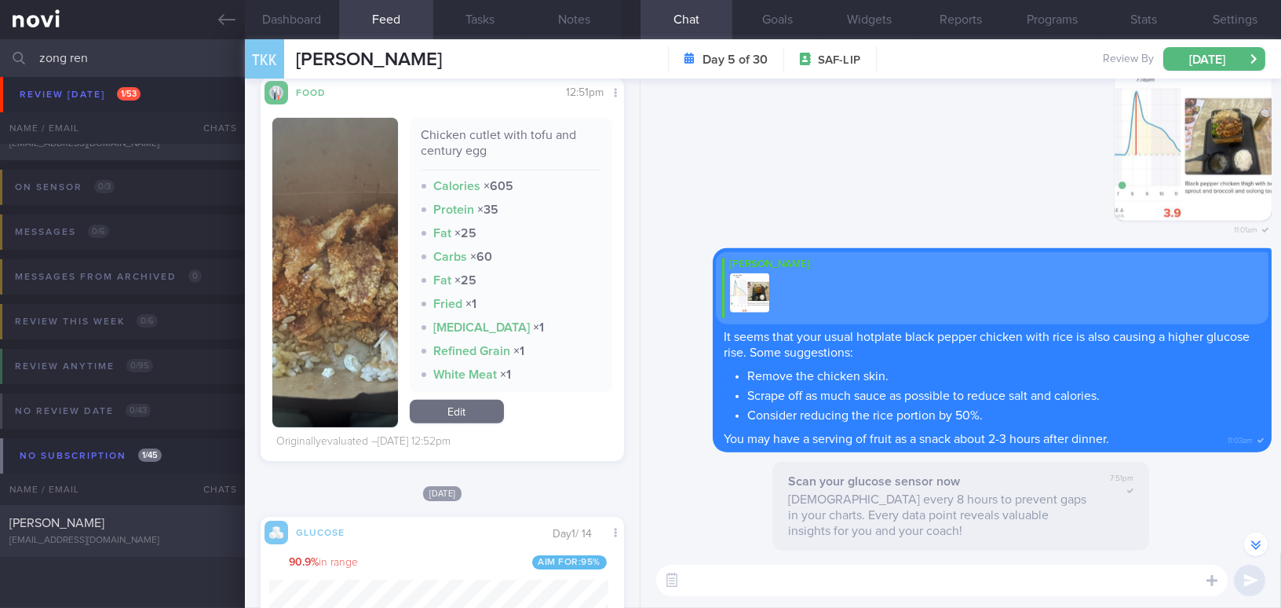
type input "zong ren"
click at [126, 550] on div "Huang Zongren zrhooyah2@gmail.com Today 2 days ago SAF LIP; review 29/9/25" at bounding box center [640, 531] width 1281 height 52
type input "SAF LIP; review [DATE]"
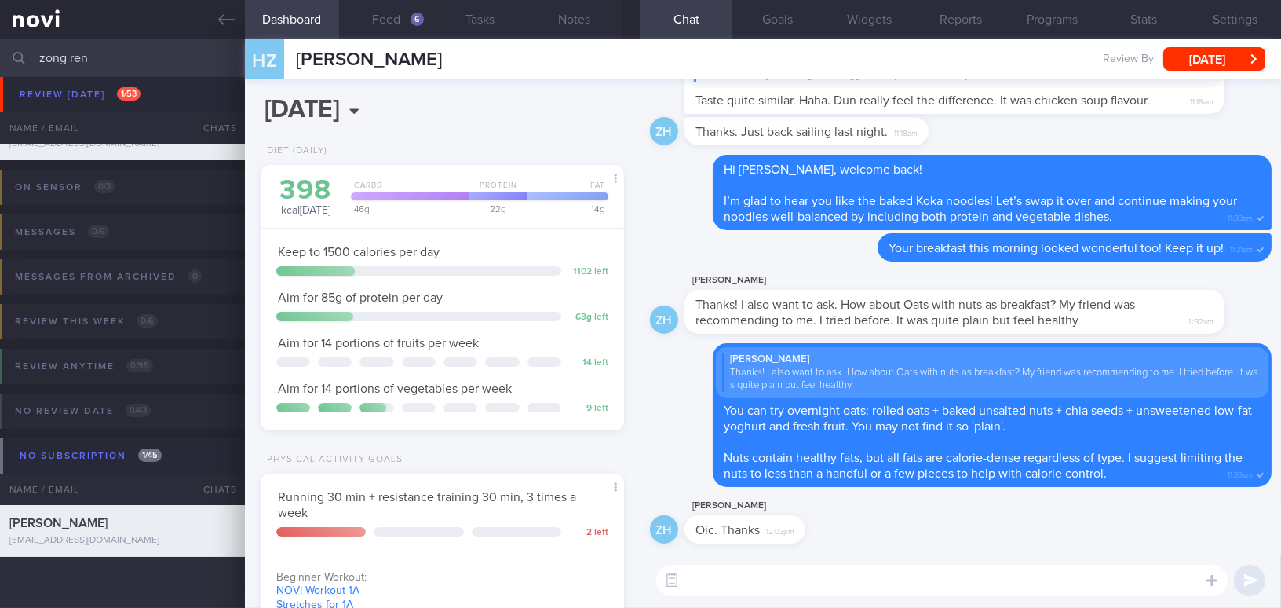
scroll to position [784945, 784779]
click at [394, 15] on button "Feed 6" at bounding box center [386, 19] width 94 height 39
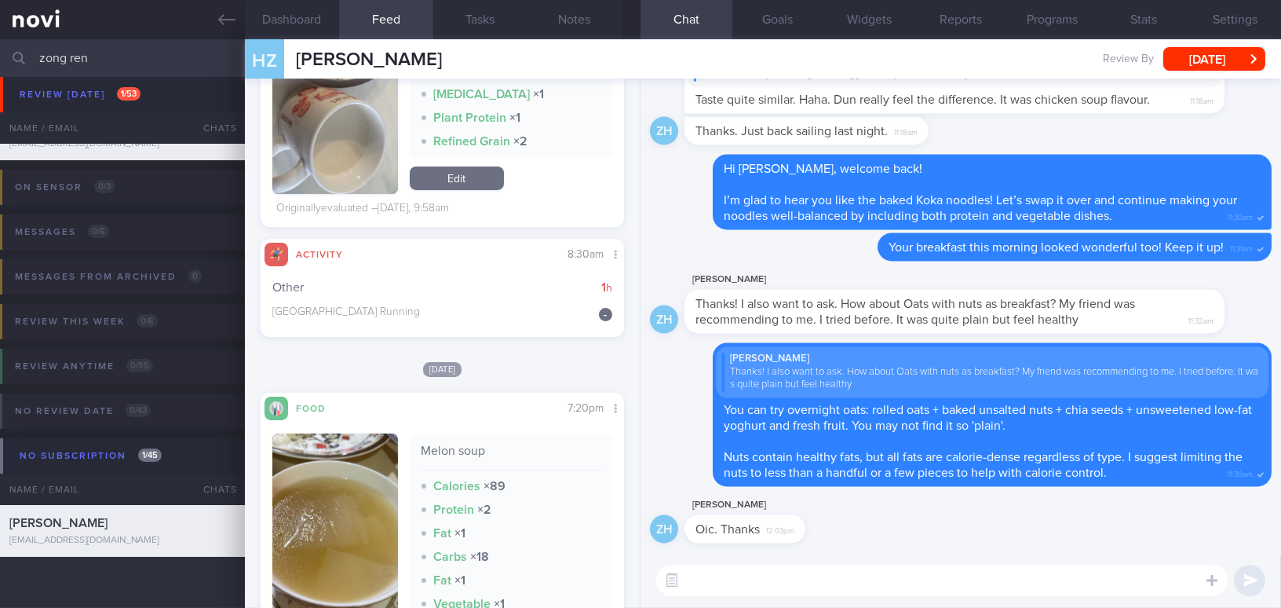
click at [736, 581] on textarea at bounding box center [942, 579] width 572 height 31
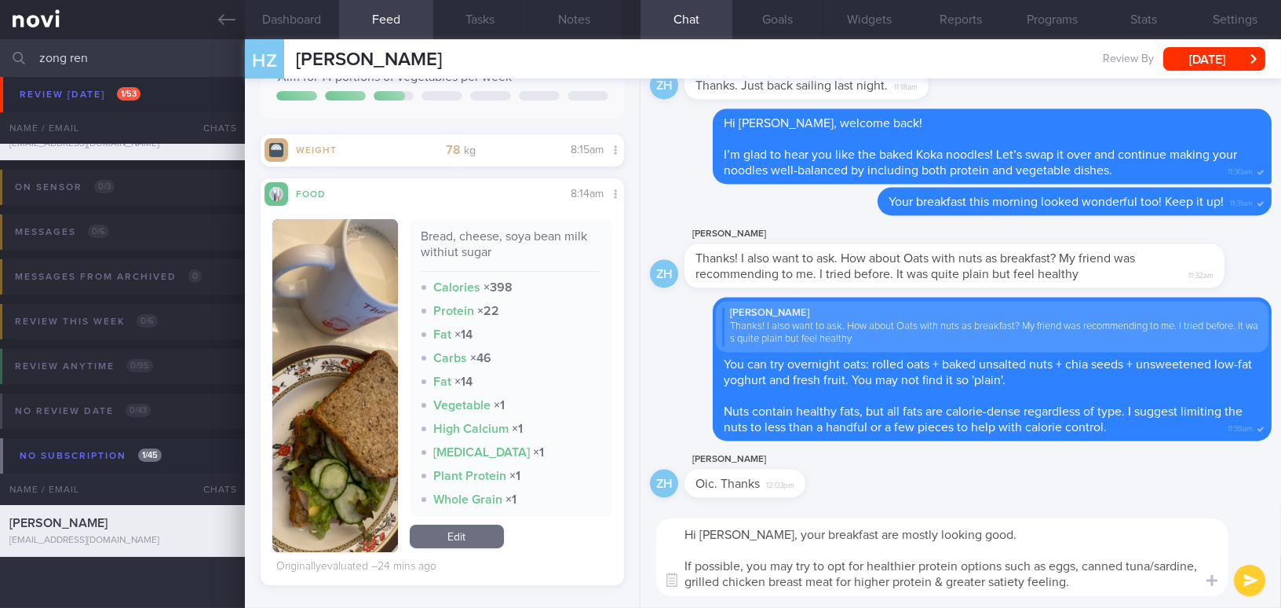
drag, startPoint x: 758, startPoint y: 534, endPoint x: 1080, endPoint y: 588, distance: 326.4
click at [1080, 588] on textarea "Hi Mr Huang, your breakfast are mostly looking good. If possible, you may try t…" at bounding box center [942, 557] width 572 height 78
click at [831, 575] on textarea "Hi Mr Huang, your breakfast are mostly looking good. If possible, you may try t…" at bounding box center [942, 557] width 572 height 78
drag, startPoint x: 760, startPoint y: 534, endPoint x: 1134, endPoint y: 597, distance: 379.9
click at [1134, 597] on div "Hi Mr Huang, your breakfast are mostly looking good. If possible, you may try t…" at bounding box center [961, 556] width 641 height 101
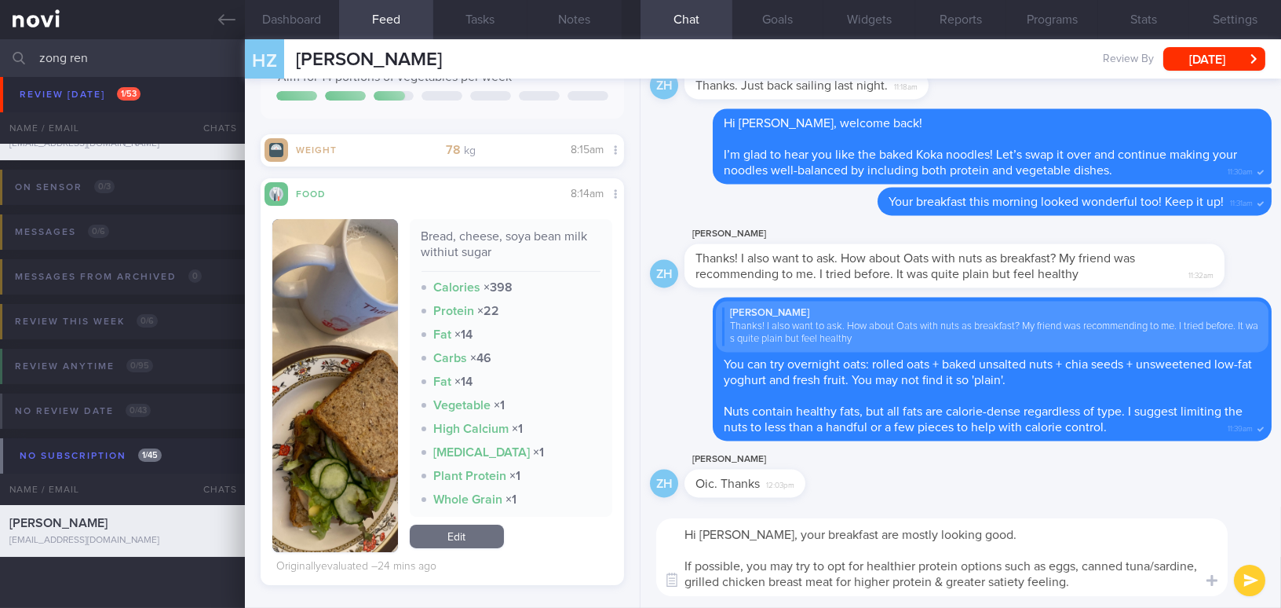
click at [848, 557] on textarea "Hi Mr Huang, your breakfast are mostly looking good. If possible, you may try t…" at bounding box center [942, 557] width 572 height 78
drag, startPoint x: 760, startPoint y: 534, endPoint x: 1089, endPoint y: 580, distance: 332.2
click at [1089, 580] on textarea "Hi Mr Huang, your breakfast are mostly looking good. If possible, you may try t…" at bounding box center [942, 557] width 572 height 78
paste textarea "Your breakfasts mostly look good—great job, and keep it up! If possible, you ma…"
click at [769, 528] on textarea "Hi Mr Huang, Your breakfasts mostly look good—great job, and keep it up! If pos…" at bounding box center [942, 557] width 572 height 78
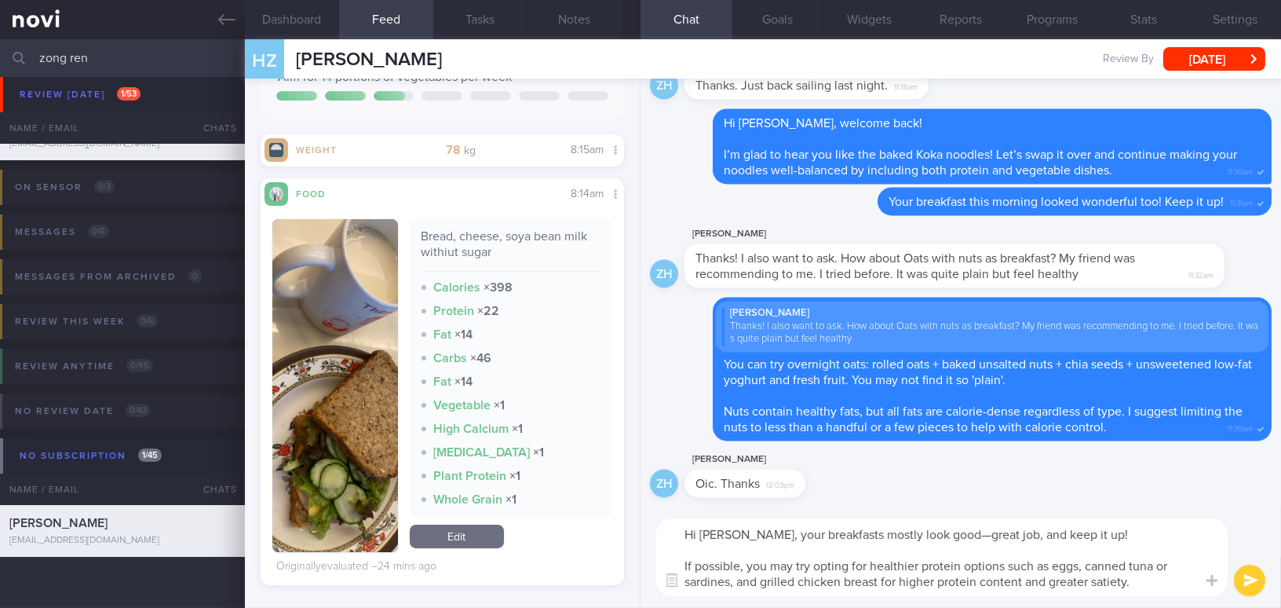
click at [951, 535] on textarea "Hi Mr Huang, your breakfasts mostly look good—great job, and keep it up! If pos…" at bounding box center [942, 557] width 572 height 78
click at [1025, 538] on textarea "Hi Mr Huang, your breakfasts mostly look good. Great job, and keep it up! If po…" at bounding box center [942, 557] width 572 height 78
click at [761, 583] on textarea "Hi Mr Huang, your breakfasts mostly look good. Great job & keep it up! If possi…" at bounding box center [942, 557] width 572 height 78
click at [1134, 590] on textarea "Hi Mr Huang, your breakfasts mostly look good. Great job & keep it up! If possi…" at bounding box center [942, 557] width 572 height 78
type textarea "Hi Mr Huang, your breakfasts mostly look good. Great job & keep it up! If possi…"
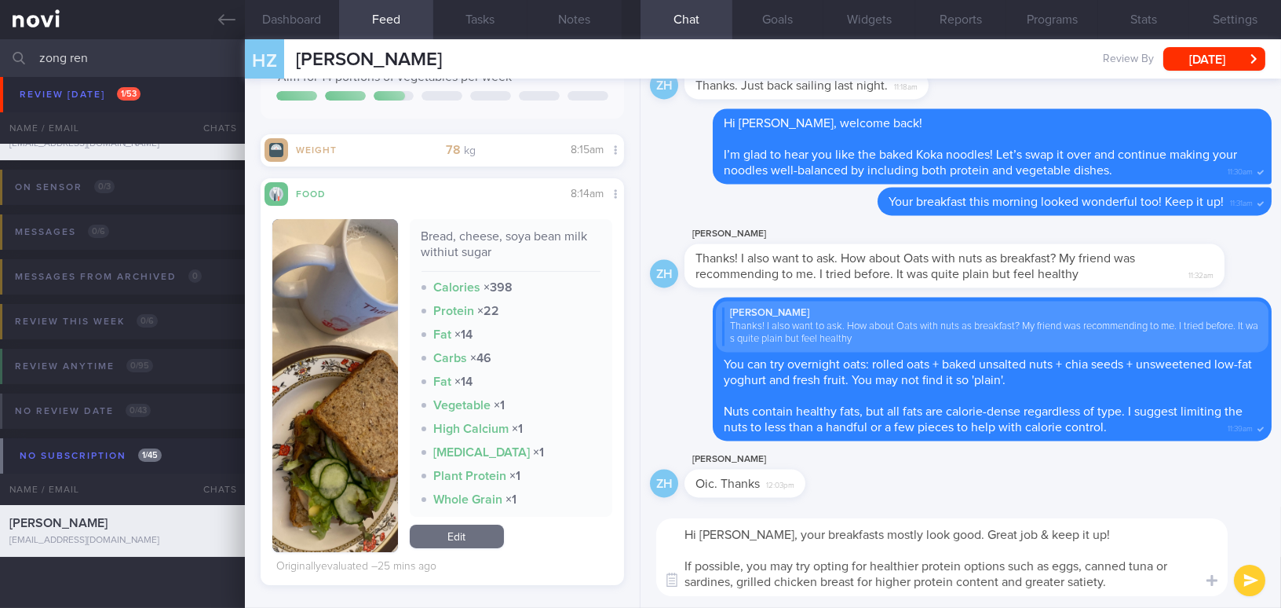
click at [1244, 579] on button "submit" at bounding box center [1249, 579] width 31 height 31
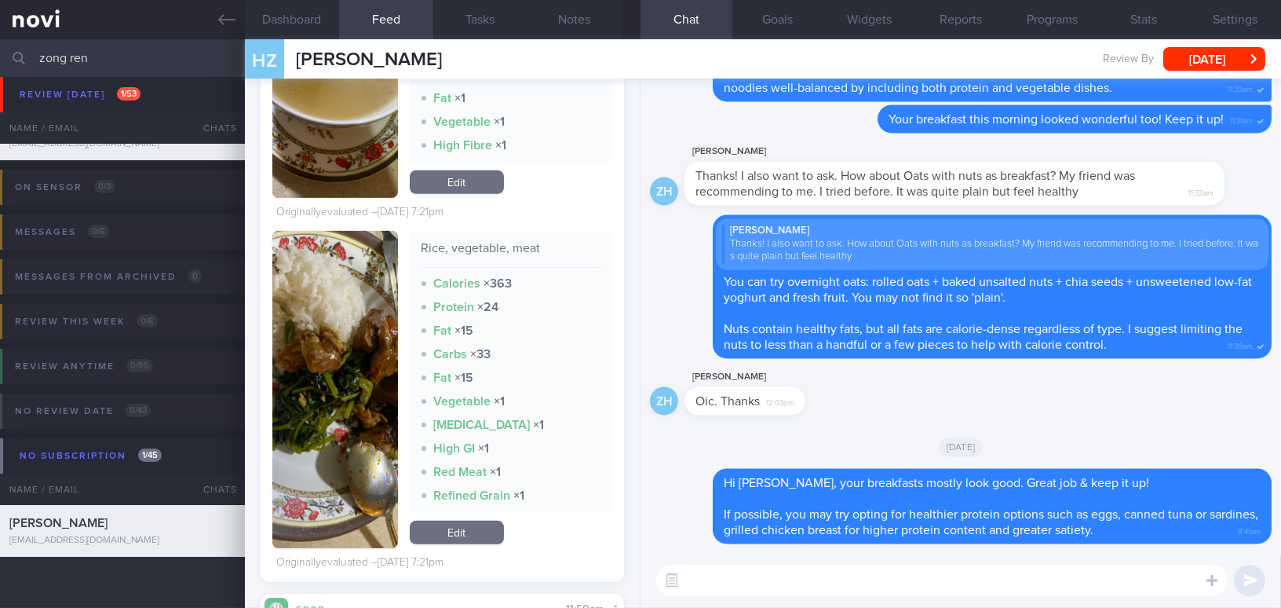
scroll to position [1641, 0]
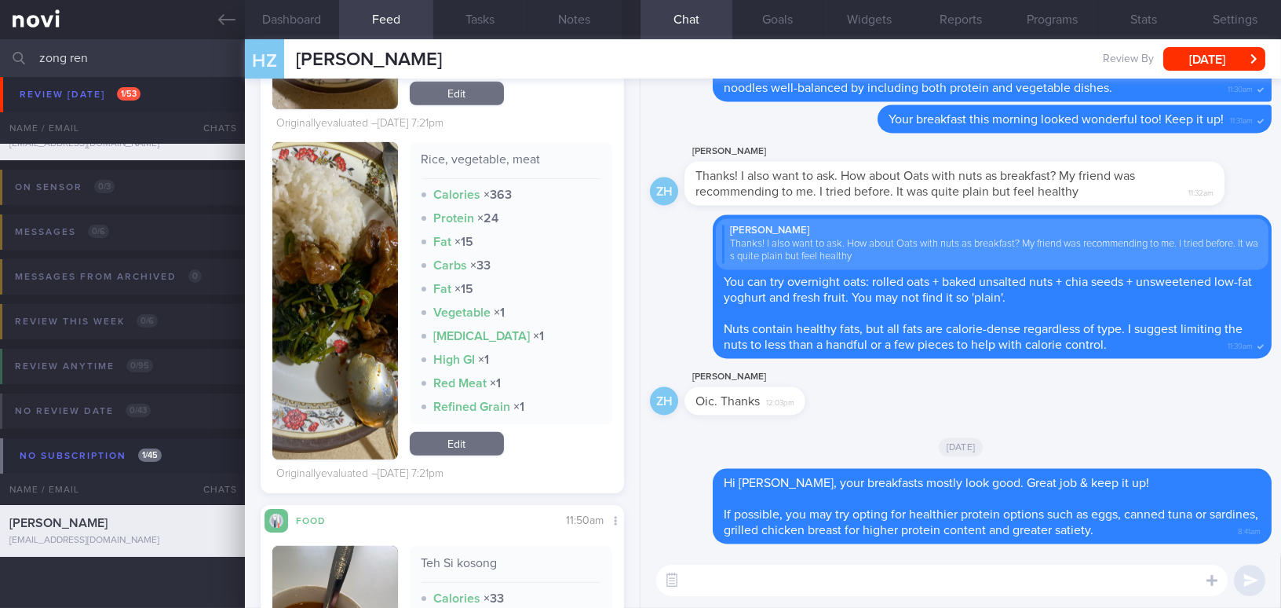
click at [364, 345] on button "button" at bounding box center [335, 300] width 126 height 317
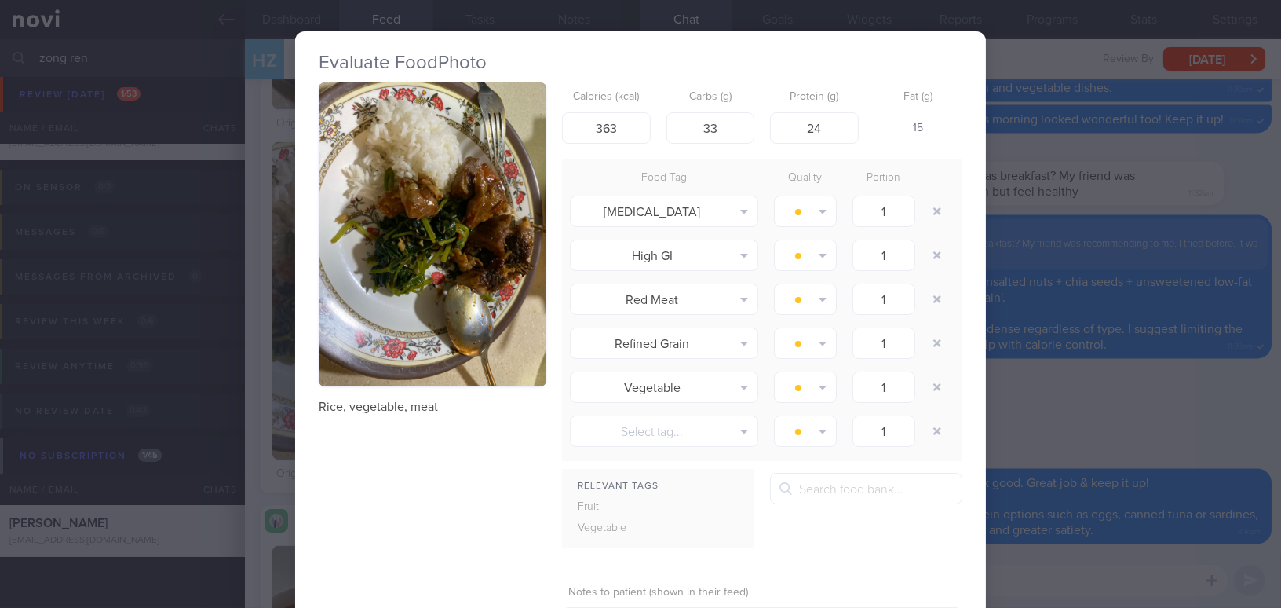
click at [1113, 410] on div "Evaluate Food Photo Rice, vegetable, meat Calories (kcal) 363 Carbs (g) 33 Prot…" at bounding box center [640, 304] width 1281 height 608
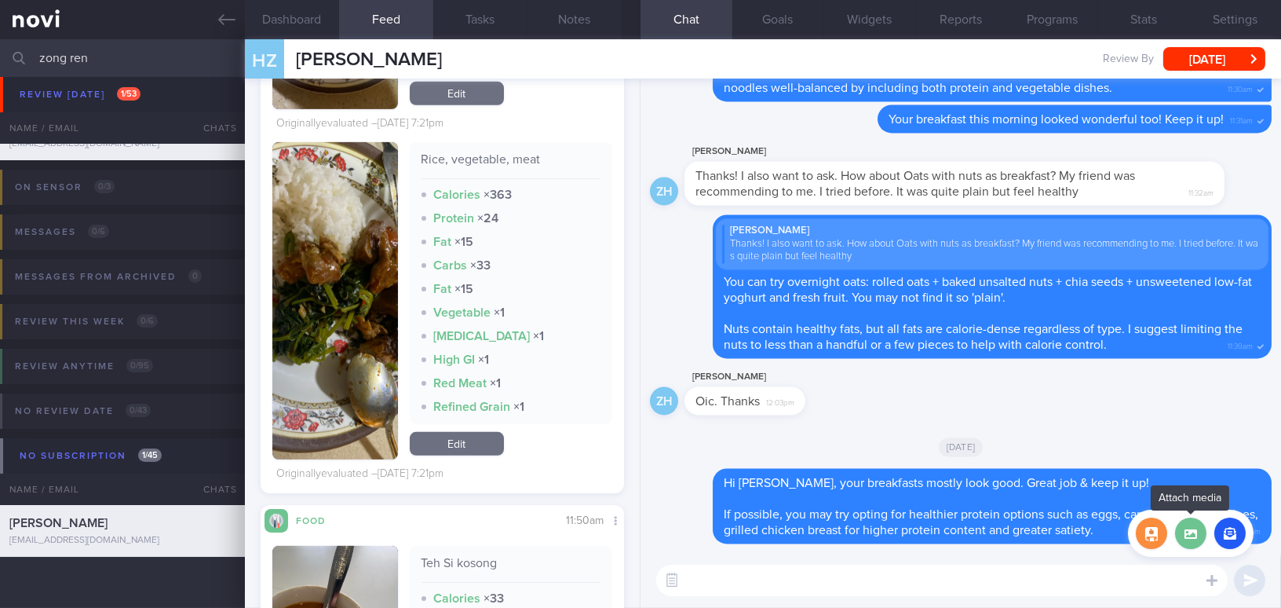
click at [1190, 535] on label at bounding box center [1190, 532] width 31 height 31
click at [0, 0] on input "file" at bounding box center [0, 0] width 0 height 0
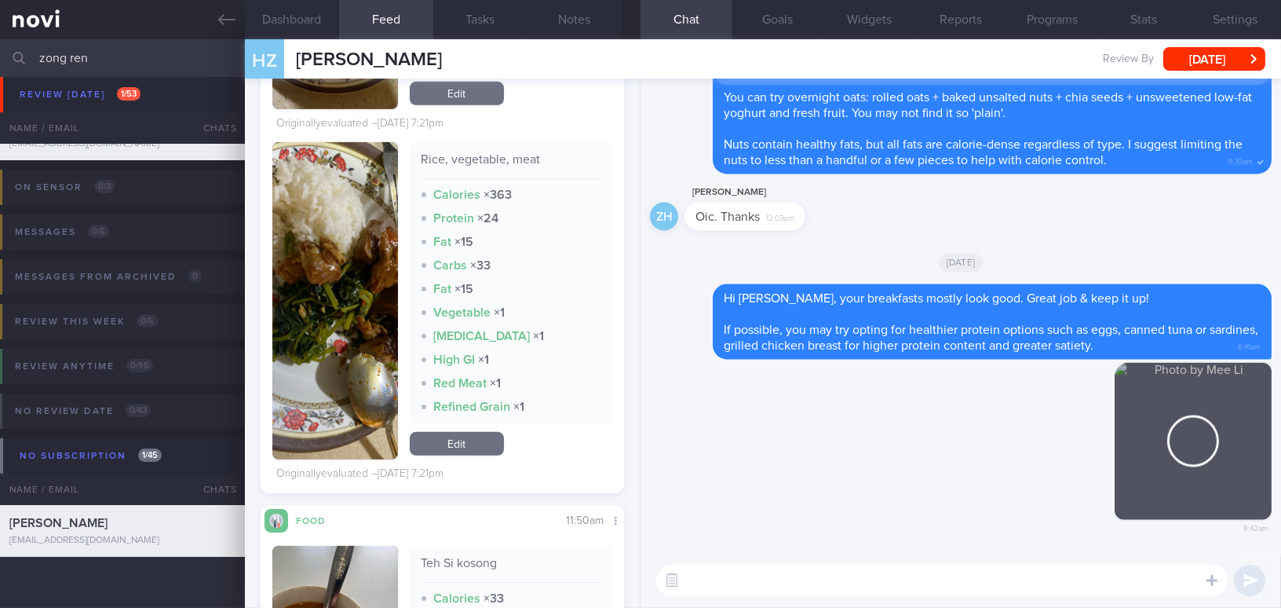
drag, startPoint x: 1171, startPoint y: 424, endPoint x: 1272, endPoint y: 437, distance: 102.1
click at [1272, 437] on div "Delete 8:42am Delete Hi Mr Huang, your breakfasts mostly look good. Great job &…" at bounding box center [961, 316] width 641 height 474
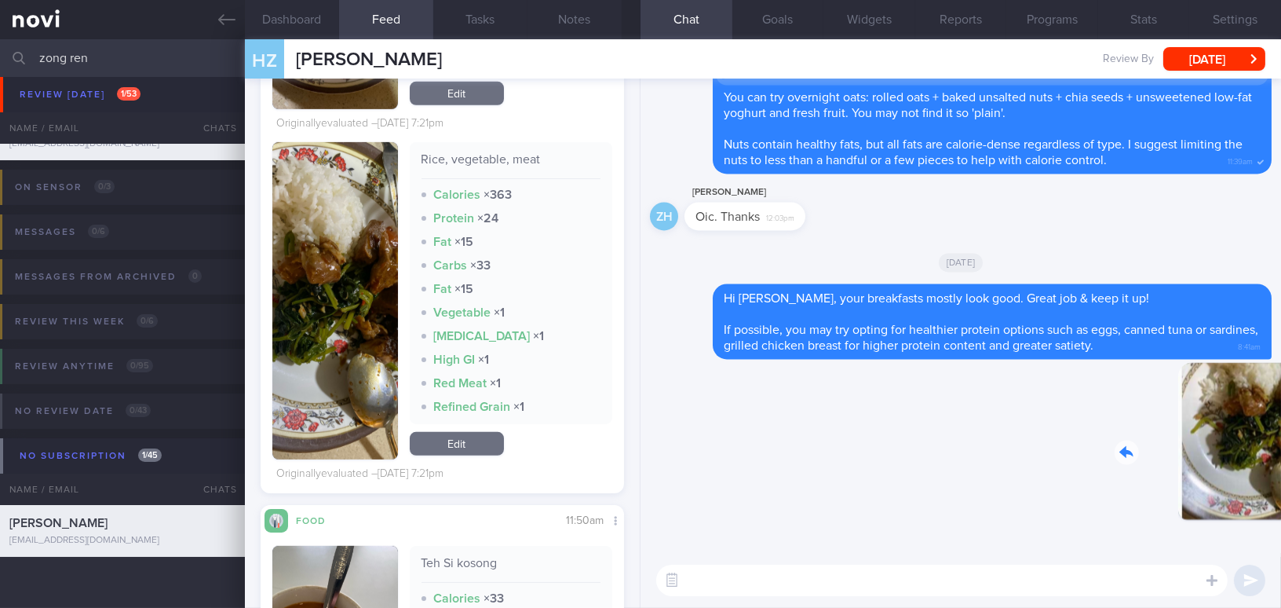
drag, startPoint x: 1175, startPoint y: 436, endPoint x: 1306, endPoint y: 454, distance: 131.6
click at [1281, 454] on html "You are offline! Some functionality will be unavailable Patients New Users Coac…" at bounding box center [640, 304] width 1281 height 608
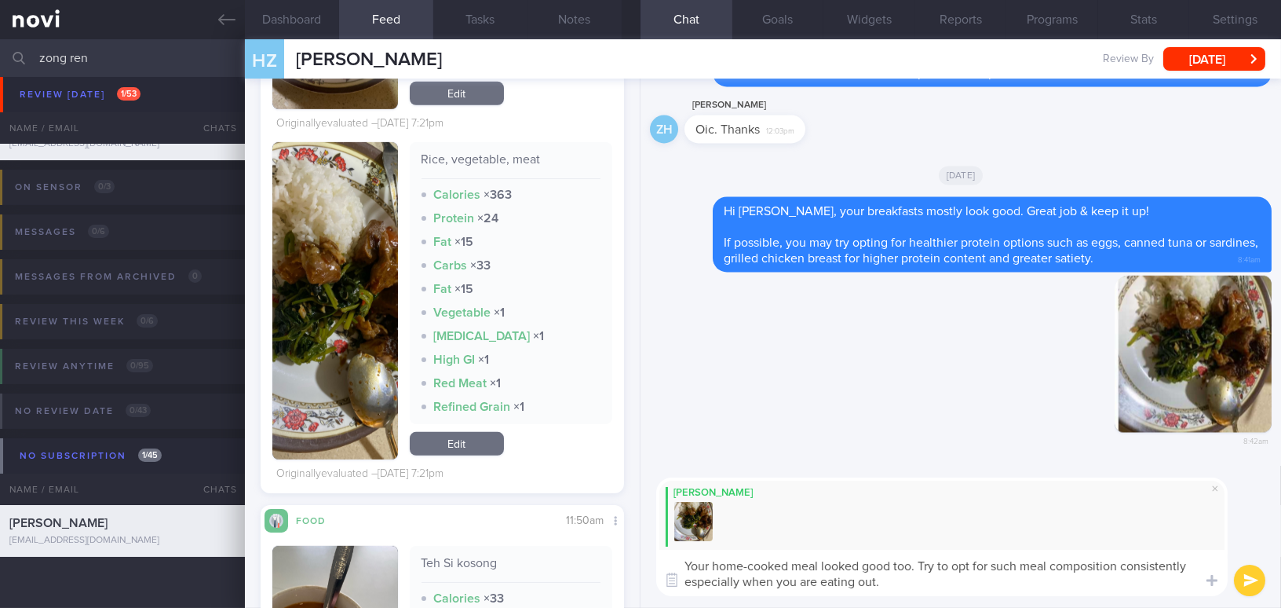
drag, startPoint x: 883, startPoint y: 579, endPoint x: 643, endPoint y: 532, distance: 244.7
click at [643, 532] on div "Mee Li Your home-cooked meal looked good too. Try to opt for such meal composit…" at bounding box center [961, 537] width 641 height 142
click at [776, 553] on textarea "Your home-cooked meal looked good too. Try to opt for such meal composition con…" at bounding box center [942, 573] width 572 height 46
drag, startPoint x: 886, startPoint y: 580, endPoint x: 576, endPoint y: 530, distance: 313.4
click at [576, 530] on div "Dashboard Feed 6 Tasks Notes Chat Goals Widgets Reports Programs Stats Settings…" at bounding box center [763, 323] width 1036 height 568
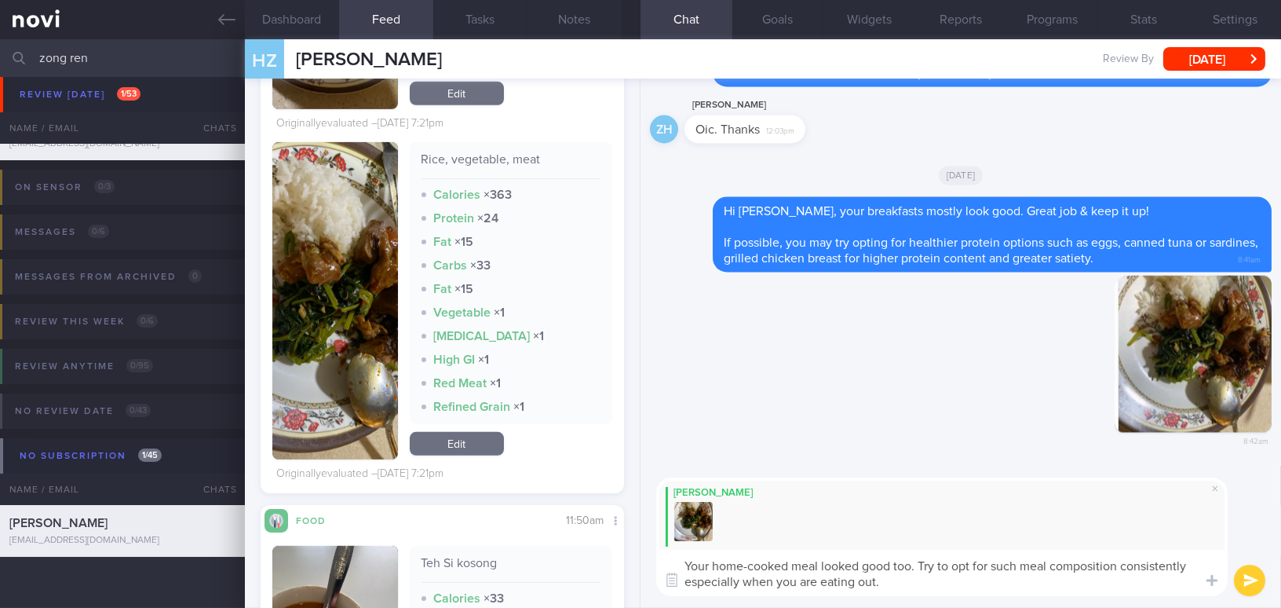
paste textarea "s look good too. Try to maintain a similar meal composition consistently, espec…"
type textarea "Your home-cooked meals look good too. Try to maintain a similar meal compositio…"
click at [1253, 575] on button "submit" at bounding box center [1249, 579] width 31 height 31
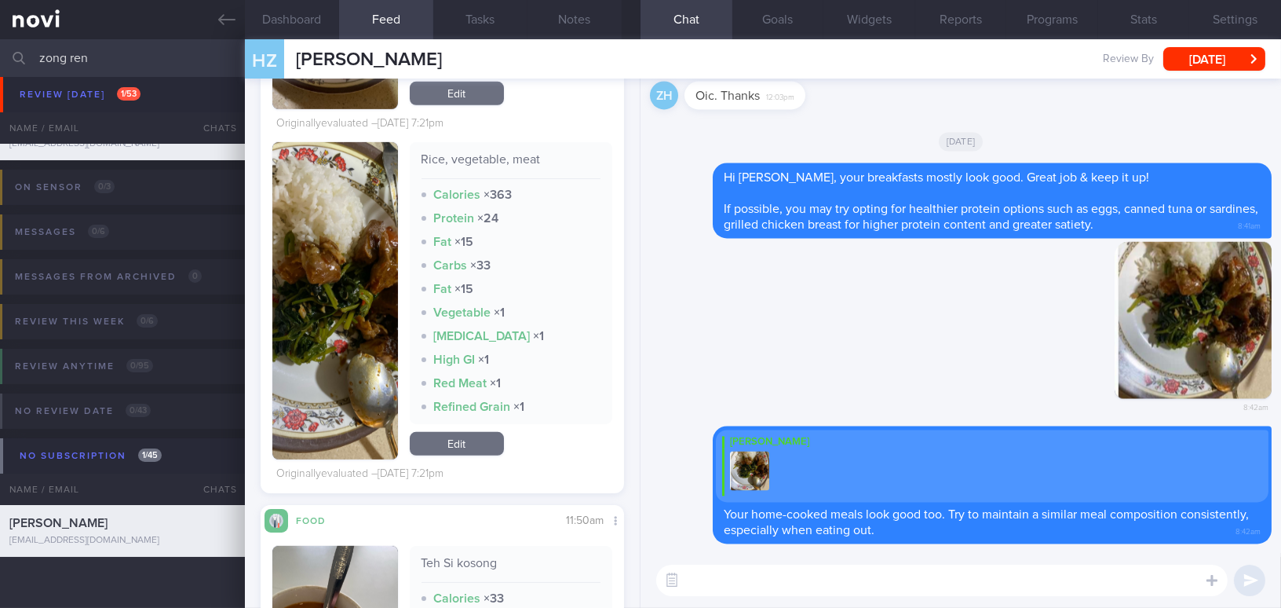
click at [972, 579] on textarea at bounding box center [942, 579] width 572 height 31
drag, startPoint x: 890, startPoint y: 579, endPoint x: 923, endPoint y: 578, distance: 32.2
click at [923, 578] on textarea "See you on Monday, 29/9/25 at 4pm during our scheduled review." at bounding box center [942, 579] width 572 height 31
click at [1074, 579] on textarea "See you on Monday, 29/9/25 at 4pm for our scheduled review." at bounding box center [942, 579] width 572 height 31
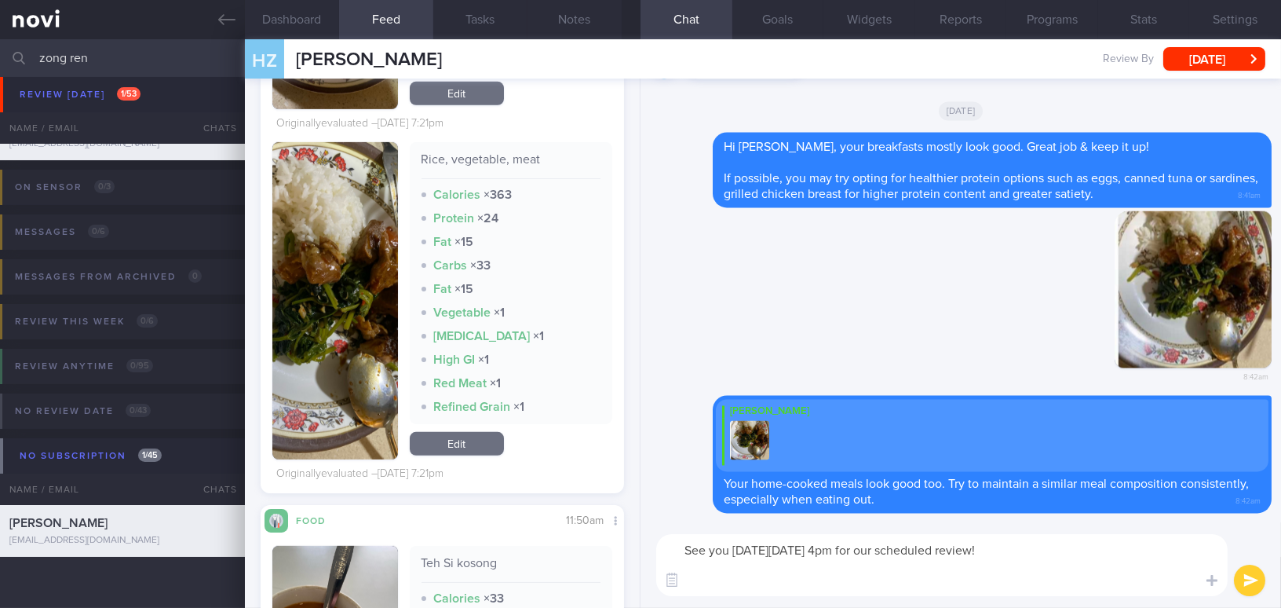
type textarea "See you on Monday, 29/9/25 at 4pm for our scheduled review!"
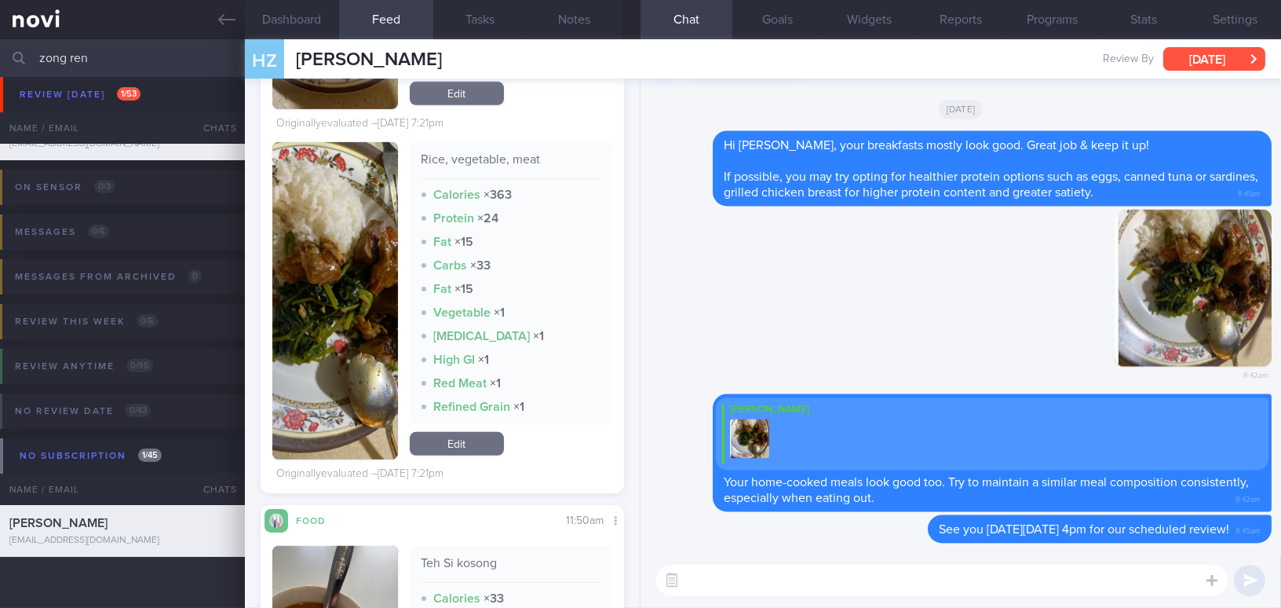
click at [1209, 61] on button "[DATE]" at bounding box center [1215, 59] width 102 height 24
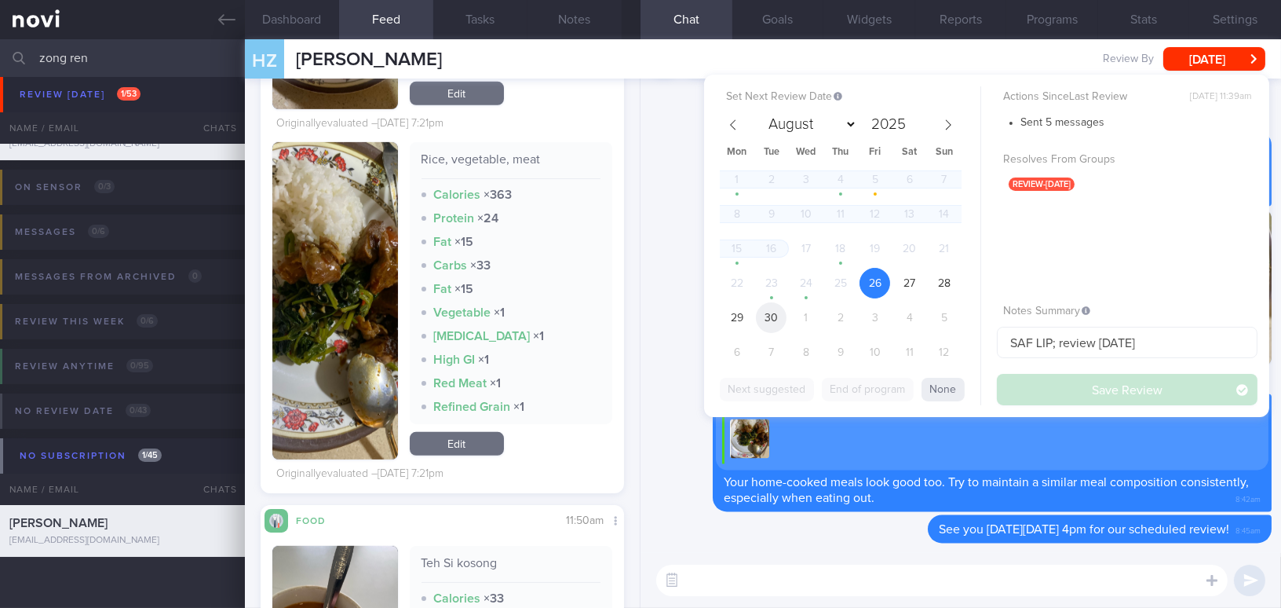
click at [776, 317] on span "30" at bounding box center [771, 317] width 31 height 31
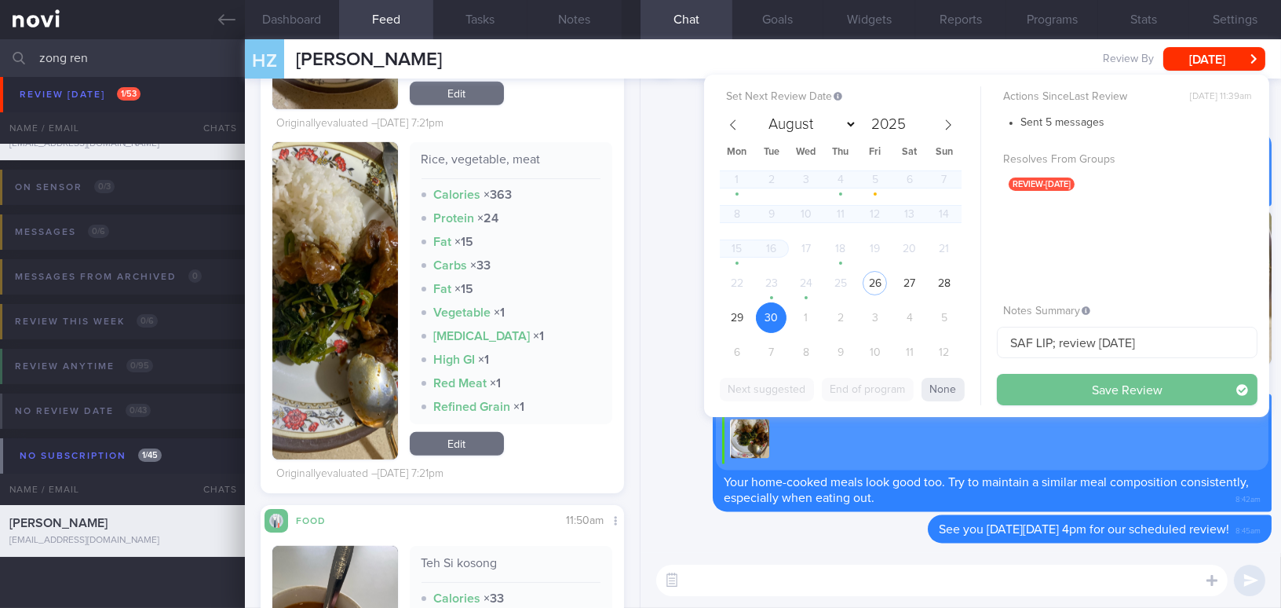
click at [1050, 387] on button "Save Review" at bounding box center [1127, 389] width 261 height 31
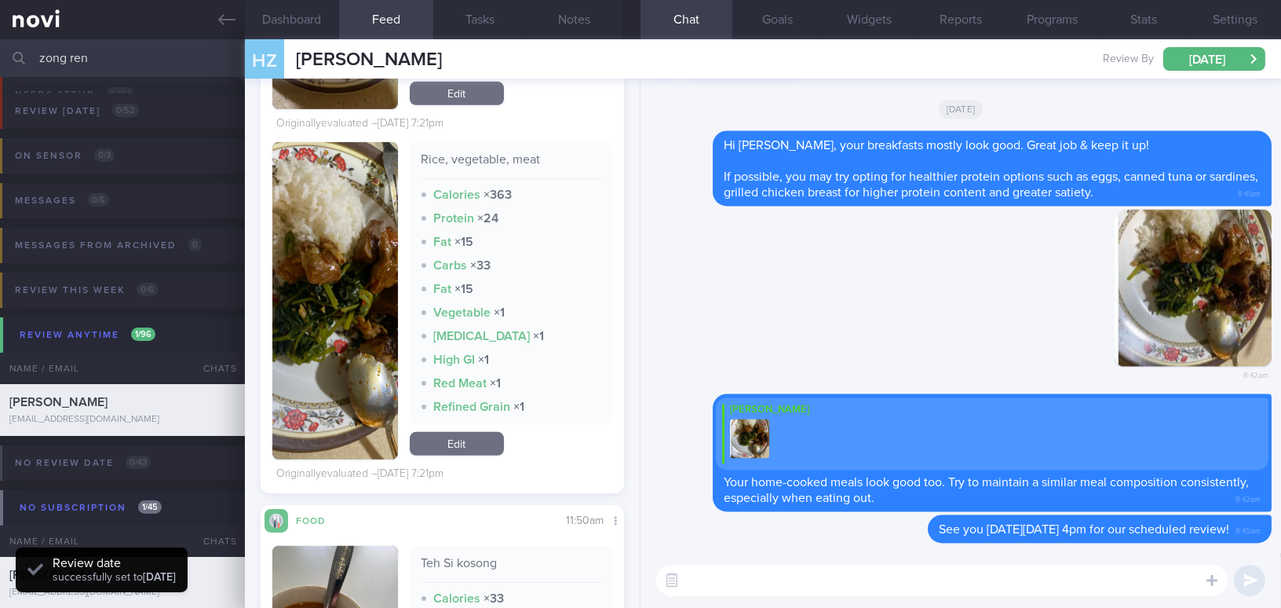
scroll to position [166, 331]
drag, startPoint x: 97, startPoint y: 56, endPoint x: 5, endPoint y: 46, distance: 93.1
click at [5, 46] on div "zong ren Assigned patients Assigned patients All active patients Archived patie…" at bounding box center [640, 58] width 1281 height 38
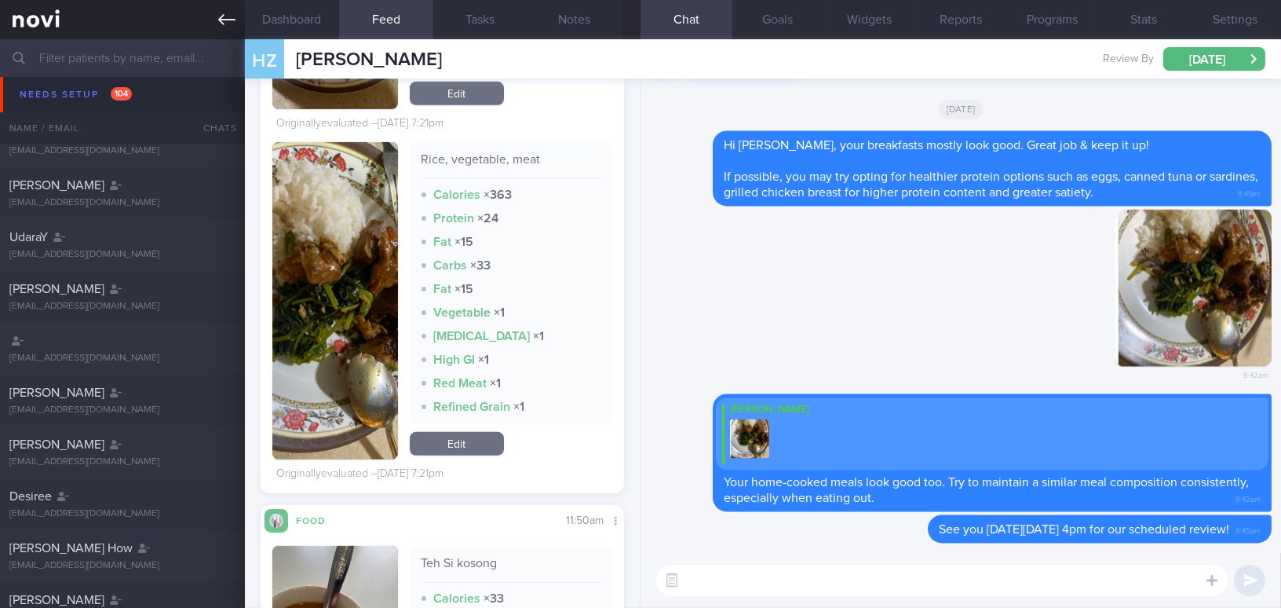
click at [218, 16] on icon at bounding box center [226, 19] width 17 height 17
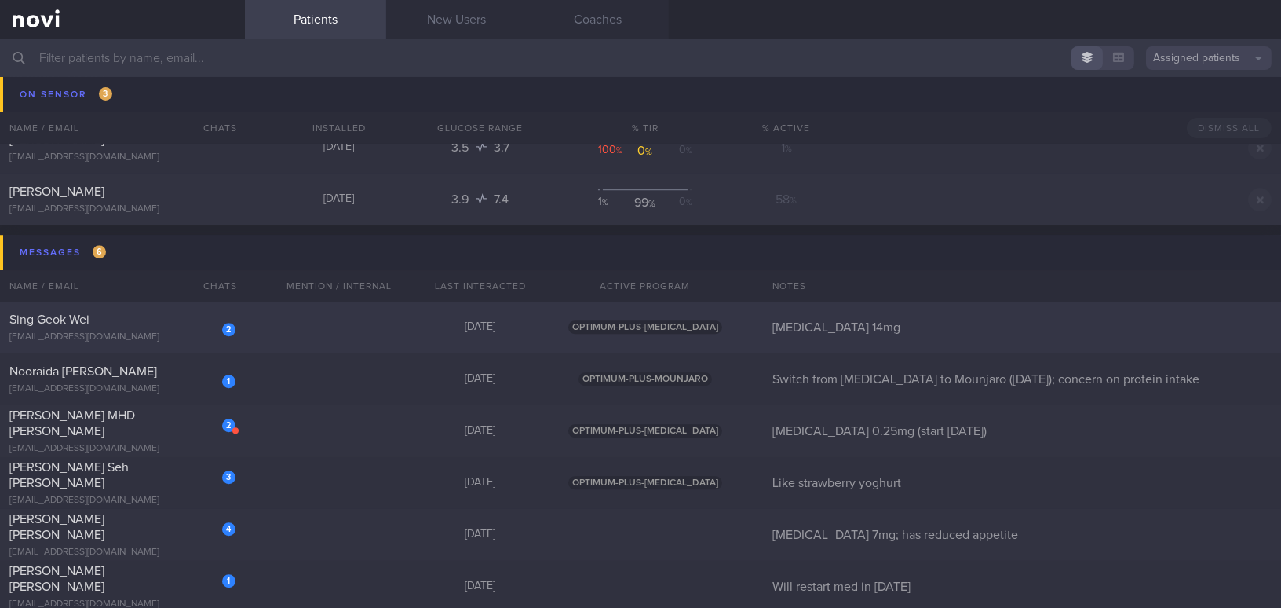
scroll to position [8462, 0]
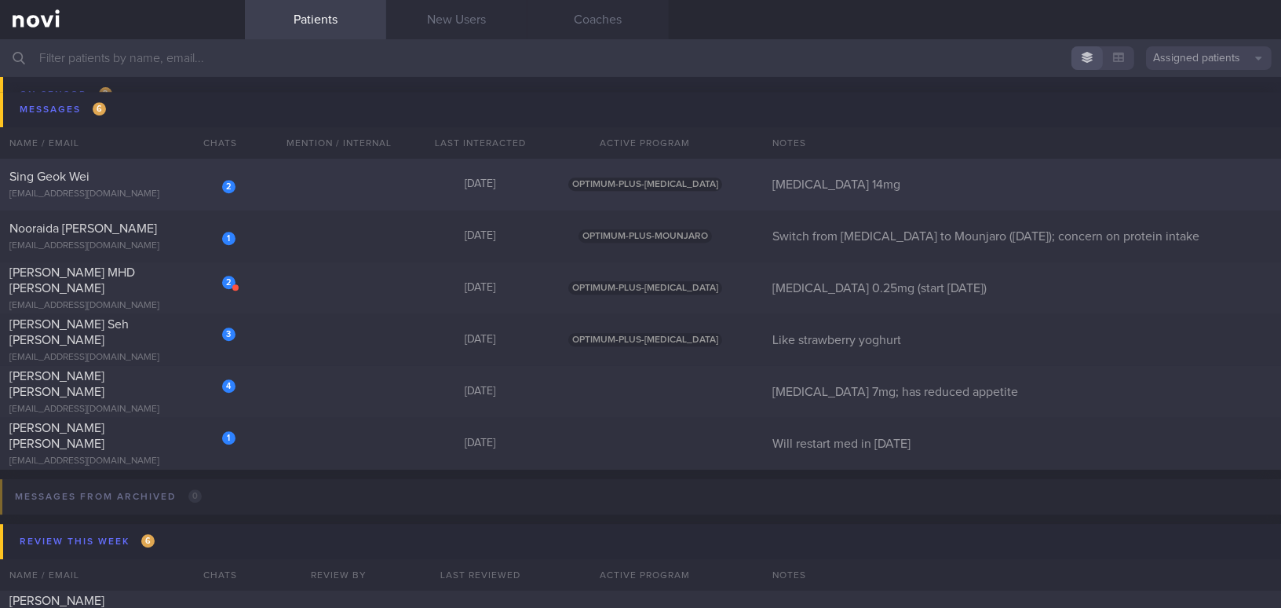
click at [140, 171] on div "Sing Geok Wei" at bounding box center [120, 177] width 222 height 16
select select "8"
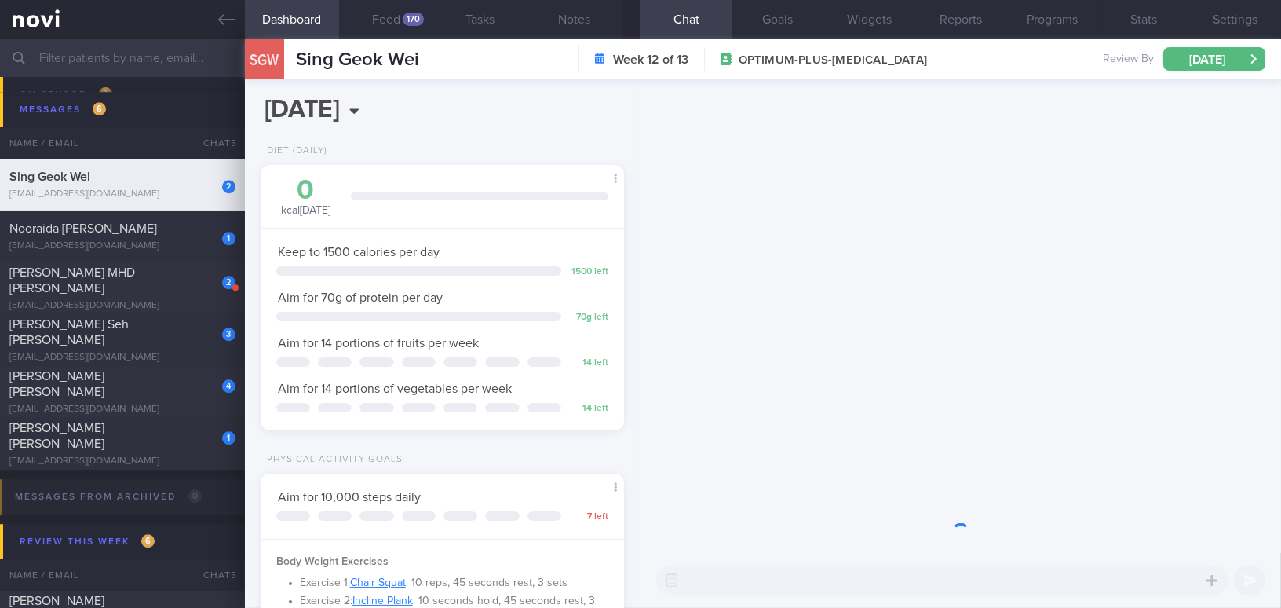
scroll to position [185, 324]
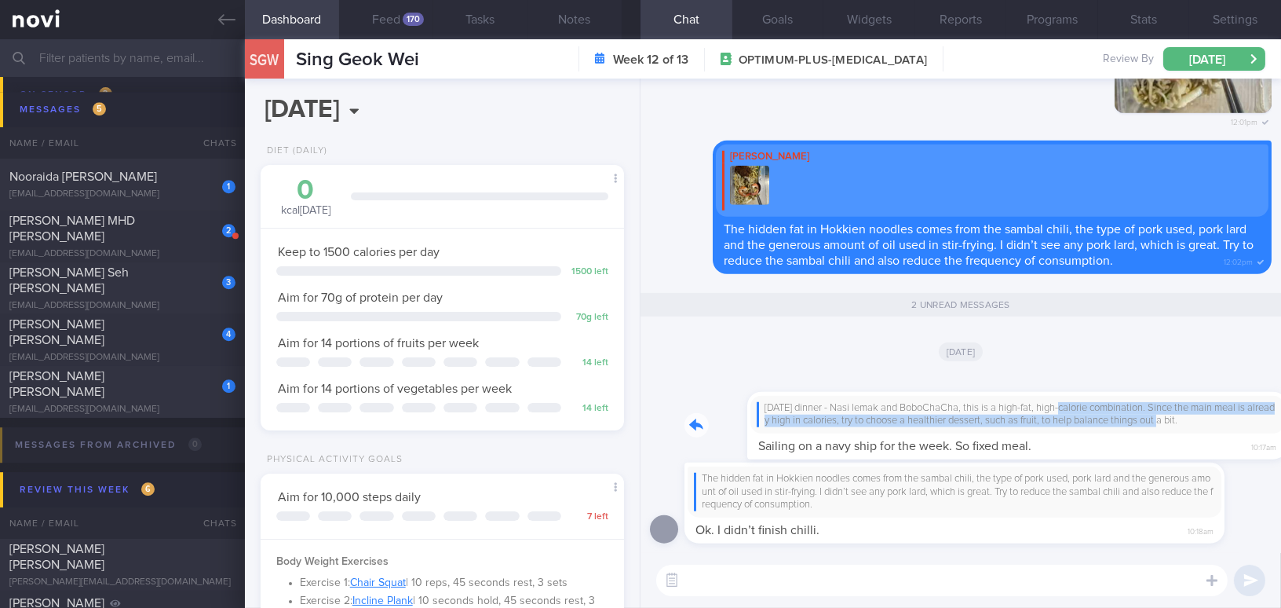
drag, startPoint x: 1005, startPoint y: 401, endPoint x: 1130, endPoint y: 415, distance: 125.6
click at [1130, 415] on div "On Monday’s dinner - Nasi lemak and BoboChaCha, this is a high-fat, high-calori…" at bounding box center [978, 416] width 587 height 87
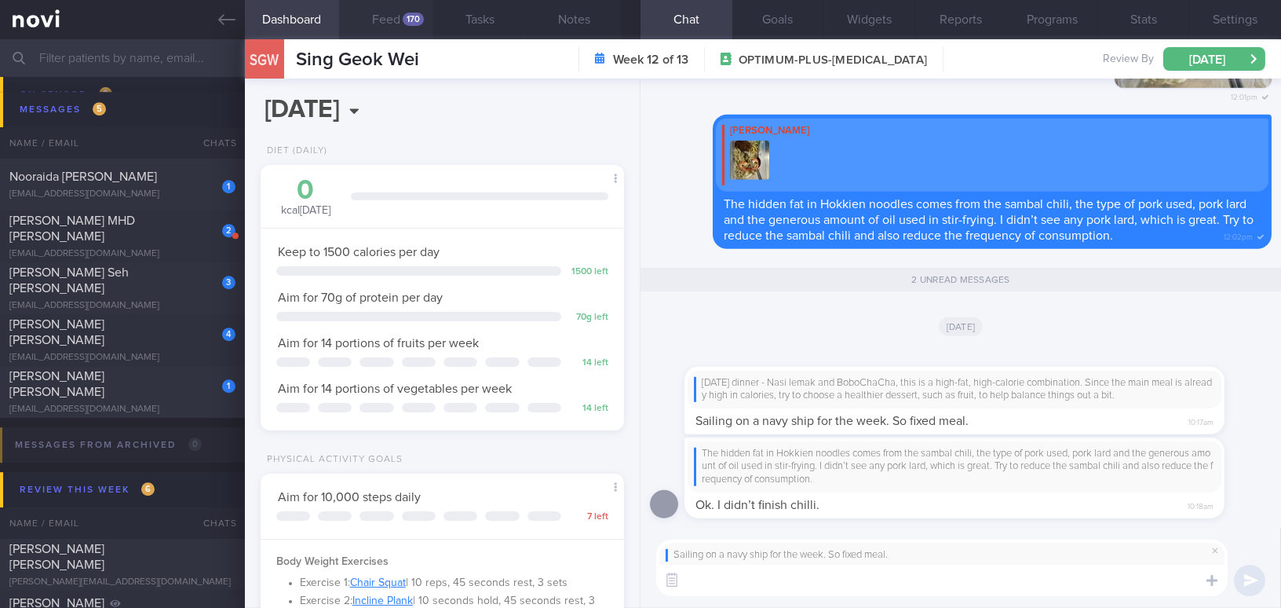
click at [404, 22] on div "170" at bounding box center [413, 19] width 21 height 13
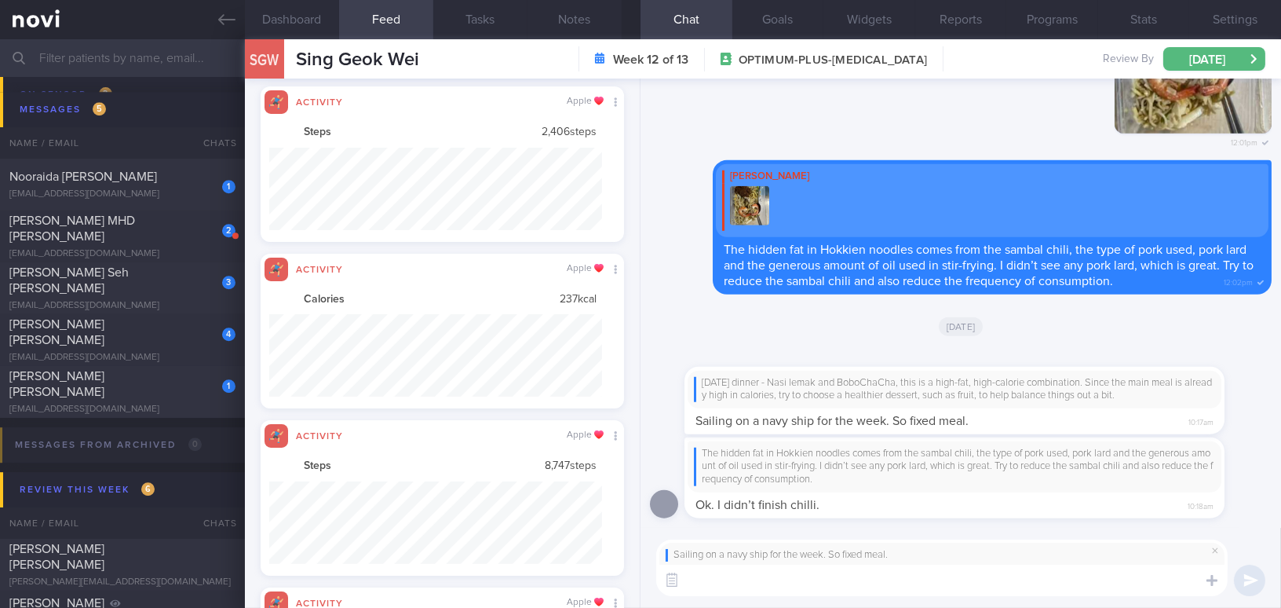
scroll to position [785027, 784778]
click at [339, 0] on button "Feed 170" at bounding box center [386, 19] width 94 height 39
click at [784, 583] on textarea at bounding box center [942, 579] width 572 height 31
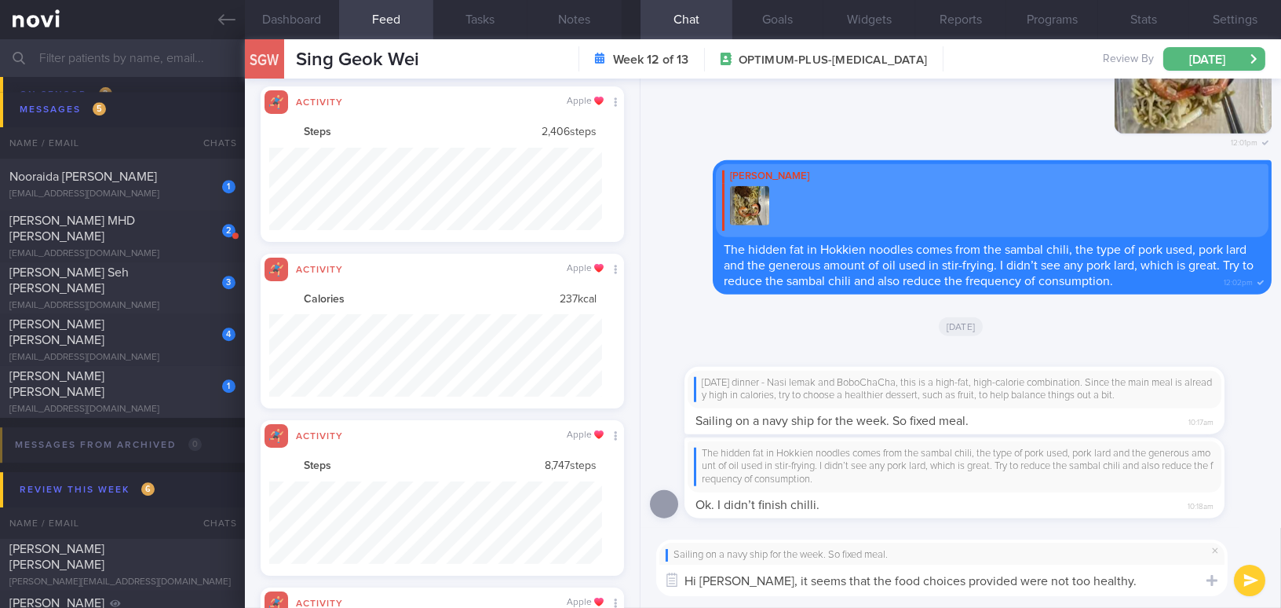
drag, startPoint x: 757, startPoint y: 579, endPoint x: 1131, endPoint y: 590, distance: 374.7
click at [1131, 590] on textarea "Hi Geok Wei, it seems that the food choices provided were not too healthy." at bounding box center [942, 579] width 572 height 31
click at [780, 594] on textarea "Hi Geok Wei, it seems that the food choices provided were not too healthy." at bounding box center [942, 579] width 572 height 31
click at [763, 582] on textarea "Hi Geok Wei, it seems that the food choices provided were not too healthy." at bounding box center [942, 579] width 572 height 31
click at [819, 575] on textarea "Hi Geok Wei, it seems that the food choices provided were not too healthy." at bounding box center [942, 579] width 572 height 31
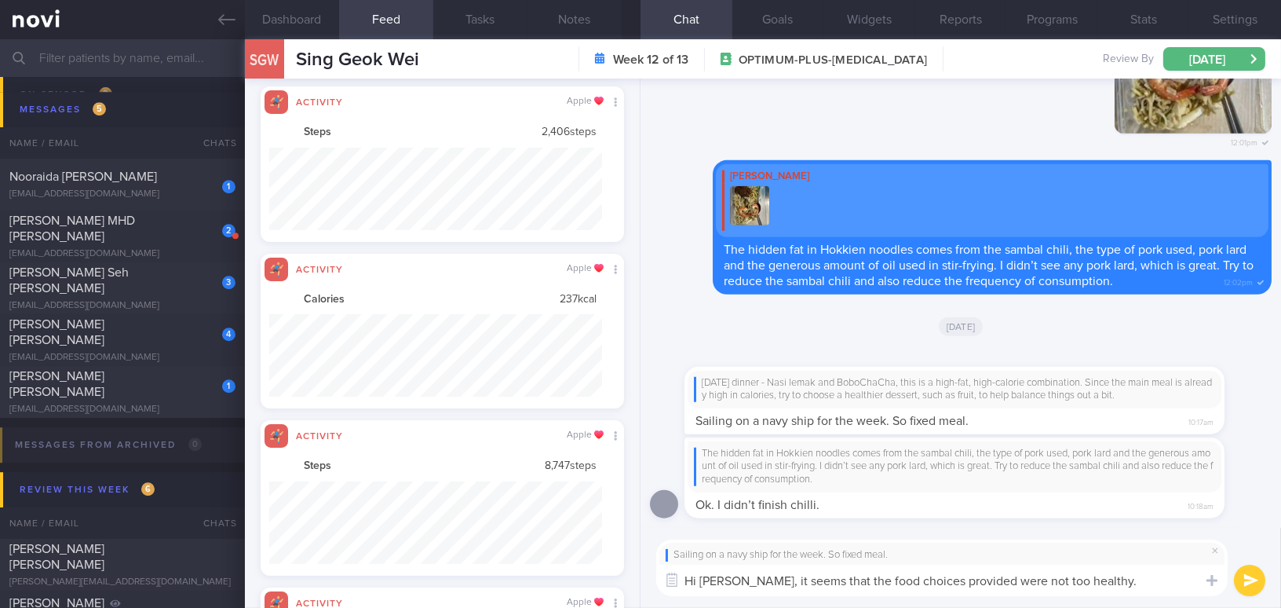
drag, startPoint x: 758, startPoint y: 580, endPoint x: 1110, endPoint y: 583, distance: 351.7
click at [1110, 583] on textarea "Hi Geok Wei, it seems that the food choices provided were not too healthy." at bounding box center [942, 579] width 572 height 31
paste textarea "It seems that the food choices provided were not very healthy."
click at [759, 581] on textarea "Hi Geok Wei, It seems that the food choices provided were not very healthy." at bounding box center [942, 579] width 572 height 31
click at [1123, 583] on textarea "Hi Geok Wei, it seems that the food choices provided were not very healthy." at bounding box center [942, 579] width 572 height 31
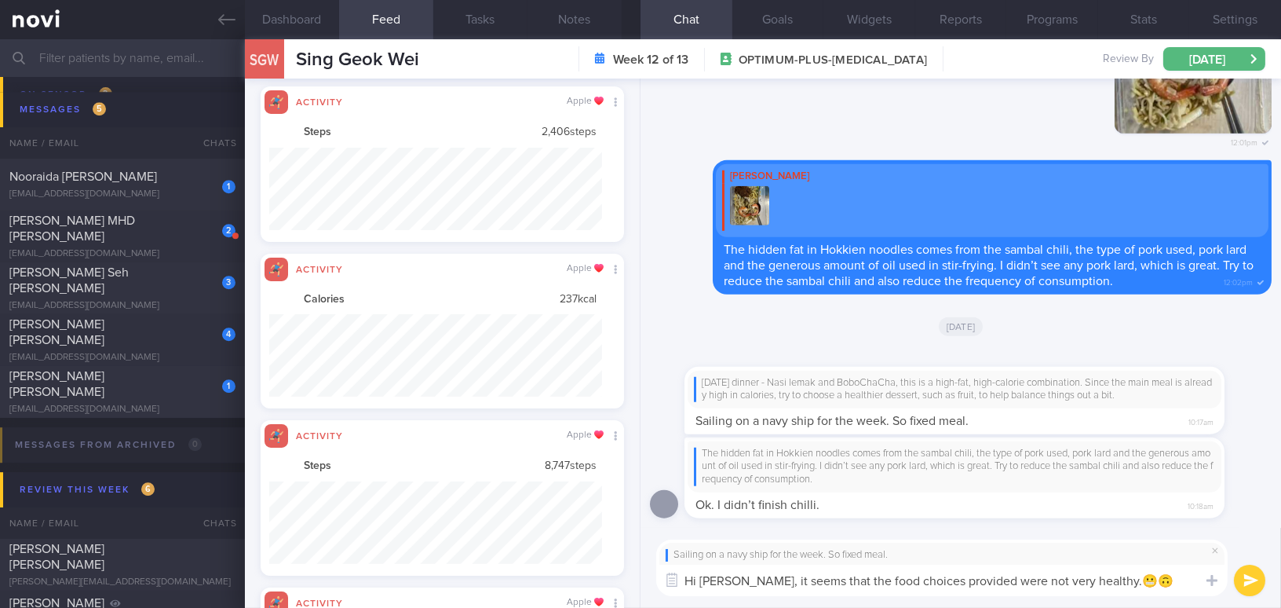
type textarea "Hi Geok Wei, it seems that the food choices provided were not very healthy.😬🙃"
click at [1251, 583] on button "submit" at bounding box center [1249, 579] width 31 height 31
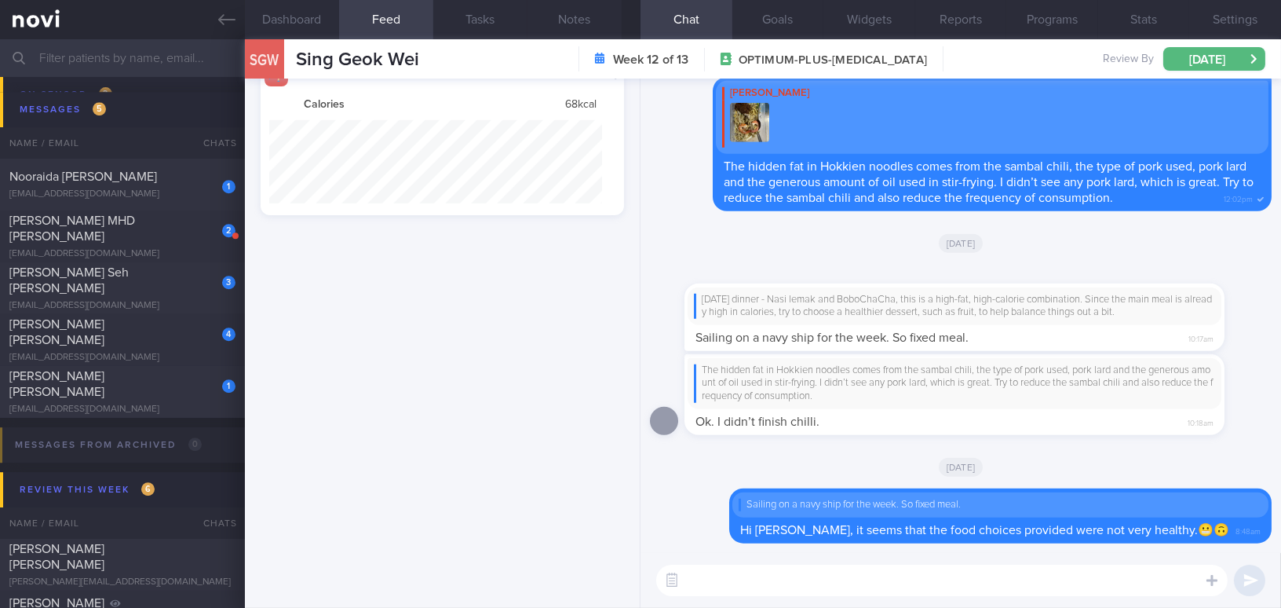
scroll to position [82, 332]
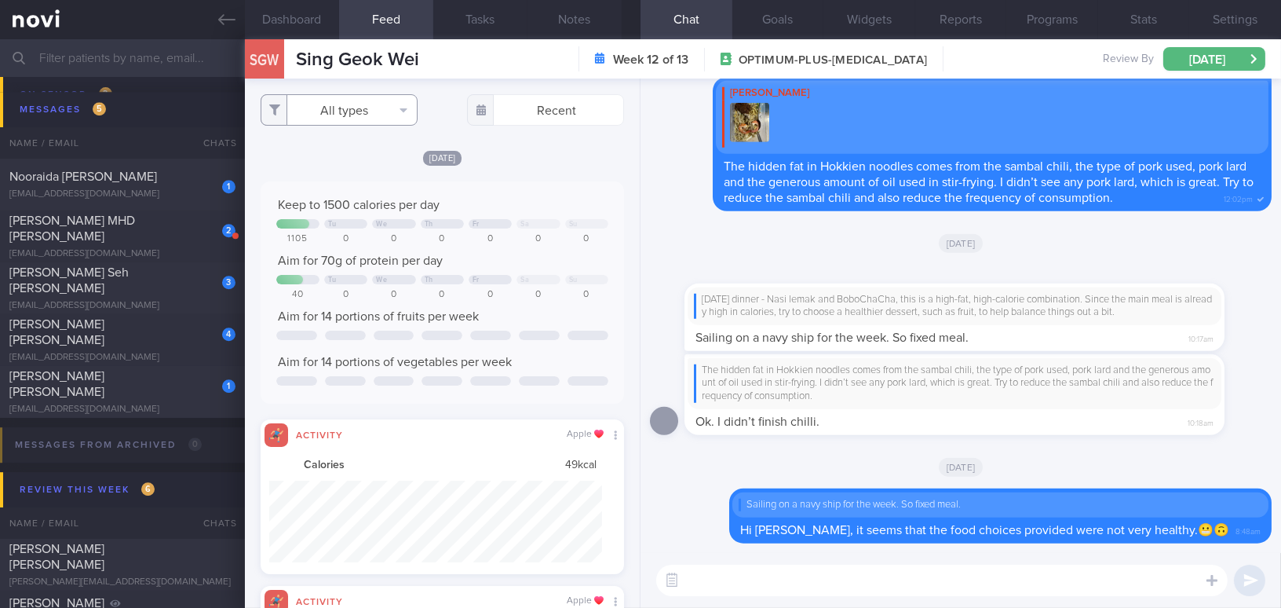
click at [345, 110] on button "All types" at bounding box center [339, 109] width 157 height 31
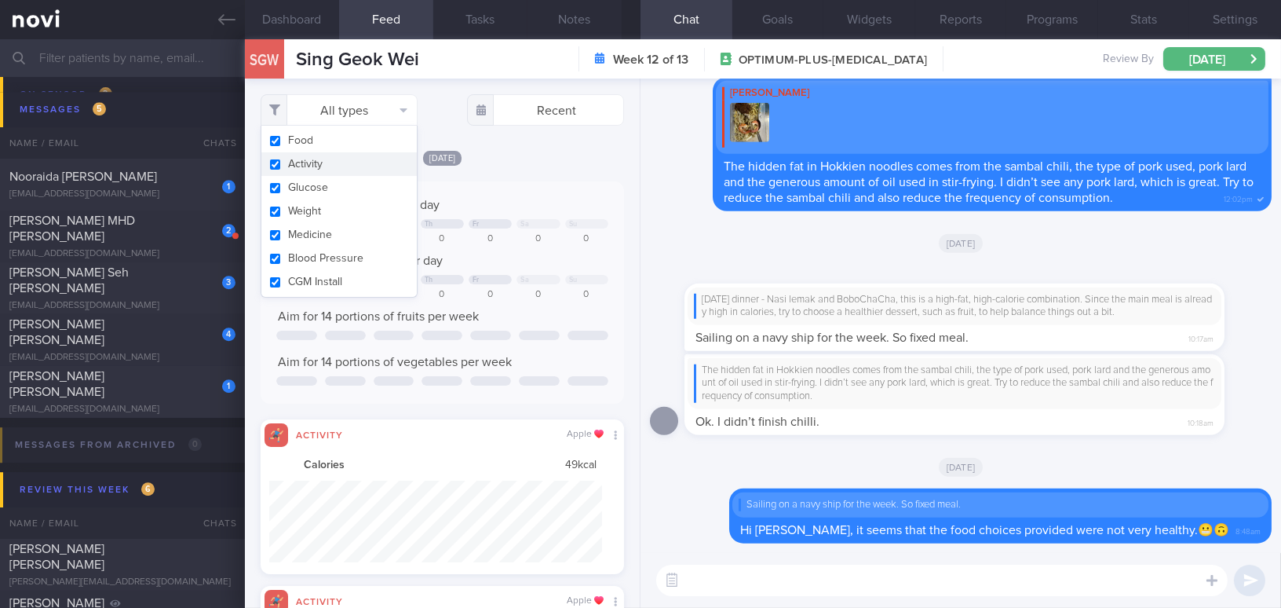
click at [275, 168] on input "checkbox" at bounding box center [275, 164] width 12 height 10
checkbox input "false"
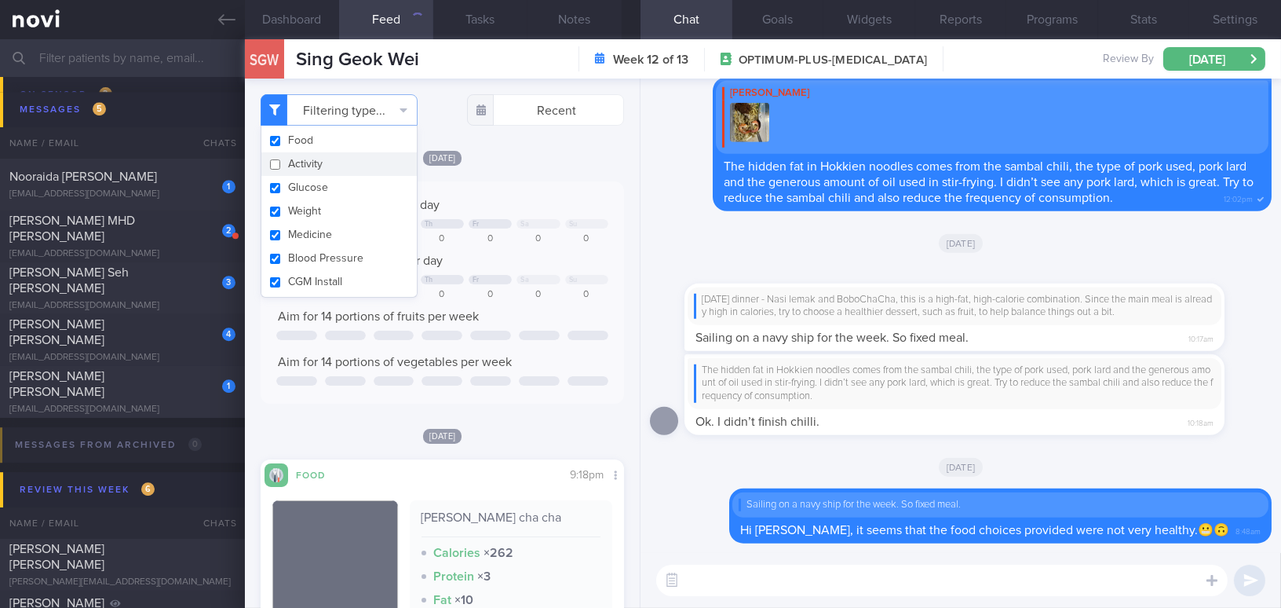
click at [536, 182] on div "Keep to 1500 calories per day Tu We Th Fr Sa Su 1105 0 0 0 0 0 0 Aim for 70g of…" at bounding box center [443, 292] width 364 height 222
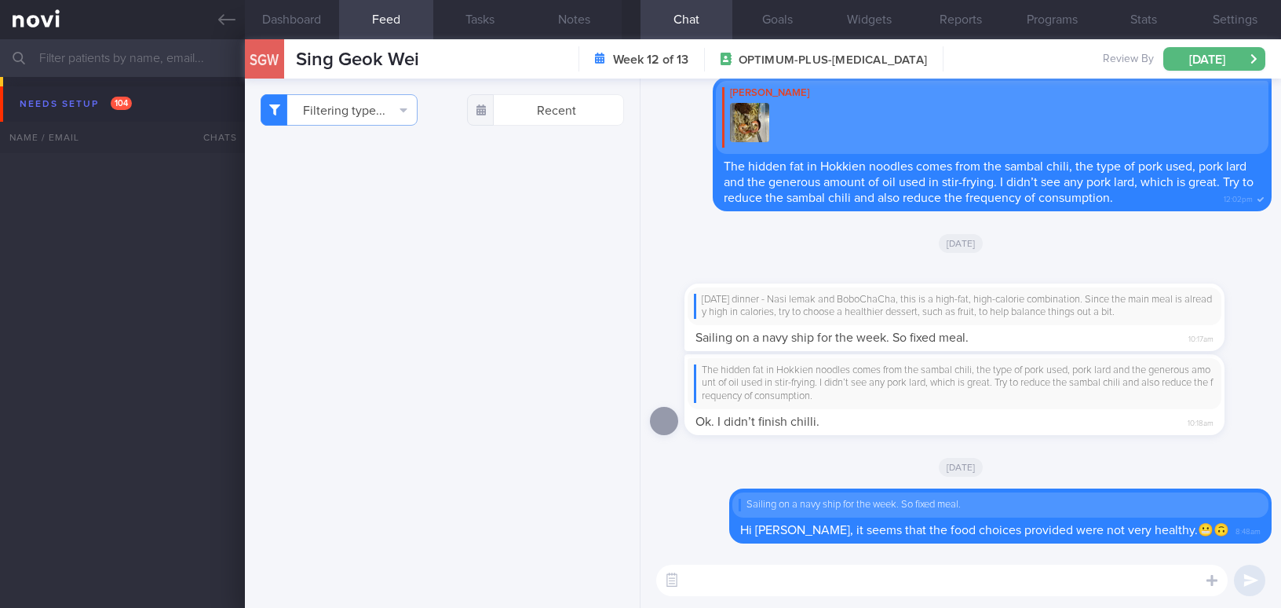
select select "8"
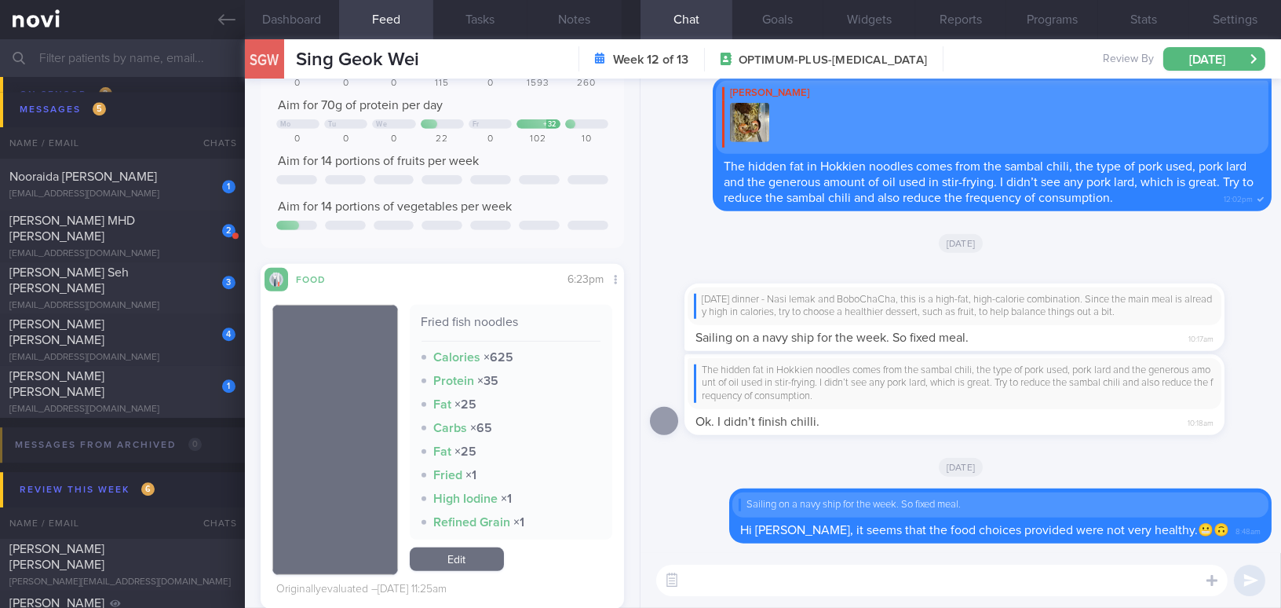
click at [776, 583] on textarea at bounding box center [942, 579] width 572 height 31
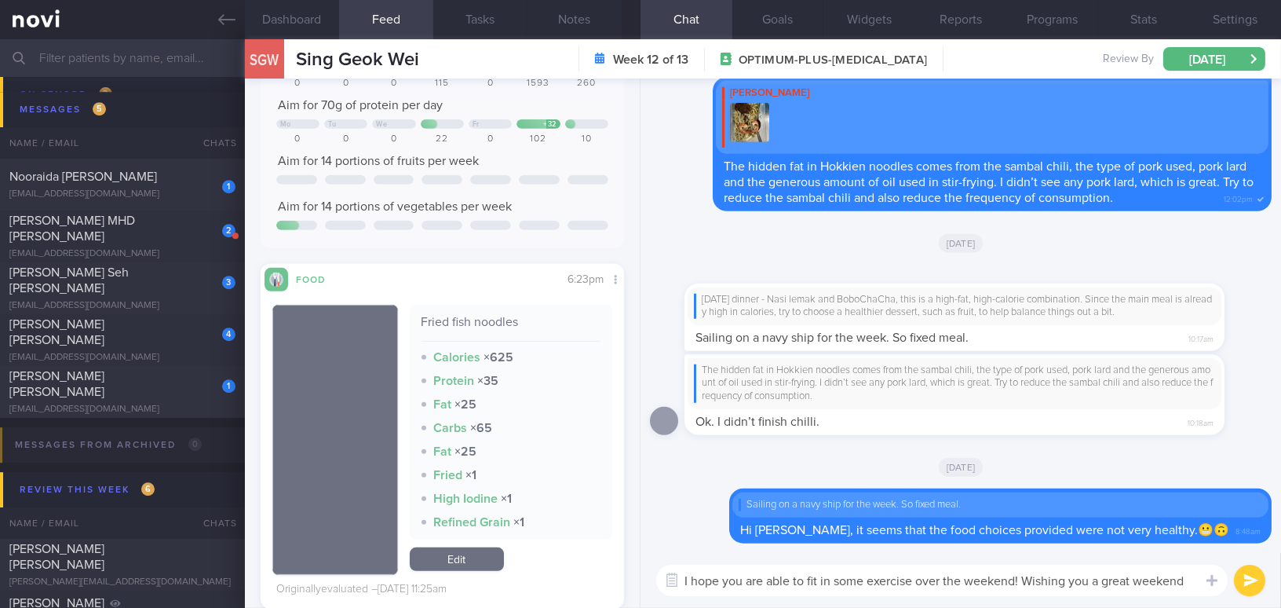
scroll to position [0, 0]
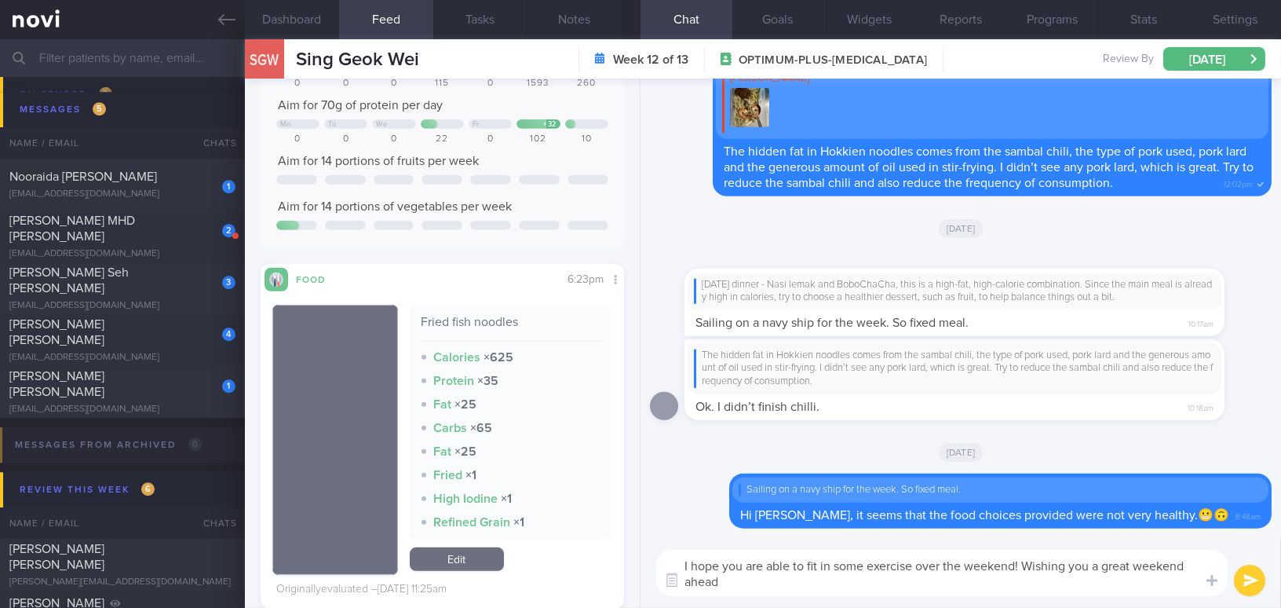
type textarea "I hope you are able to fit in some exercise over the weekend! Wishing you a gre…"
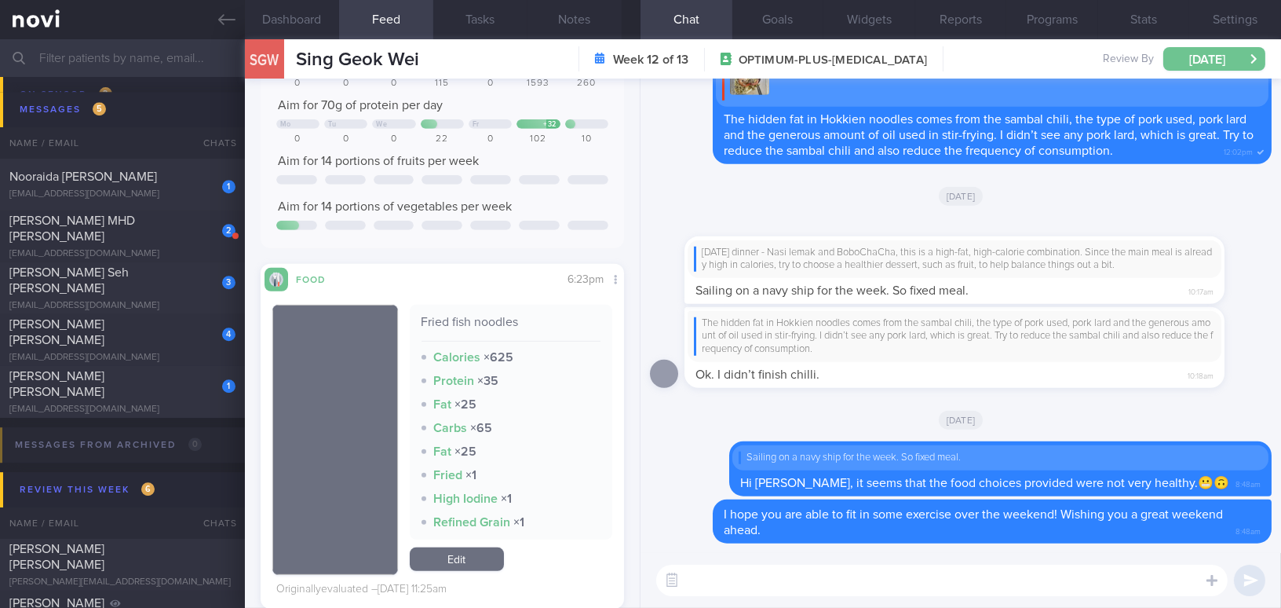
click at [1219, 55] on button "[DATE]" at bounding box center [1215, 59] width 102 height 24
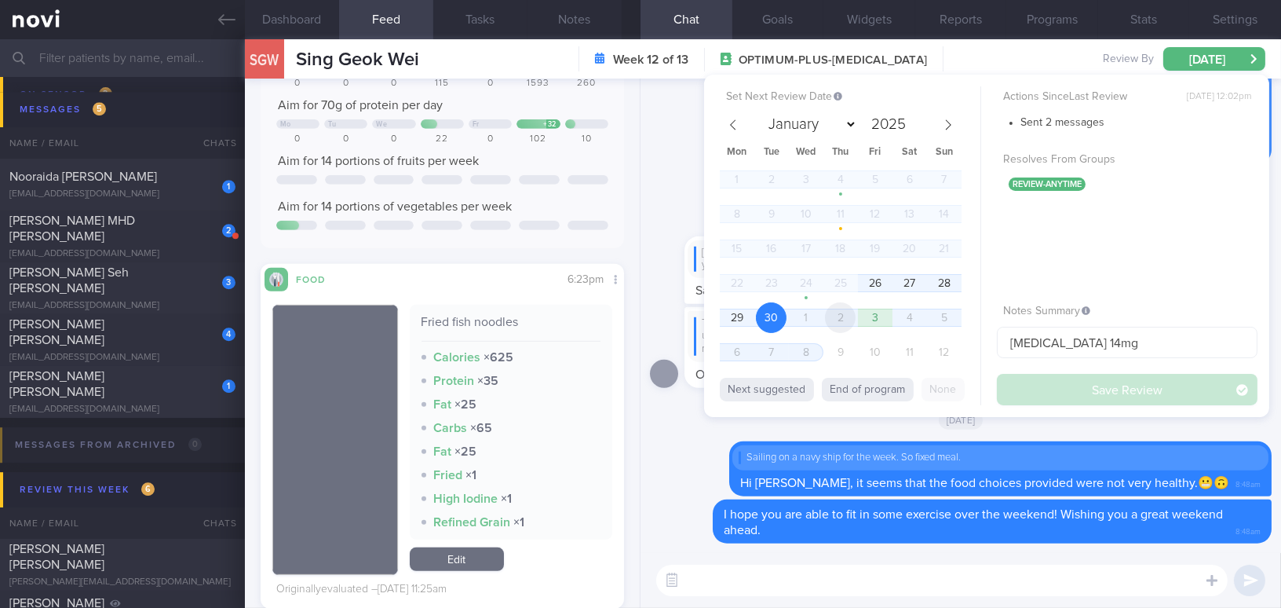
click at [836, 322] on span "2" at bounding box center [840, 317] width 31 height 31
select select "9"
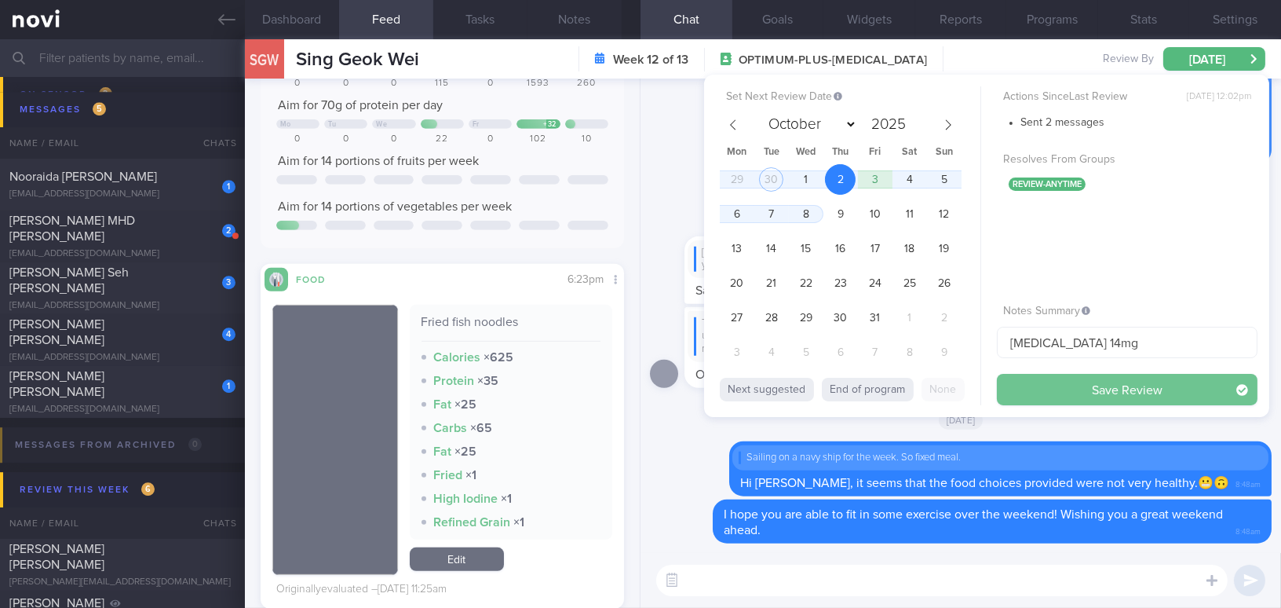
click at [1034, 384] on button "Save Review" at bounding box center [1127, 389] width 261 height 31
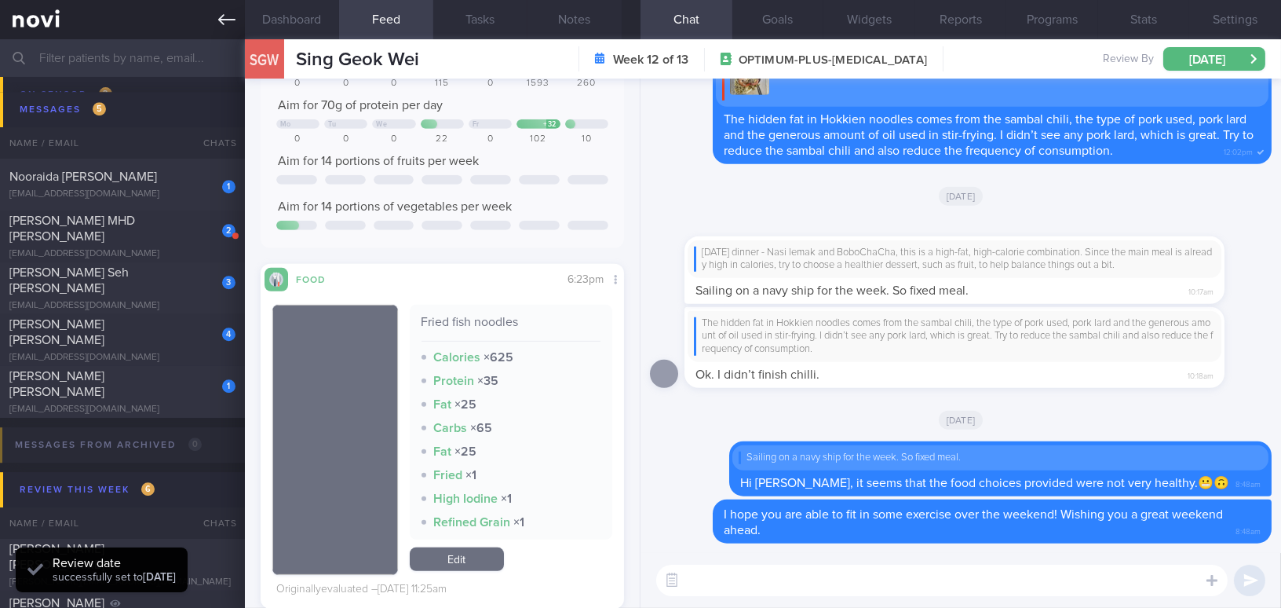
click at [210, 24] on link at bounding box center [122, 19] width 245 height 39
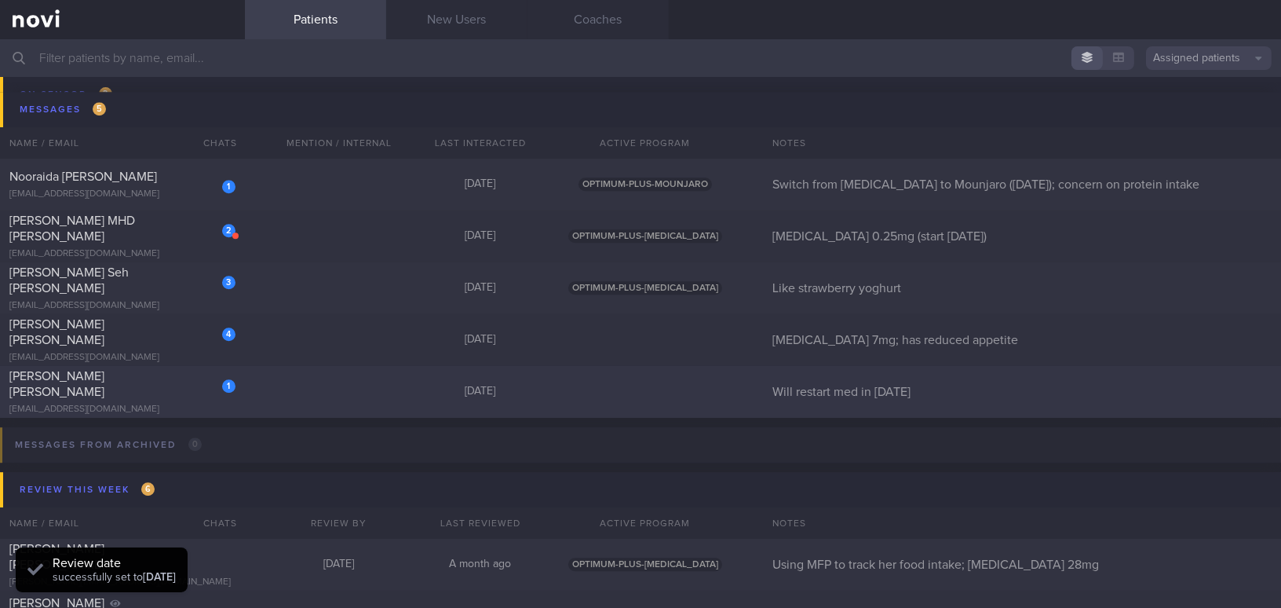
click at [82, 400] on div "1 CRUZ MARIA CLARINDA ELTANAL claracru@singnet.com.sg" at bounding box center [122, 391] width 245 height 47
select select "8"
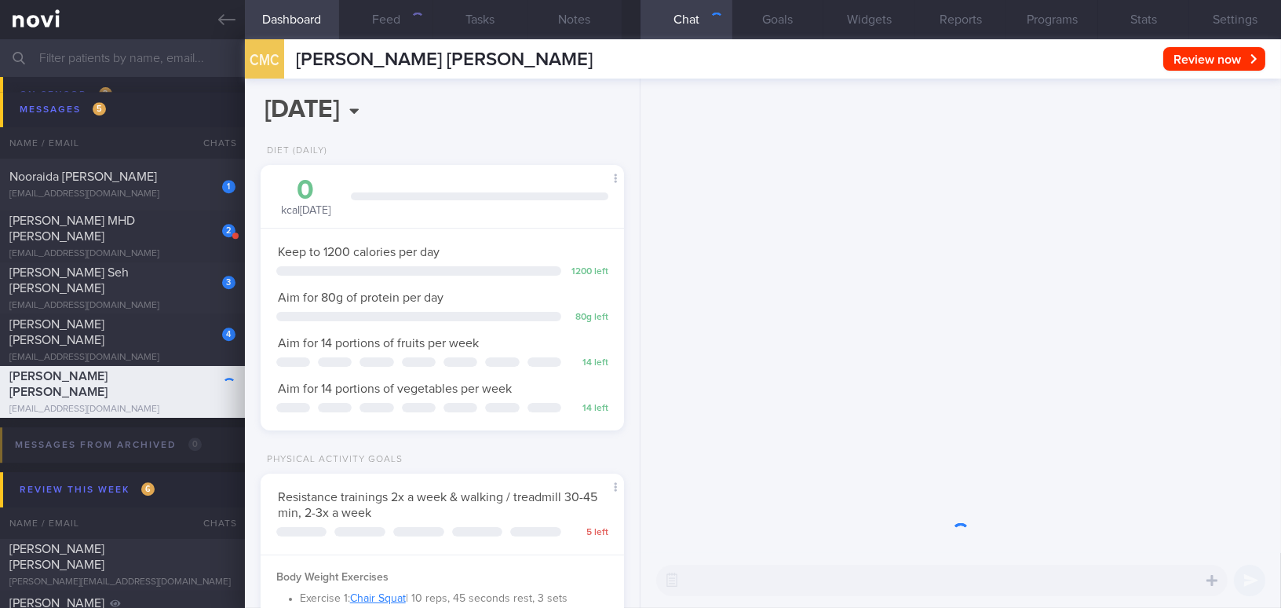
scroll to position [184, 324]
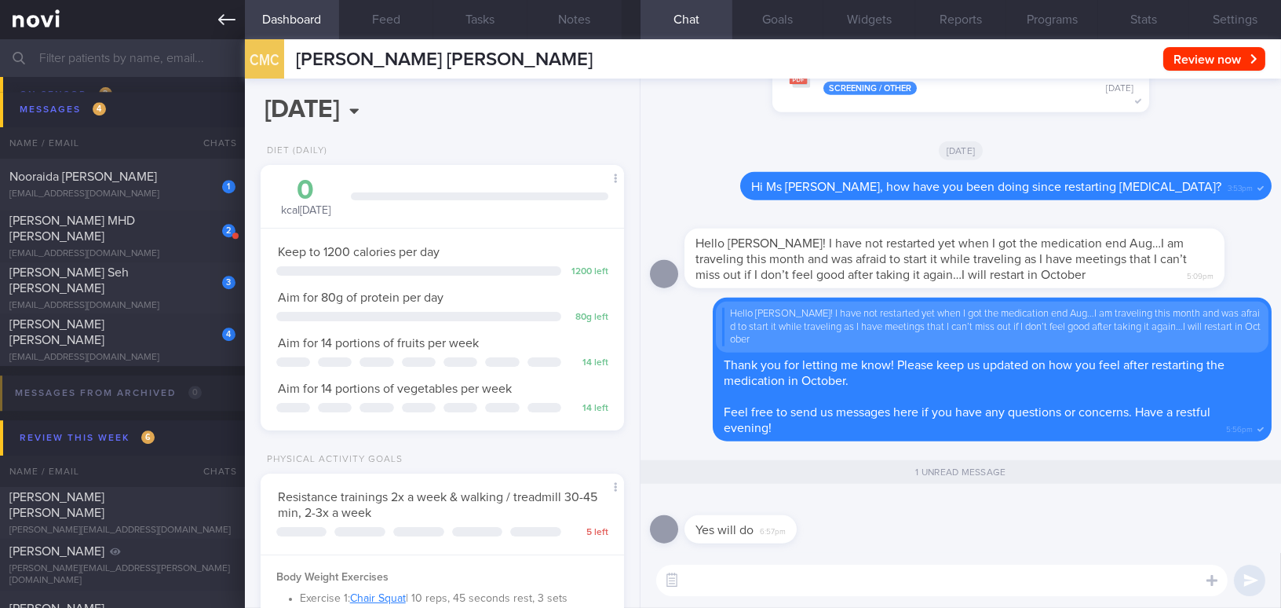
click at [213, 20] on link at bounding box center [122, 19] width 245 height 39
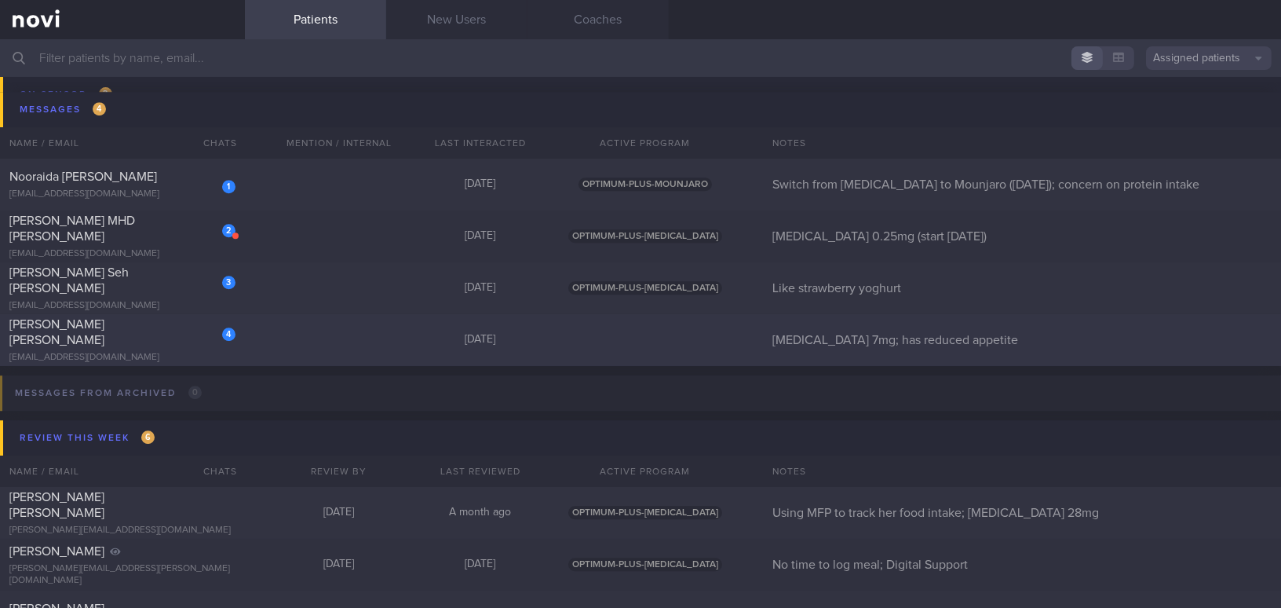
click at [114, 352] on div "[EMAIL_ADDRESS][DOMAIN_NAME]" at bounding box center [122, 358] width 226 height 12
select select "9"
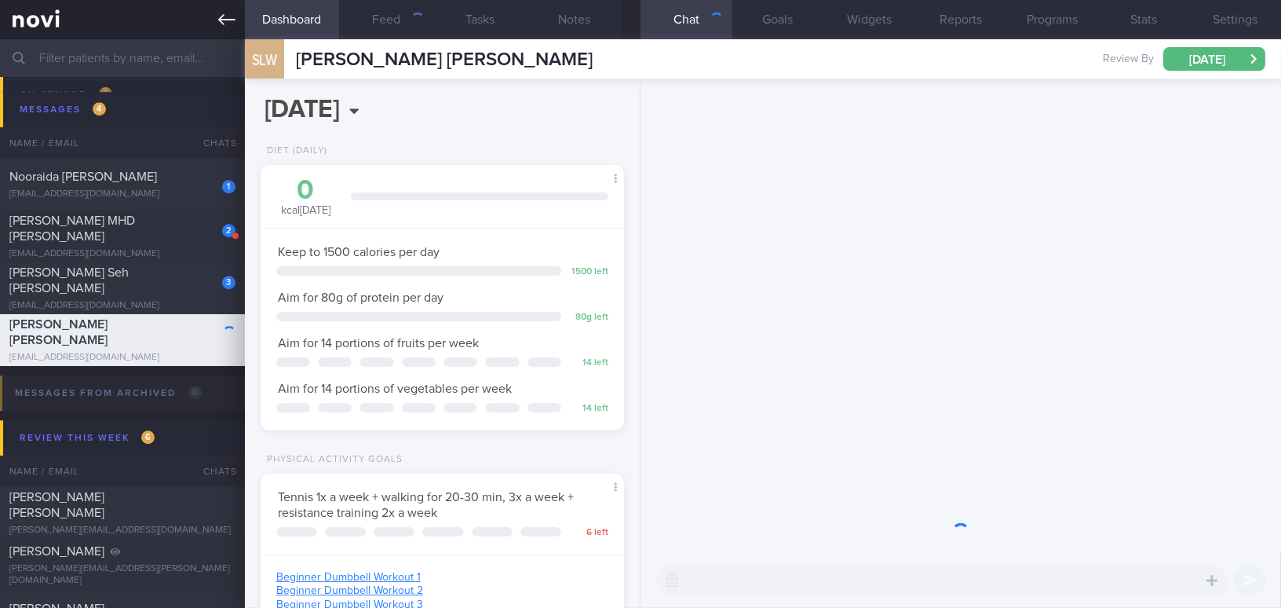
scroll to position [185, 324]
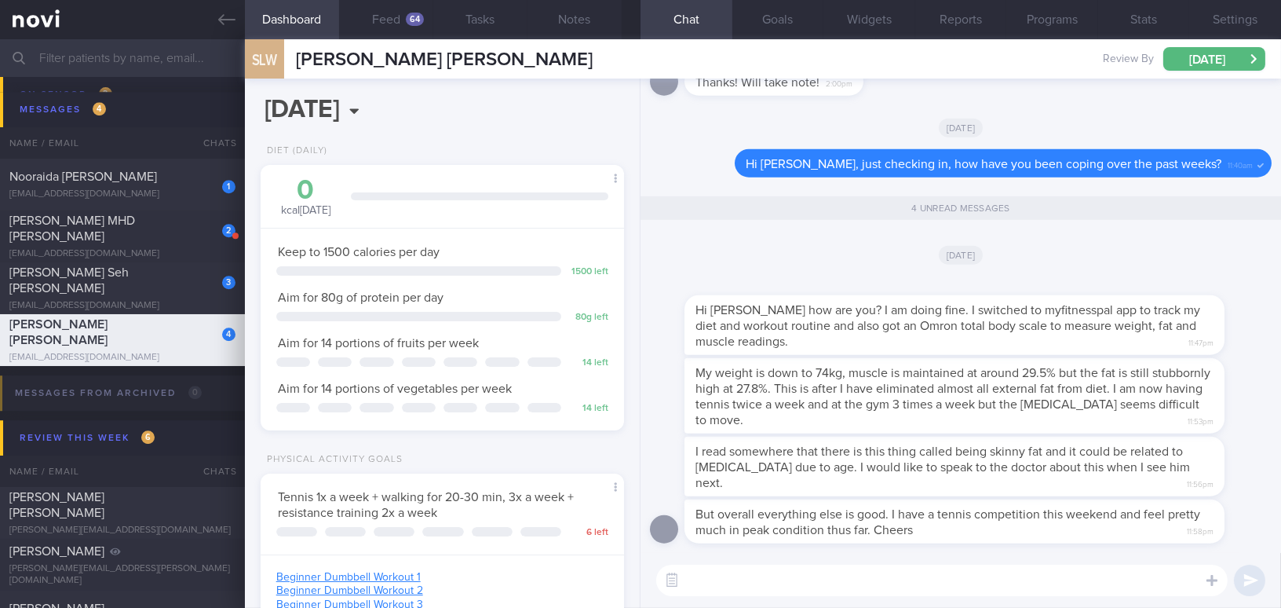
drag, startPoint x: 755, startPoint y: 583, endPoint x: 901, endPoint y: 472, distance: 183.2
click at [767, 574] on textarea at bounding box center [942, 579] width 572 height 31
type textarea "I"
click at [598, 23] on button "Notes" at bounding box center [575, 19] width 94 height 39
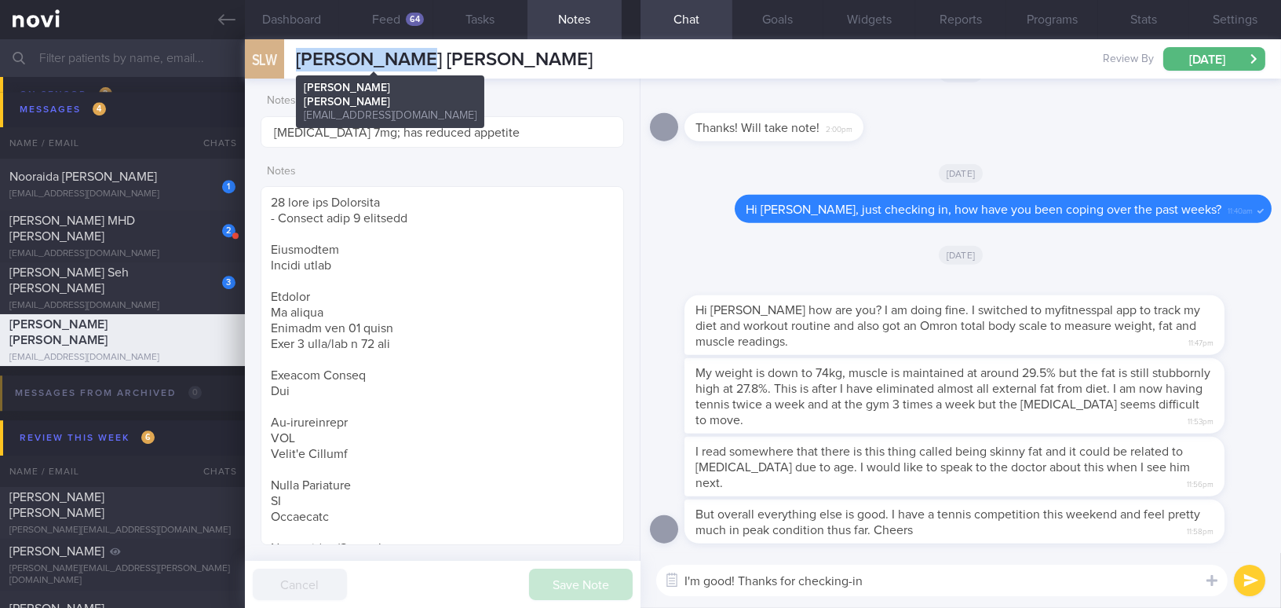
drag, startPoint x: 298, startPoint y: 59, endPoint x: 407, endPoint y: 57, distance: 109.1
click at [407, 57] on span "Samuel Lim Wei Yi" at bounding box center [444, 59] width 297 height 19
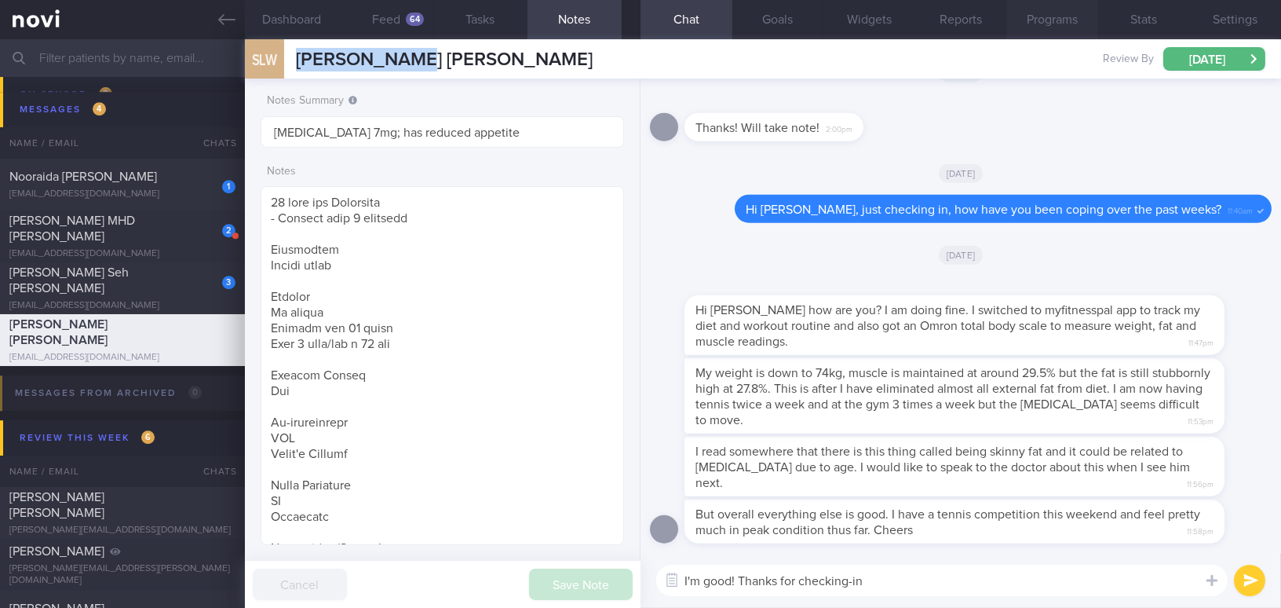
click at [1042, 18] on button "Programs" at bounding box center [1053, 19] width 92 height 39
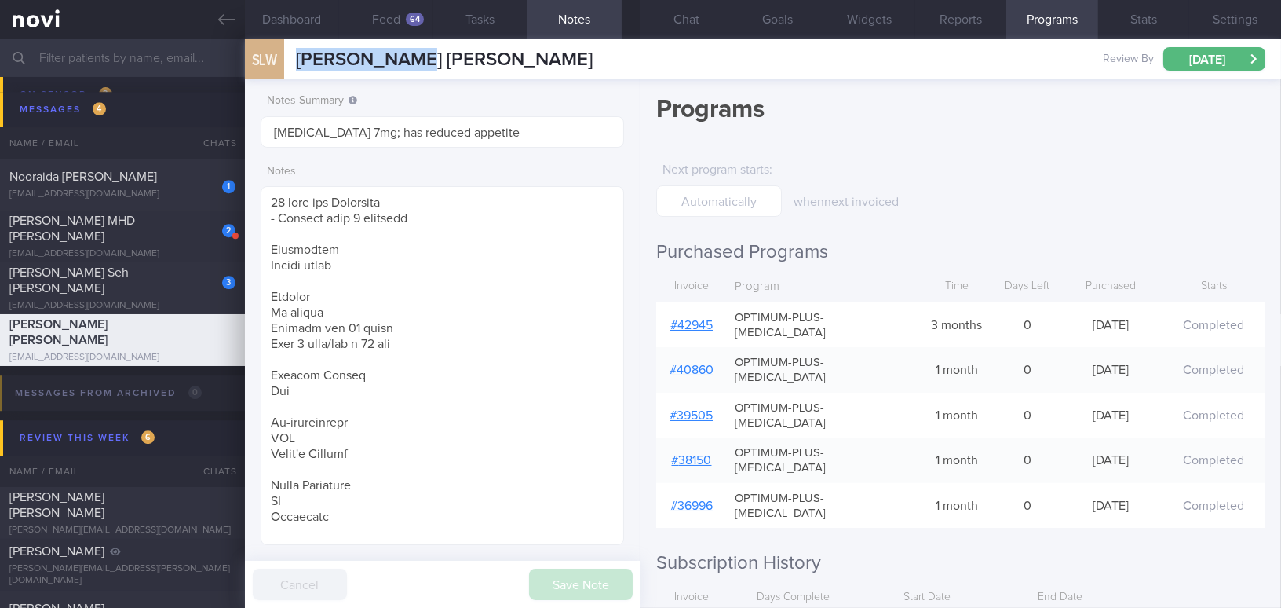
click at [708, 319] on link "# 42945" at bounding box center [691, 325] width 42 height 13
click at [390, 17] on button "Feed 64" at bounding box center [386, 19] width 94 height 39
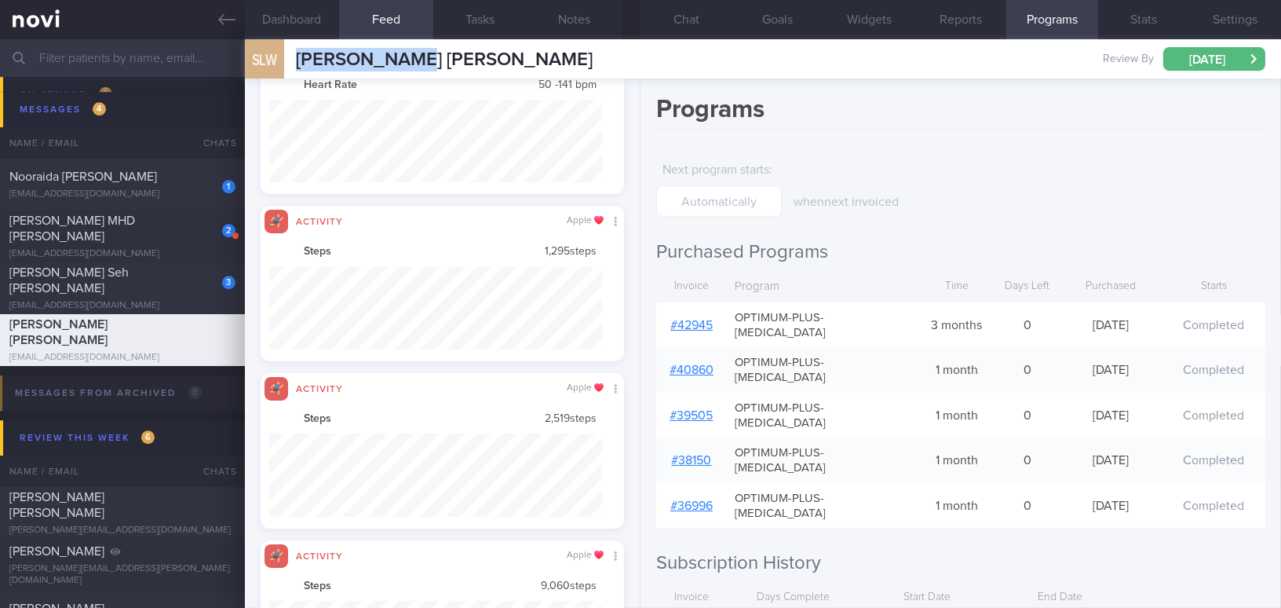
scroll to position [785028, 784778]
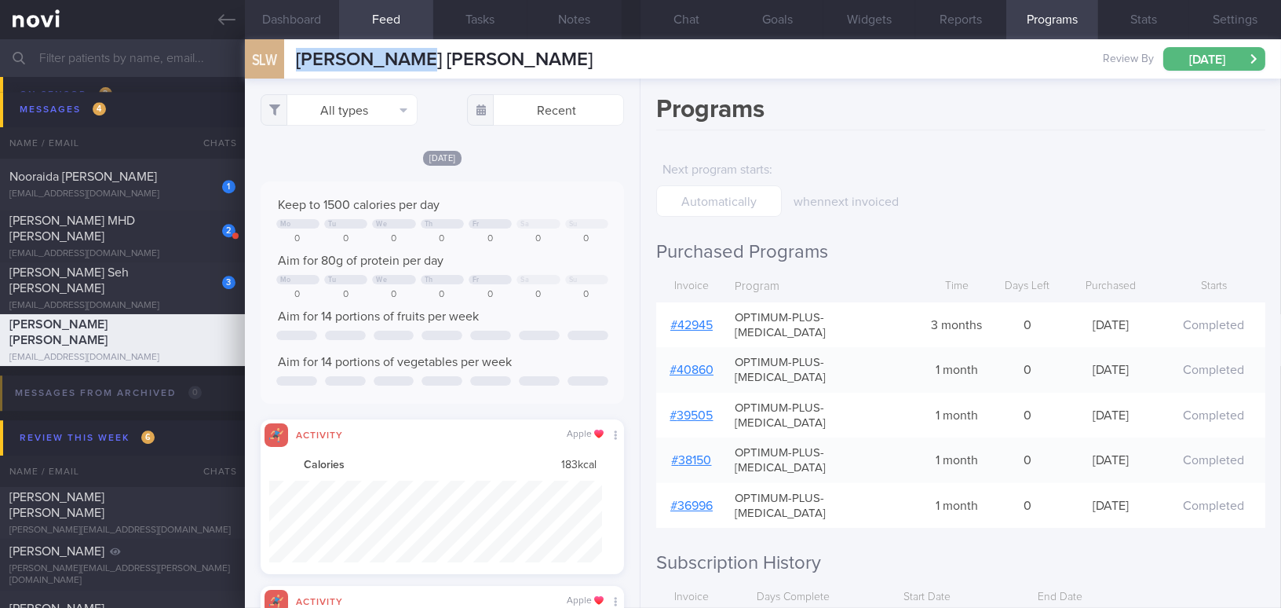
click at [280, 11] on button "Dashboard" at bounding box center [292, 19] width 94 height 39
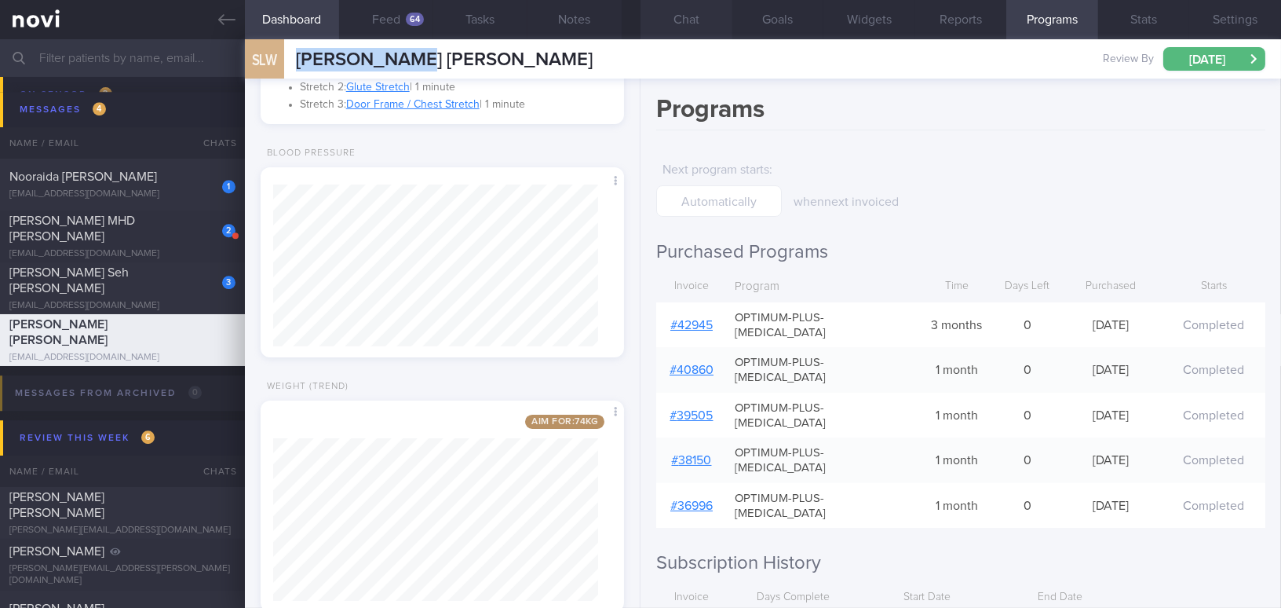
click at [687, 24] on button "Chat" at bounding box center [687, 19] width 92 height 39
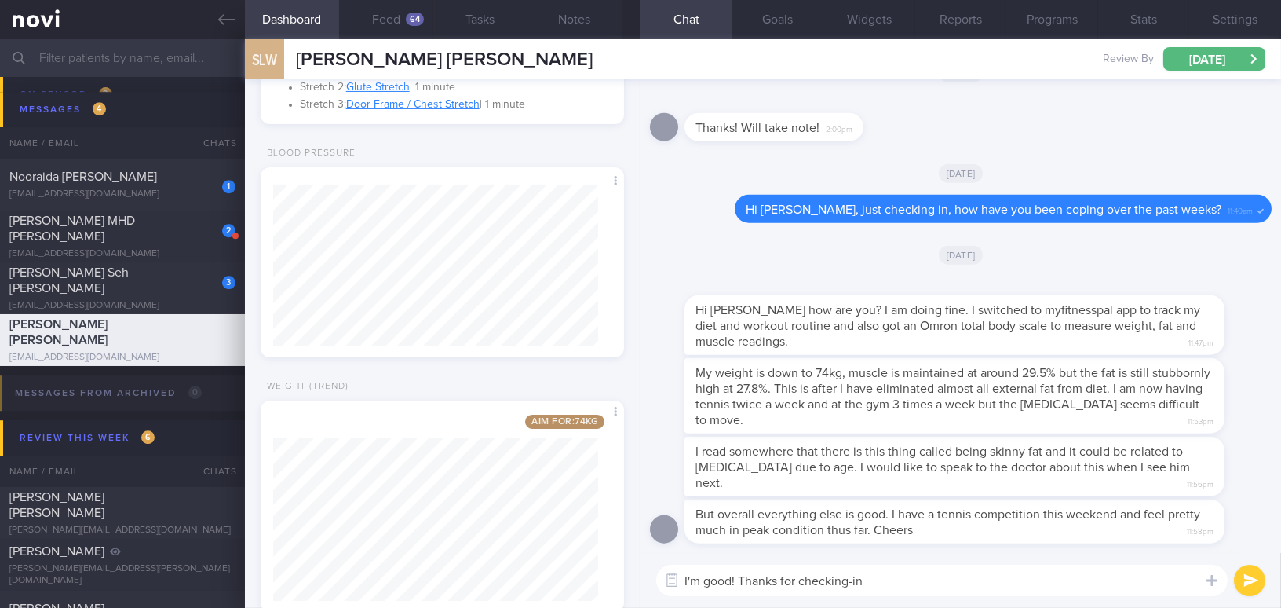
click at [939, 583] on textarea "I'm good! Thanks for checking-in" at bounding box center [942, 579] width 572 height 31
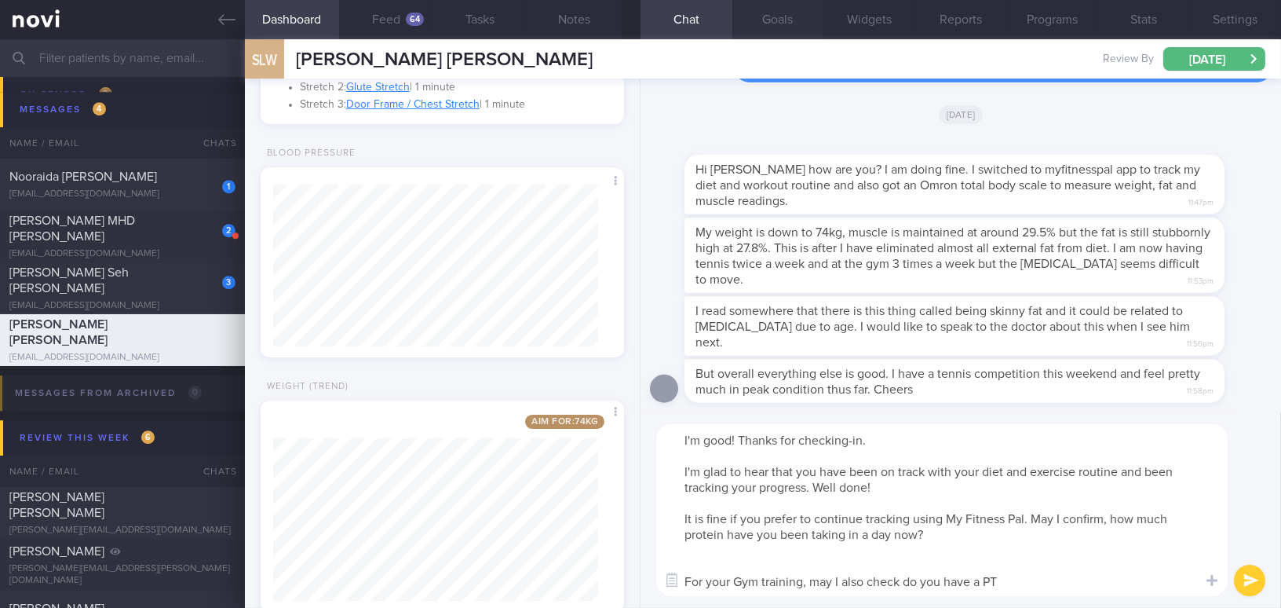
type textarea "I'm good! Thanks for checking-in. I'm glad to hear that you have been on track …"
drag, startPoint x: 682, startPoint y: 448, endPoint x: 1002, endPoint y: 534, distance: 330.8
click at [1002, 534] on textarea "I'm good! Thanks for checking-in. I'm glad to hear that you have been on track …" at bounding box center [942, 510] width 572 height 172
drag, startPoint x: 681, startPoint y: 437, endPoint x: 1045, endPoint y: 577, distance: 389.4
click at [1045, 577] on textarea "I'm good! Thanks for checking-in. I'm glad to hear that you have been on track …" at bounding box center [942, 510] width 572 height 172
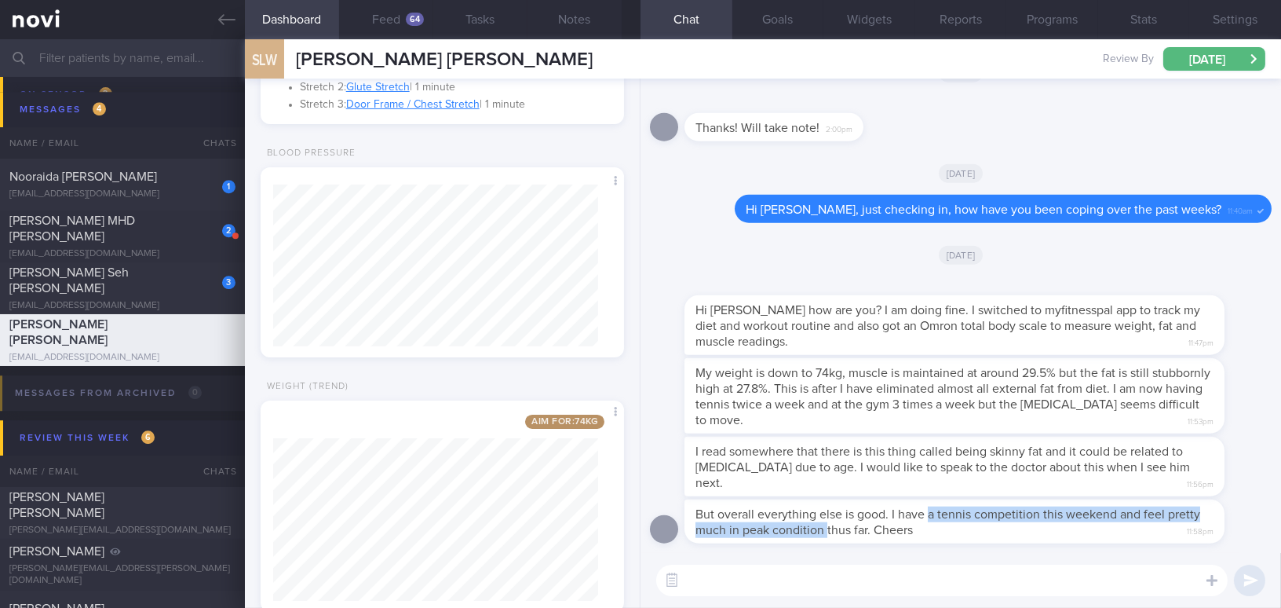
drag, startPoint x: 928, startPoint y: 513, endPoint x: 825, endPoint y: 538, distance: 105.7
click at [825, 538] on div "But overall everything else is good. I have a tennis competition this weekend a…" at bounding box center [955, 521] width 540 height 44
copy span "a tennis competition this weekend and feel pretty much in peak condition"
click at [869, 510] on span "But overall everything else is good. I have a tennis competition this weekend a…" at bounding box center [948, 522] width 505 height 28
click at [805, 592] on textarea at bounding box center [942, 579] width 572 height 31
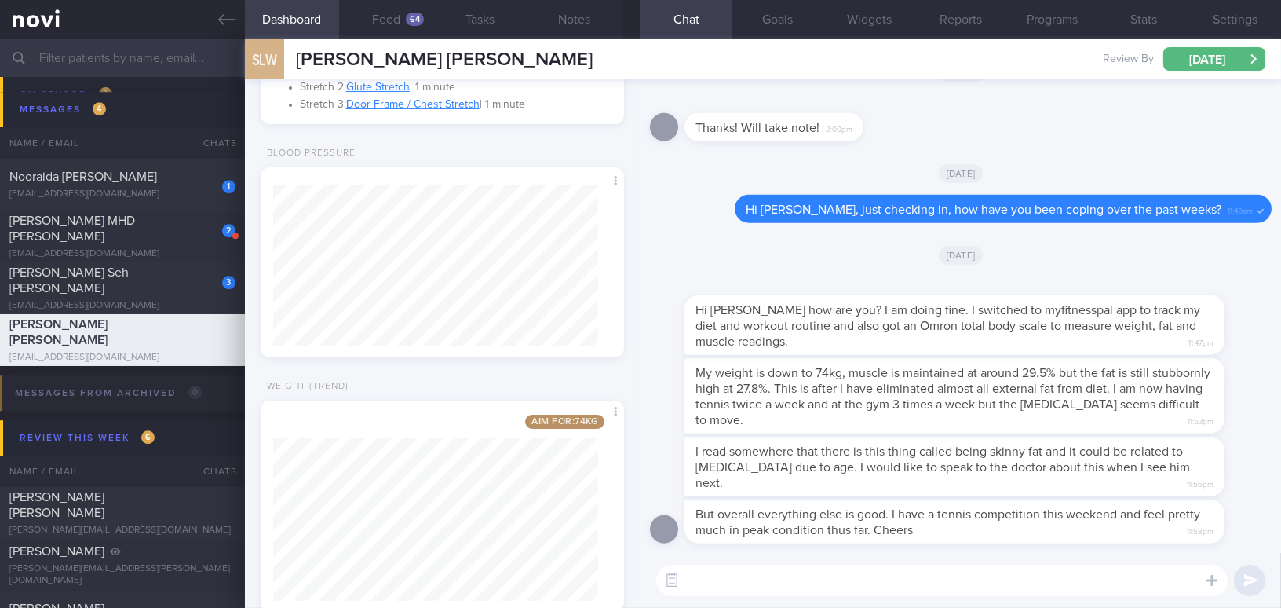
paste textarea "I’m good! Thanks for checking in. I’m glad to hear that you’ve been on track wi…"
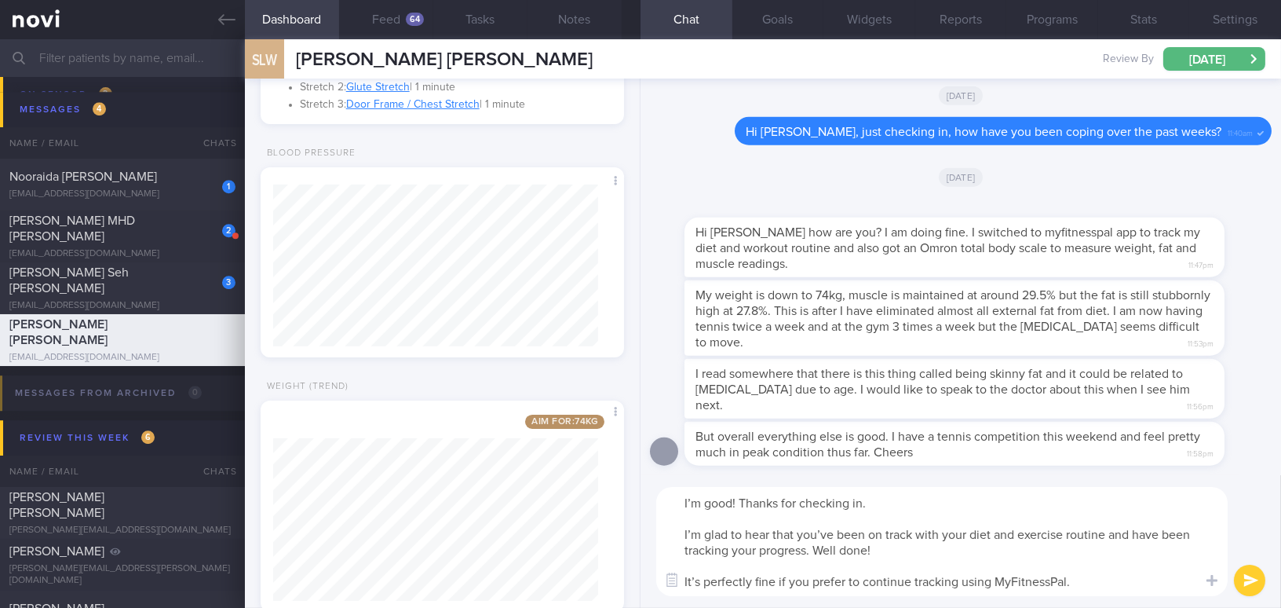
click at [680, 503] on textarea "I’m good! Thanks for checking in. I’m glad to hear that you’ve been on track wi…" at bounding box center [942, 541] width 572 height 109
click at [981, 496] on textarea "Hi Samuel, I’m good! Thanks for checking in. I’m glad to hear that you’ve been …" at bounding box center [942, 541] width 572 height 109
click at [831, 532] on textarea "Hi Samuel, I’m good! Thanks for checking in.😊 I’m glad to hear that you’ve been…" at bounding box center [942, 541] width 572 height 109
type textarea "Hi Samuel, I’m good! Thanks for checking in.😊 I’m glad to hear that you have be…"
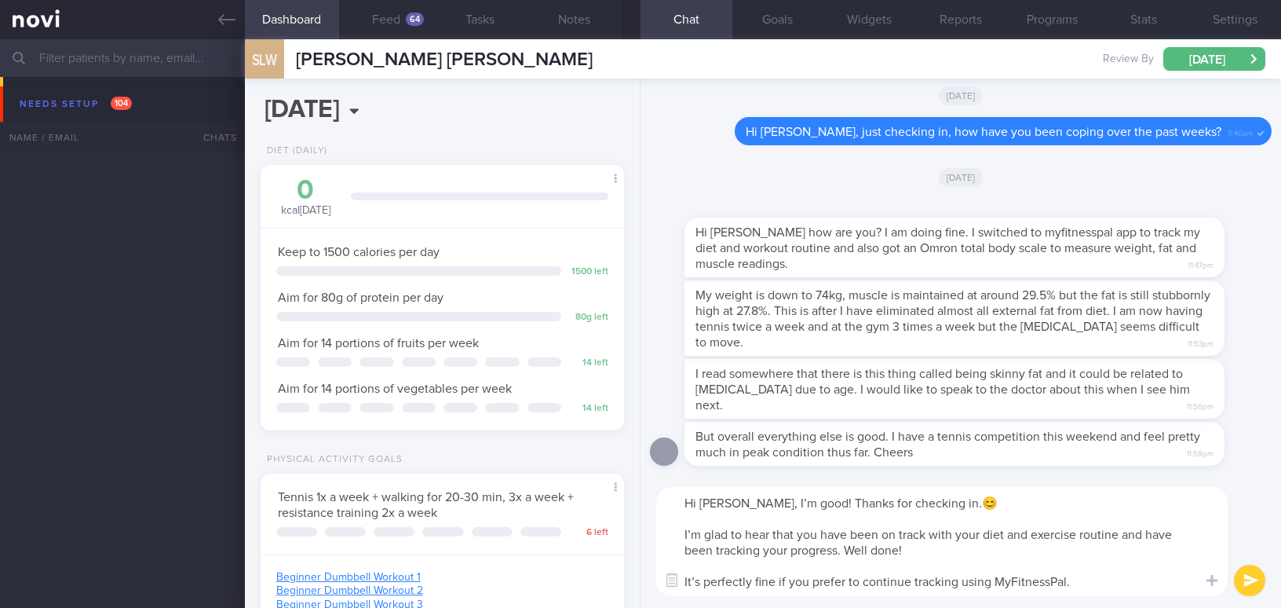
select select "9"
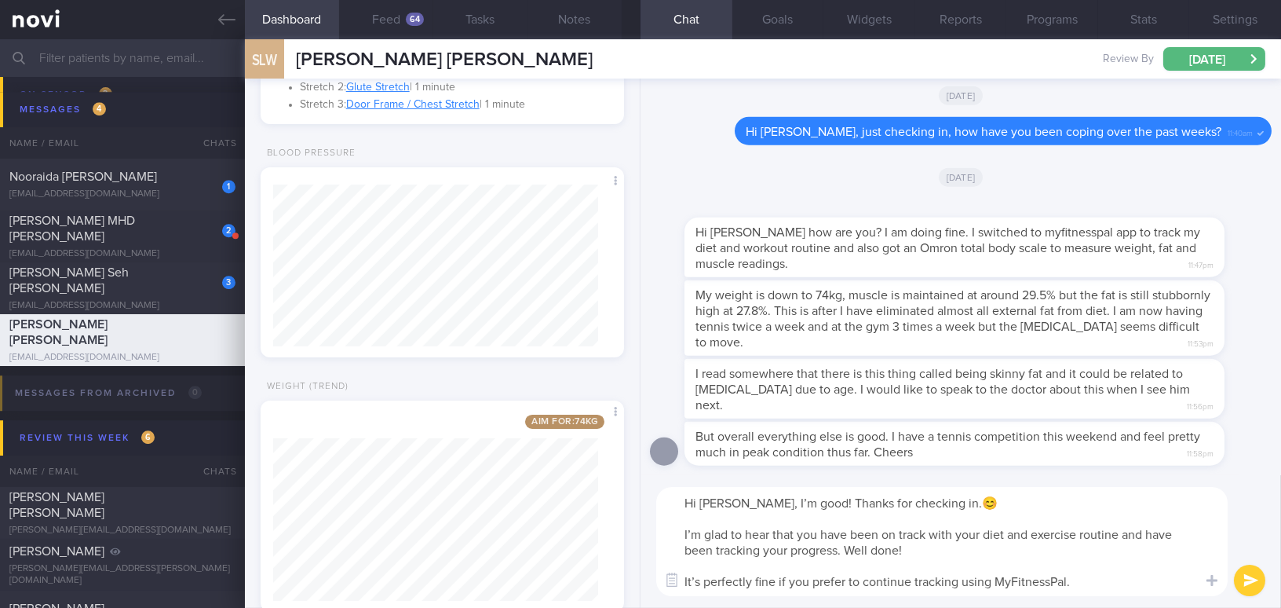
click at [698, 579] on textarea "Hi [PERSON_NAME], I’m good! Thanks for checking in.😊 I’m glad to hear that you …" at bounding box center [942, 541] width 572 height 109
type textarea "Hi [PERSON_NAME], I’m good! Thanks for checking in.😊 I’m glad to hear that you …"
click at [1245, 574] on button "submit" at bounding box center [1249, 579] width 31 height 31
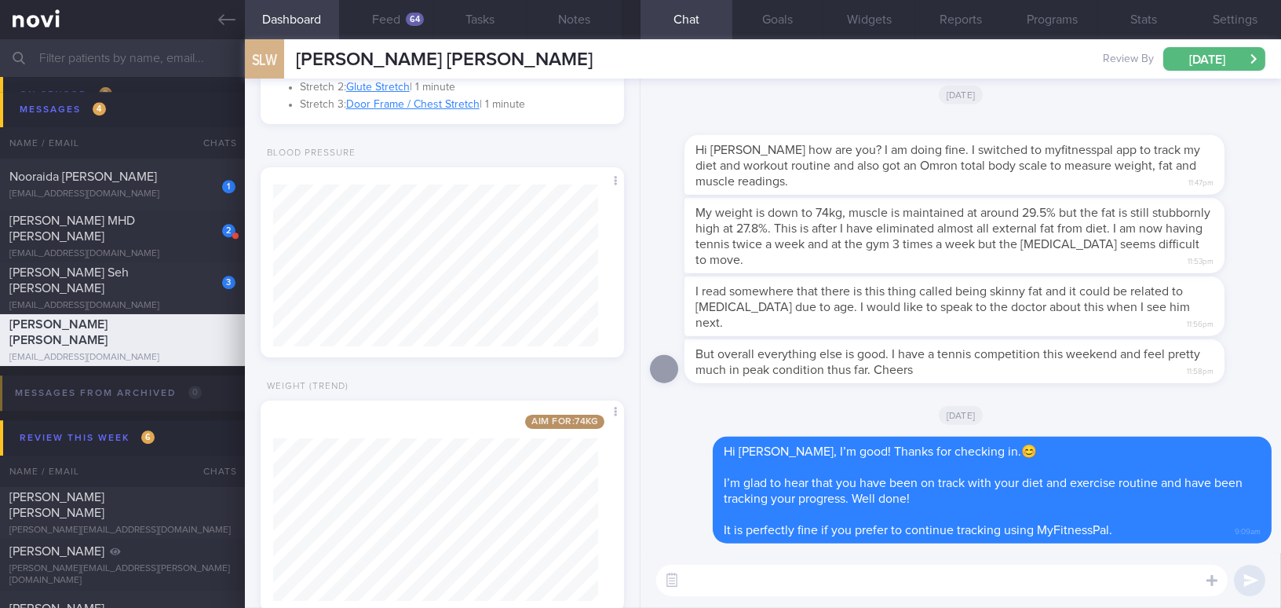
paste textarea "May I clarify a few questions: a) How much protein have you been consuming per …"
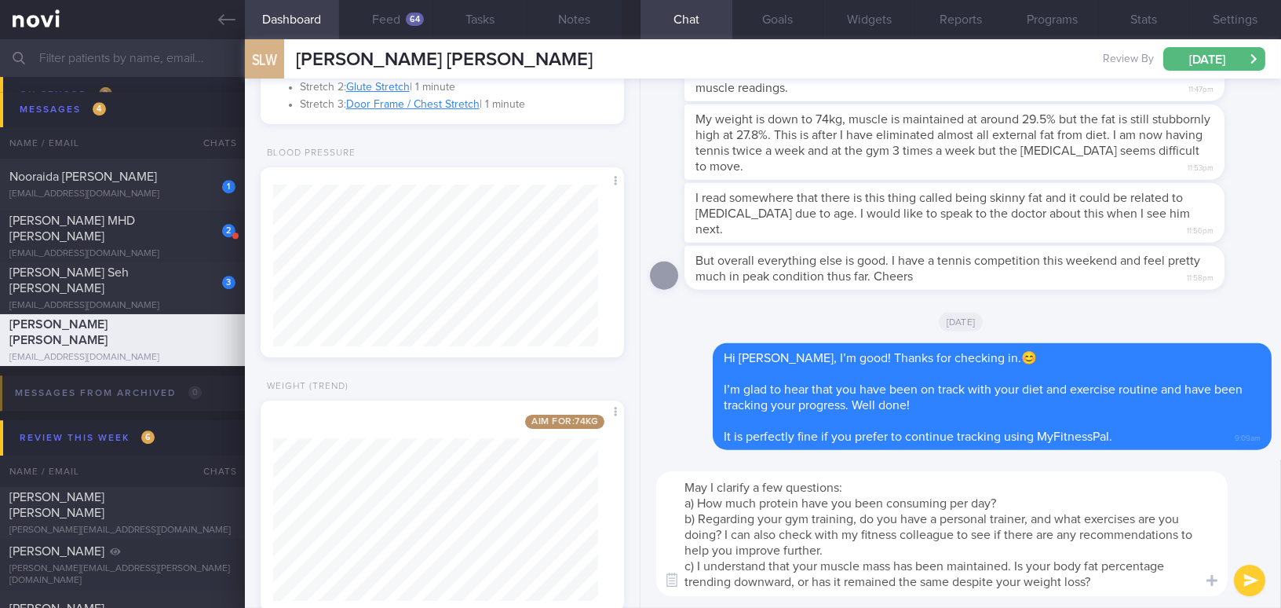
click at [1008, 499] on textarea "May I clarify a few questions: a) How much protein have you been consuming per …" at bounding box center [942, 533] width 572 height 125
drag, startPoint x: 1103, startPoint y: 570, endPoint x: 1171, endPoint y: 570, distance: 67.5
click at [1171, 570] on textarea "May I clarify a few questions: a) How much protein have you been consuming per …" at bounding box center [942, 533] width 572 height 125
type textarea "May I clarify a few questions: a) How much protein have you been consuming per …"
click at [1251, 590] on button "submit" at bounding box center [1249, 579] width 31 height 31
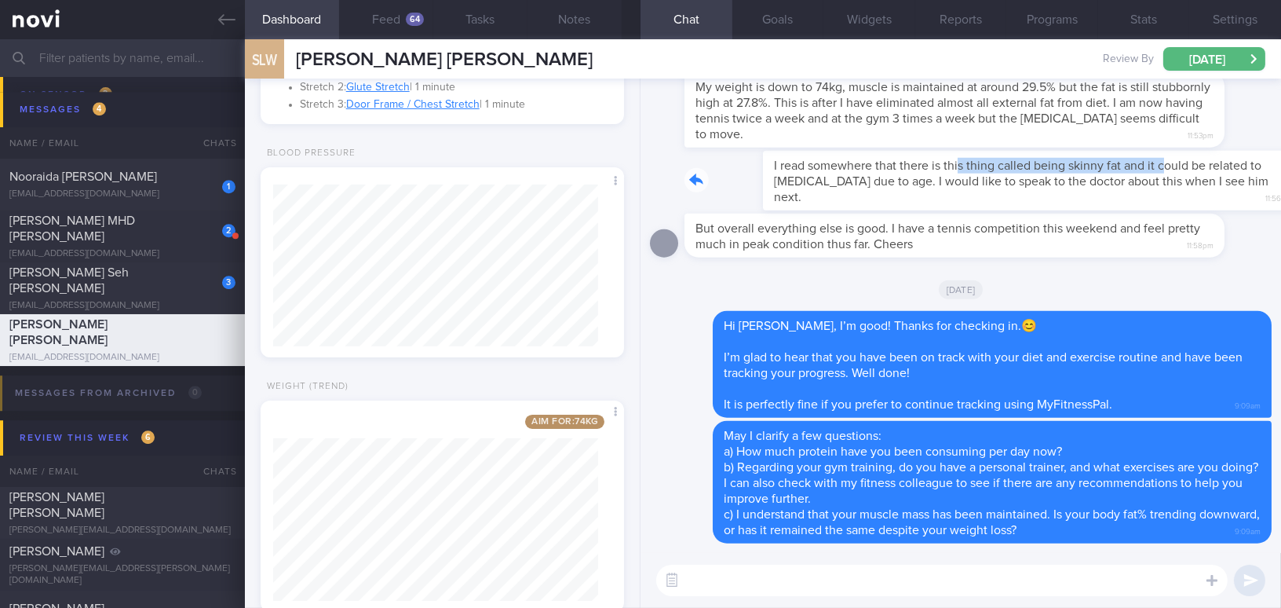
drag, startPoint x: 879, startPoint y: 156, endPoint x: 1084, endPoint y: 168, distance: 206.0
click at [1084, 168] on div "I read somewhere that there is this thing called being skinny fat and it could …" at bounding box center [978, 181] width 587 height 60
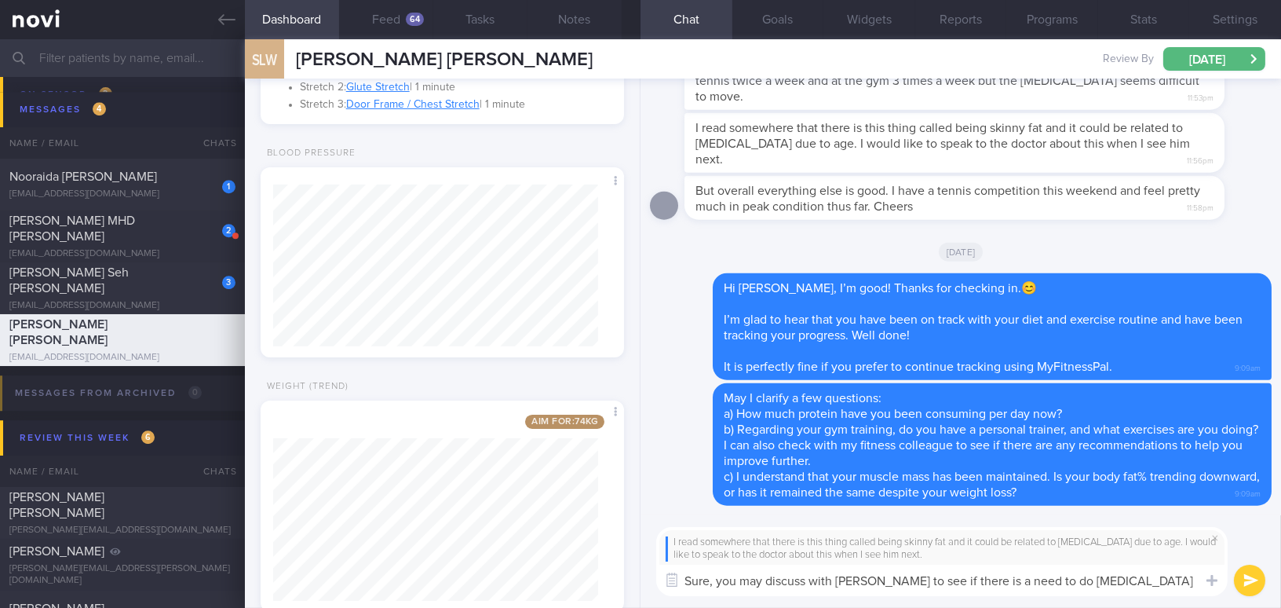
drag, startPoint x: 1135, startPoint y: 580, endPoint x: 666, endPoint y: 557, distance: 470.0
click at [666, 557] on div "I read somewhere that there is this thing called being skinny fat and it could …" at bounding box center [942, 562] width 572 height 70
click at [1118, 574] on textarea "Sure, you may discuss with Dr Yeo to see if there is a need to do blood test" at bounding box center [942, 579] width 572 height 31
click at [495, 560] on div "Dashboard Feed 64 Tasks Notes Chat Goals Widgets Reports Programs Stats Setting…" at bounding box center [763, 323] width 1036 height 568
paste textarea ". Y to see if there is a need to do a blood test for this."
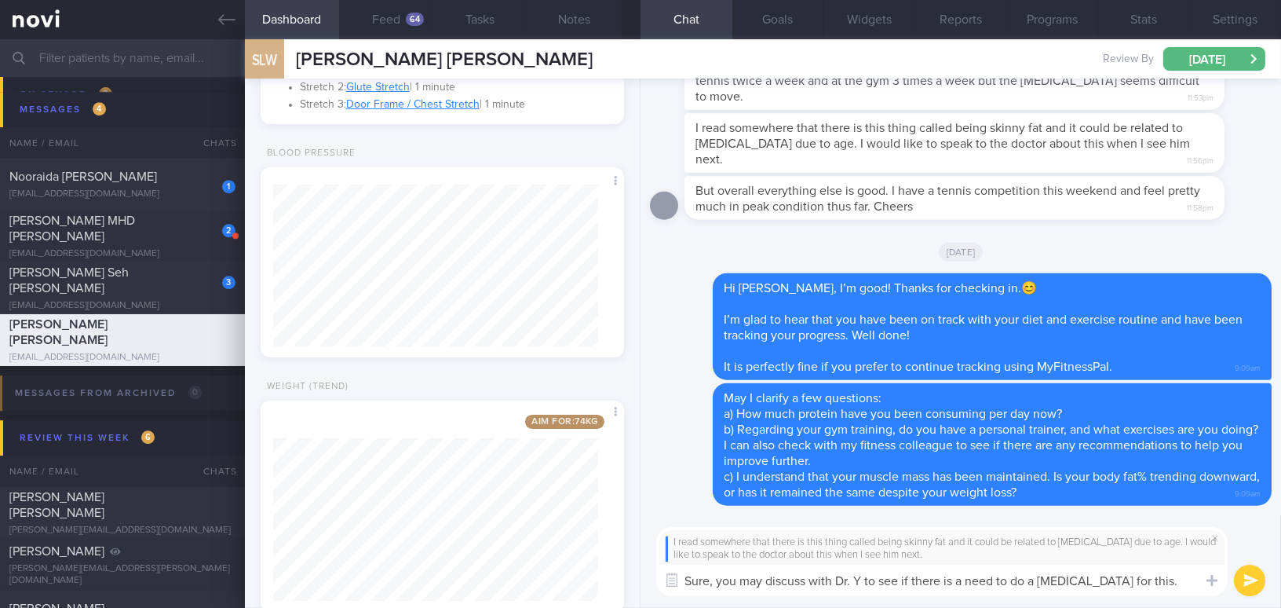
click at [850, 580] on textarea "Sure, you may discuss with Dr. Y to see if there is a need to do a blood test f…" at bounding box center [942, 579] width 572 height 31
type textarea "Sure, you may discuss with Dr Yeo to see if there is a need to do a blood test …"
click at [1256, 576] on button "submit" at bounding box center [1249, 579] width 31 height 31
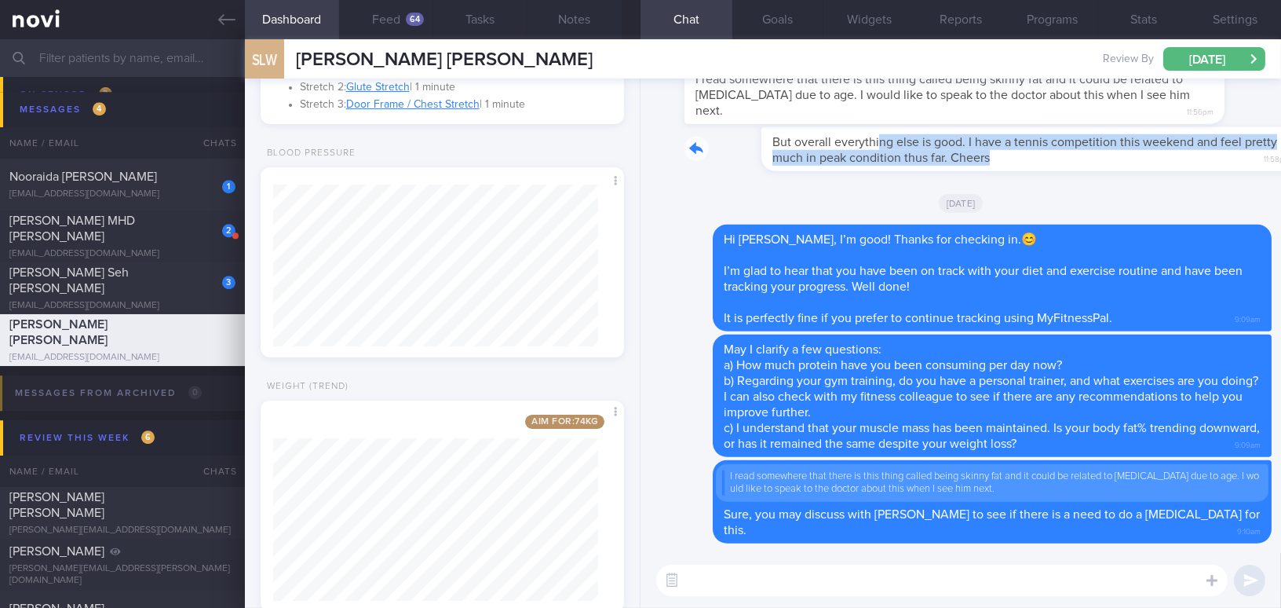
drag, startPoint x: 802, startPoint y: 148, endPoint x: 1000, endPoint y: 176, distance: 199.7
click at [1000, 171] on div "But overall everything else is good. I have a tennis competition this weekend a…" at bounding box center [978, 149] width 587 height 44
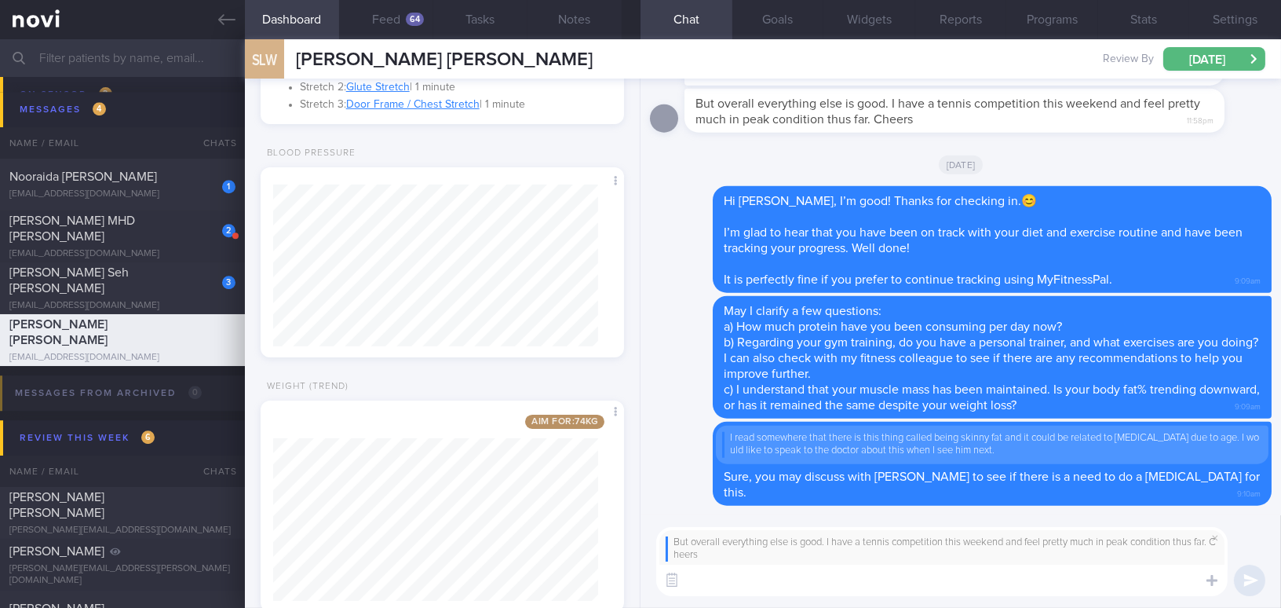
paste textarea "I’m happy to hear that you are feeling at your peak condition now. Aside from t…"
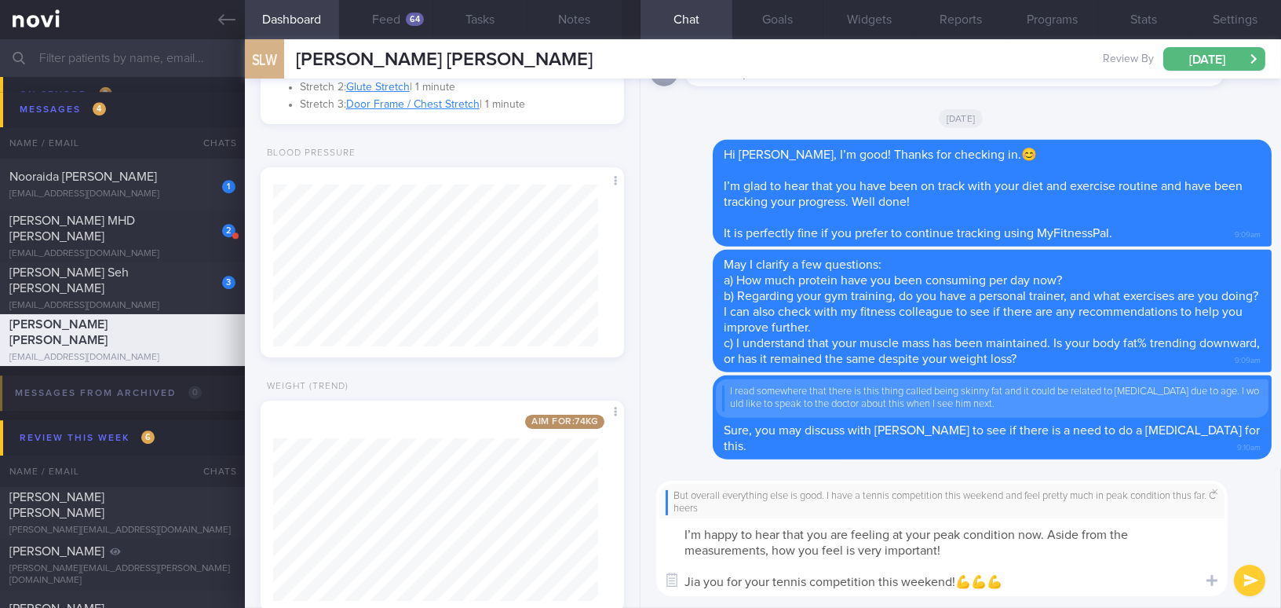
type textarea "I’m happy to hear that you are feeling at your peak condition now. Aside from t…"
click at [1250, 578] on button "submit" at bounding box center [1249, 579] width 31 height 31
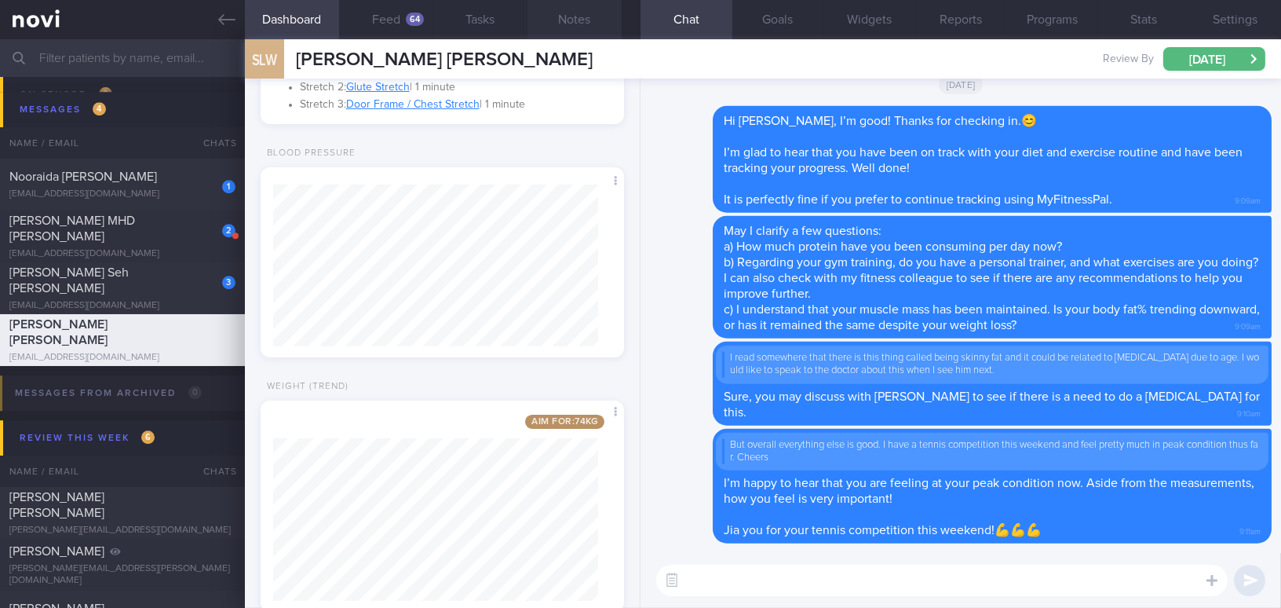
click at [590, 13] on button "Notes" at bounding box center [575, 19] width 94 height 39
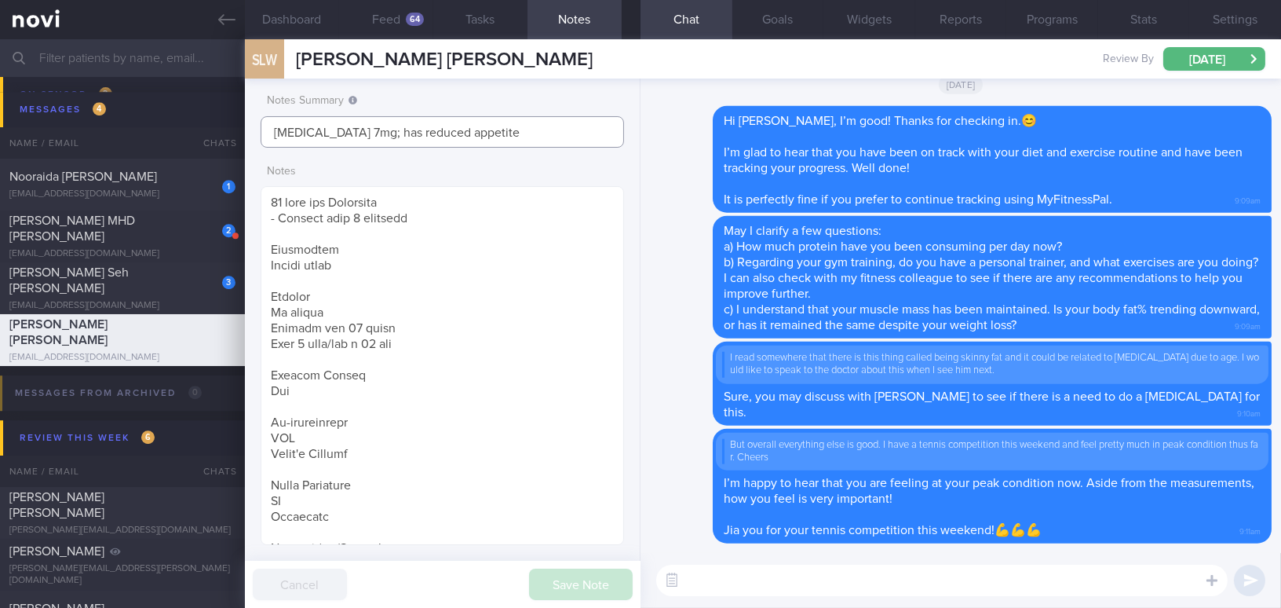
click at [491, 130] on input "Rybelsus 7mg; has reduced appetite" at bounding box center [443, 131] width 364 height 31
type input "Rybelsus 7mg; has reduced appetite; review 3/10/25"
click at [570, 585] on button "Save Note" at bounding box center [581, 583] width 104 height 31
type input "Rybelsus 7mg; has reduced appetite; review 3/10/25"
click at [221, 15] on icon at bounding box center [226, 19] width 17 height 17
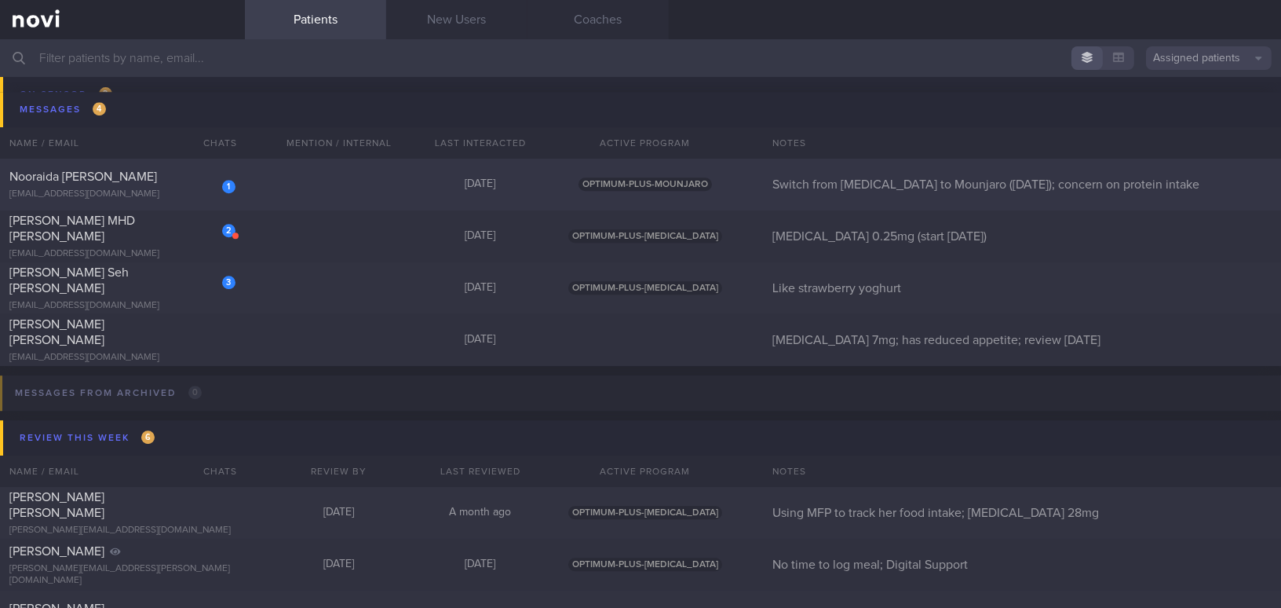
click at [170, 179] on div "Nooraida Binte Abdul Rashid" at bounding box center [120, 177] width 222 height 16
select select "9"
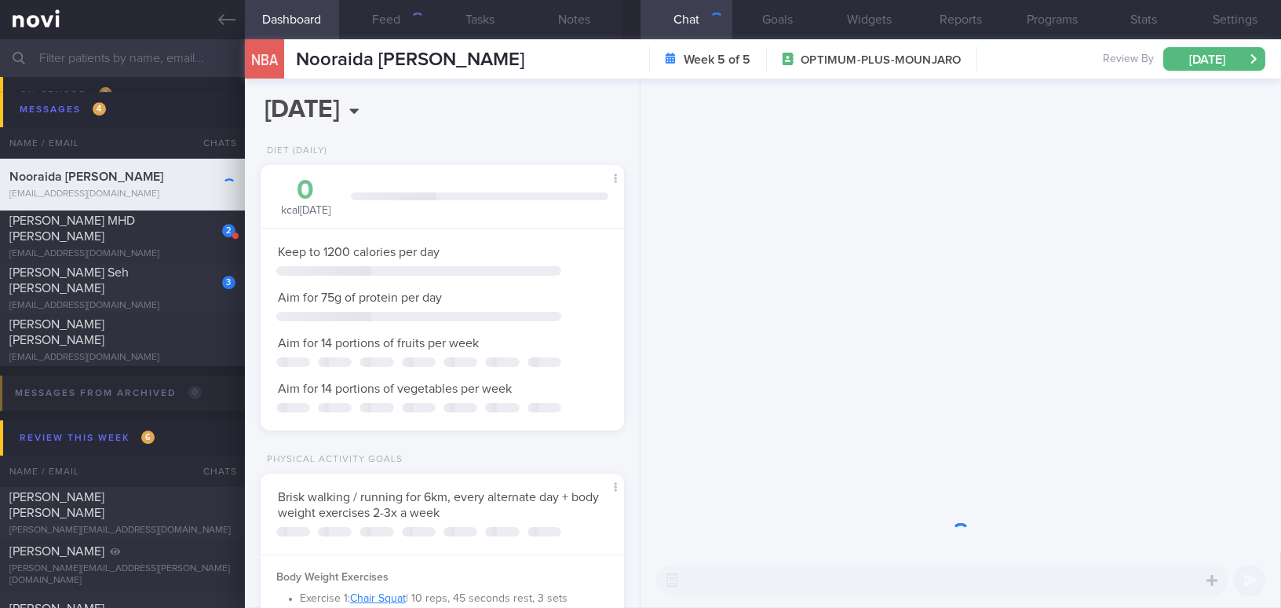
scroll to position [784926, 784786]
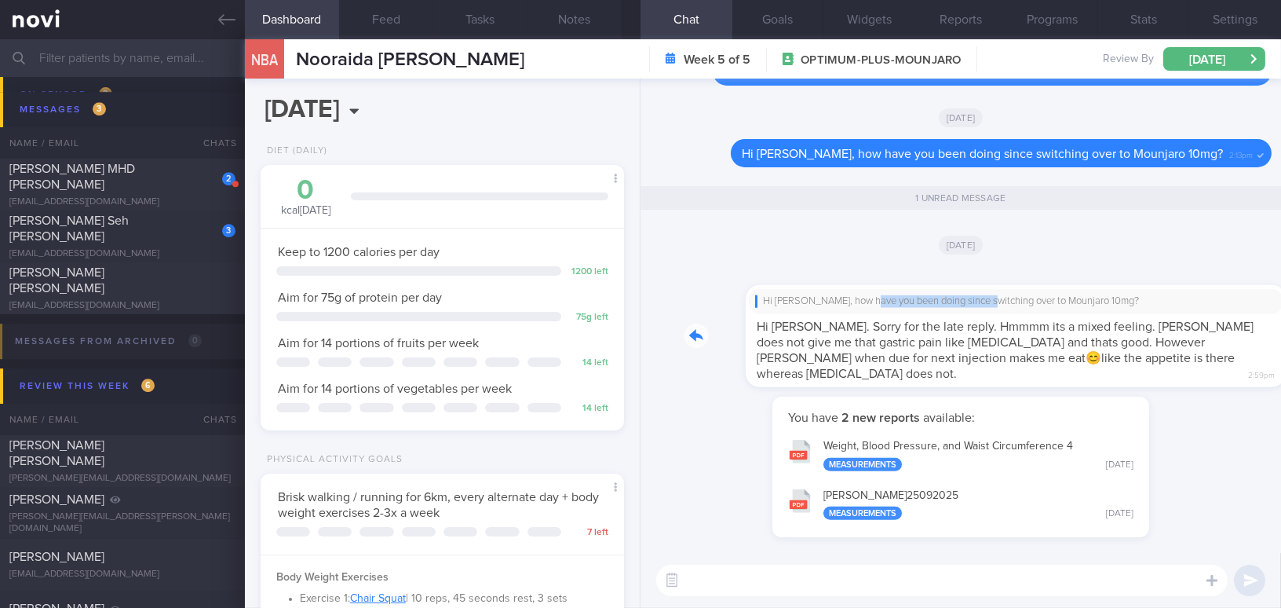
drag, startPoint x: 807, startPoint y: 307, endPoint x: 924, endPoint y: 304, distance: 117.0
click at [924, 304] on div "Hi Aida, how have you been doing since switching over to Mounjaro 10mg? Hi Mee …" at bounding box center [978, 326] width 587 height 121
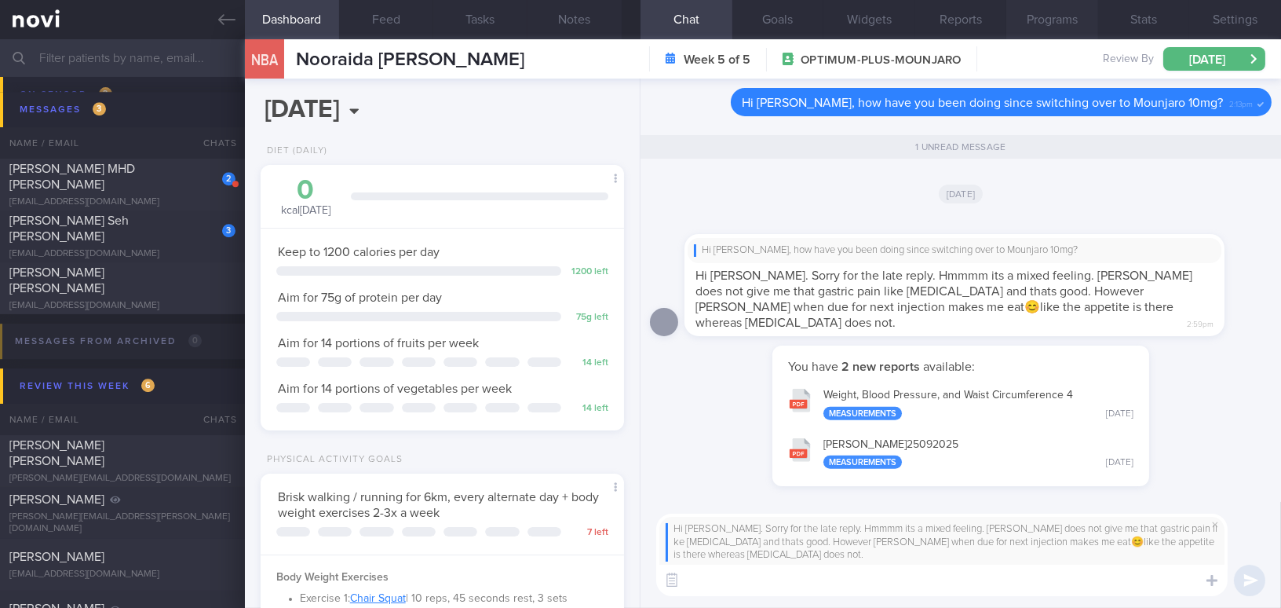
click at [1050, 20] on button "Programs" at bounding box center [1053, 19] width 92 height 39
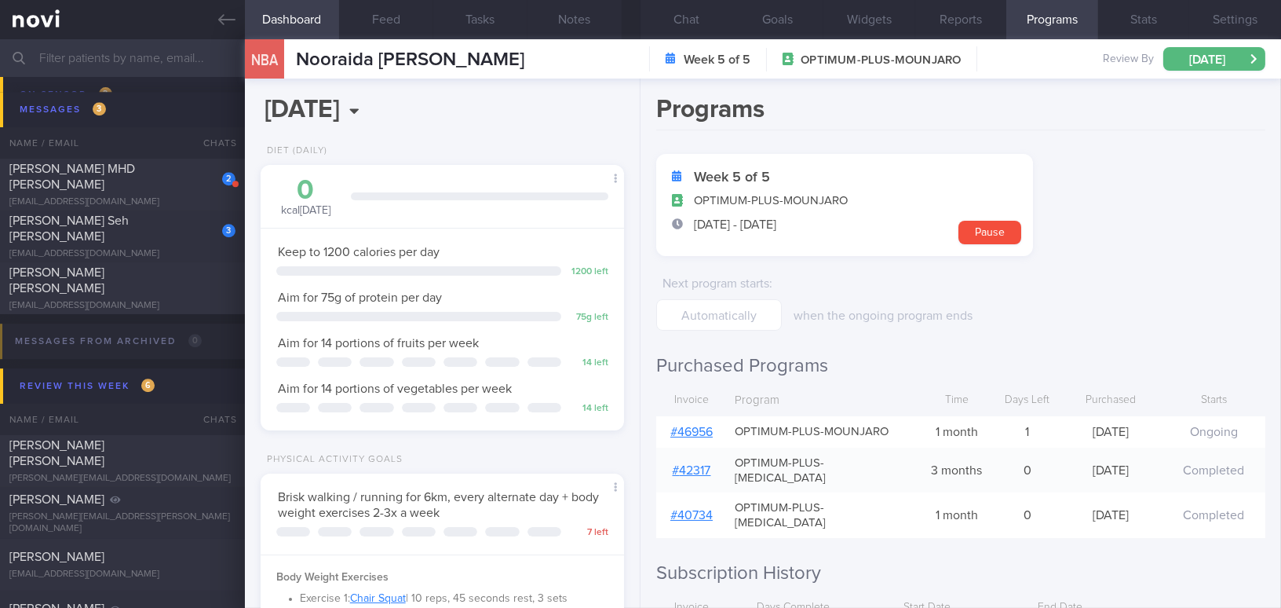
click at [704, 426] on link "# 46956" at bounding box center [691, 432] width 42 height 13
click at [678, 13] on button "Chat" at bounding box center [687, 19] width 92 height 39
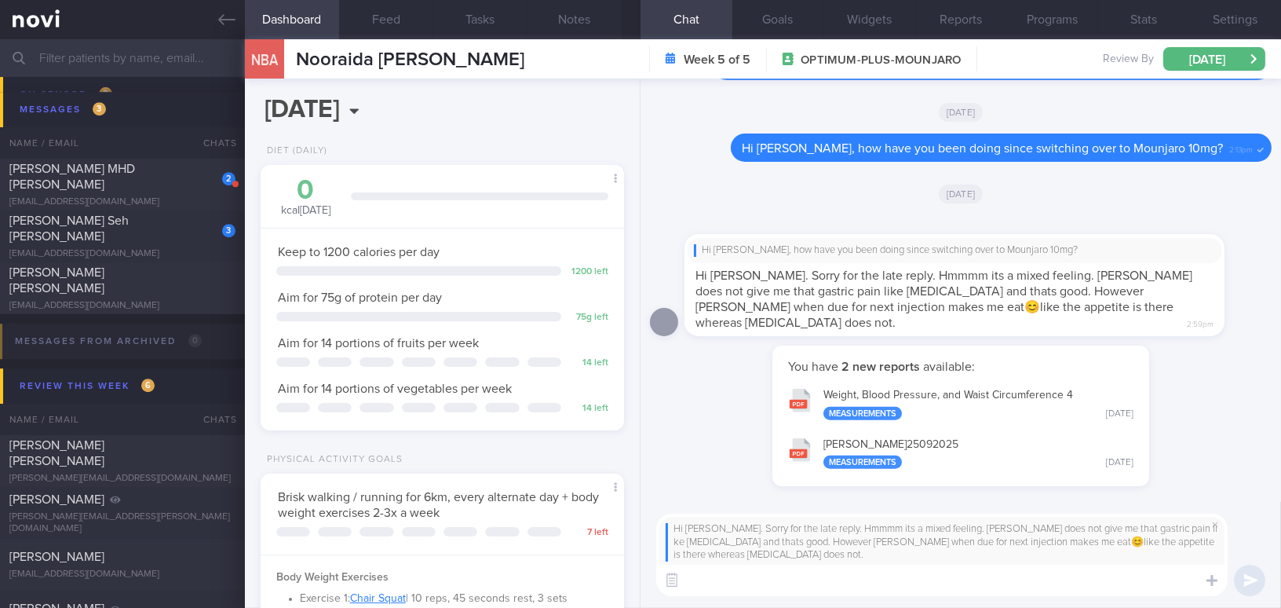
click at [720, 576] on textarea at bounding box center [942, 579] width 572 height 31
type textarea "i"
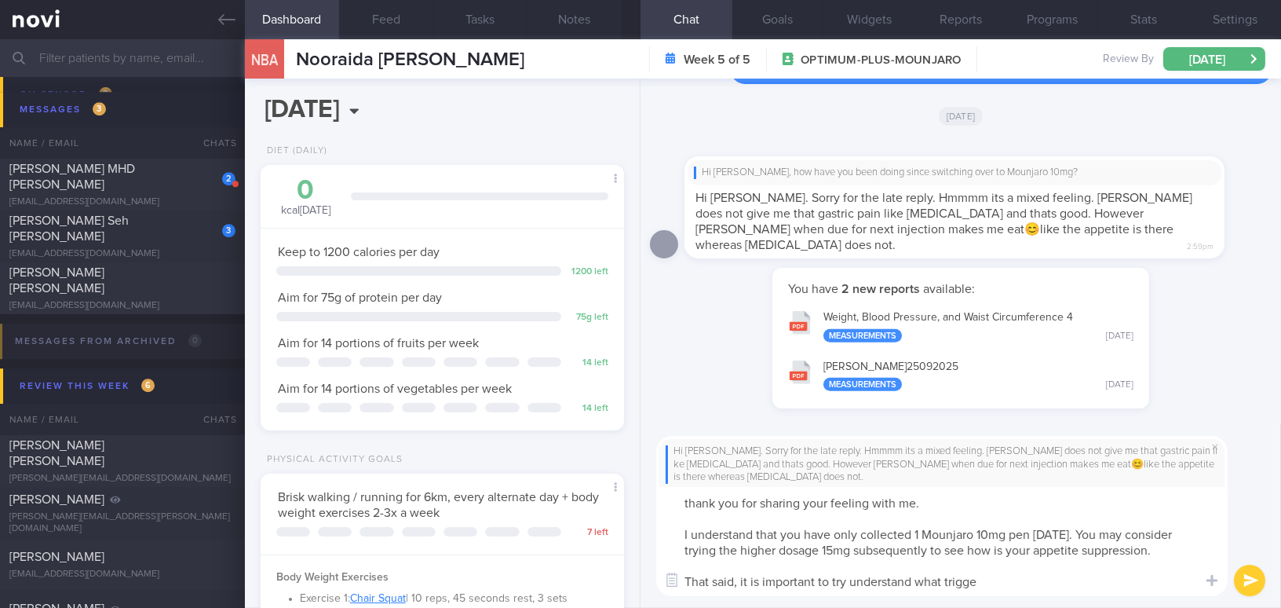
type textarea "thank you for sharing your feeling with me. I understand that you have only col…"
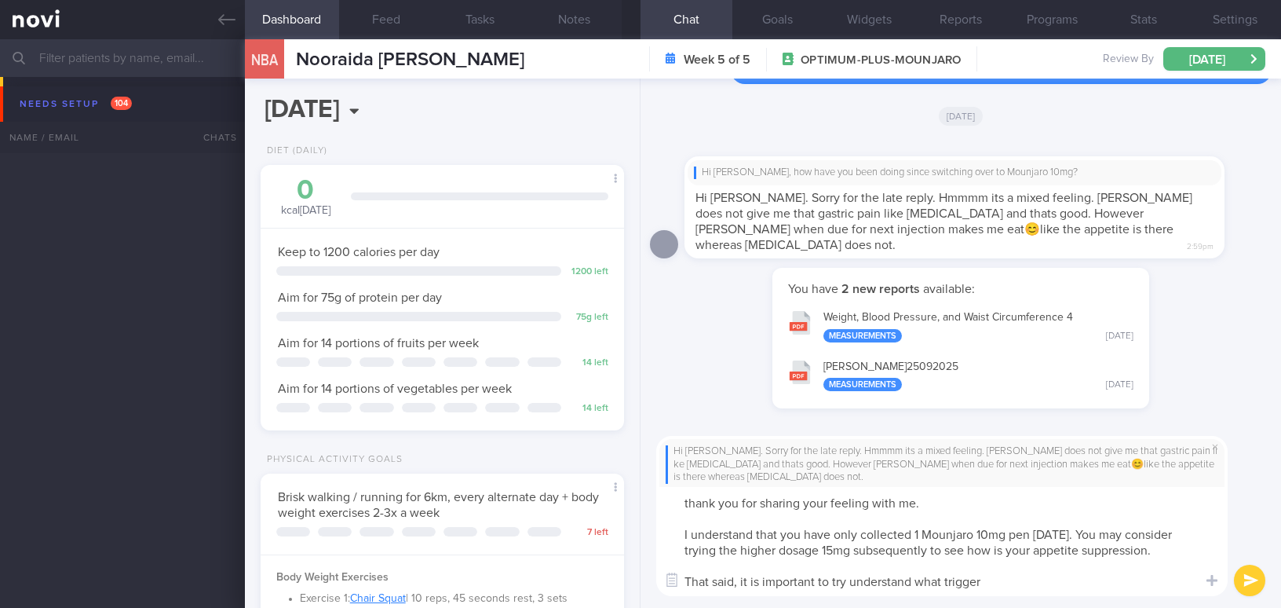
select select "9"
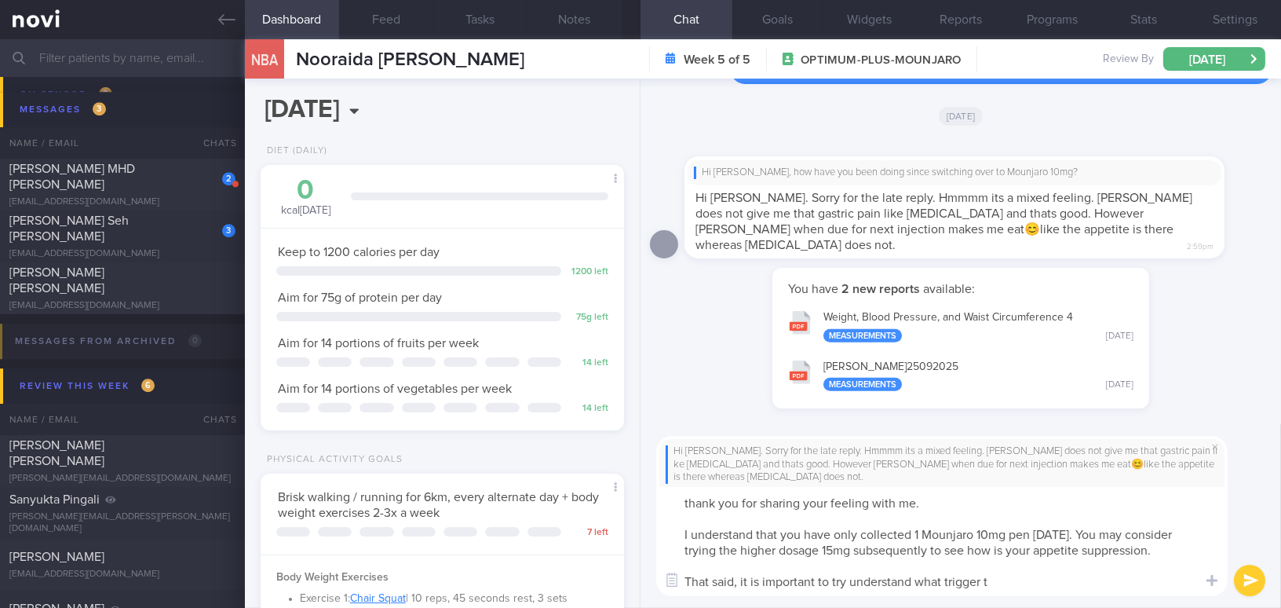
type textarea "thank you for sharing your feeling with me. I understand that you have only col…"
click at [762, 582] on textarea "thank you for sharing your feeling with me. I understand that you have only col…" at bounding box center [942, 541] width 572 height 109
drag, startPoint x: 1009, startPoint y: 580, endPoint x: 659, endPoint y: 493, distance: 360.8
click at [659, 493] on textarea "thank you for sharing your feeling with me. I understand that you have only col…" at bounding box center [942, 541] width 572 height 109
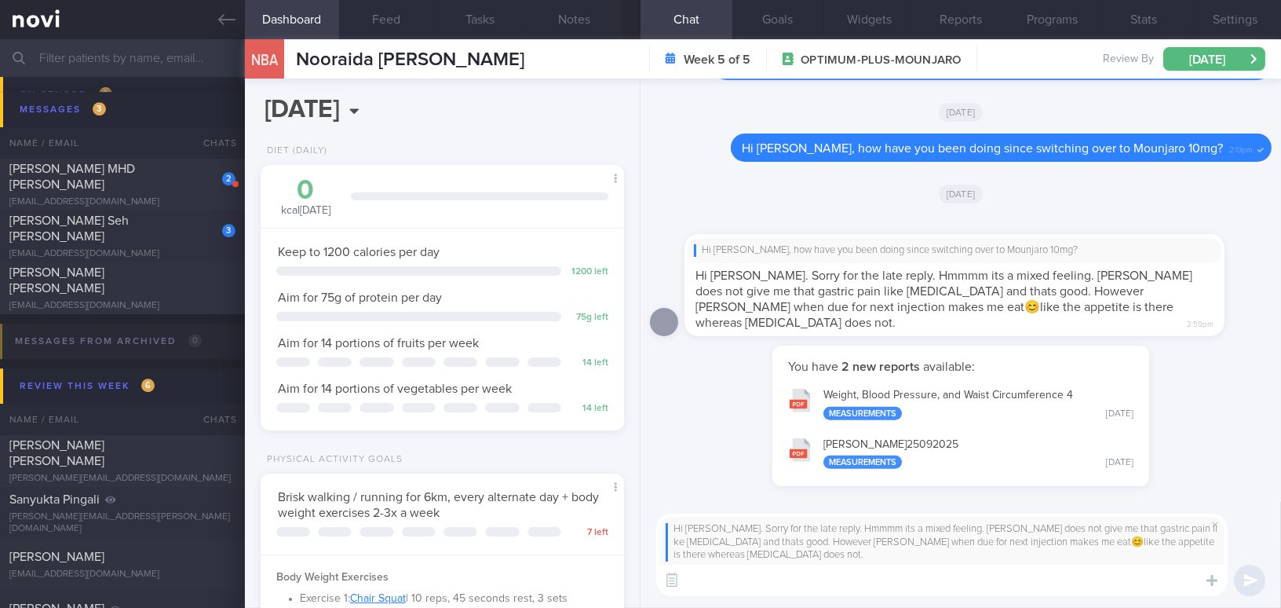
paste textarea "Thank you for sharing your feelings with me. I understand that you have only st…"
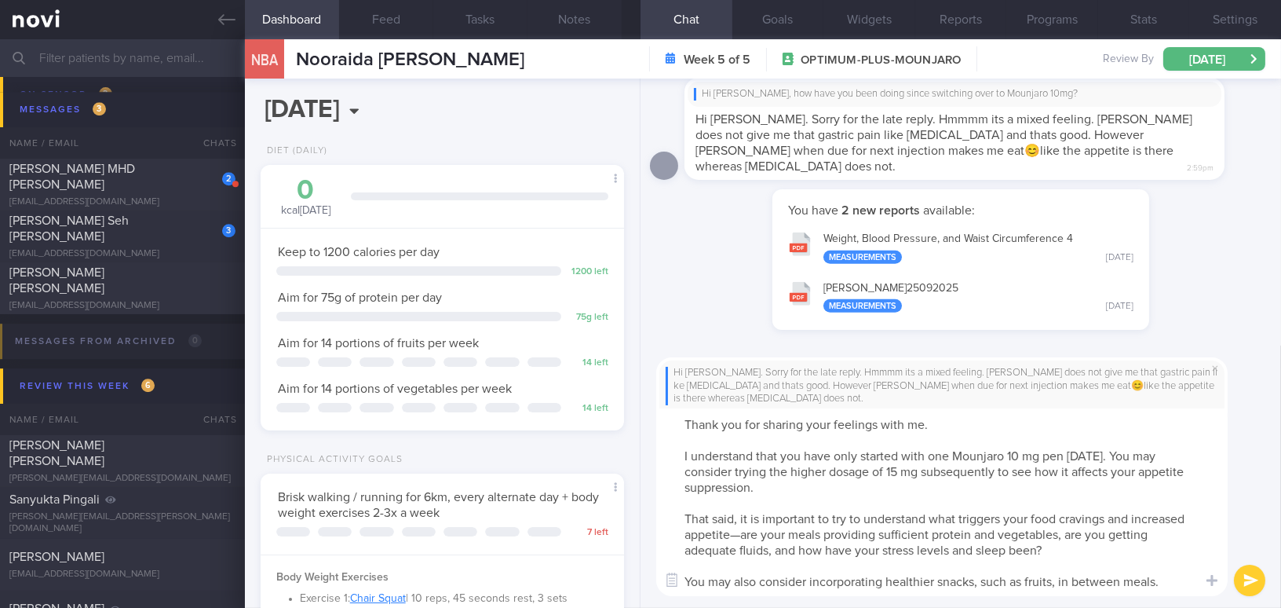
scroll to position [0, 0]
drag, startPoint x: 683, startPoint y: 422, endPoint x: 830, endPoint y: 310, distance: 184.3
click at [683, 421] on textarea "Thank you for sharing your feelings with me. I understand that you have only st…" at bounding box center [942, 502] width 572 height 188
drag, startPoint x: 861, startPoint y: 455, endPoint x: 928, endPoint y: 454, distance: 66.7
click at [928, 454] on textarea "Good morning [PERSON_NAME], thank you for sharing your feelings with me. I unde…" at bounding box center [942, 502] width 572 height 188
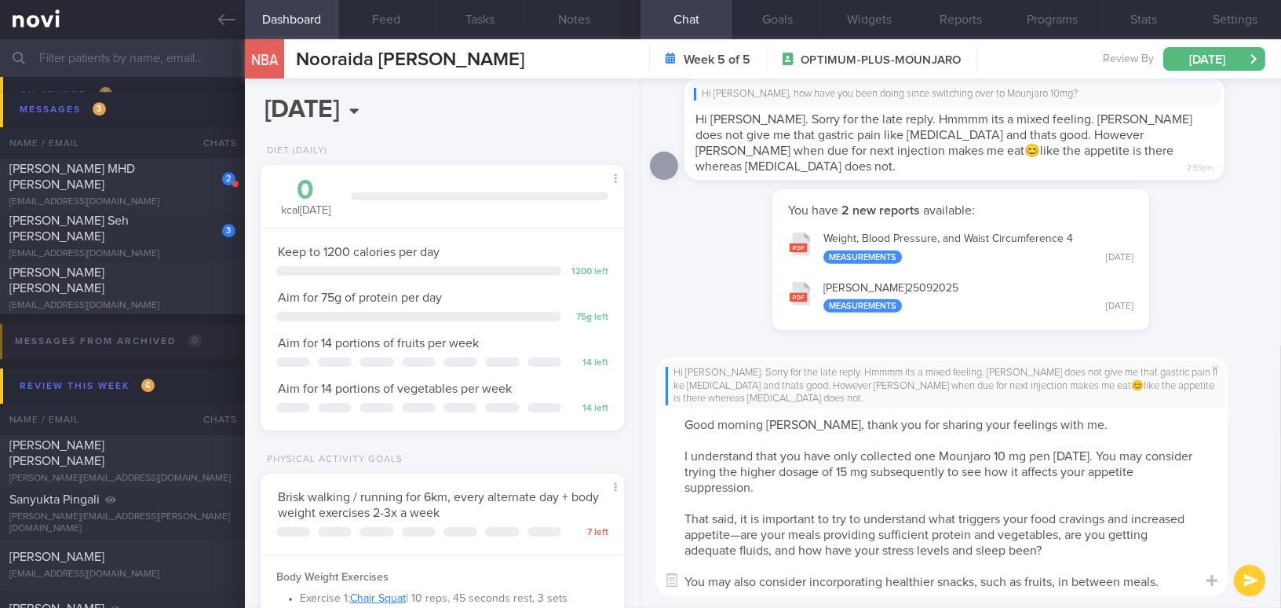
click at [1008, 453] on textarea "Good morning [PERSON_NAME], thank you for sharing your feelings with me. I unde…" at bounding box center [942, 502] width 572 height 188
click at [904, 471] on textarea "Good morning [PERSON_NAME], thank you for sharing your feelings with me. I unde…" at bounding box center [942, 502] width 572 height 188
click at [739, 535] on textarea "Good morning [PERSON_NAME], thank you for sharing your feelings with me. I unde…" at bounding box center [942, 502] width 572 height 188
drag, startPoint x: 1123, startPoint y: 536, endPoint x: 1160, endPoint y: 534, distance: 37.0
click at [1160, 534] on textarea "Good morning [PERSON_NAME], thank you for sharing your feelings with me. I unde…" at bounding box center [942, 502] width 572 height 188
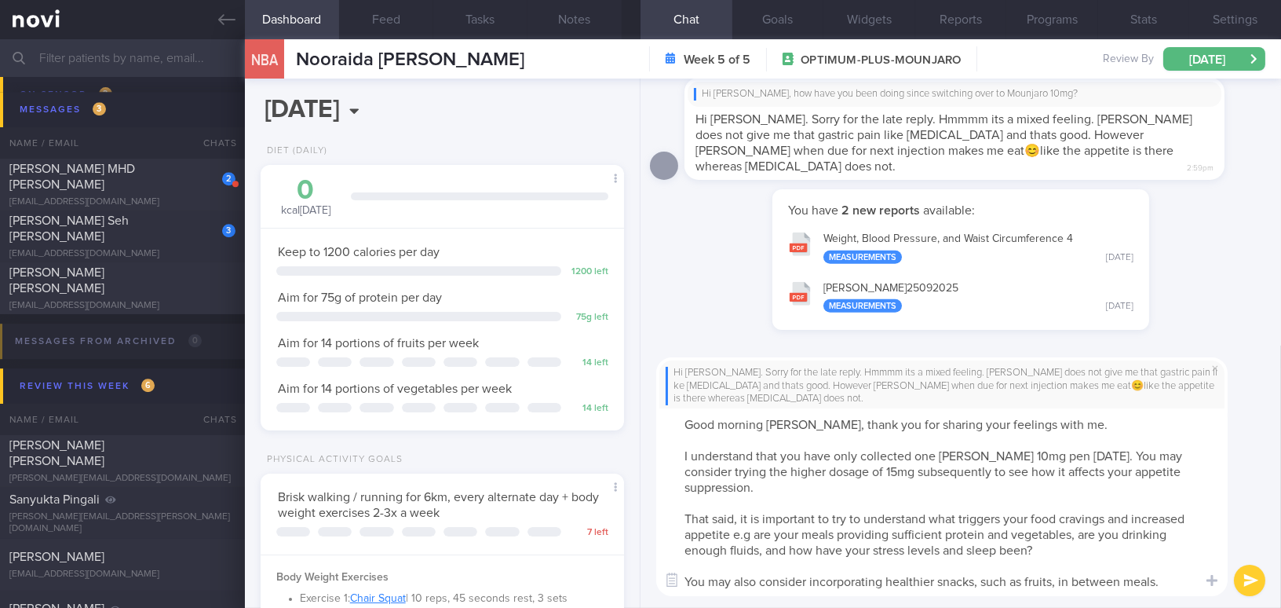
click at [1188, 586] on textarea "Good morning [PERSON_NAME], thank you for sharing your feelings with me. I unde…" at bounding box center [942, 502] width 572 height 188
type textarea "Good morning [PERSON_NAME], thank you for sharing your feelings with me. I unde…"
click at [1247, 583] on button "submit" at bounding box center [1249, 579] width 31 height 31
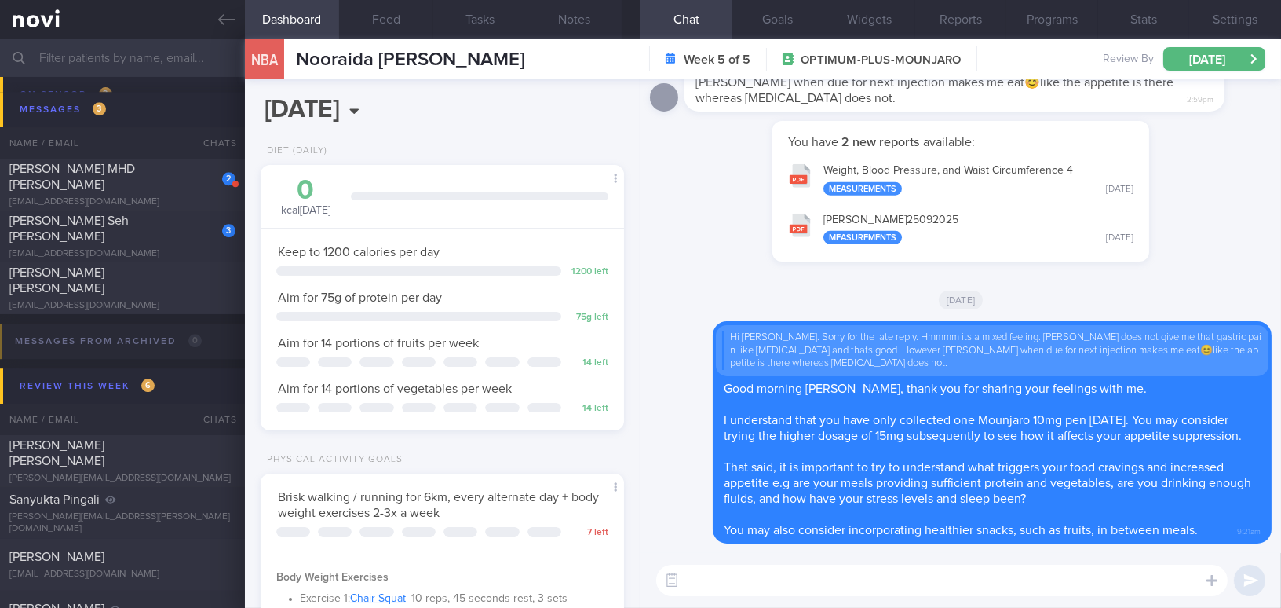
click at [966, 574] on textarea at bounding box center [942, 579] width 572 height 31
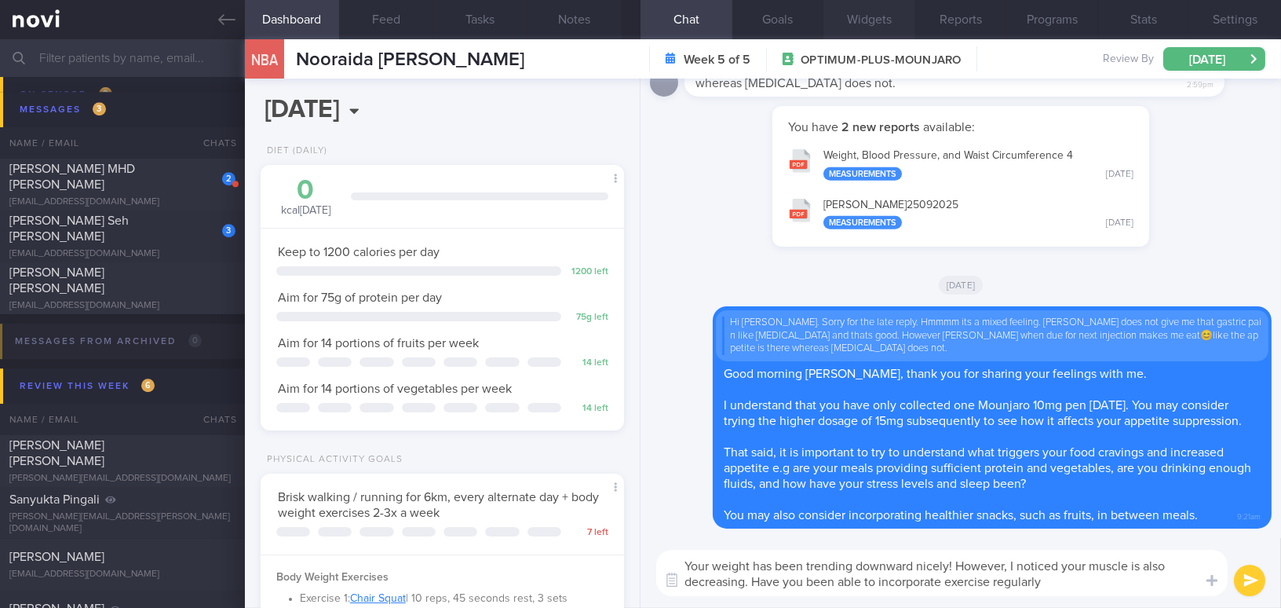
type textarea "Your weight has been trending downward nicely! However, I noticed your muscle i…"
drag, startPoint x: 1070, startPoint y: 583, endPoint x: 608, endPoint y: 561, distance: 463.0
click at [600, 561] on div "Dashboard Feed Tasks Notes Chat Goals Widgets Reports Programs Stats Settings N…" at bounding box center [763, 323] width 1036 height 568
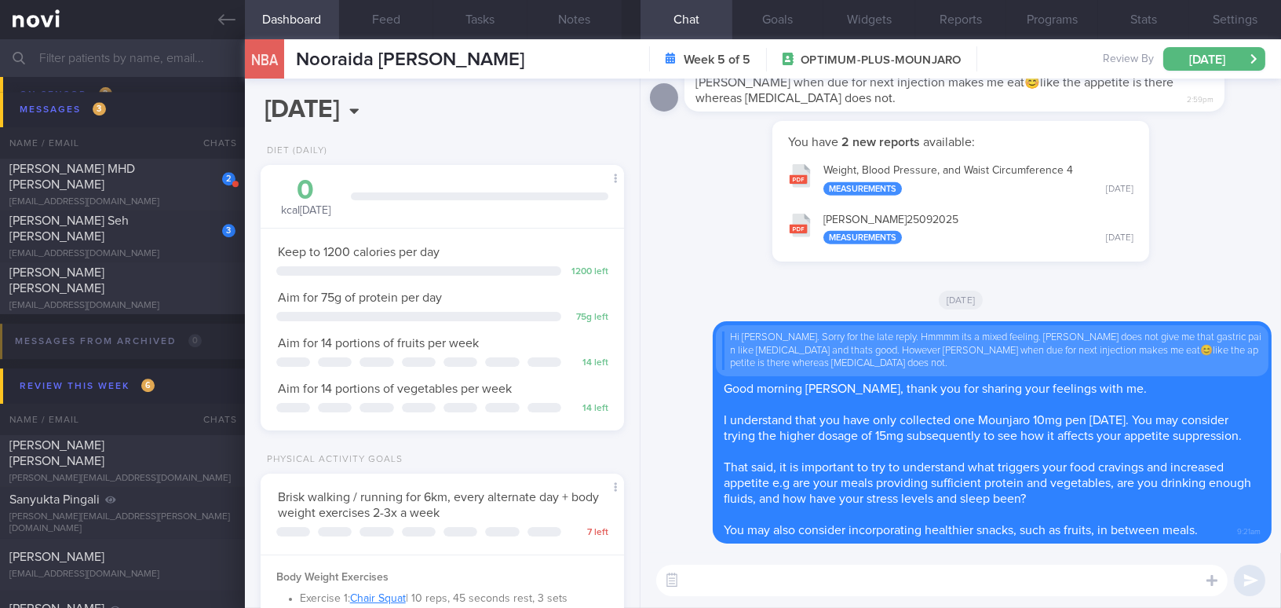
paste textarea "Your weight has been trending downward nicely! However, I noticed that your mus…"
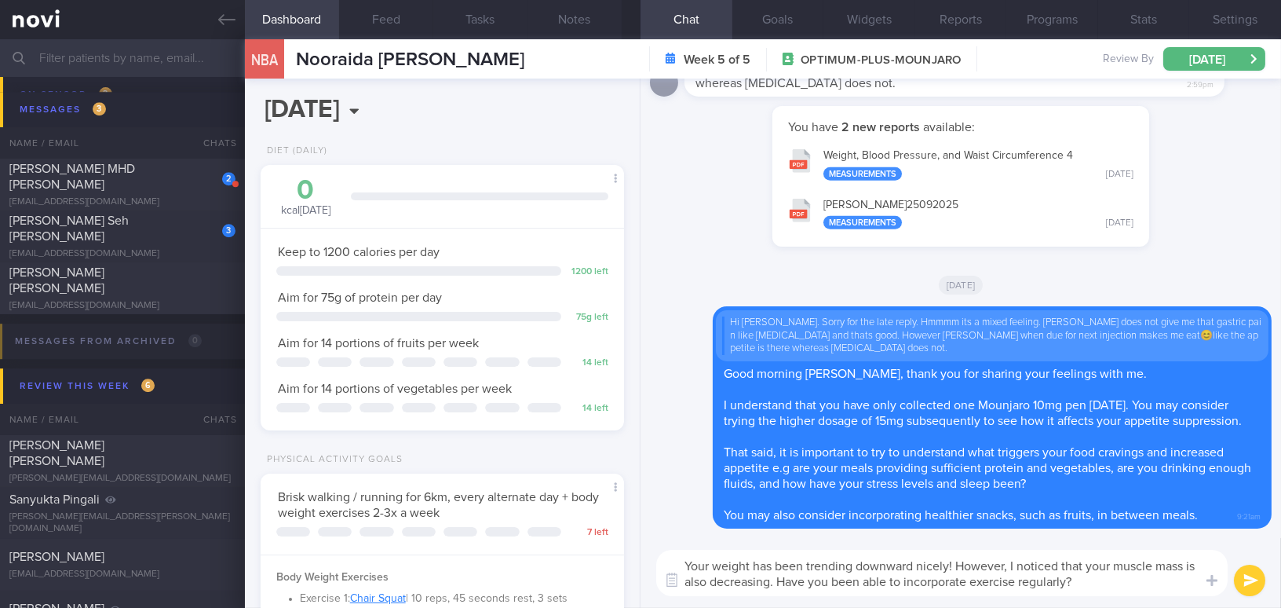
type textarea "Your weight has been trending downward nicely! However, I noticed that your mus…"
click at [1253, 576] on button "submit" at bounding box center [1249, 579] width 31 height 31
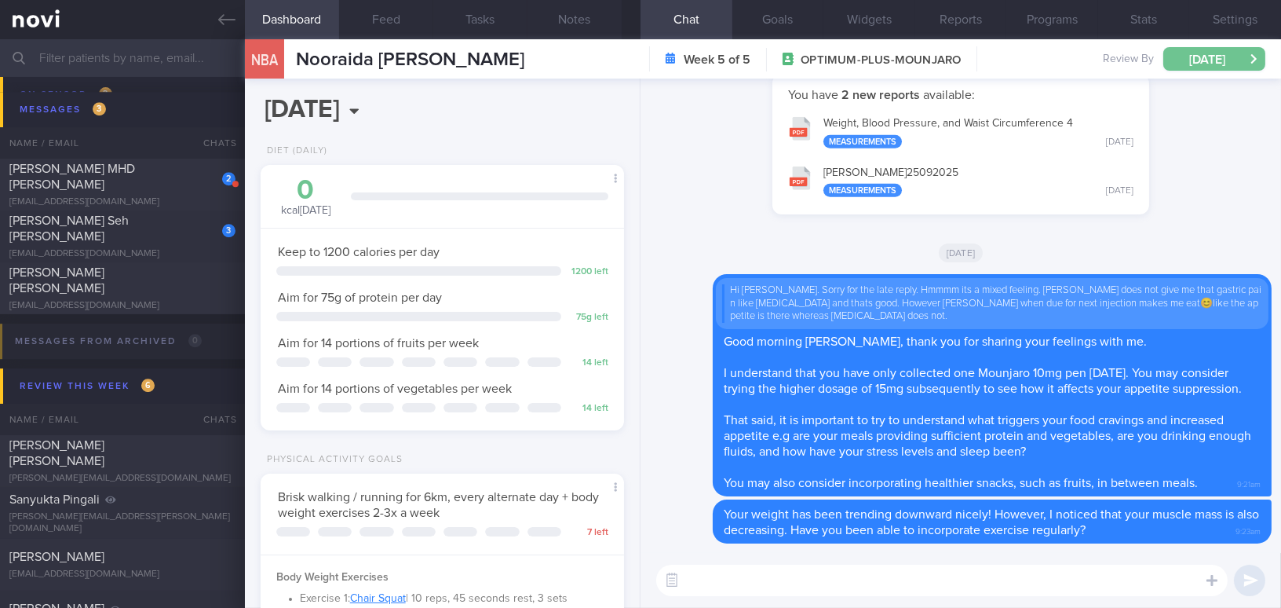
click at [1229, 58] on button "[DATE]" at bounding box center [1215, 59] width 102 height 24
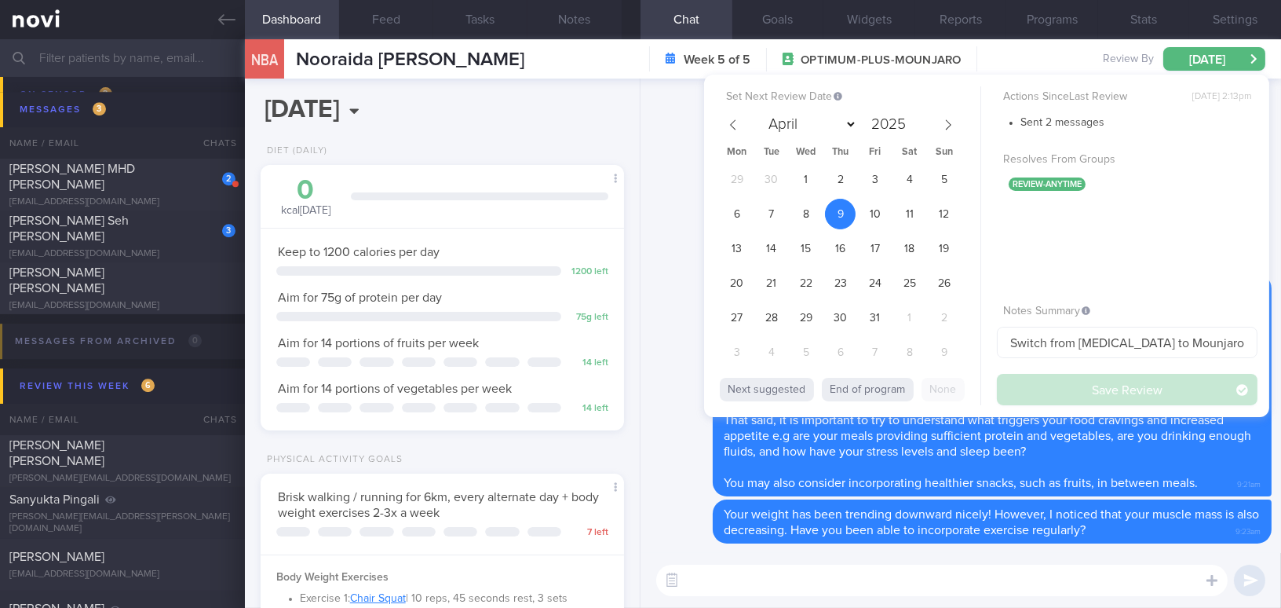
click at [722, 406] on div "Set Next Review Date [DATE] April May June July August September October Novemb…" at bounding box center [986, 246] width 565 height 342
click at [670, 316] on div "Delete Hi [PERSON_NAME]. Sorry for the late reply. Hmmmm its a mixed feeling. […" at bounding box center [961, 385] width 622 height 222
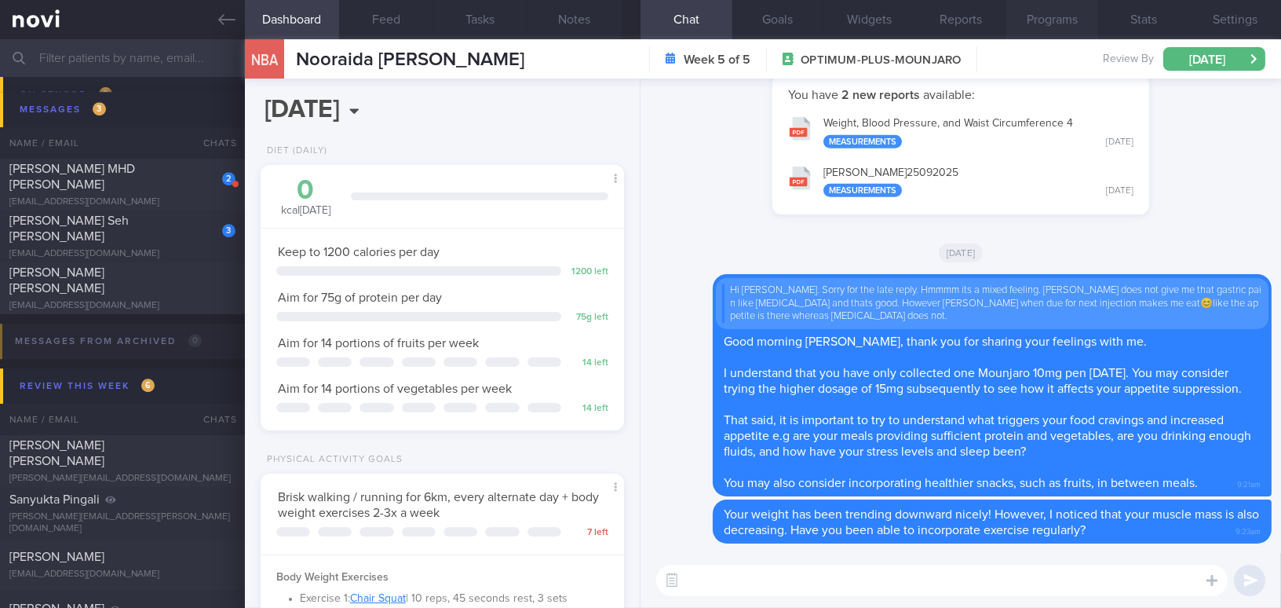
click at [1063, 15] on button "Programs" at bounding box center [1053, 19] width 92 height 39
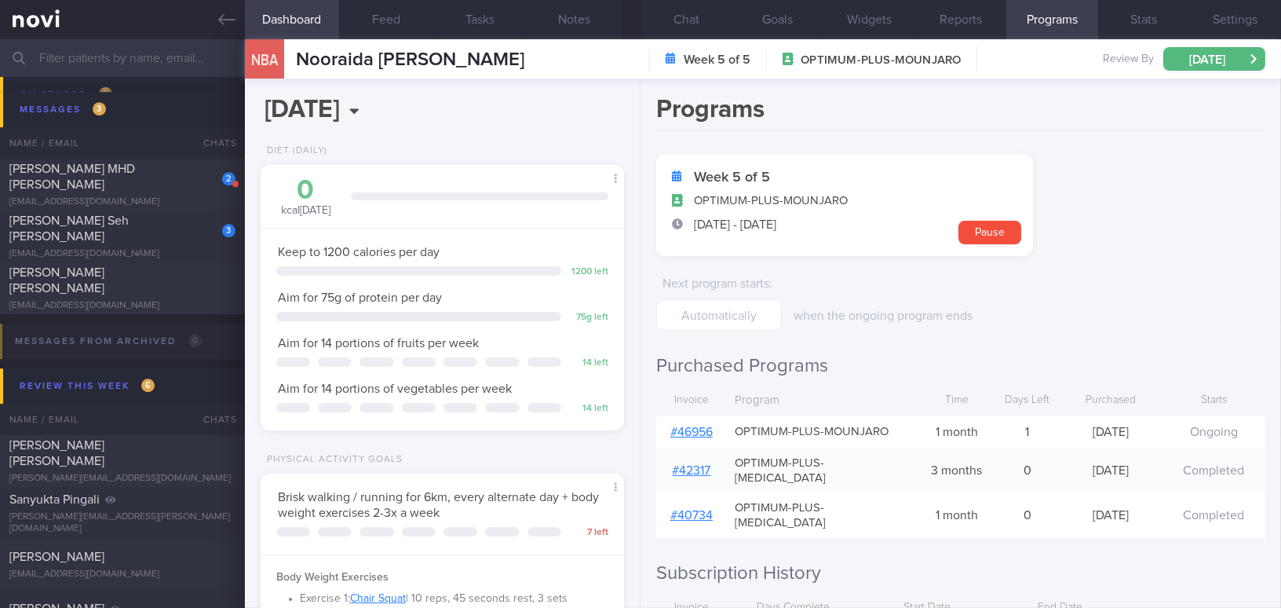
scroll to position [119, 0]
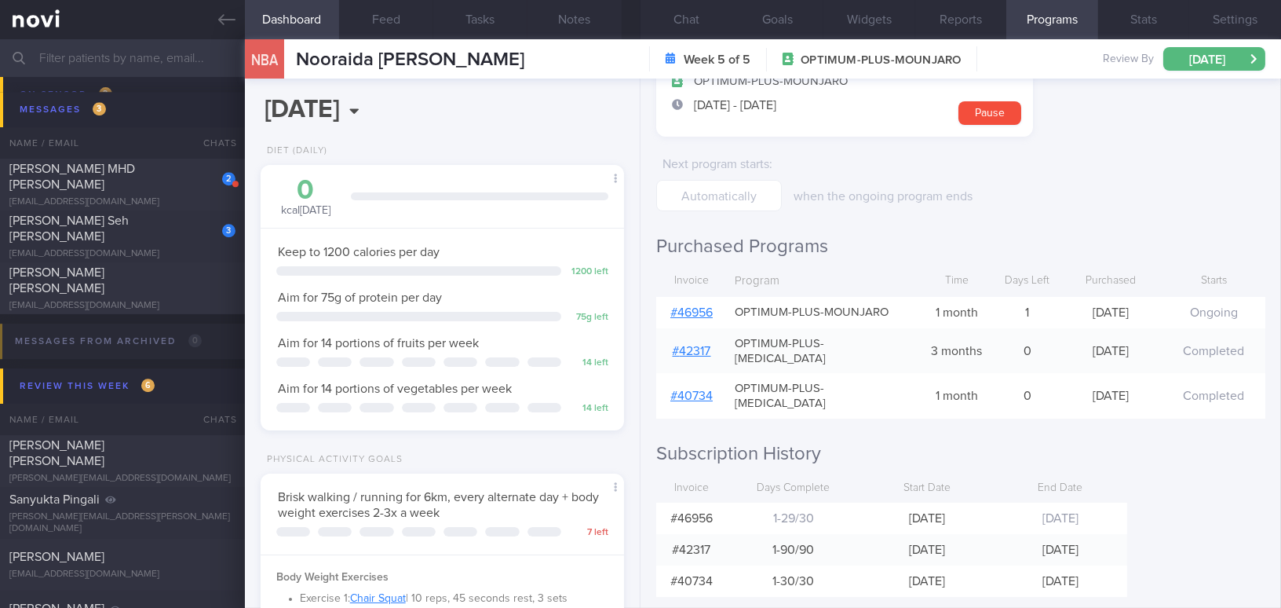
click at [587, 122] on div "[DATE], 26 Sep Diet (Daily) 0 kcal [DATE] Carbs Protein Fat 0 g 0 g 0 g Keep to…" at bounding box center [443, 343] width 396 height 529
click at [231, 20] on icon at bounding box center [226, 19] width 17 height 17
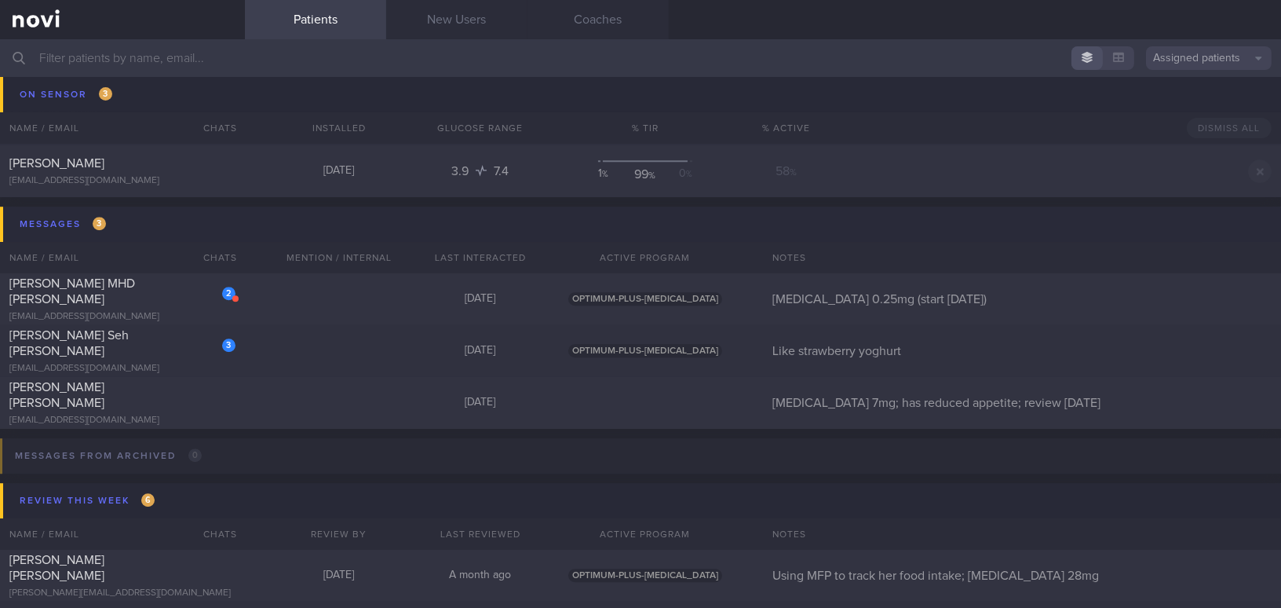
scroll to position [8319, 0]
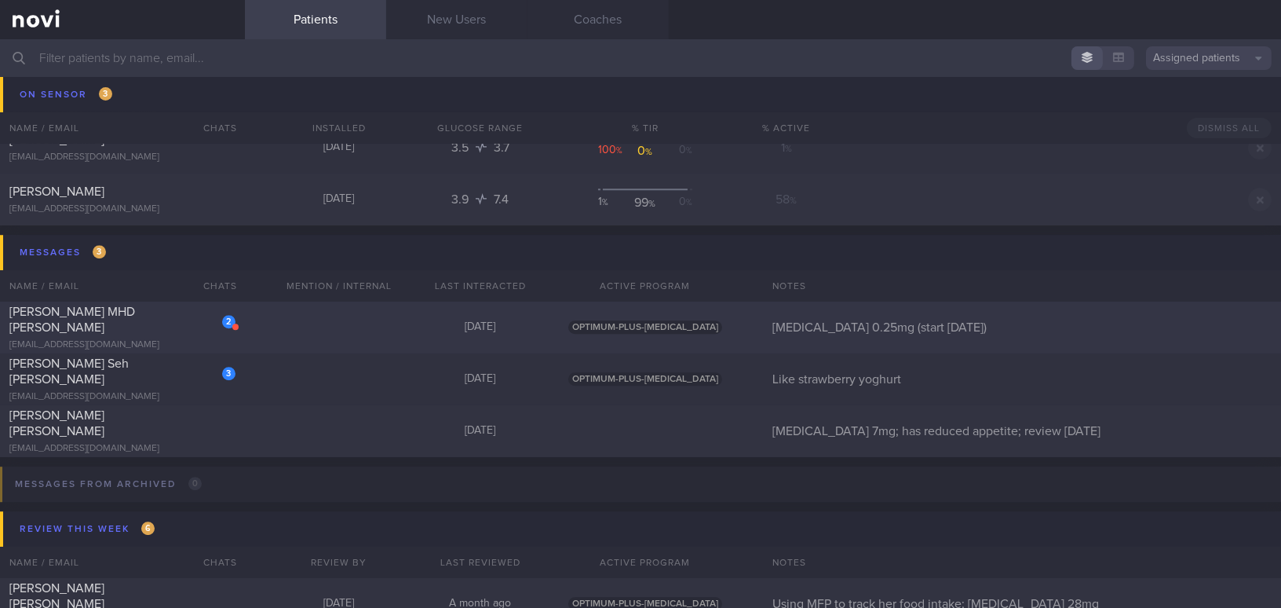
click at [147, 323] on div "[PERSON_NAME] MHD [PERSON_NAME]" at bounding box center [120, 319] width 222 height 31
select select "8"
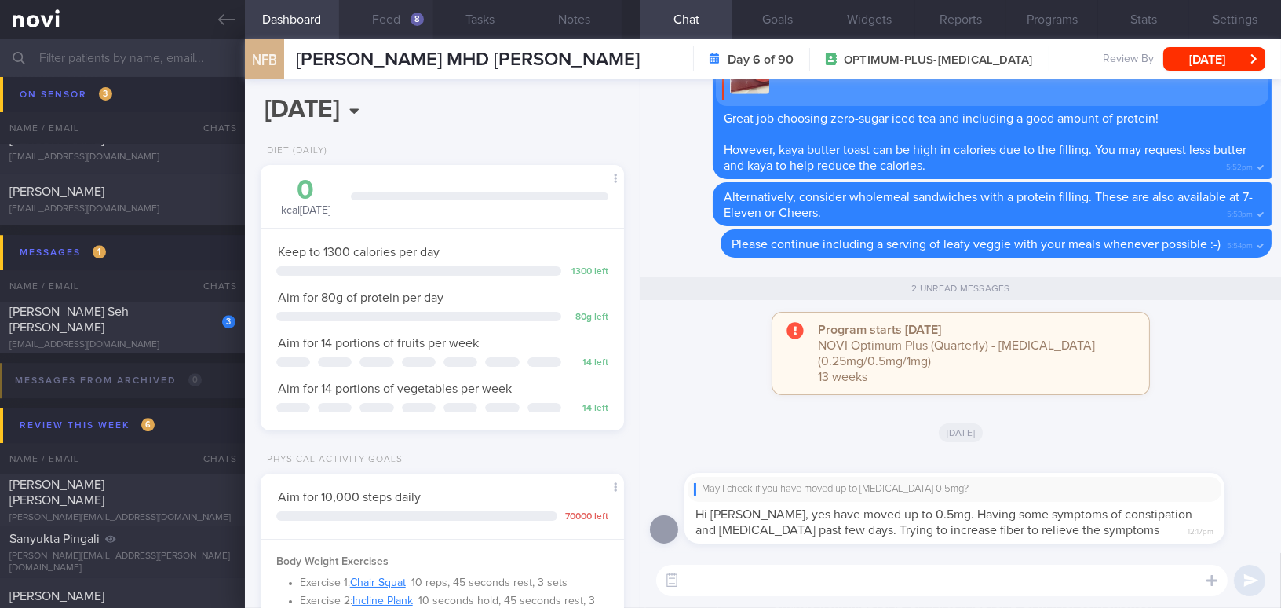
click at [387, 24] on button "Feed 8" at bounding box center [386, 19] width 94 height 39
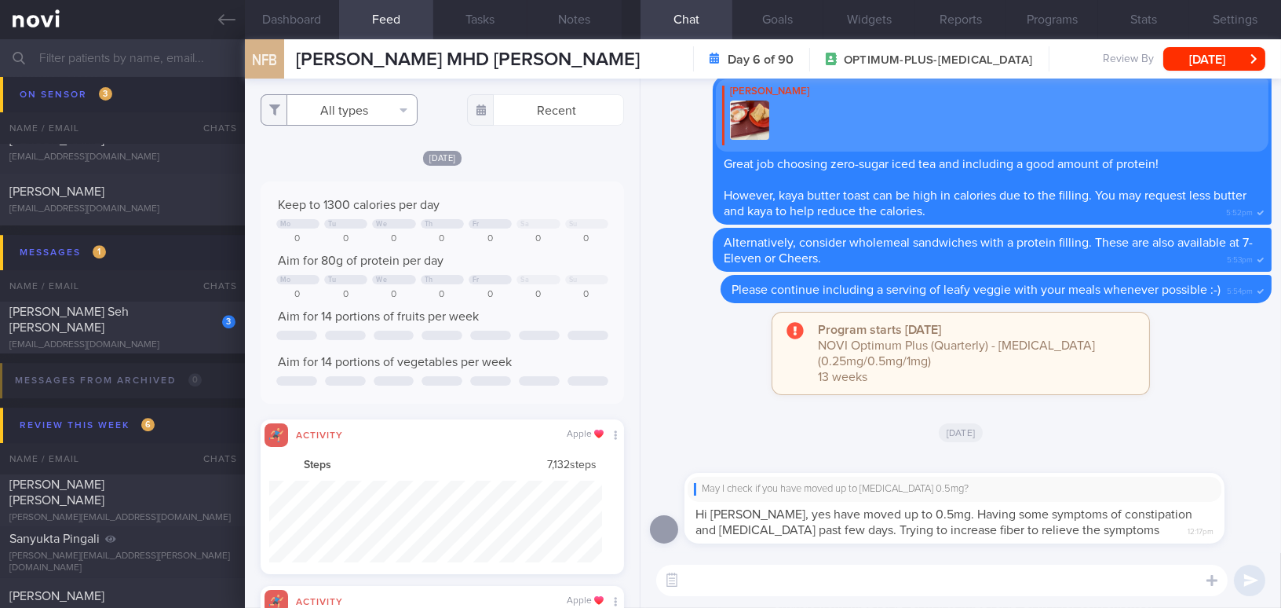
click at [339, 108] on button "All types" at bounding box center [339, 109] width 157 height 31
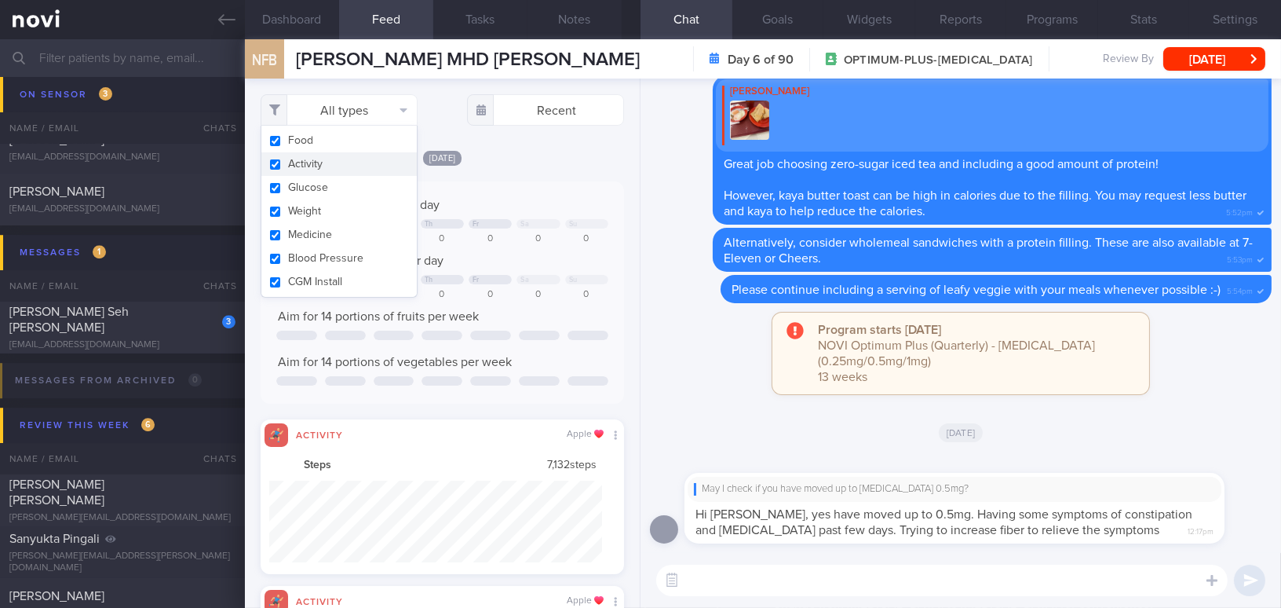
click at [269, 161] on button "Activity" at bounding box center [338, 164] width 155 height 24
checkbox input "false"
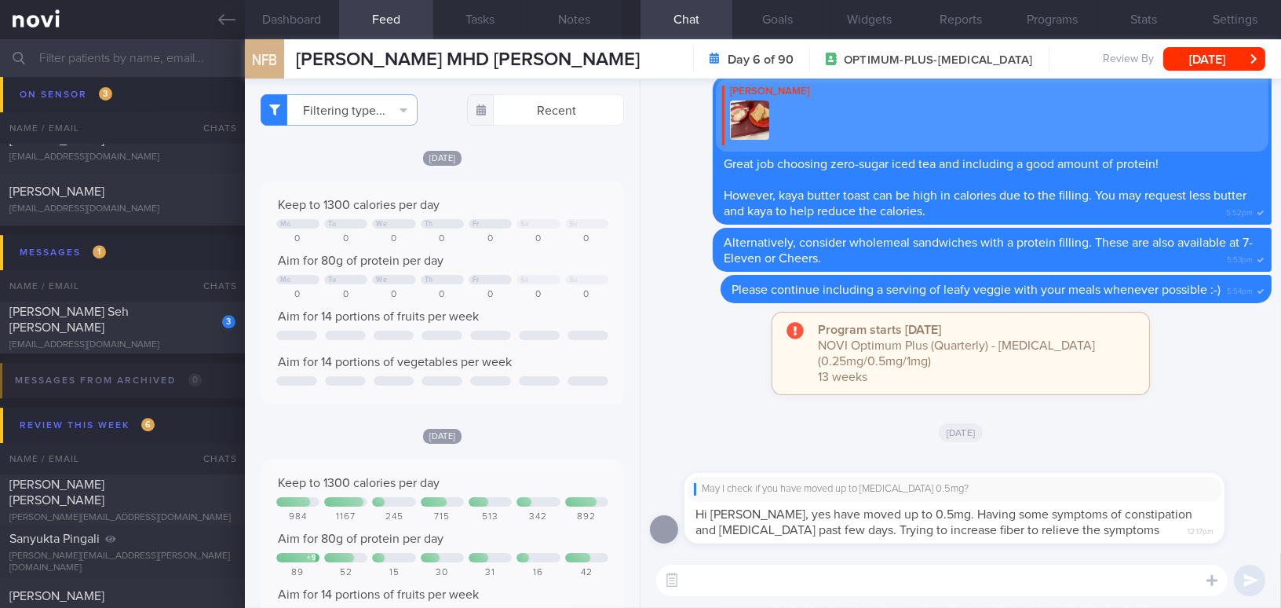
click at [547, 175] on div "[DATE] Keep to 1300 calories per day Mo Tu We Th Fr Sa Su 0 0 0 0 0 0 0 Aim for…" at bounding box center [443, 276] width 364 height 254
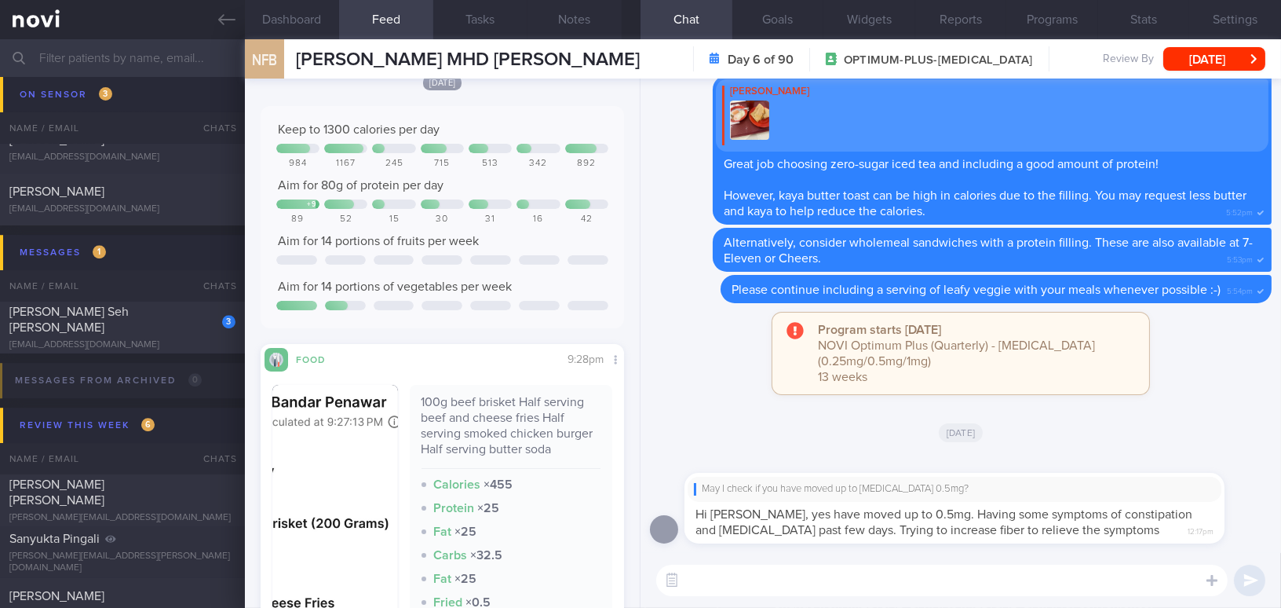
scroll to position [356, 0]
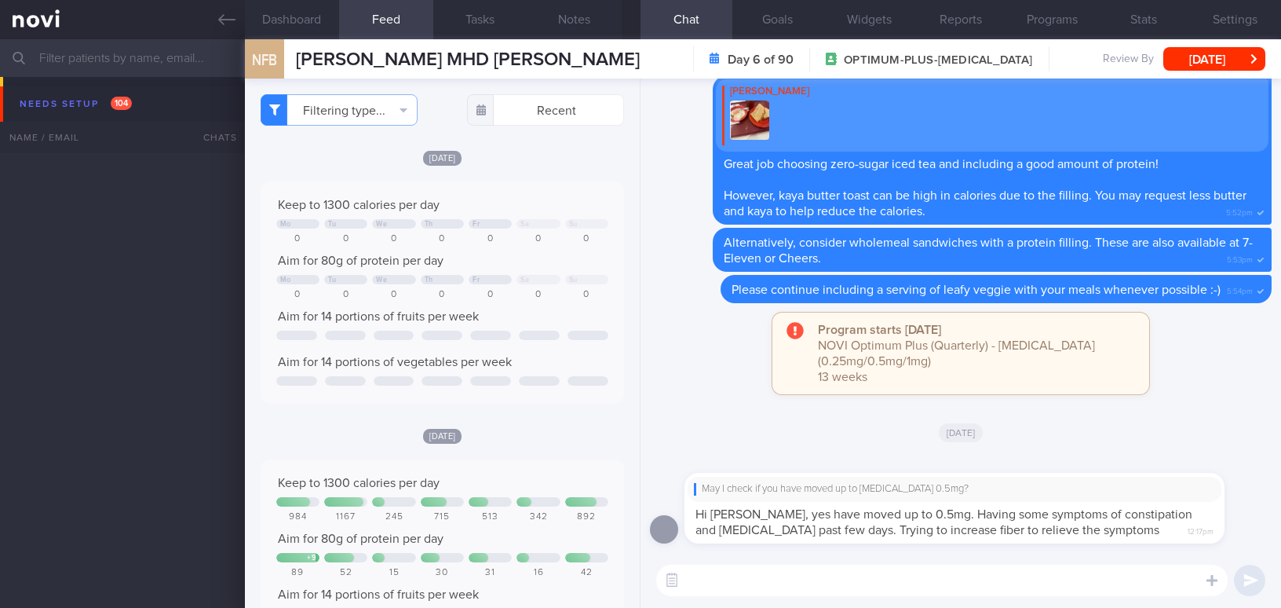
select select "8"
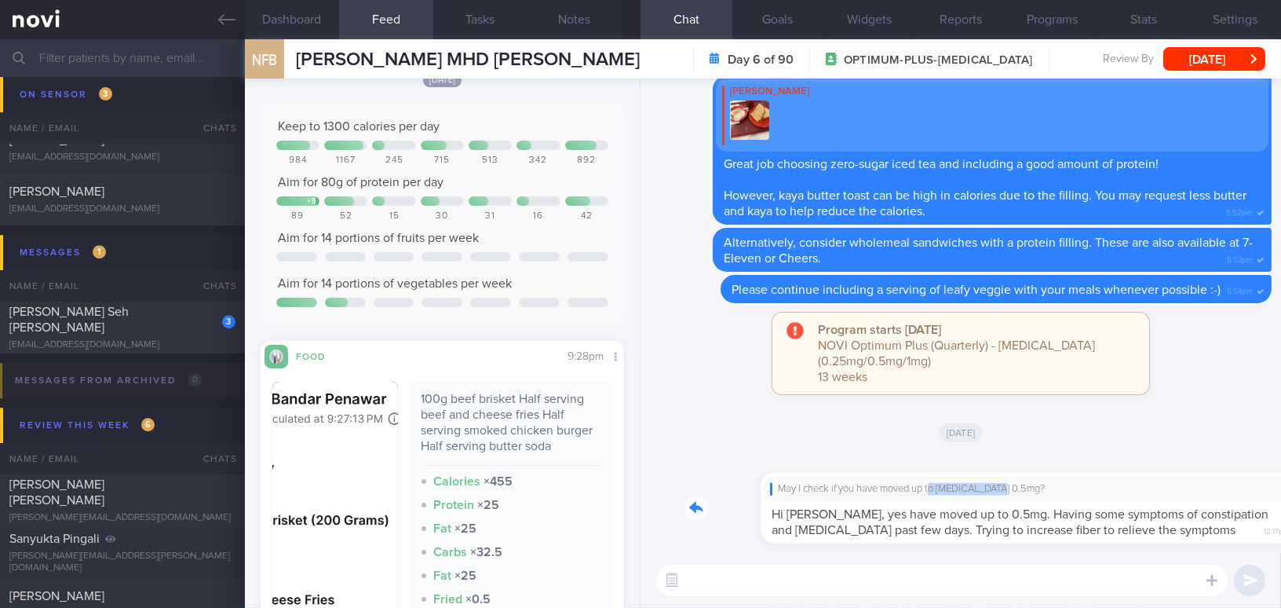
drag, startPoint x: 858, startPoint y: 481, endPoint x: 1050, endPoint y: 483, distance: 191.6
click at [1050, 483] on div "May I check if you have moved up to [MEDICAL_DATA] 0.5mg? Hi [PERSON_NAME], yes…" at bounding box center [978, 499] width 587 height 90
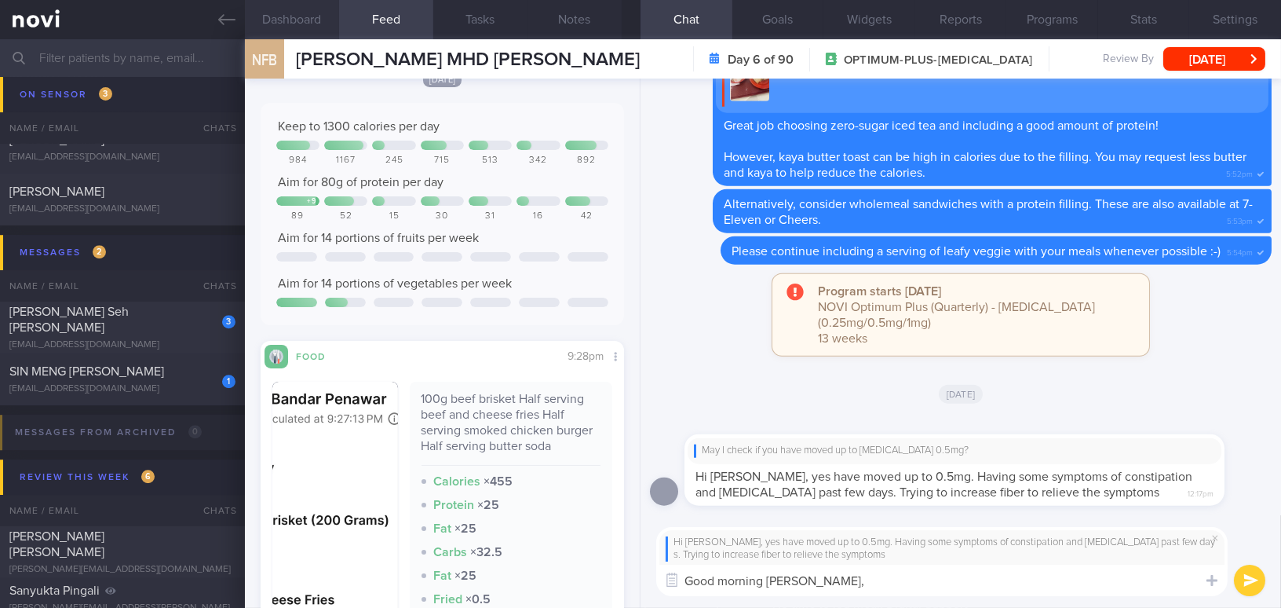
click at [287, 16] on button "Dashboard" at bounding box center [292, 19] width 94 height 39
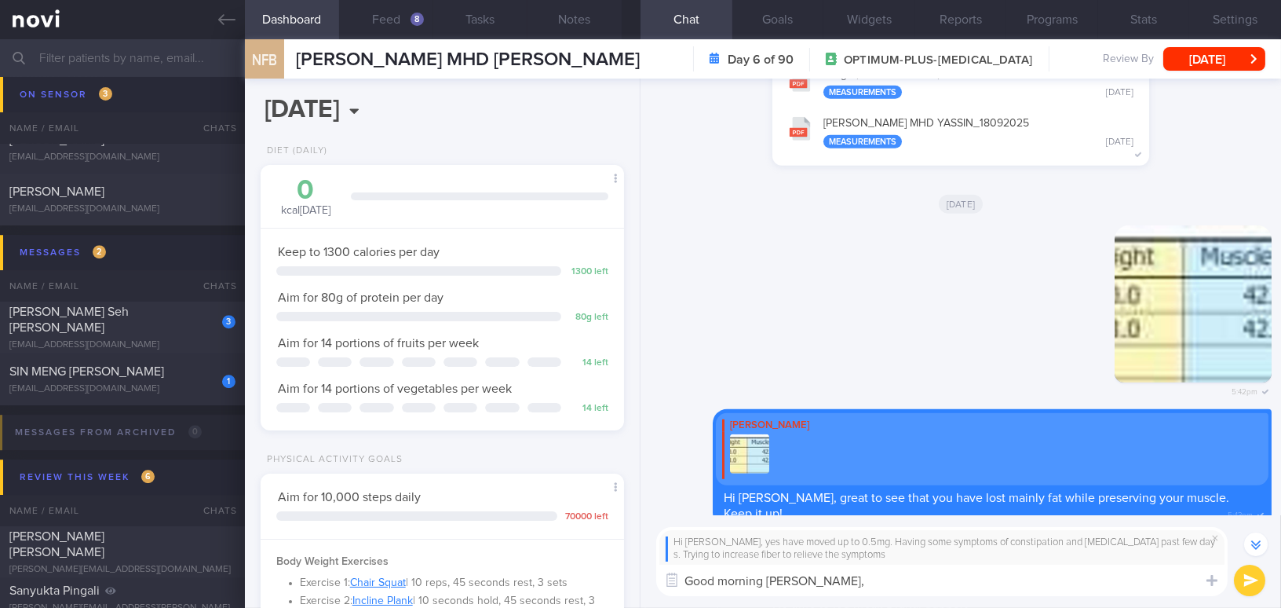
scroll to position [-1071, 0]
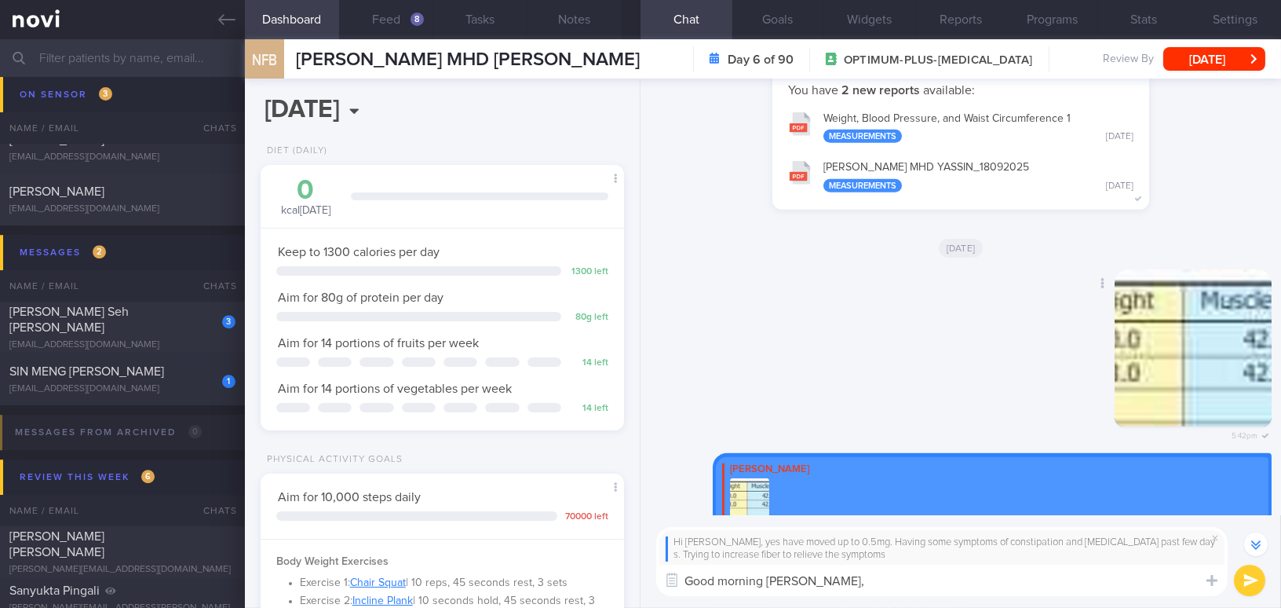
click at [1200, 360] on img "button" at bounding box center [1193, 347] width 157 height 157
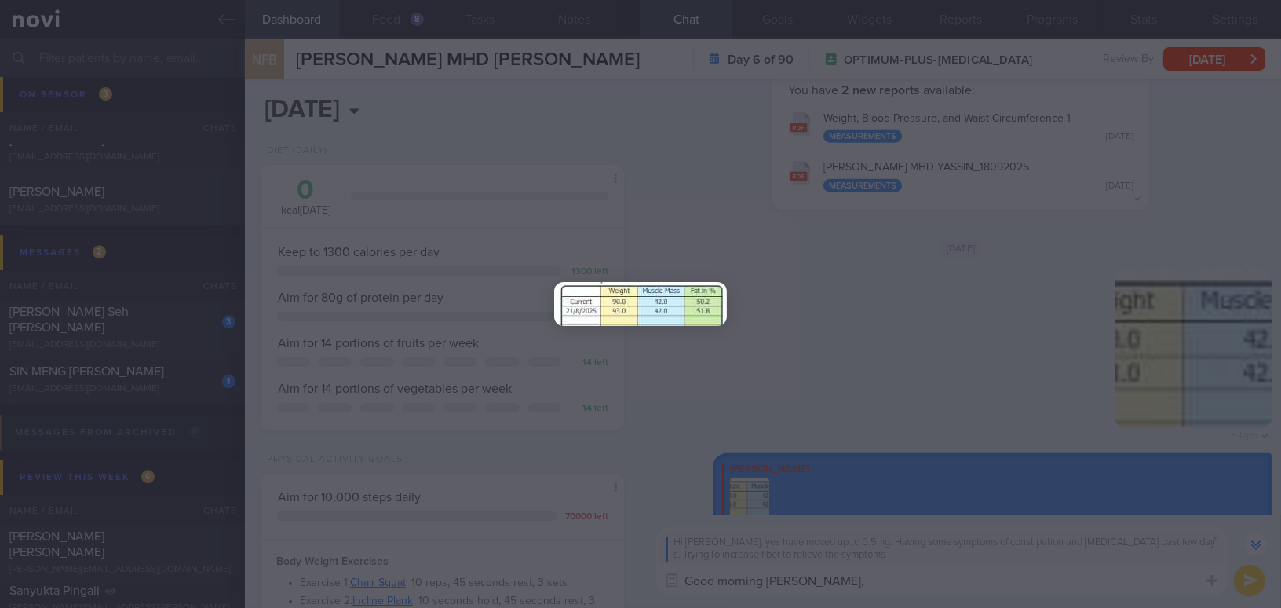
click at [866, 583] on div at bounding box center [640, 304] width 1281 height 608
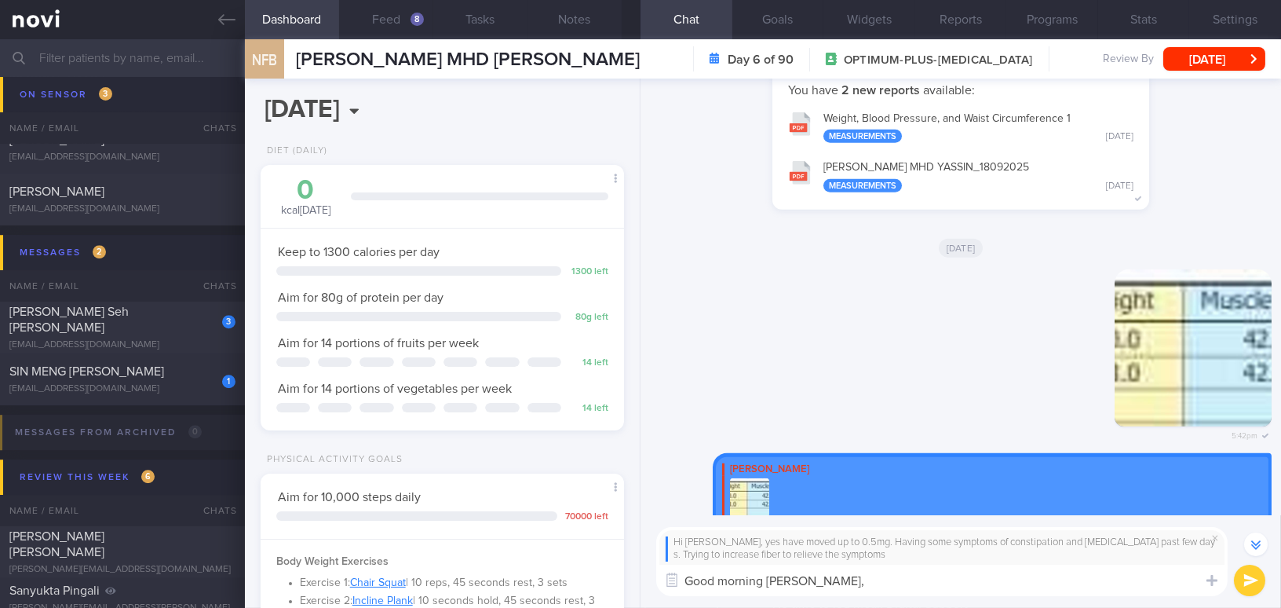
click at [824, 583] on textarea "Good morning [PERSON_NAME]," at bounding box center [942, 579] width 572 height 31
paste textarea "These symptoms can be common during dosage escalation. Increasing both your fib…"
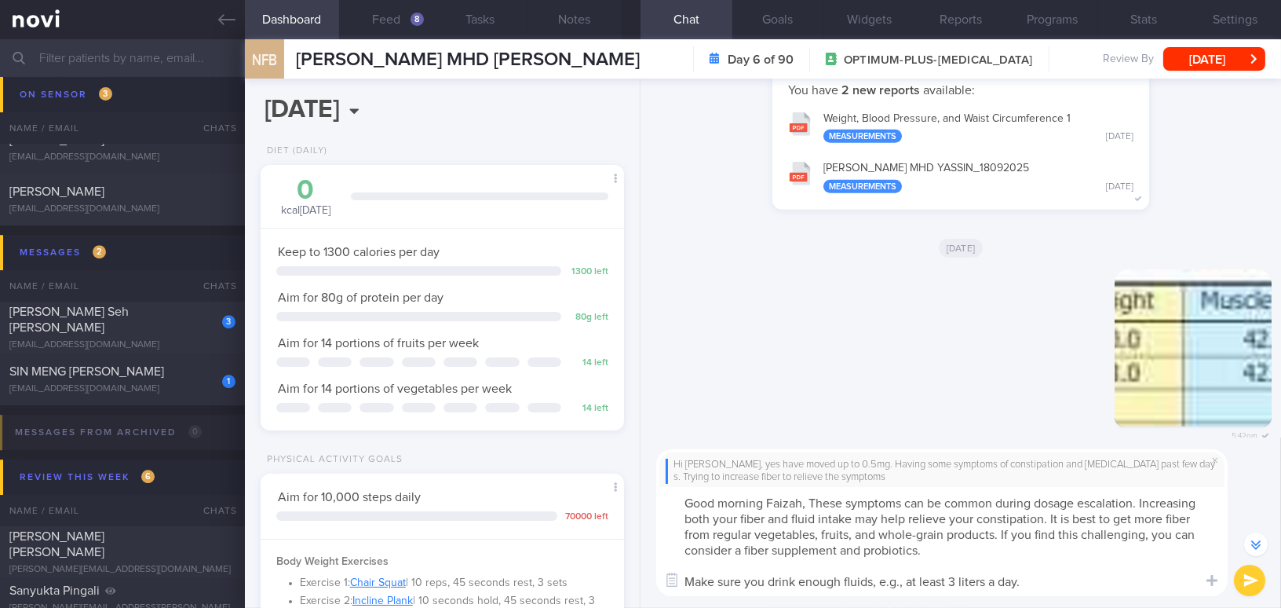
click at [818, 503] on textarea "Good morning Faizah, These symptoms can be common during dosage escalation. Inc…" at bounding box center [942, 541] width 572 height 109
click at [763, 514] on textarea "Good morning Faizah, these symptoms can be common during dosage escalation. Inc…" at bounding box center [942, 541] width 572 height 109
click at [1189, 518] on textarea "Good morning Faizah, these symptoms can be common during dosage escalation. Inc…" at bounding box center [942, 541] width 572 height 109
click at [816, 533] on textarea "Good morning Faizah, these symptoms can be common during dosage escalation. Inc…" at bounding box center [942, 541] width 572 height 109
click at [828, 534] on textarea "Good morning Faizah, these symptoms can be common during dosage escalation. Inc…" at bounding box center [942, 541] width 572 height 109
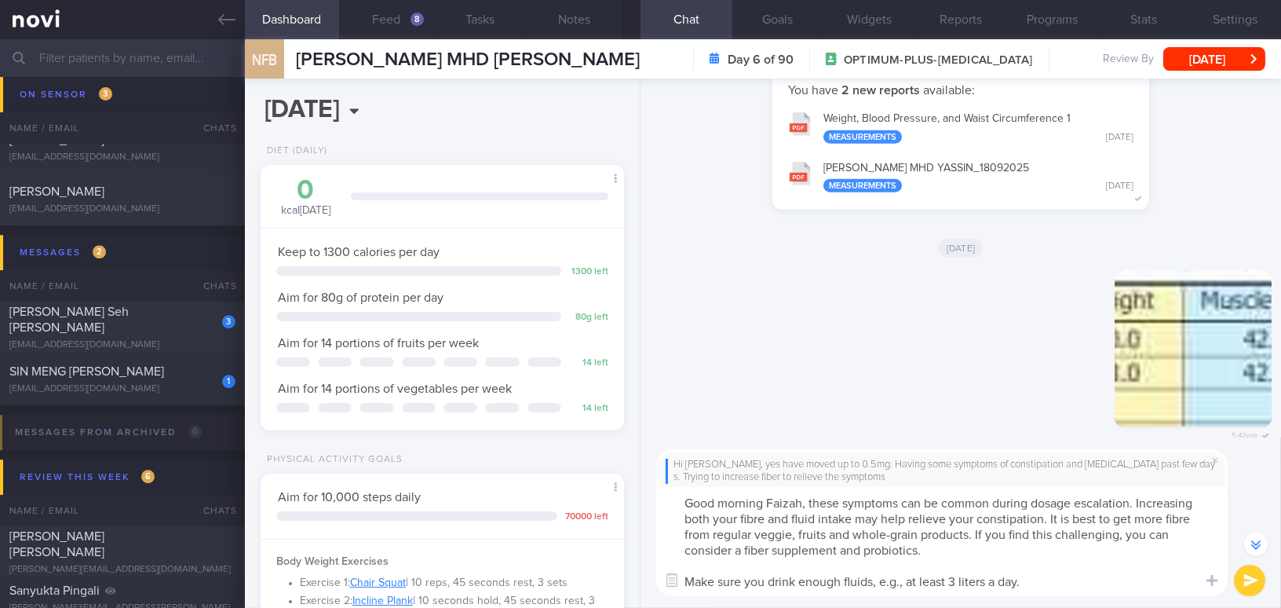
click at [771, 545] on textarea "Good morning Faizah, these symptoms can be common during dosage escalation. Inc…" at bounding box center [942, 541] width 572 height 109
drag, startPoint x: 842, startPoint y: 550, endPoint x: 1161, endPoint y: 163, distance: 501.4
click at [846, 548] on textarea "Good morning Faizah, these symptoms can be common during dosage escalation. Inc…" at bounding box center [942, 541] width 572 height 109
paste textarea "[URL][DOMAIN_NAME]"
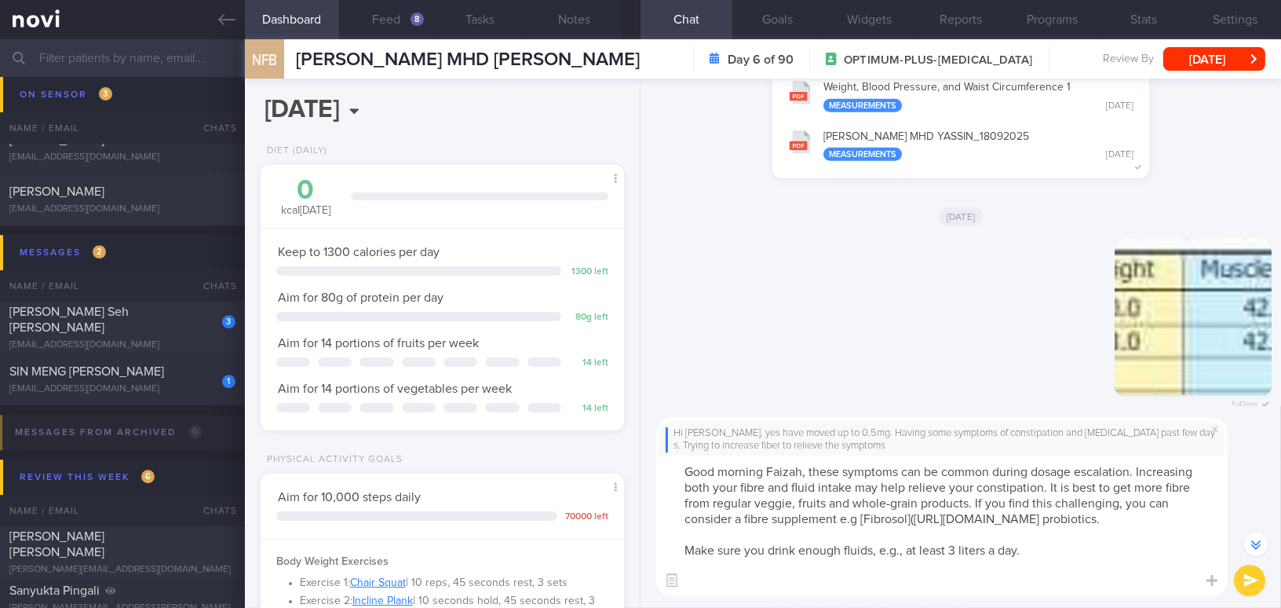
scroll to position [-1179, 0]
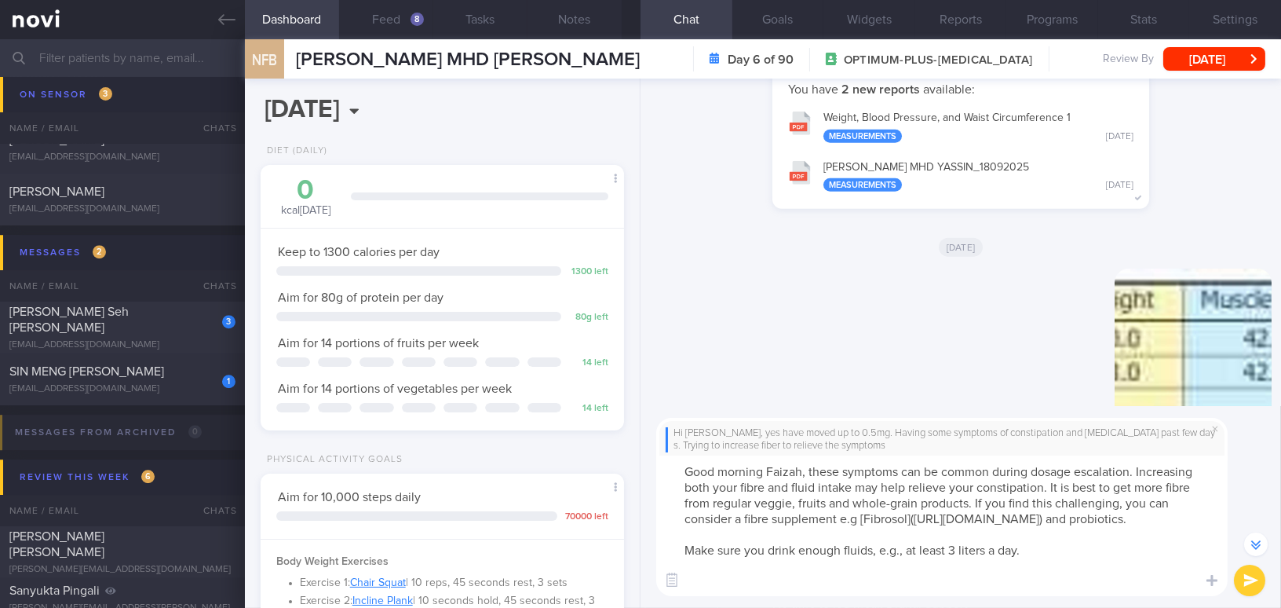
click at [828, 589] on textarea "Good morning Faizah, these symptoms can be common during dosage escalation. Inc…" at bounding box center [942, 525] width 572 height 141
click at [790, 580] on textarea "Good morning Faizah, these symptoms can be common during dosage escalation. Inc…" at bounding box center [942, 525] width 572 height 141
type textarea "Good morning Faizah, these symptoms can be common during dosage escalation. Inc…"
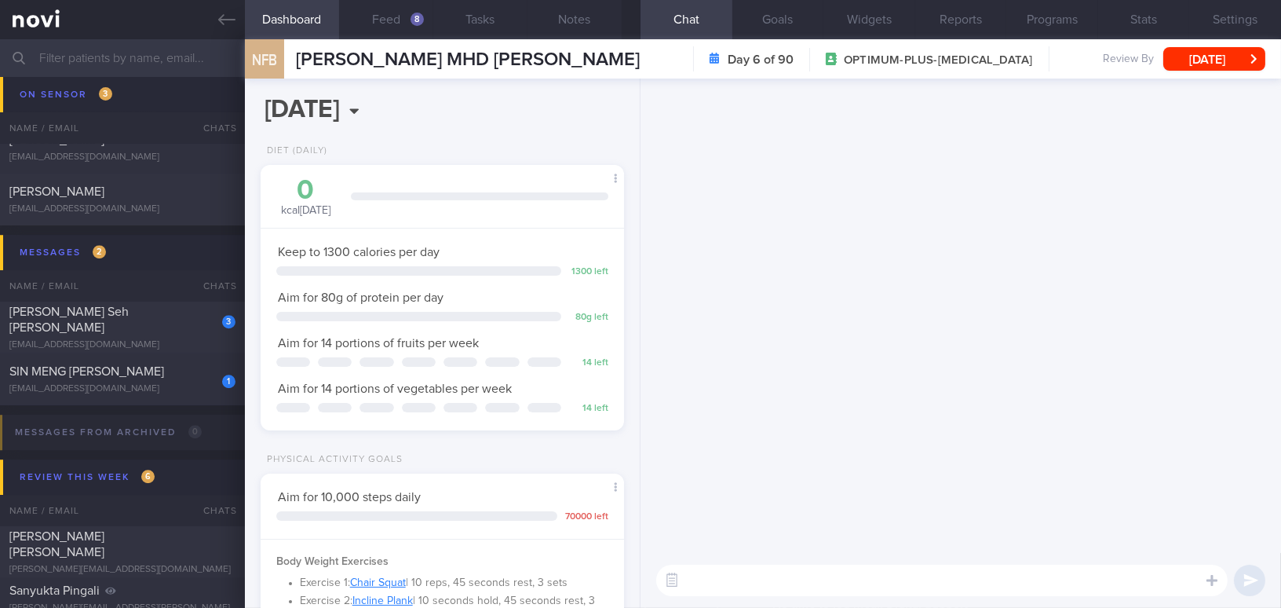
scroll to position [0, 0]
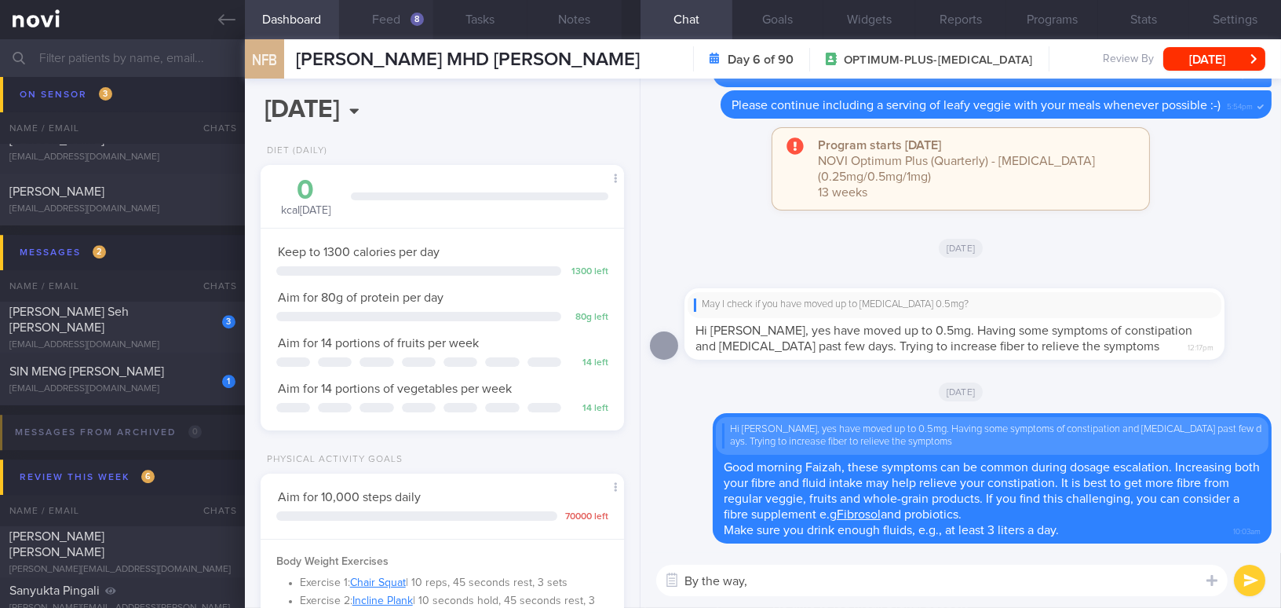
click at [404, 24] on button "Feed 8" at bounding box center [386, 19] width 94 height 39
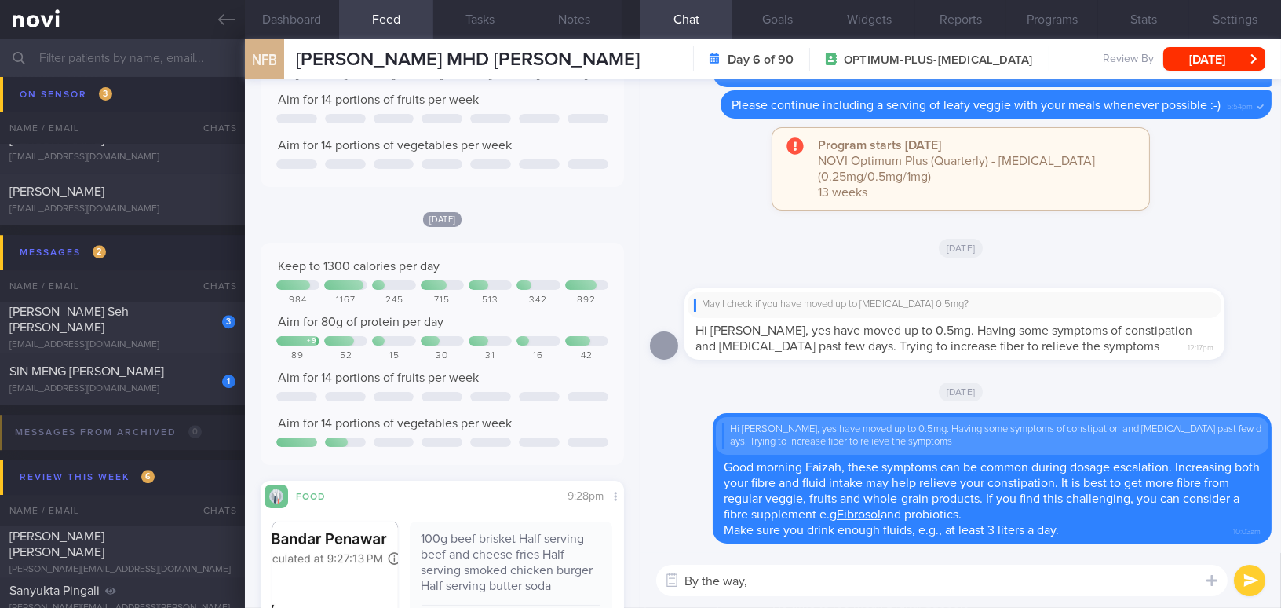
scroll to position [214, 0]
click at [789, 579] on textarea "By the way," at bounding box center [942, 579] width 572 height 31
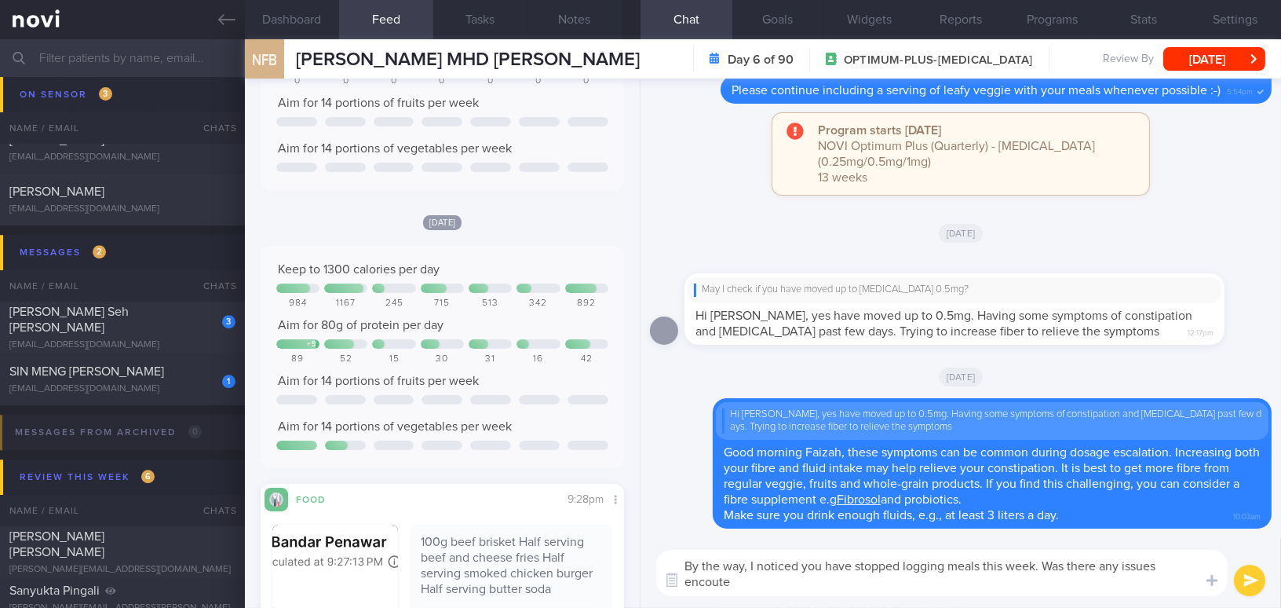
scroll to position [0, 0]
drag, startPoint x: 903, startPoint y: 585, endPoint x: 615, endPoint y: 574, distance: 288.3
click at [615, 574] on div "Dashboard Feed 8 Tasks Notes Chat Goals Widgets Reports Programs Stats Settings…" at bounding box center [763, 323] width 1036 height 568
click at [714, 557] on textarea "By the way, I noticed you have stopped logging meals this week. Was there any i…" at bounding box center [942, 573] width 572 height 46
drag, startPoint x: 890, startPoint y: 583, endPoint x: 666, endPoint y: 542, distance: 227.6
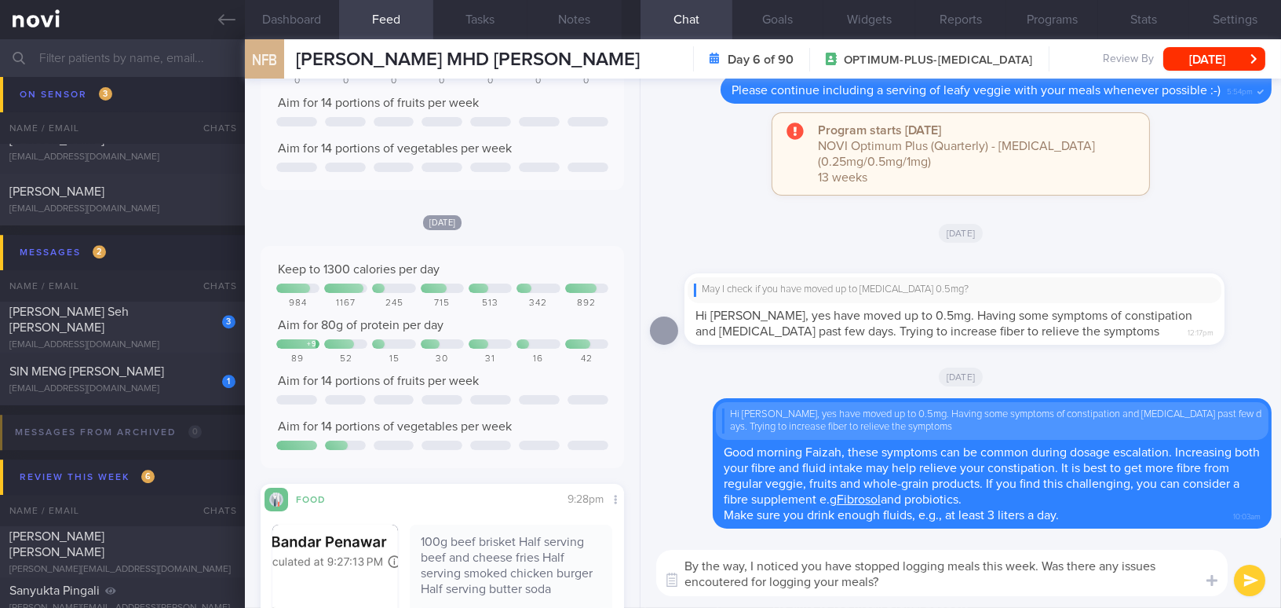
click at [666, 542] on div "By the way, I noticed you have stopped logging meals this week. Was there any i…" at bounding box center [961, 573] width 641 height 70
click at [824, 578] on textarea "By the way, I noticed you have stopped logging meals this week. Was there any i…" at bounding box center [942, 573] width 572 height 46
drag, startPoint x: 896, startPoint y: 581, endPoint x: 575, endPoint y: 531, distance: 324.2
click at [575, 531] on div "Dashboard Feed 8 Tasks Notes Chat Goals Widgets Reports Programs Stats Settings…" at bounding box center [763, 323] width 1036 height 568
paste textarea "that you have stopped logging your meals this week. Were there any issues encou…"
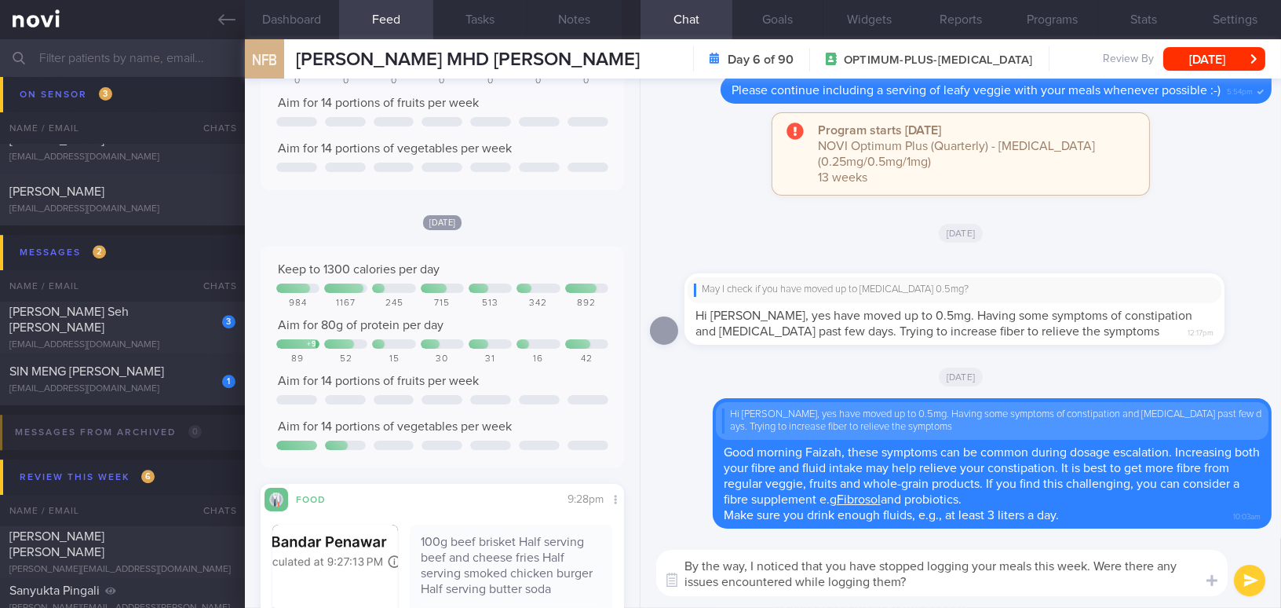
drag, startPoint x: 796, startPoint y: 579, endPoint x: 913, endPoint y: 583, distance: 117.0
click at [913, 583] on textarea "By the way, I noticed that you have stopped logging your meals this week. Were …" at bounding box center [942, 573] width 572 height 46
type textarea "By the way, I noticed that you have stopped logging your meals this week. Were …"
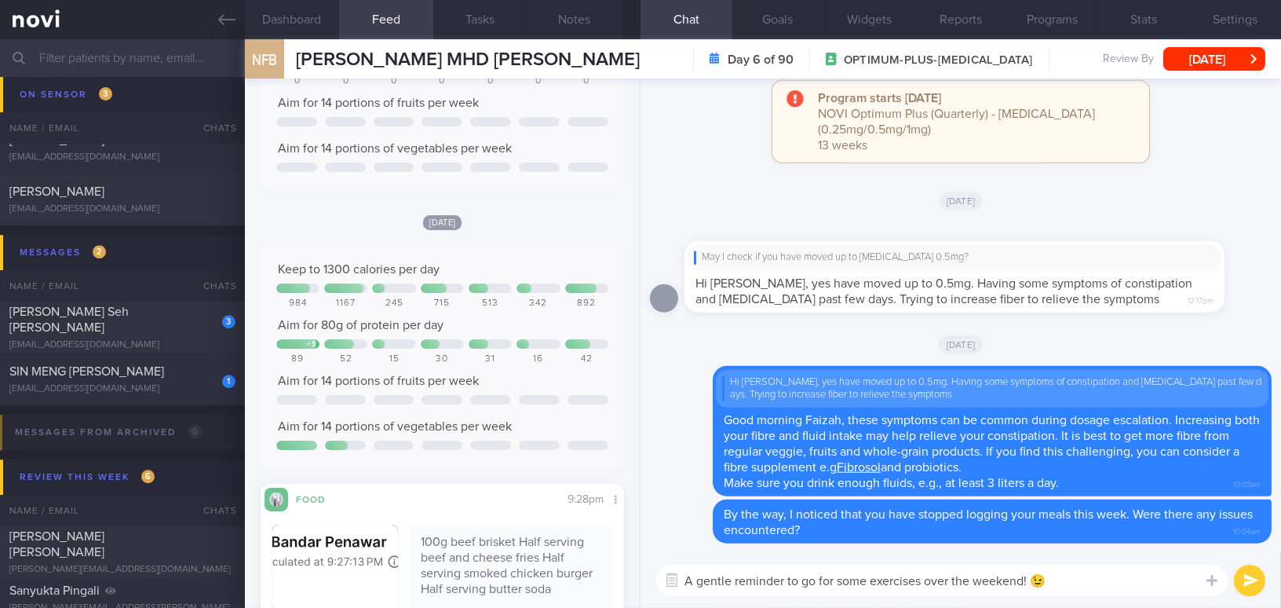
type textarea "A gentle reminder to go for some exercises over the weekend! 😉"
click at [1250, 579] on button "submit" at bounding box center [1249, 579] width 31 height 31
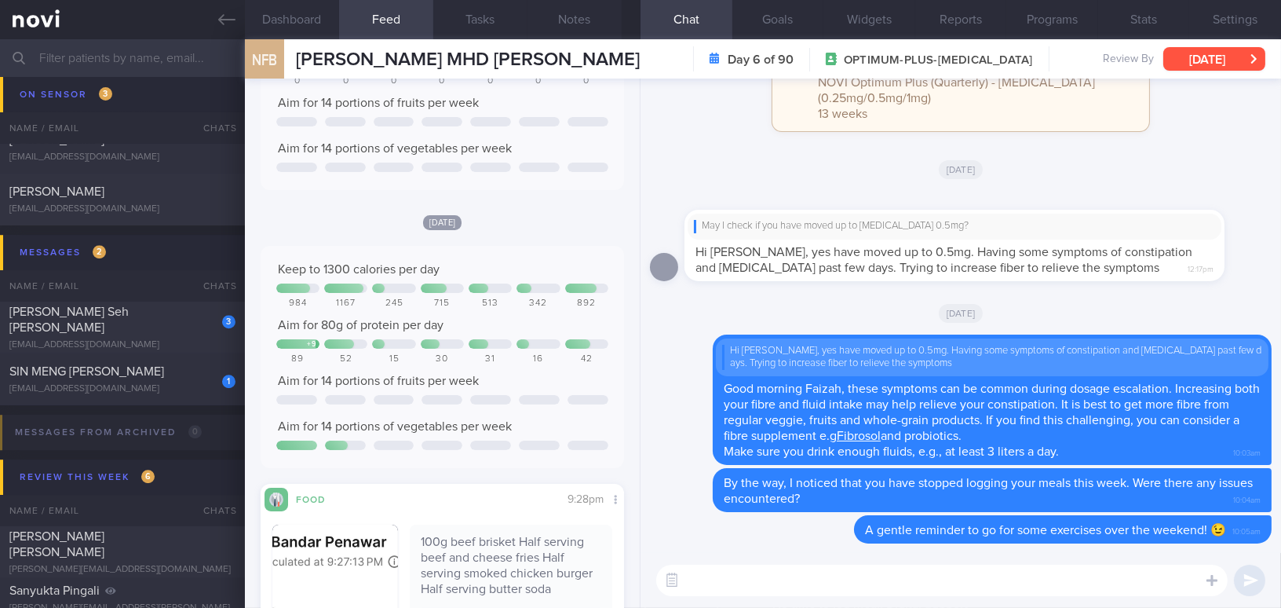
click at [1219, 60] on button "[DATE]" at bounding box center [1215, 59] width 102 height 24
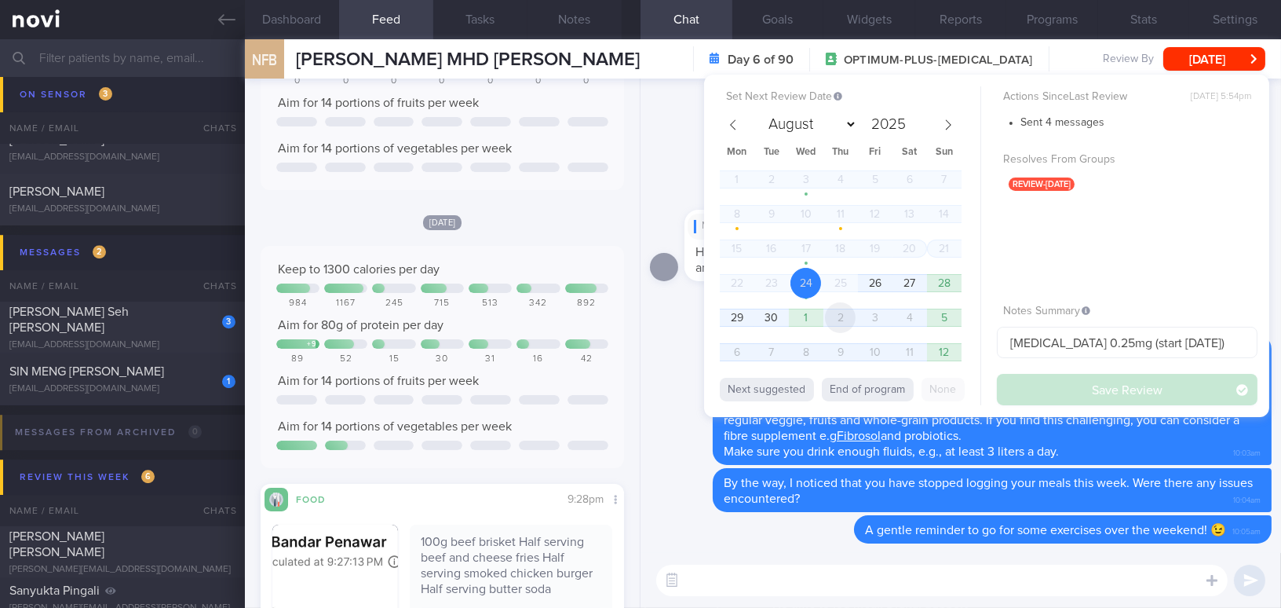
click at [833, 318] on span "2" at bounding box center [840, 317] width 31 height 31
select select "9"
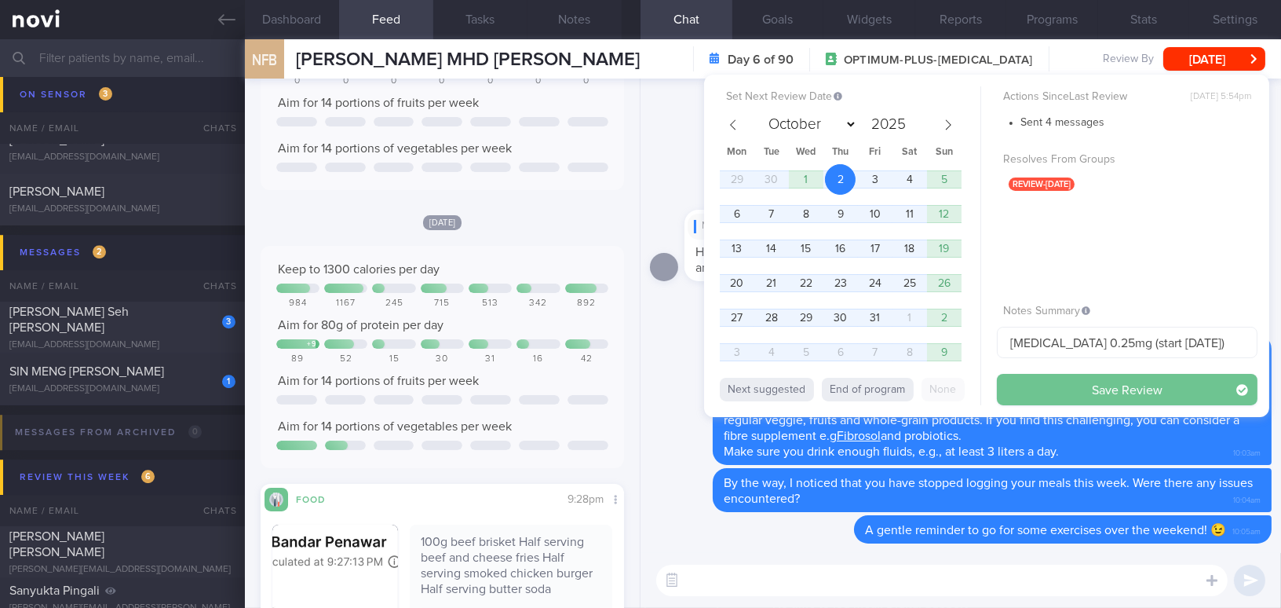
click at [1025, 388] on button "Save Review" at bounding box center [1127, 389] width 261 height 31
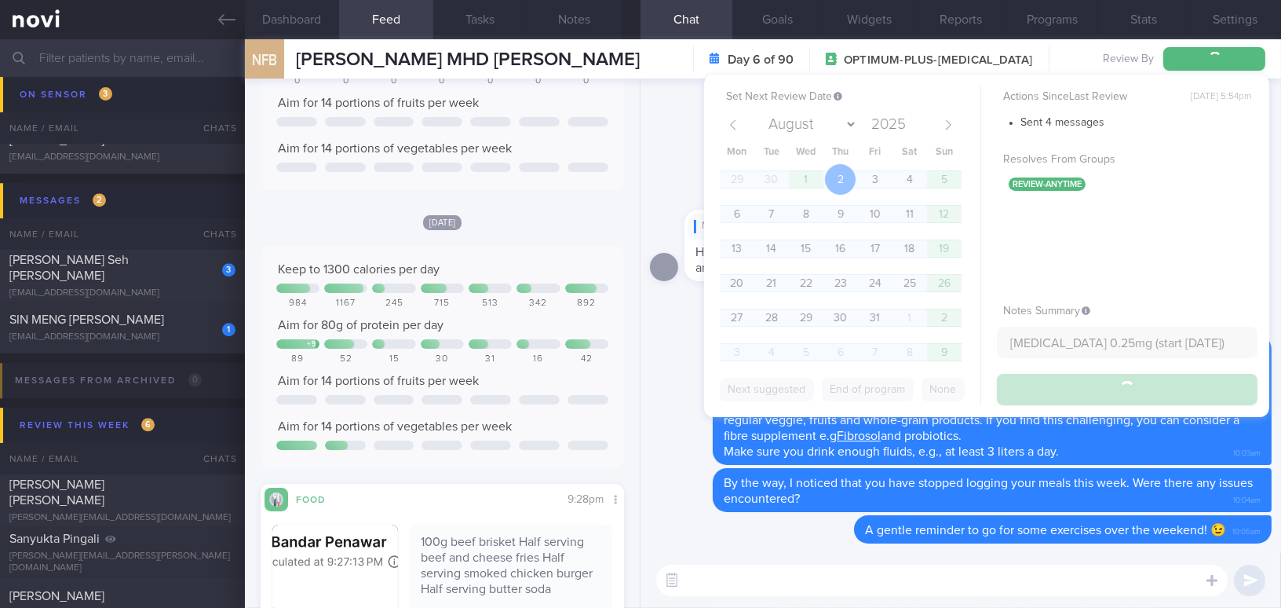
scroll to position [8267, 0]
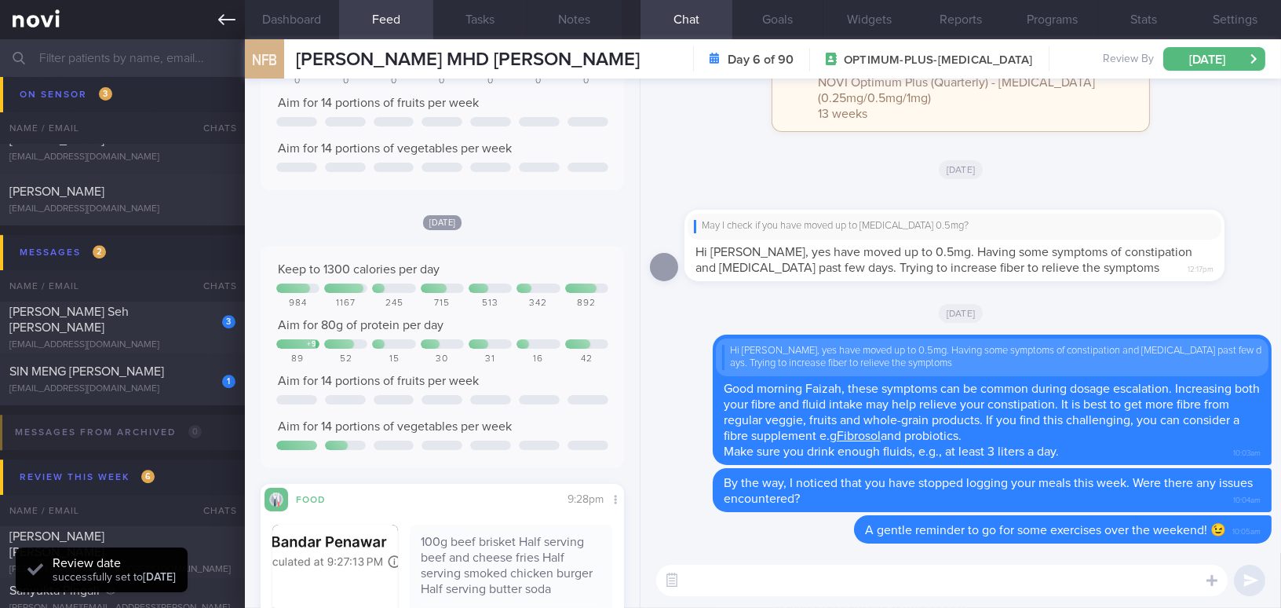
click at [221, 22] on icon at bounding box center [226, 19] width 17 height 11
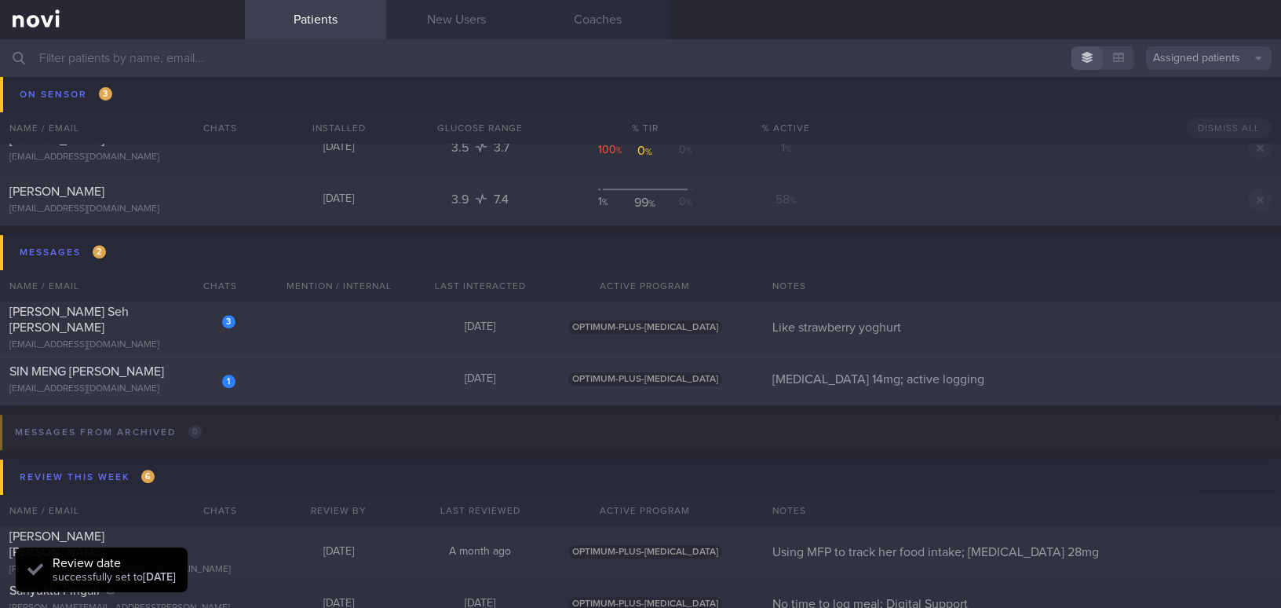
click at [174, 383] on div "[EMAIL_ADDRESS][DOMAIN_NAME]" at bounding box center [122, 389] width 226 height 12
select select "9"
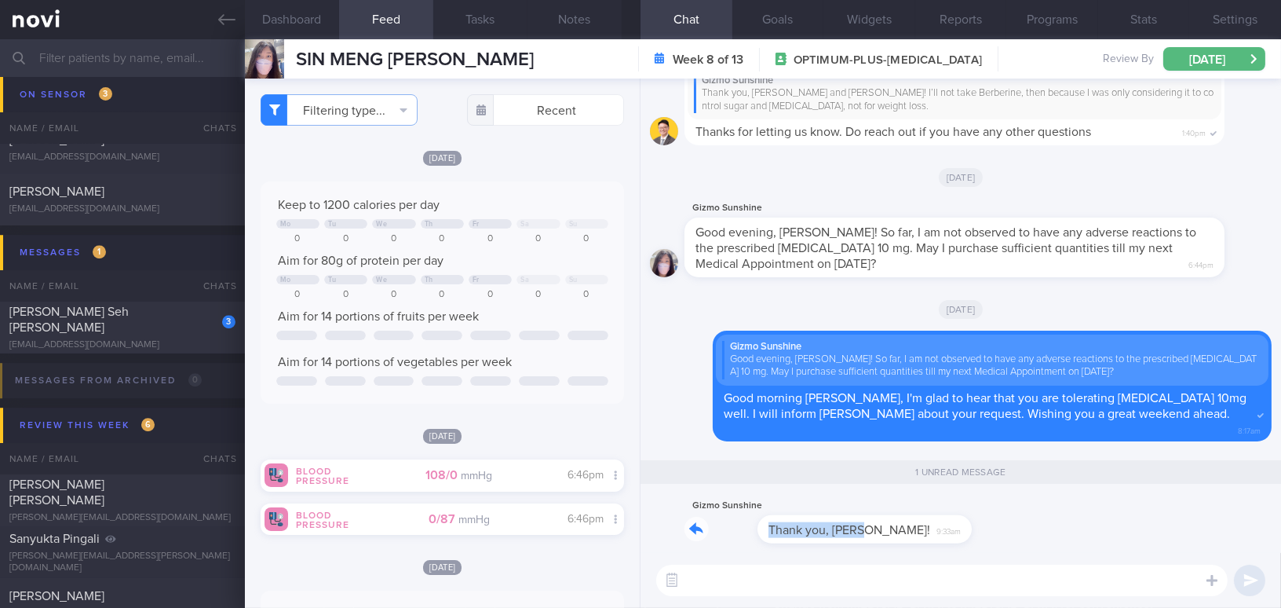
drag, startPoint x: 790, startPoint y: 517, endPoint x: 966, endPoint y: 517, distance: 176.7
click at [966, 517] on div "Gizmo Sunshine Thank you, Mee Li! 9:33am" at bounding box center [961, 524] width 622 height 57
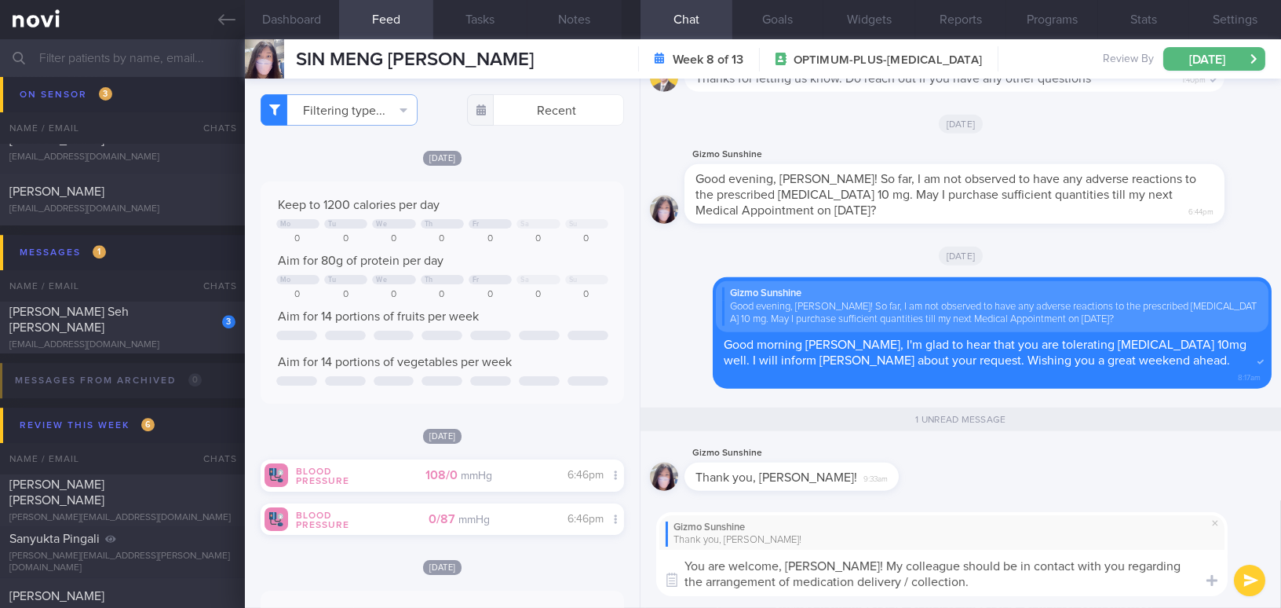
drag, startPoint x: 964, startPoint y: 583, endPoint x: 630, endPoint y: 532, distance: 338.2
click at [630, 532] on div "Dashboard Feed Tasks Notes Chat 1 Goals Widgets Reports Programs Stats Settings…" at bounding box center [763, 323] width 1036 height 568
click at [960, 565] on textarea "You are welcome, Rachel! My colleague should be in contact with you regarding t…" at bounding box center [942, 573] width 572 height 46
drag, startPoint x: 968, startPoint y: 586, endPoint x: 652, endPoint y: 556, distance: 317.9
click at [652, 556] on div "Gizmo Sunshine Thank you, Mee Li! You are welcome, Rachel! My colleague should …" at bounding box center [961, 554] width 641 height 108
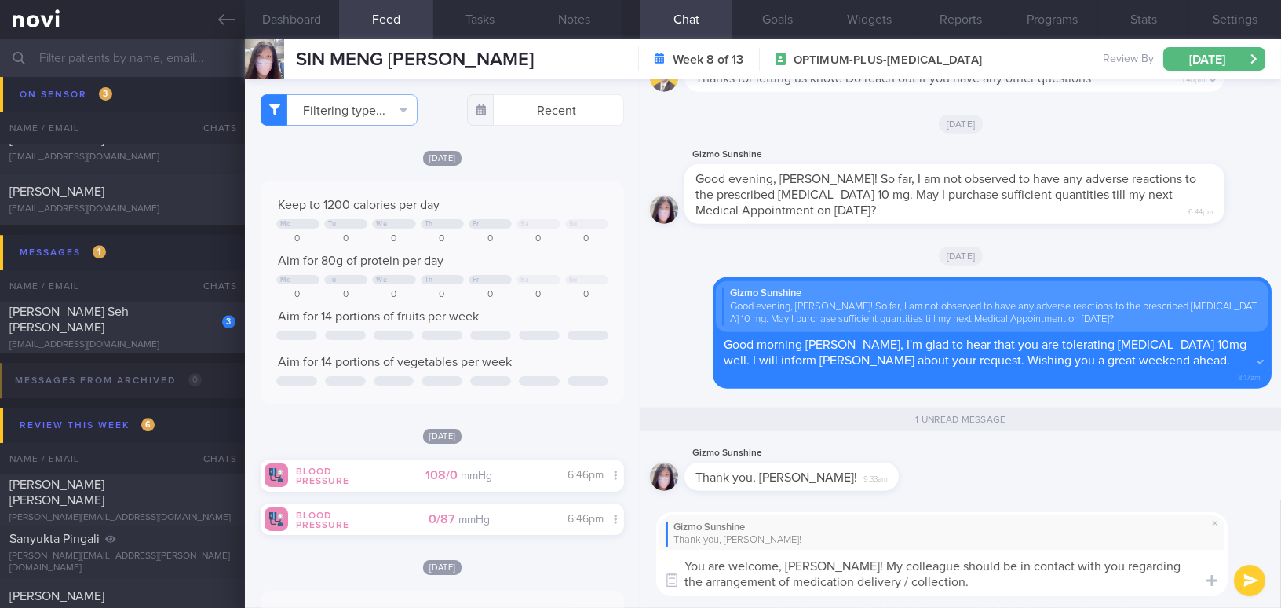
paste textarea "’re welcome, Rachel! My colleague should be in touch with you regarding the arr…"
click at [897, 583] on textarea "You’re welcome, Rachel! My colleague should be in touch with you regarding the …" at bounding box center [942, 573] width 572 height 46
type textarea "You’re welcome, Rachel! My colleague should be in touch with you regarding the …"
click at [1258, 579] on button "submit" at bounding box center [1249, 579] width 31 height 31
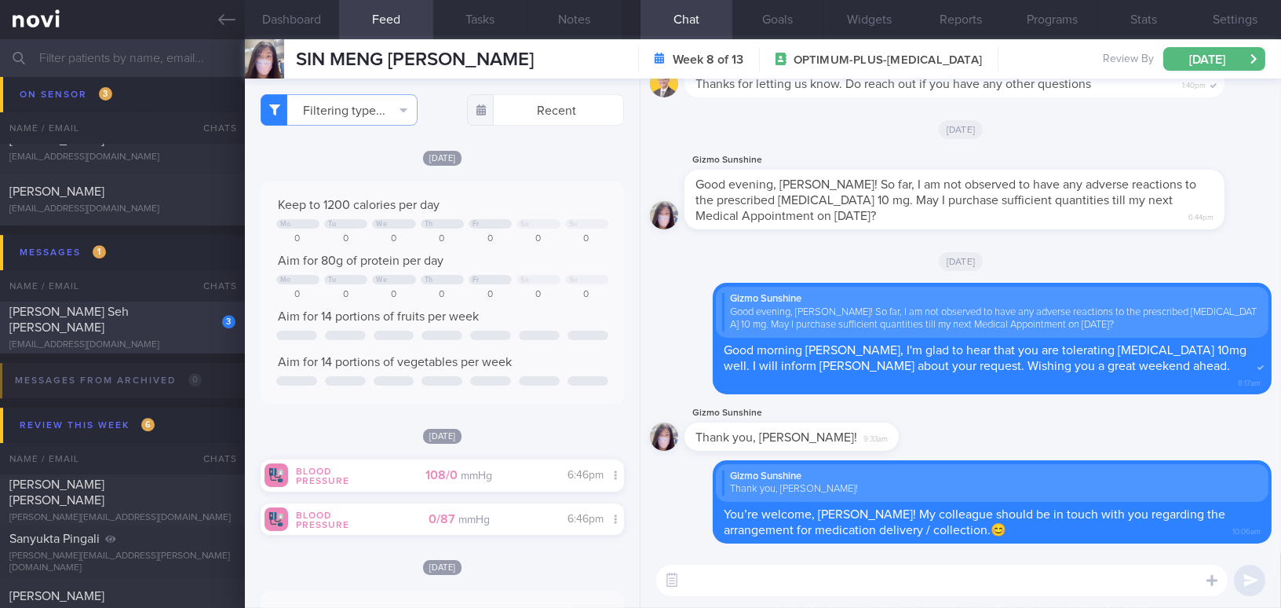
click at [217, 323] on div "3" at bounding box center [218, 316] width 35 height 24
type input "Like strawberry yoghurt"
select select "8"
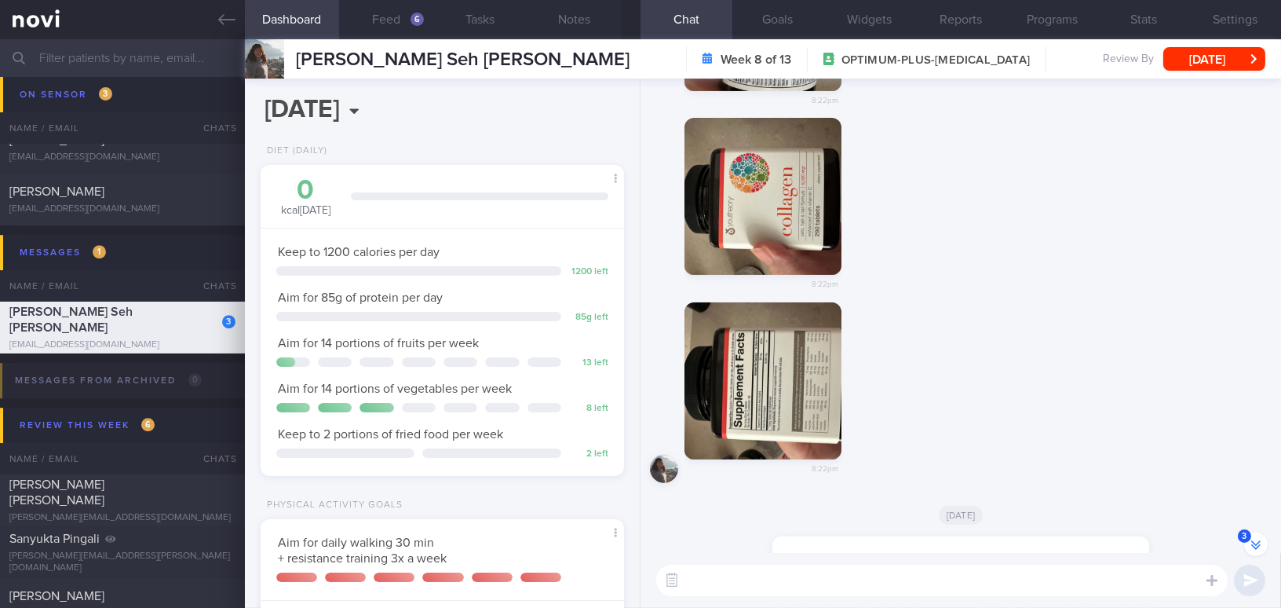
scroll to position [-18646, 0]
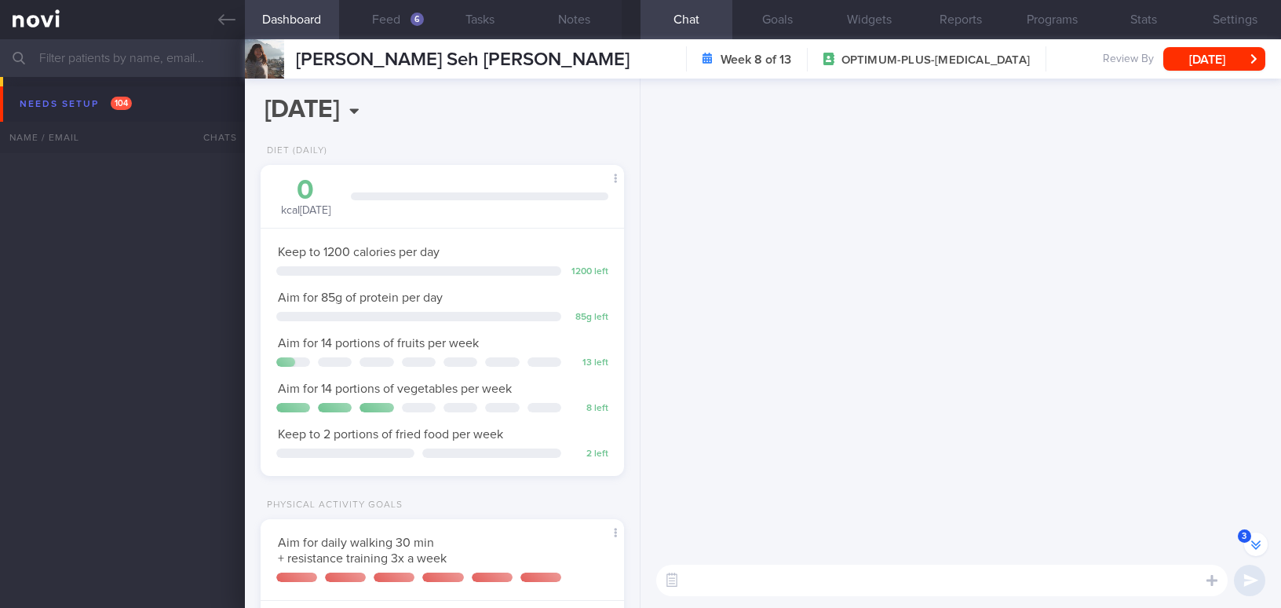
select select "8"
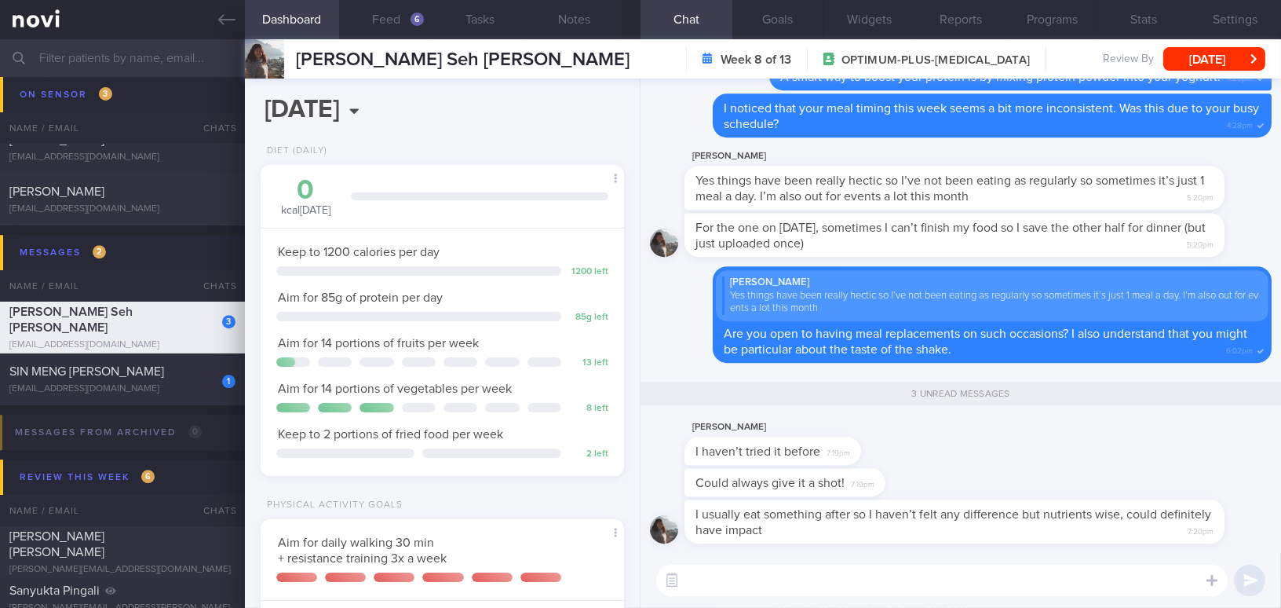
click at [773, 582] on textarea at bounding box center [942, 579] width 572 height 31
type textarea "Y"
click at [756, 582] on textarea at bounding box center [942, 579] width 572 height 31
paste textarea "My concern is that you are only having one meal a day, and not feeling hungry c…"
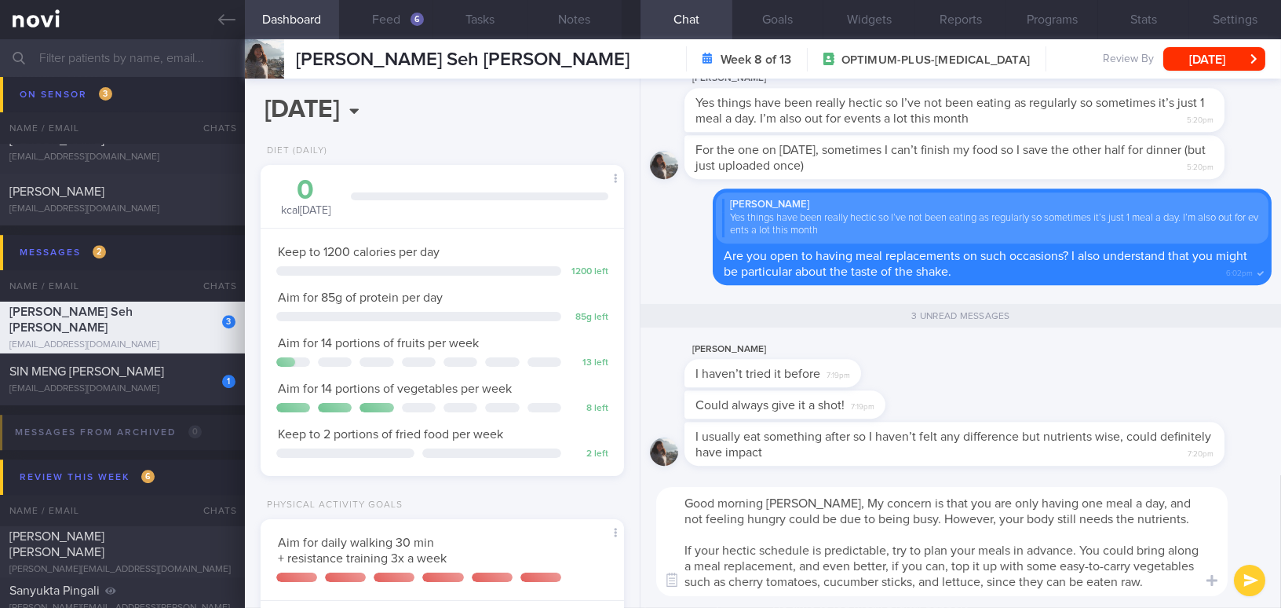
click at [829, 500] on textarea "Good morning [PERSON_NAME], My concern is that you are only having one meal a d…" at bounding box center [942, 541] width 572 height 109
drag, startPoint x: 1035, startPoint y: 502, endPoint x: 1052, endPoint y: 502, distance: 17.3
click at [1052, 502] on textarea "Good morning [PERSON_NAME], my concern is that you are only having one meal a d…" at bounding box center [942, 541] width 572 height 109
type textarea "Good morning [PERSON_NAME], my concern is that you are only having 1 meal a day…"
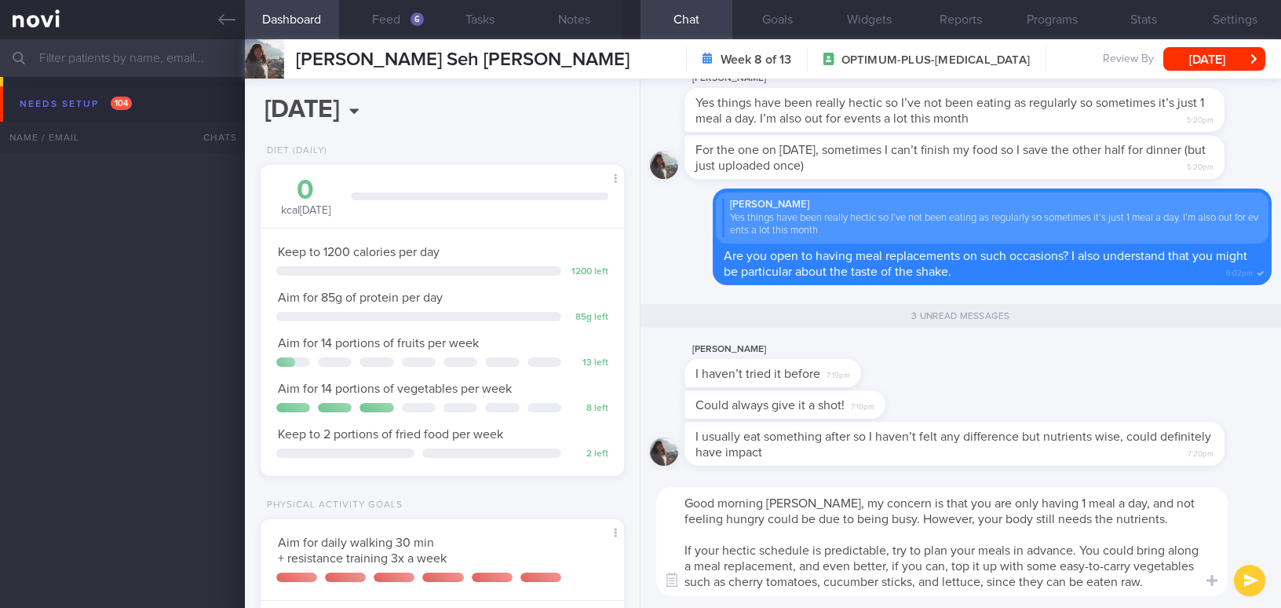
select select "8"
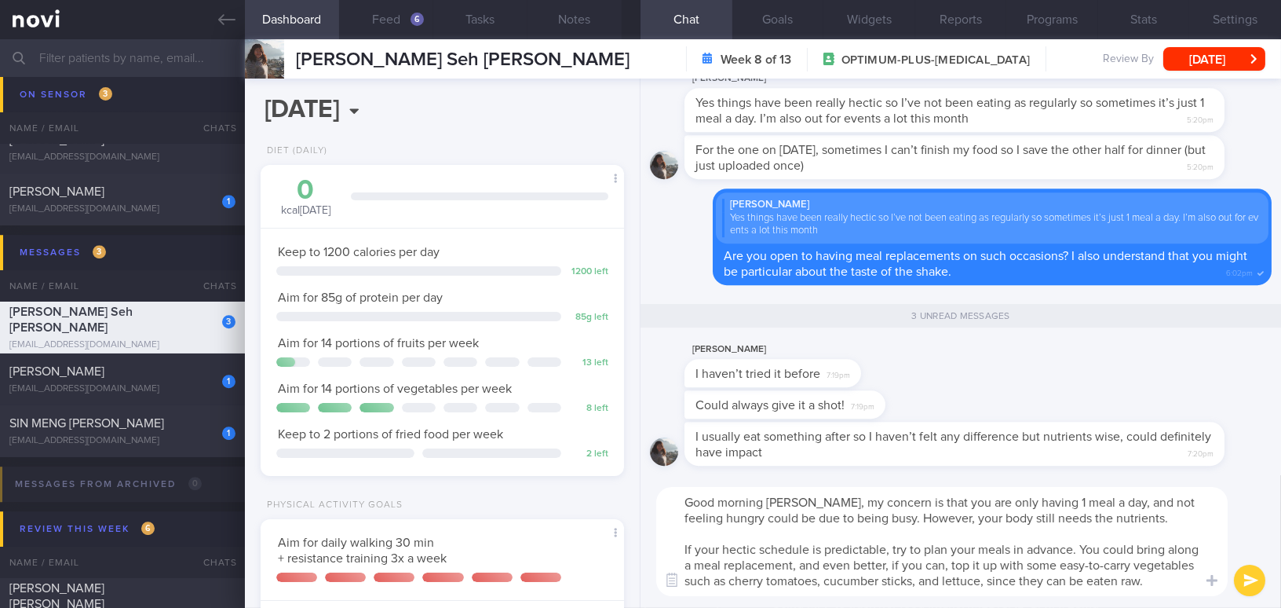
scroll to position [15, 0]
type textarea "Good morning [PERSON_NAME], my concern is that you are only having 1 meal a day…"
click at [1246, 579] on button "submit" at bounding box center [1249, 579] width 31 height 31
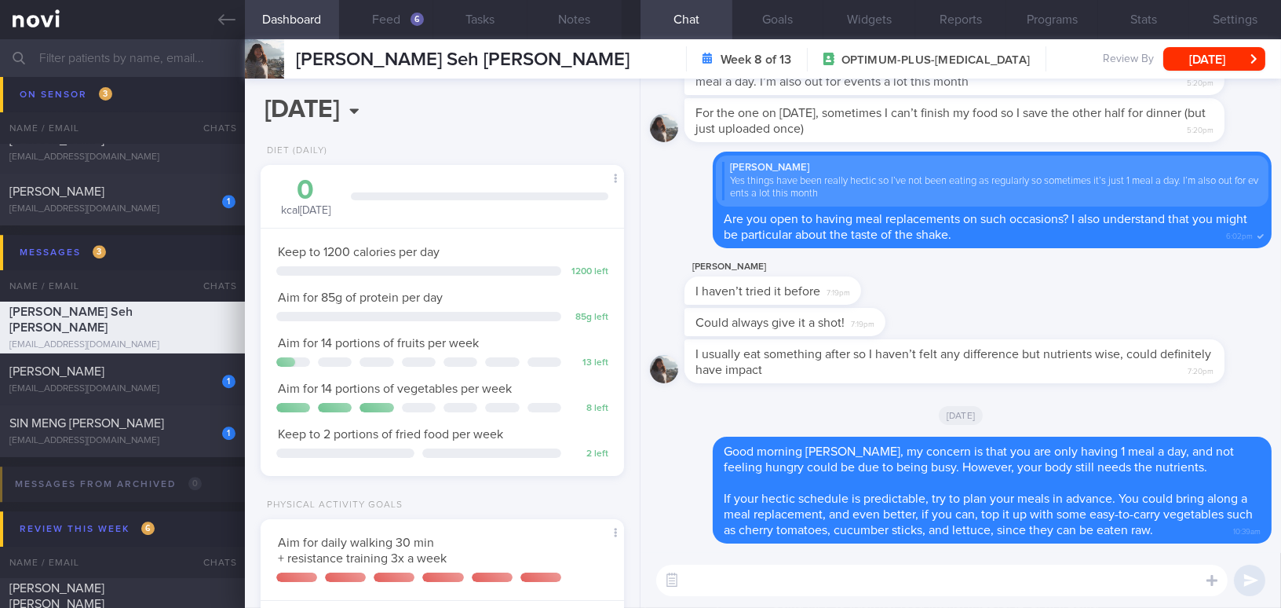
scroll to position [0, 0]
click at [865, 570] on textarea at bounding box center [942, 579] width 572 height 31
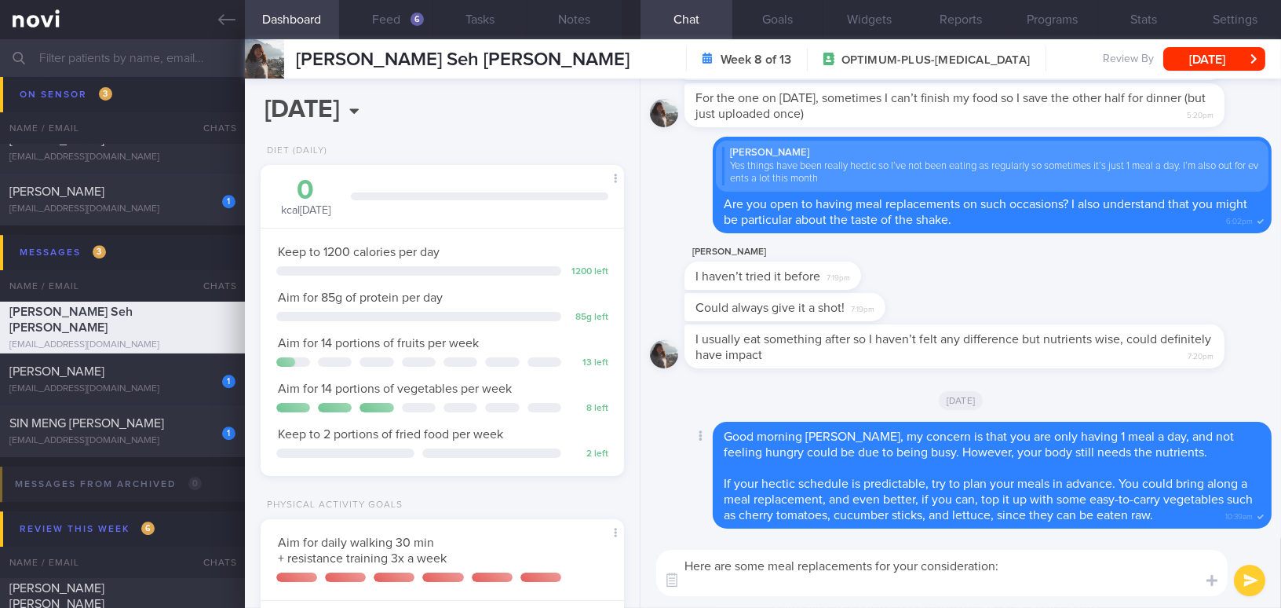
paste textarea "1. [Optifast]([URL][DOMAIN_NAME]) 2. [Premier Protein]([URL][DOMAIN_NAME]) 3. […"
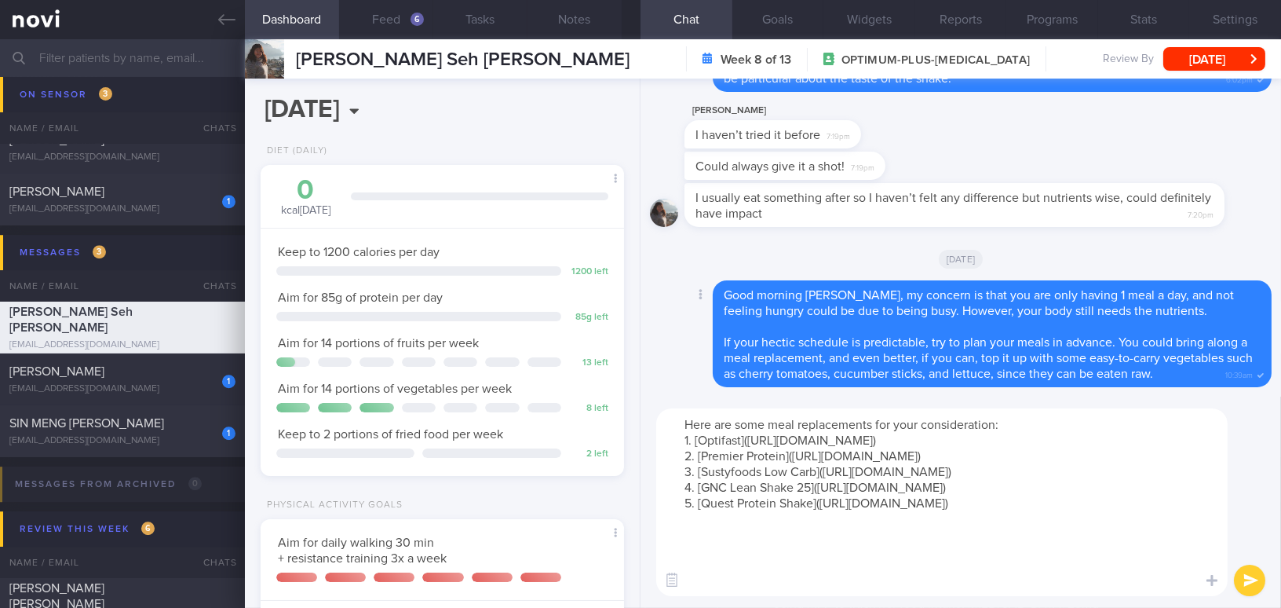
type textarea "Here are some meal replacements for your consideration: 1. [Optifast]([URL][DOM…"
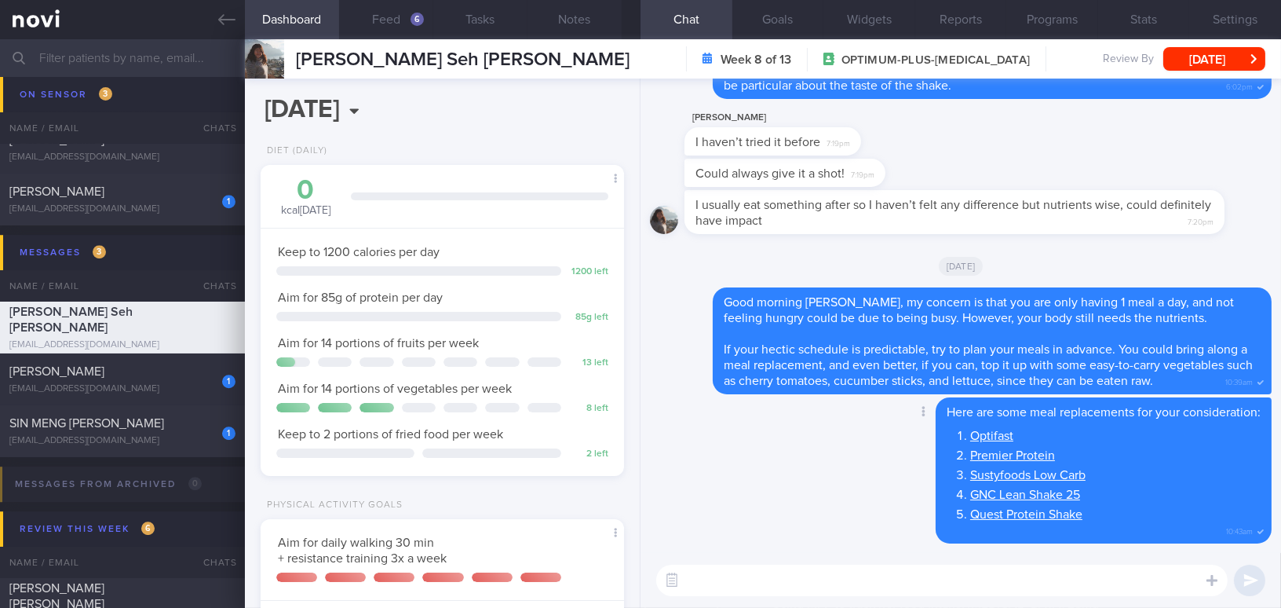
paste textarea "Do you have access to a microwave and a fridge?"
type textarea "Do you have access to a microwave and a fridge?"
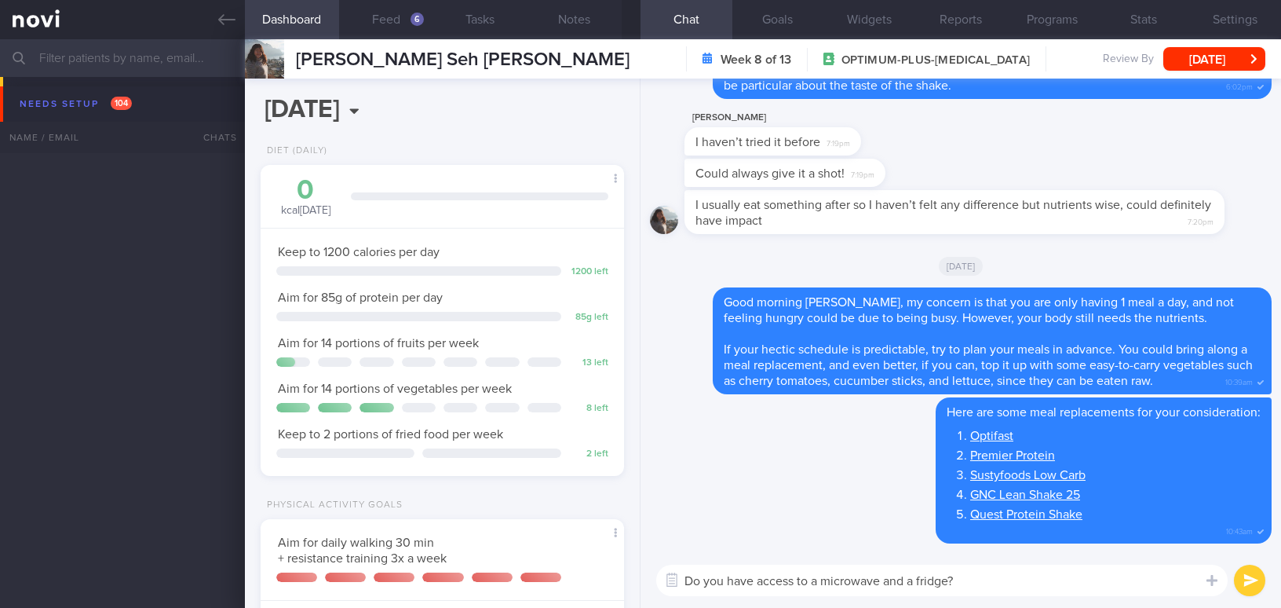
select select "8"
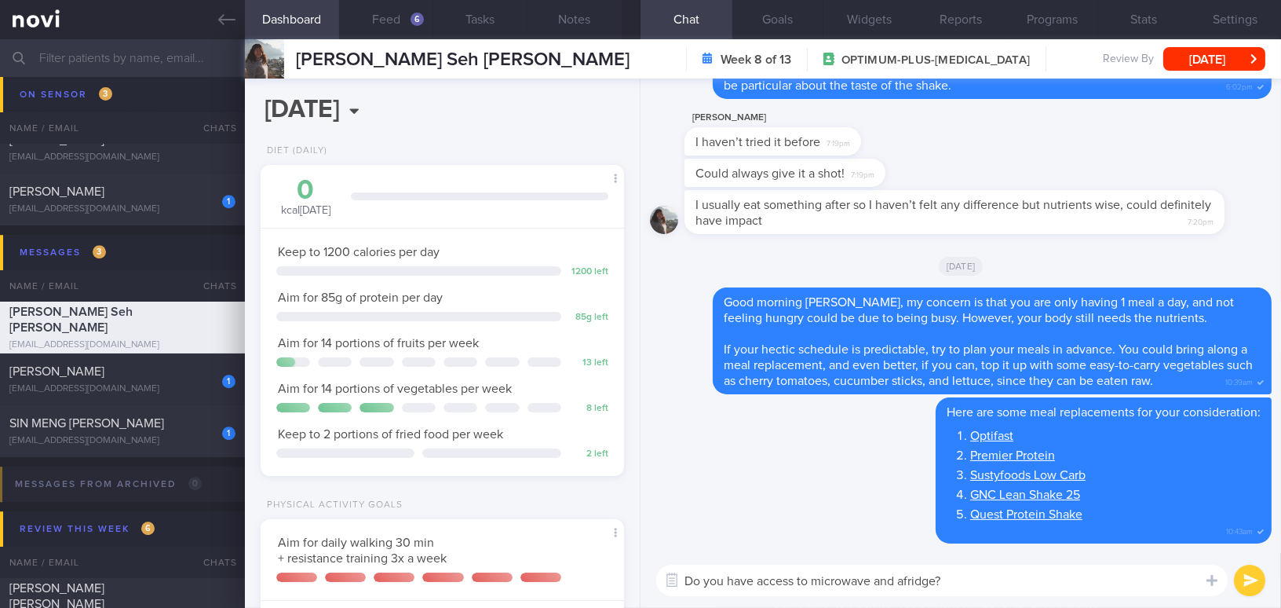
type textarea "Do you have access to microwave and fridge?"
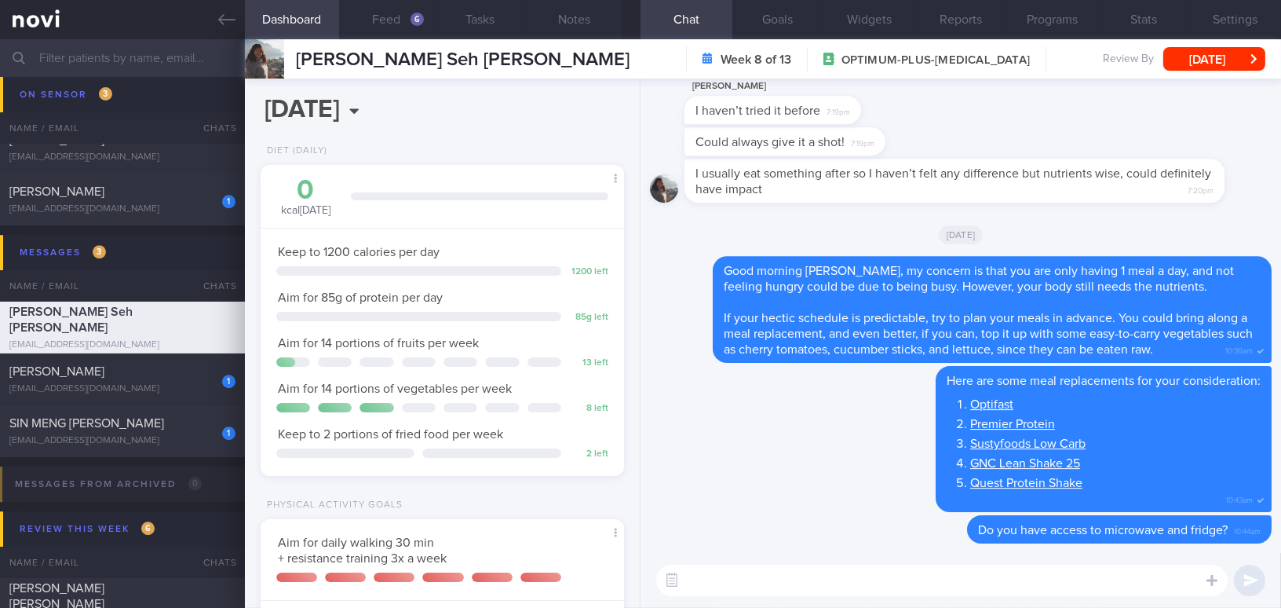
click at [1199, 52] on button "[DATE]" at bounding box center [1215, 59] width 102 height 24
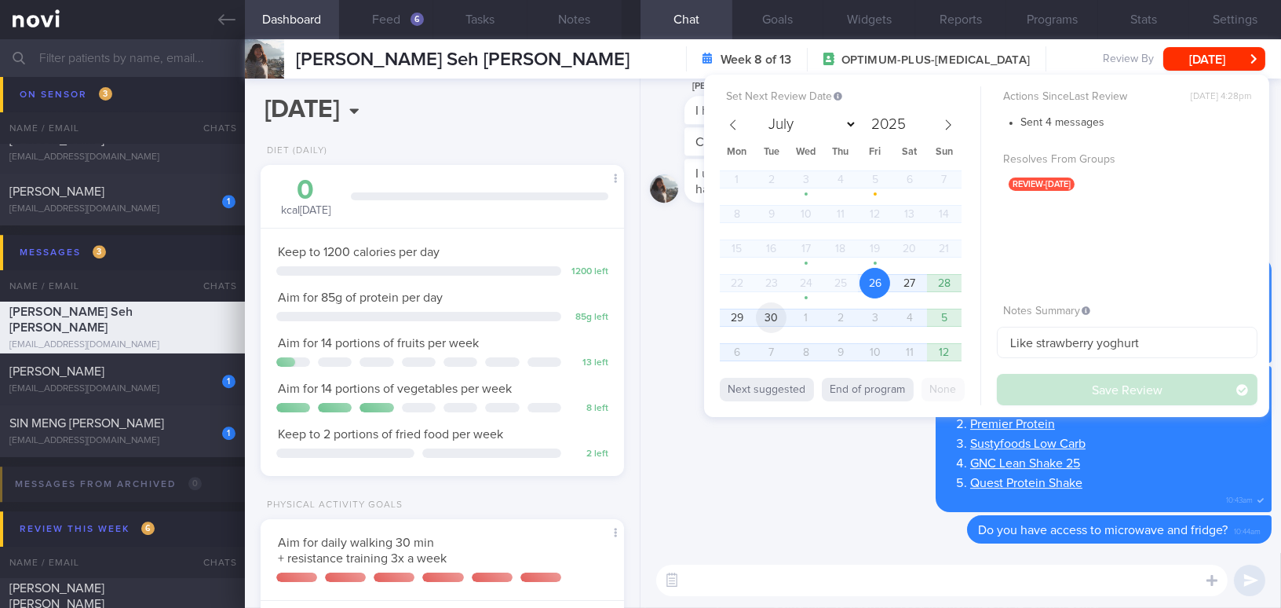
click at [772, 316] on span "30" at bounding box center [771, 317] width 31 height 31
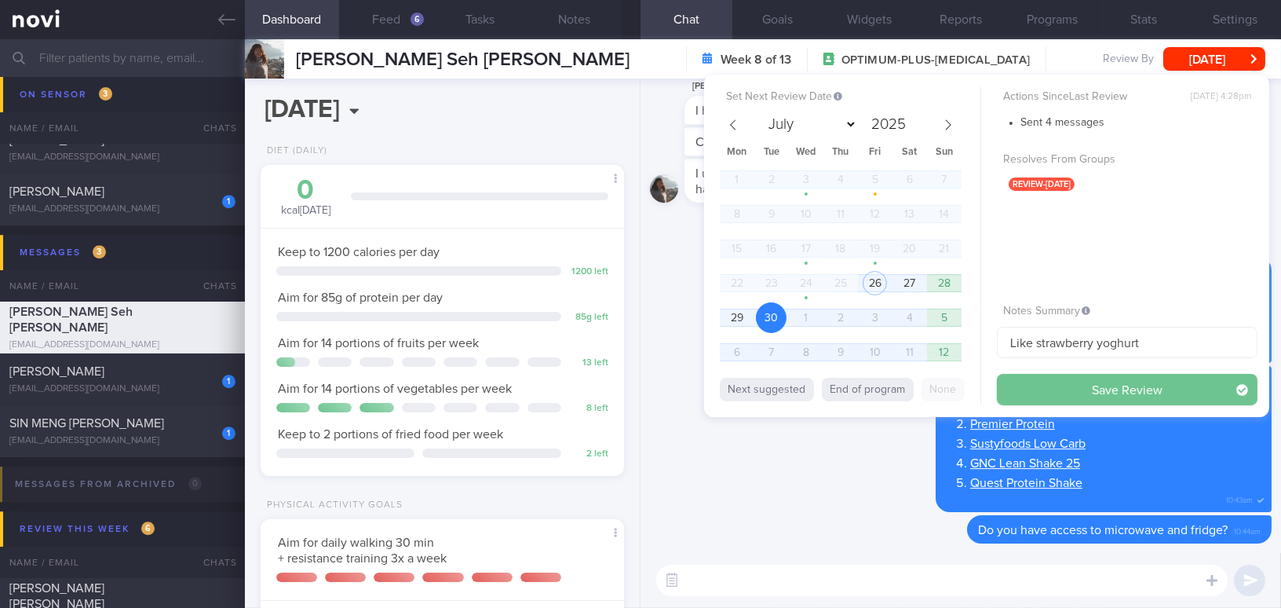
click at [1086, 385] on button "Save Review" at bounding box center [1127, 389] width 261 height 31
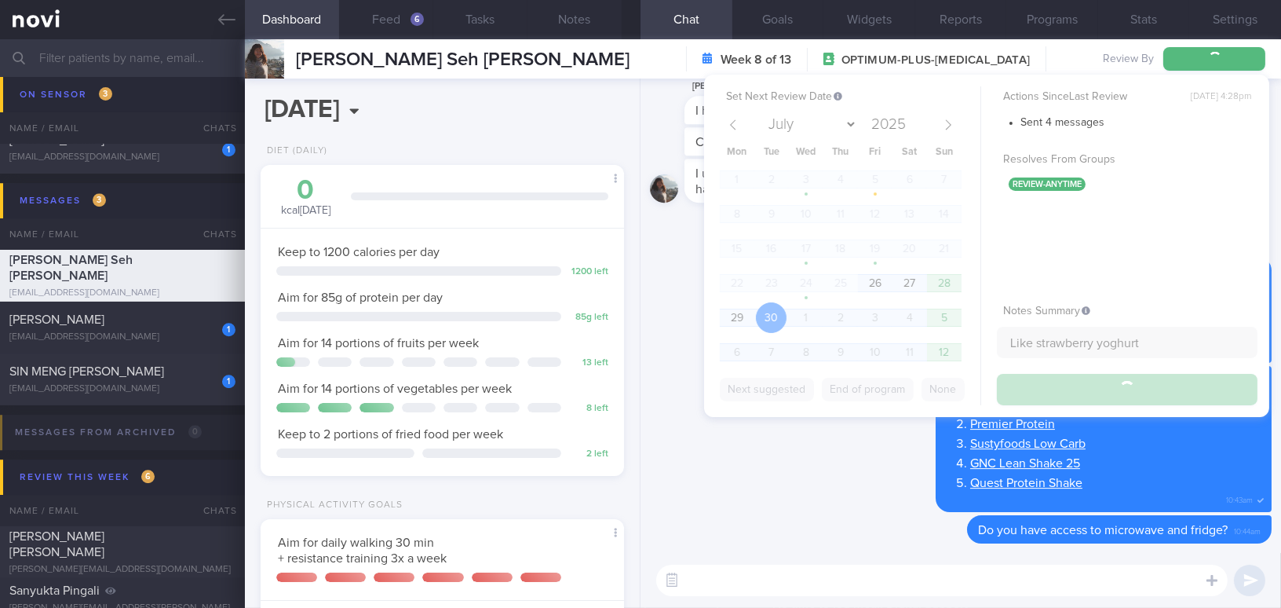
scroll to position [8215, 0]
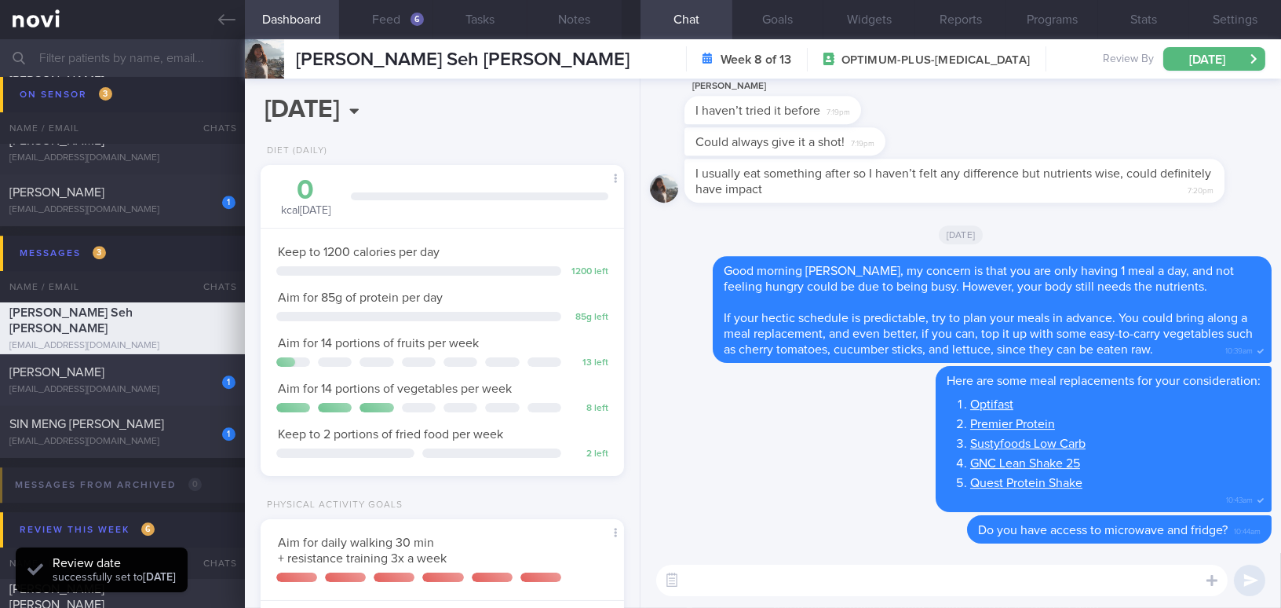
click at [100, 384] on div "[EMAIL_ADDRESS][DOMAIN_NAME]" at bounding box center [122, 390] width 226 height 12
type input "On sensor; [MEDICAL_DATA] 14mg, check tolerance"
select select "9"
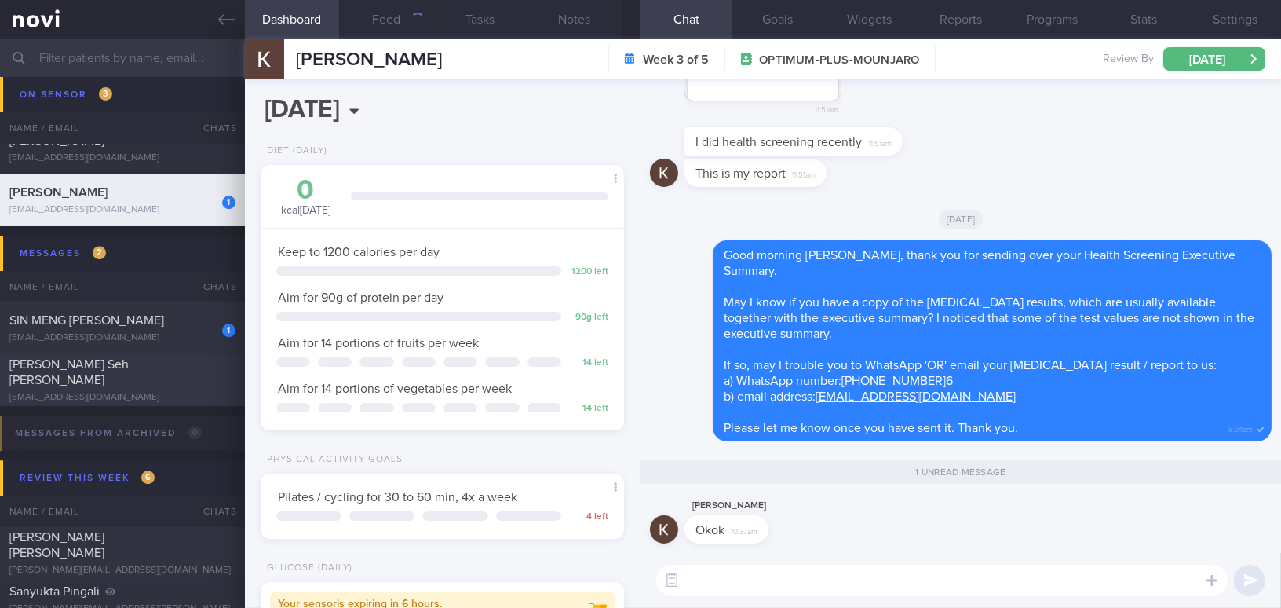
scroll to position [166, 331]
drag, startPoint x: 751, startPoint y: 520, endPoint x: 914, endPoint y: 518, distance: 163.3
click at [914, 518] on div "[PERSON_NAME] Okok 10:37am" at bounding box center [961, 524] width 622 height 57
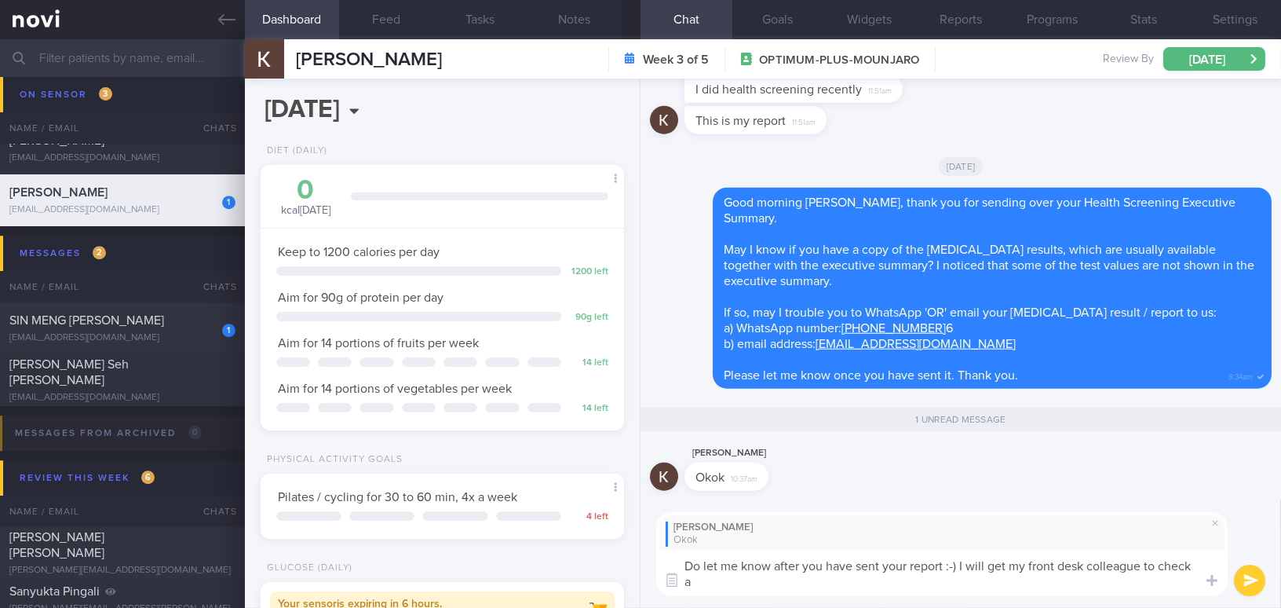
scroll to position [0, 0]
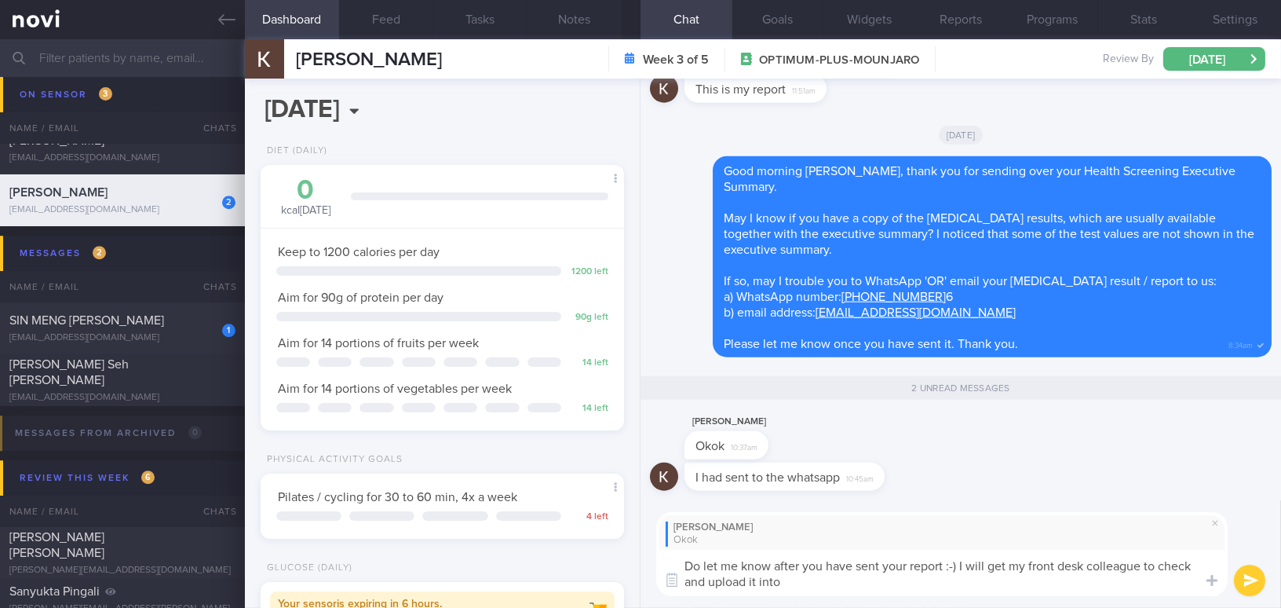
type textarea "Do let me know after you have sent your report :-) I will get my front desk col…"
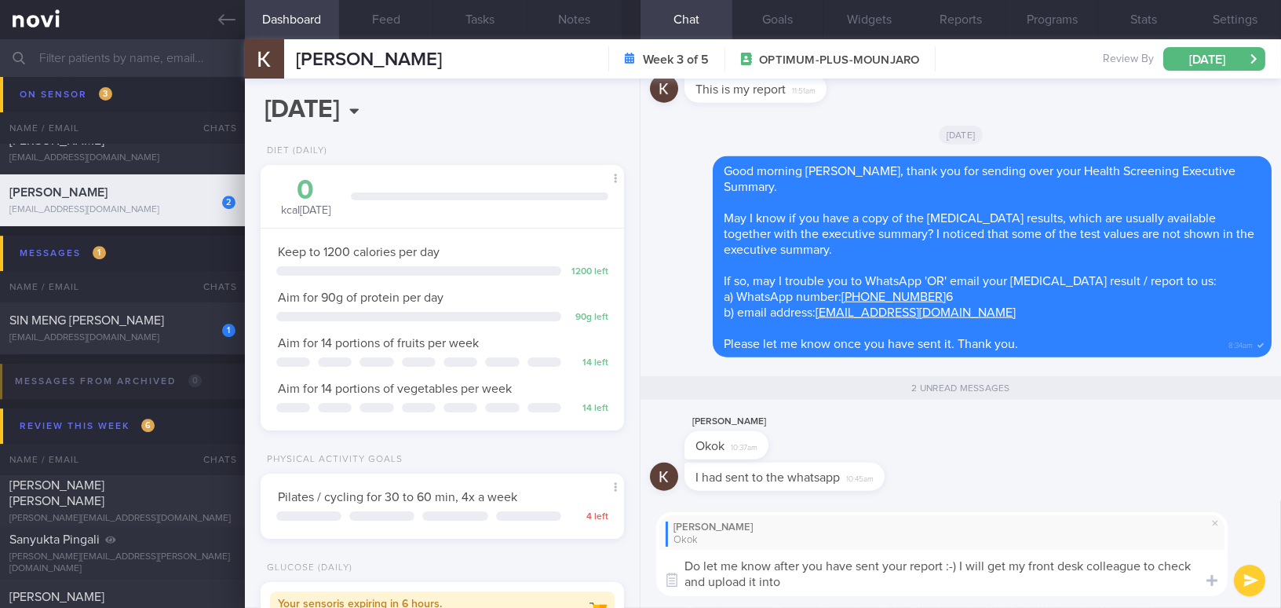
drag, startPoint x: 773, startPoint y: 583, endPoint x: 576, endPoint y: 559, distance: 198.6
click at [576, 559] on div "Dashboard Feed Tasks Notes Chat 2 Goals Widgets Reports Programs Stats Settings…" at bounding box center [763, 323] width 1036 height 568
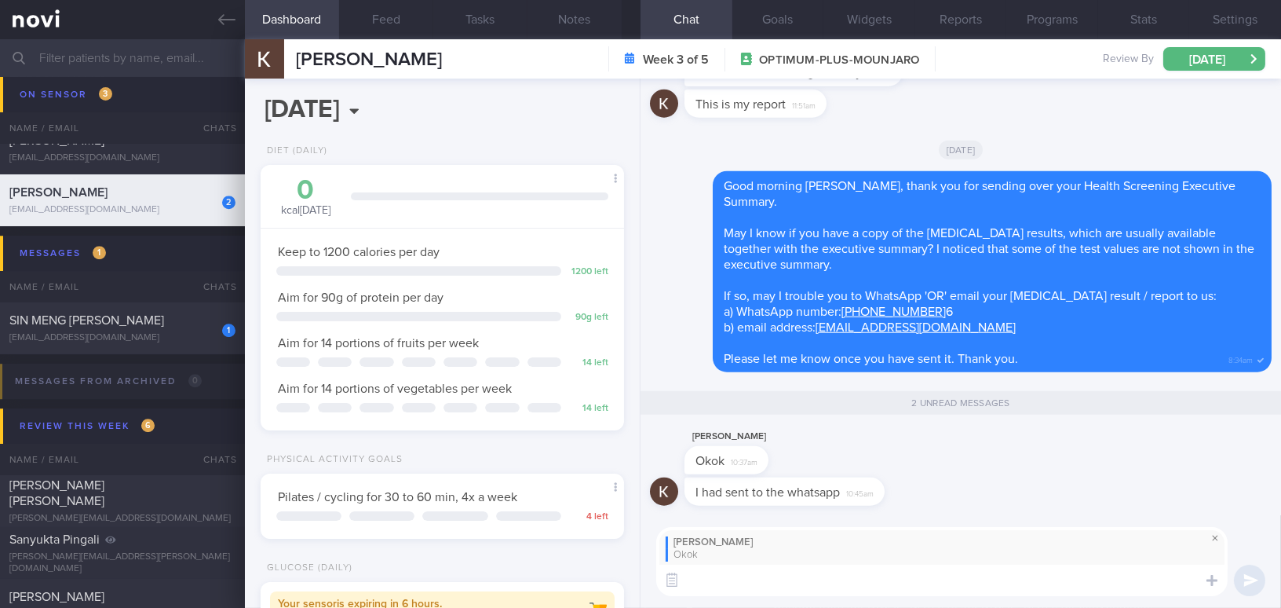
click at [1215, 538] on span at bounding box center [1215, 537] width 19 height 19
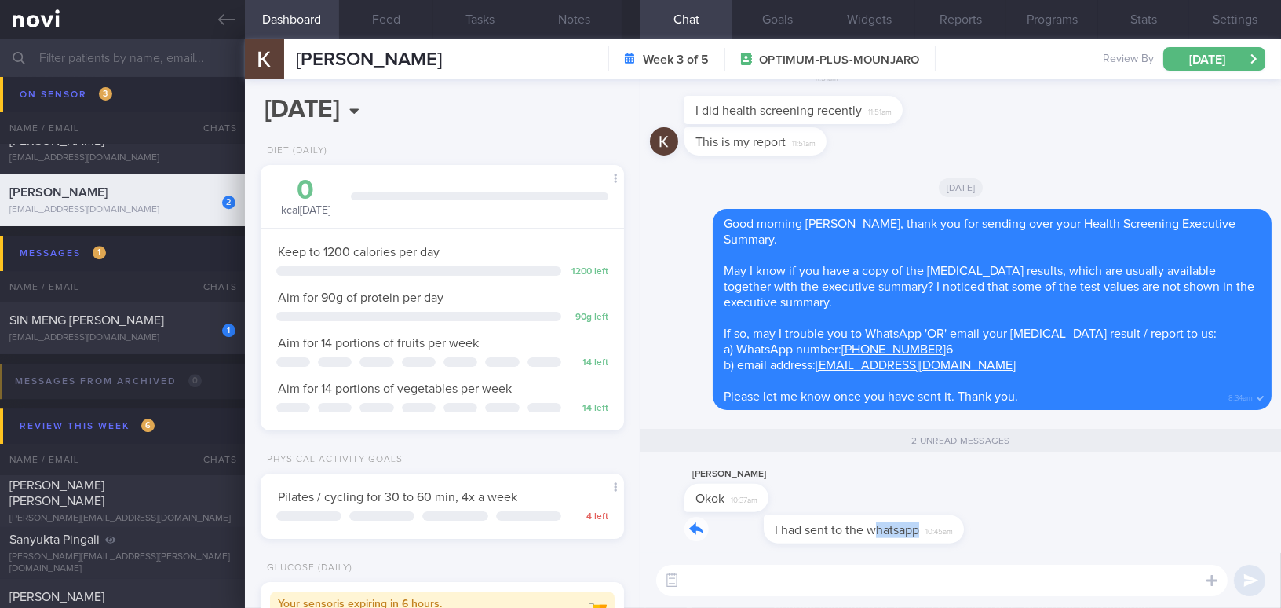
drag, startPoint x: 798, startPoint y: 517, endPoint x: 1007, endPoint y: 516, distance: 208.1
click at [1007, 516] on div "I had sent to the whatsapp 10:45am" at bounding box center [961, 534] width 622 height 38
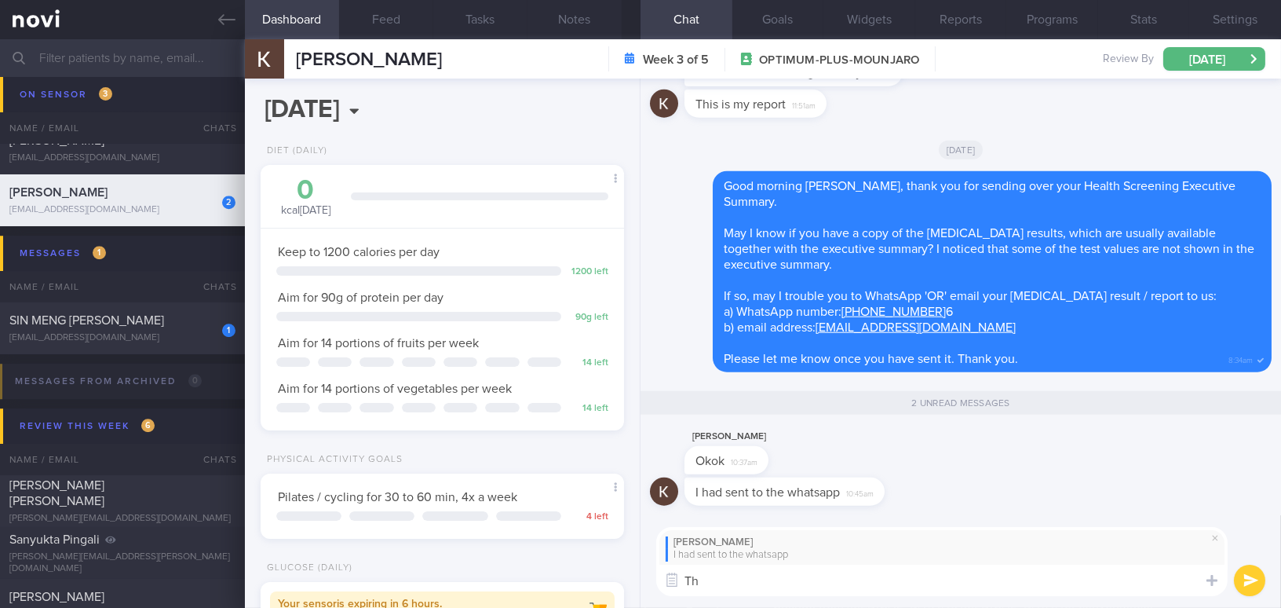
type textarea "T"
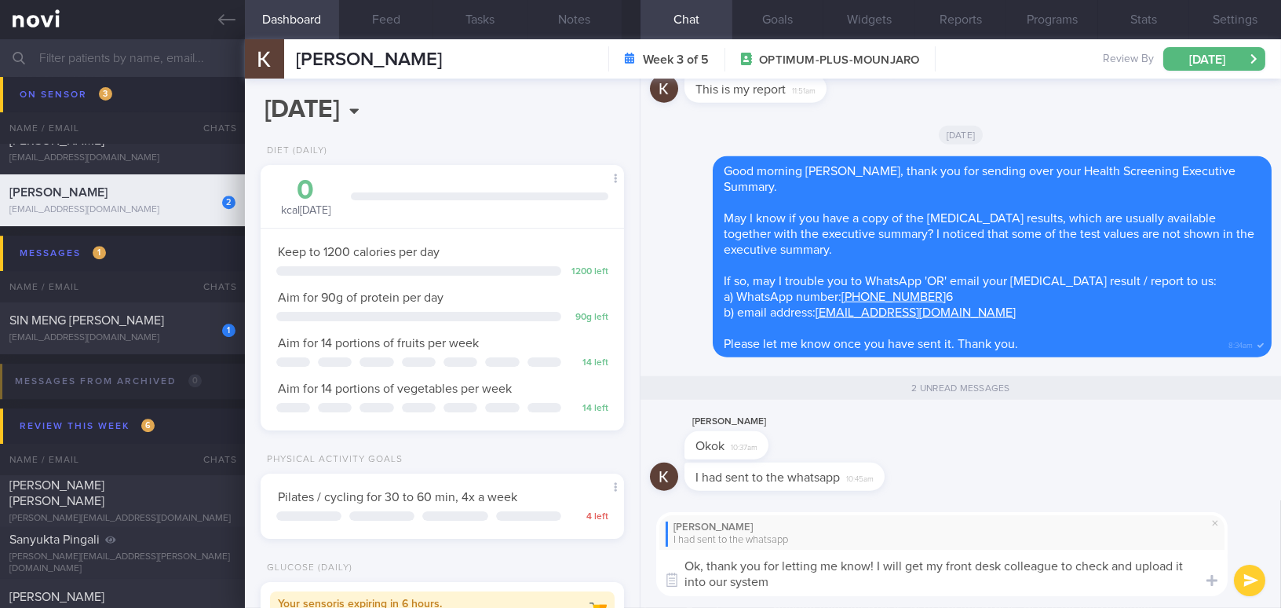
type textarea "Ok, thank you for letting me know! I will get my front desk colleague to check …"
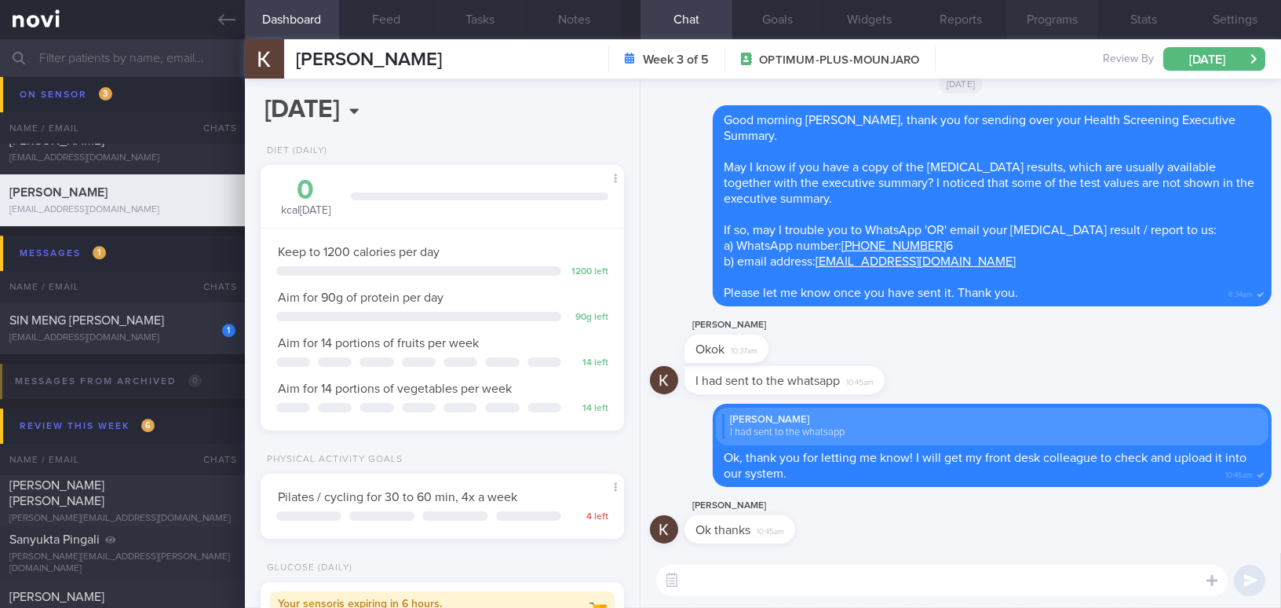
click at [1048, 12] on button "Programs" at bounding box center [1053, 19] width 92 height 39
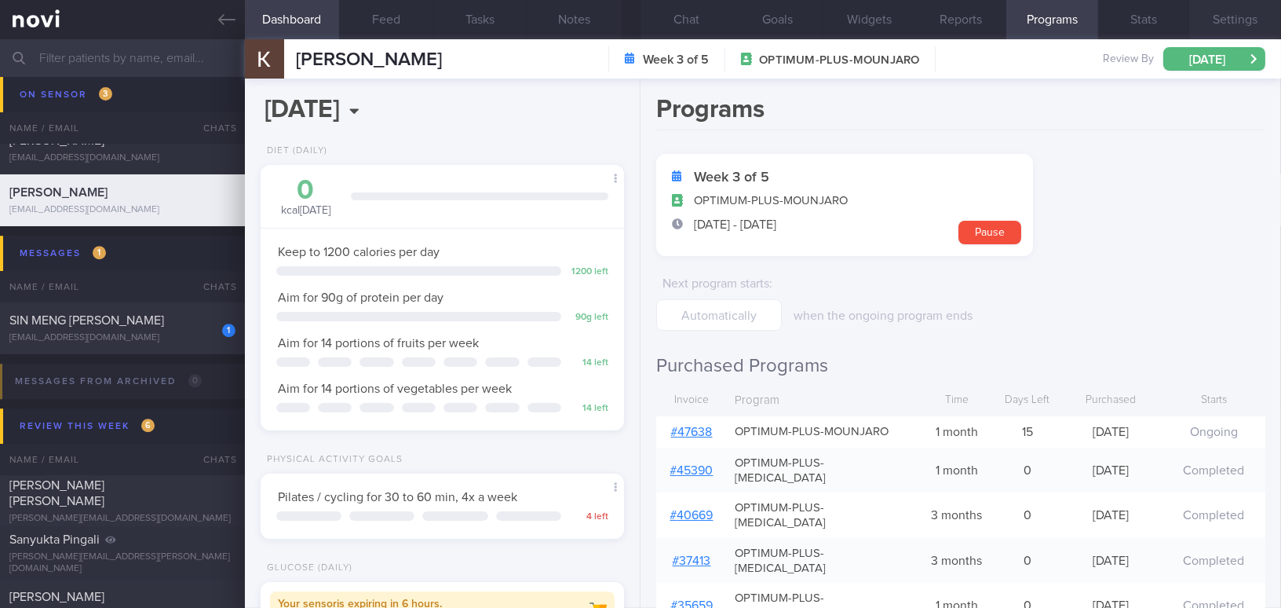
click at [1202, 16] on button "Settings" at bounding box center [1235, 19] width 92 height 39
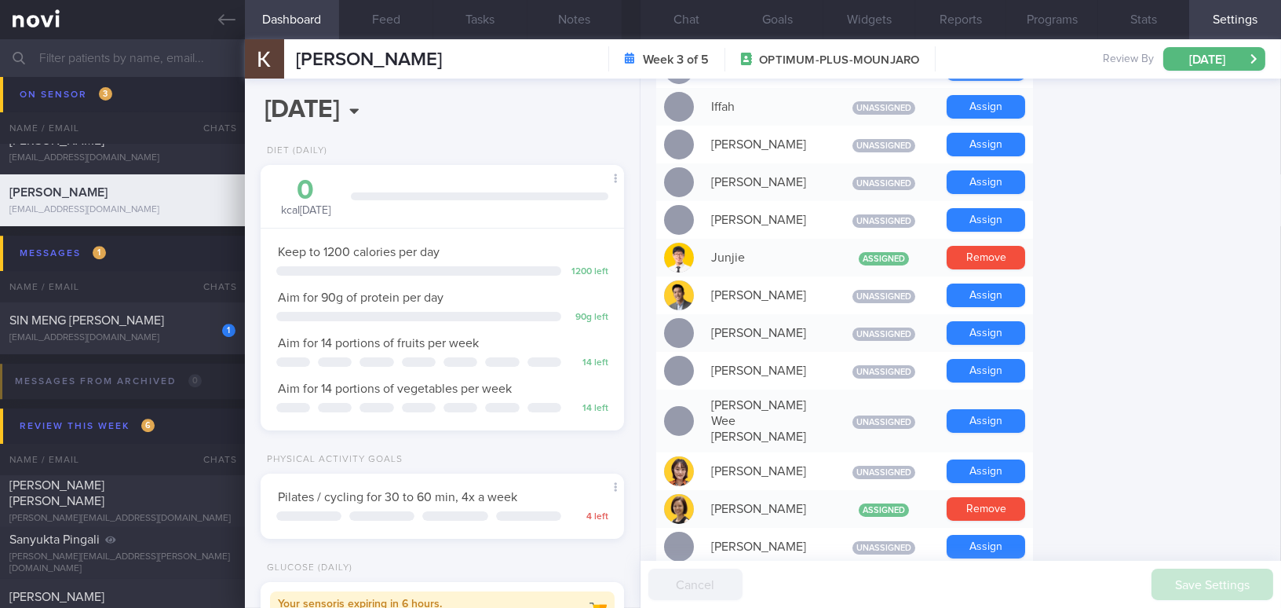
scroll to position [714, 0]
